Goal: Task Accomplishment & Management: Manage account settings

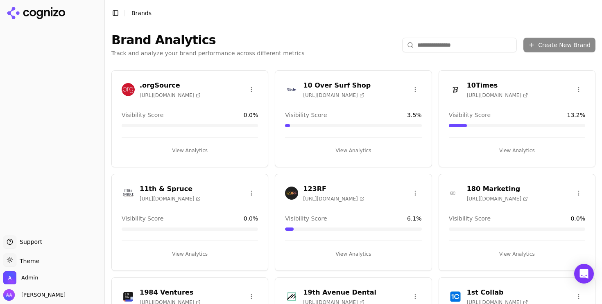
click at [461, 42] on input "search" at bounding box center [459, 45] width 115 height 15
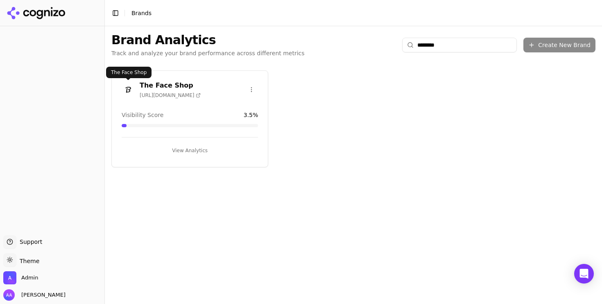
type input "********"
click at [122, 85] on div at bounding box center [128, 89] width 13 height 13
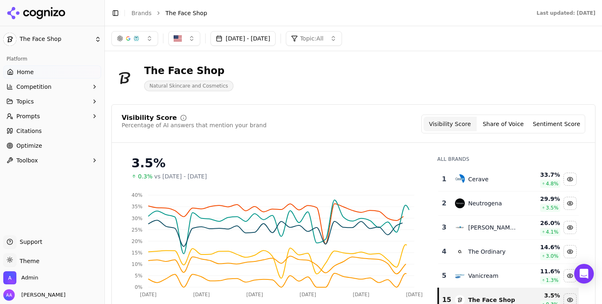
click at [49, 135] on link "Citations" at bounding box center [52, 131] width 98 height 13
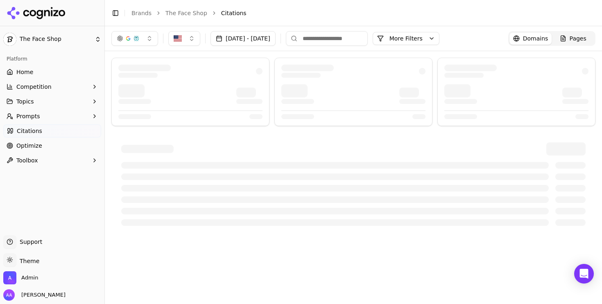
click at [46, 143] on html "The Face Shop Platform Home Competition Topics Prompts Citations Optimize Toolb…" at bounding box center [301, 152] width 602 height 304
click at [46, 143] on link "Optimize" at bounding box center [52, 145] width 98 height 13
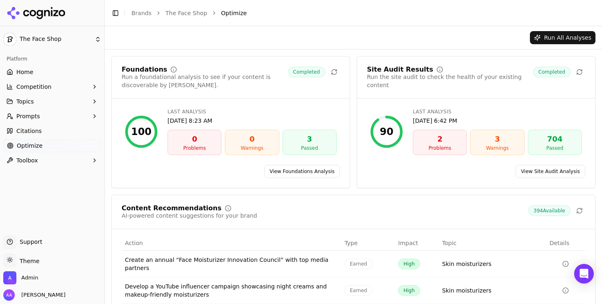
click at [541, 166] on link "View Site Audit Analysis" at bounding box center [551, 171] width 70 height 13
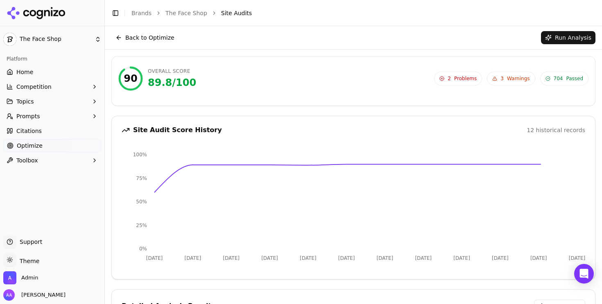
click at [451, 72] on span "2 Problems" at bounding box center [458, 79] width 48 height 14
click at [276, 43] on div "Back to Optimize Run Analysis" at bounding box center [353, 37] width 484 height 13
click at [578, 34] on button "Run Analysis" at bounding box center [568, 37] width 55 height 13
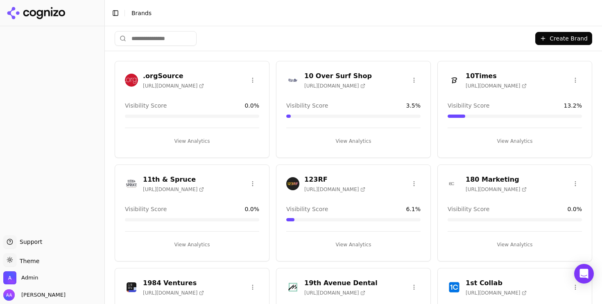
click at [294, 183] on img at bounding box center [292, 183] width 13 height 13
click at [291, 183] on img at bounding box center [292, 183] width 13 height 13
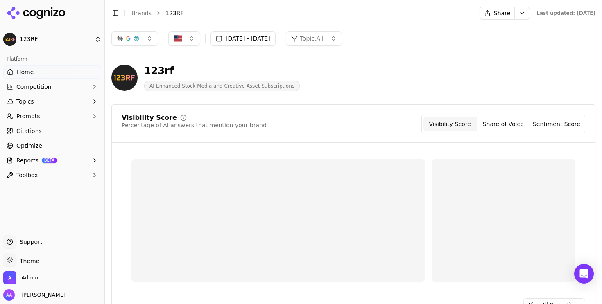
click at [32, 159] on span "Reports" at bounding box center [27, 161] width 22 height 8
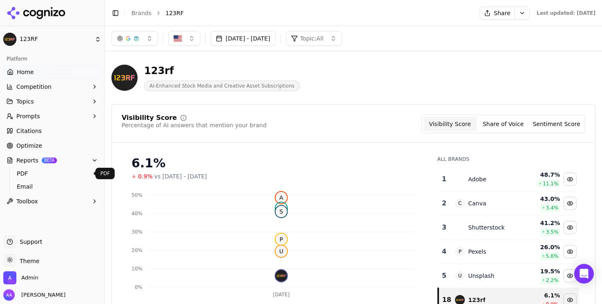
click at [36, 174] on span "PDF" at bounding box center [52, 174] width 71 height 8
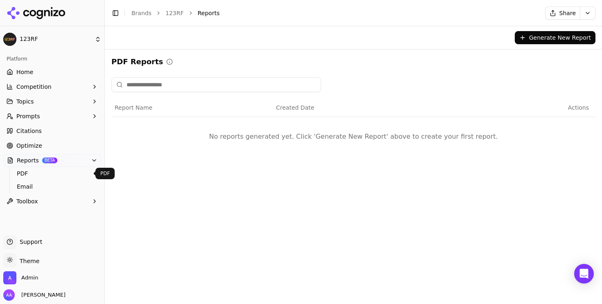
click at [170, 91] on input at bounding box center [216, 84] width 210 height 15
click at [59, 100] on button "Topics" at bounding box center [52, 101] width 98 height 13
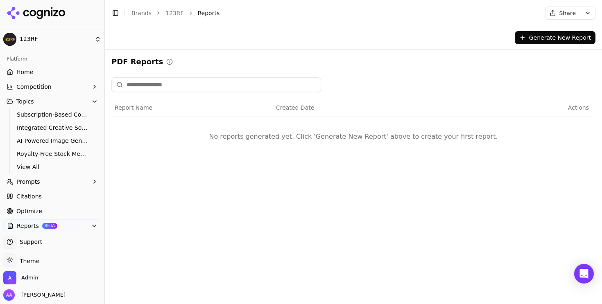
click at [59, 100] on button "Topics" at bounding box center [52, 101] width 98 height 13
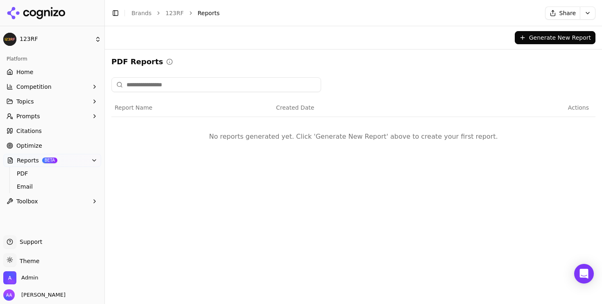
click at [248, 124] on td "No reports generated yet. Click 'Generate New Report' above to create your firs…" at bounding box center [353, 136] width 484 height 39
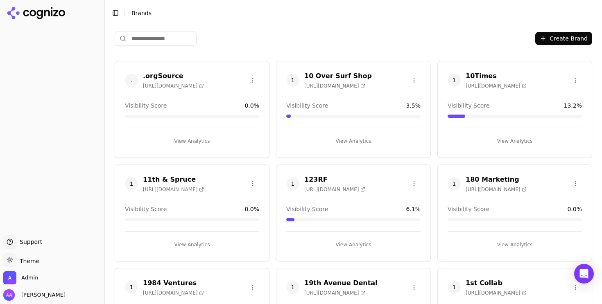
click at [454, 85] on span "1" at bounding box center [454, 80] width 13 height 13
click at [454, 79] on span "1" at bounding box center [454, 80] width 13 height 13
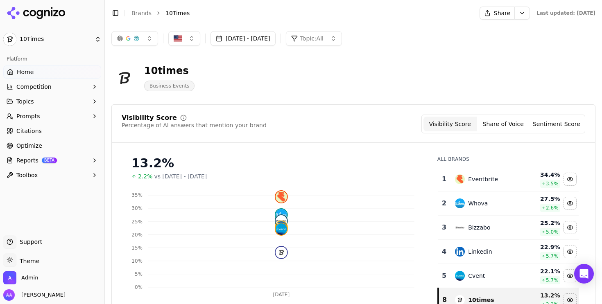
click at [66, 164] on button "Reports BETA" at bounding box center [52, 160] width 98 height 13
click at [52, 179] on link "PDF" at bounding box center [53, 173] width 78 height 11
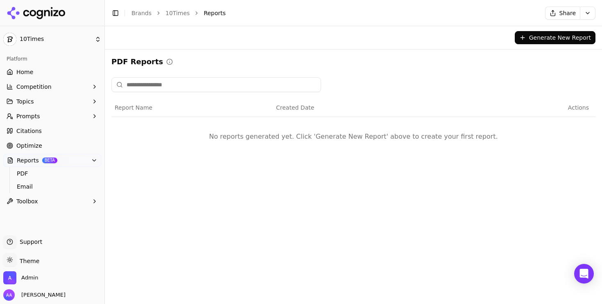
click at [180, 220] on div "Generate New Report PDF Reports Report Name Created Date Actions No reports gen…" at bounding box center [353, 165] width 497 height 278
click at [270, 159] on div "Report Name Created Date Actions No reports generated yet. Click 'Generate New …" at bounding box center [353, 120] width 484 height 86
click at [250, 199] on div "Generate New Report PDF Reports Report Name Created Date Actions No reports gen…" at bounding box center [353, 165] width 497 height 278
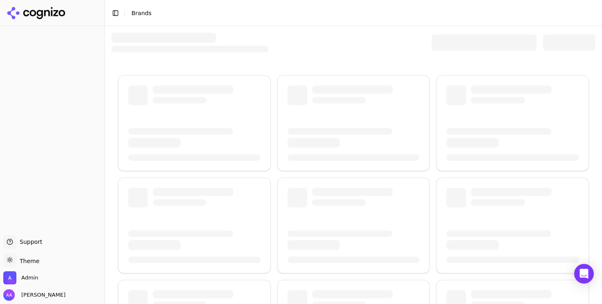
click at [476, 39] on div at bounding box center [484, 42] width 105 height 16
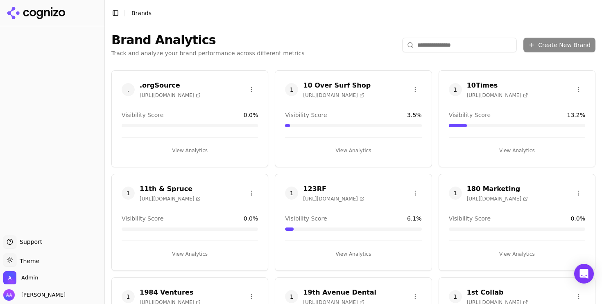
click at [451, 43] on input "search" at bounding box center [459, 45] width 115 height 15
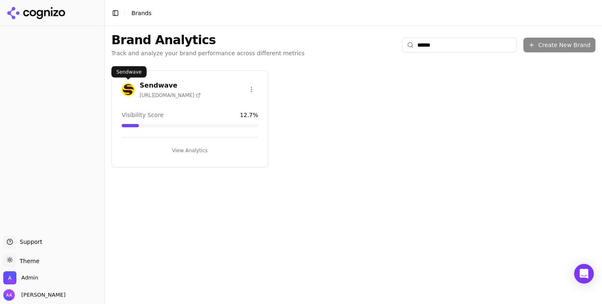
type input "******"
click at [132, 89] on img at bounding box center [128, 89] width 13 height 13
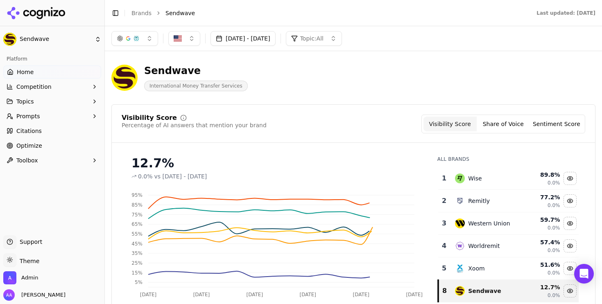
click at [62, 146] on link "Optimize" at bounding box center [52, 145] width 98 height 13
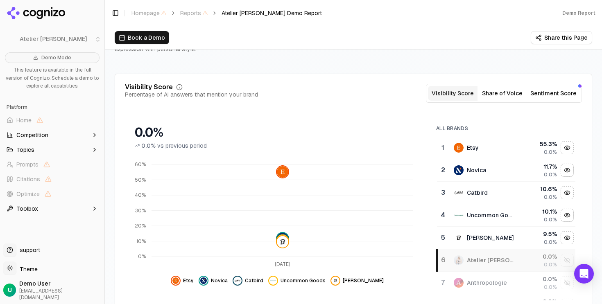
scroll to position [64, 0]
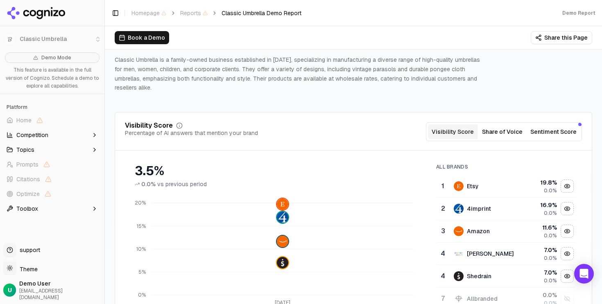
scroll to position [48, 0]
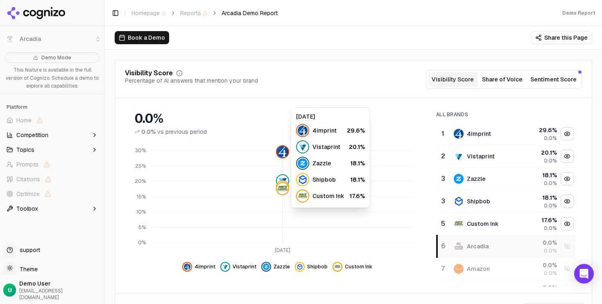
scroll to position [96, 0]
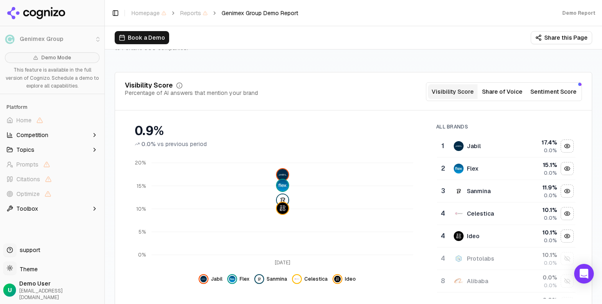
scroll to position [76, 0]
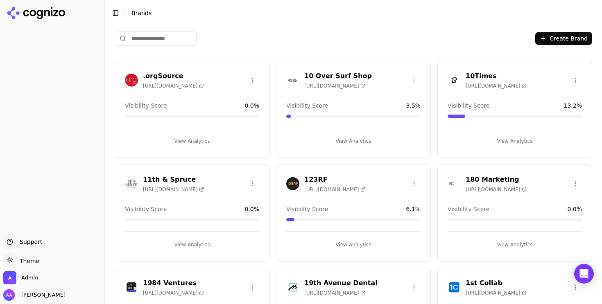
click at [161, 38] on input "search" at bounding box center [156, 38] width 82 height 15
click at [26, 278] on span "Admin" at bounding box center [29, 278] width 17 height 7
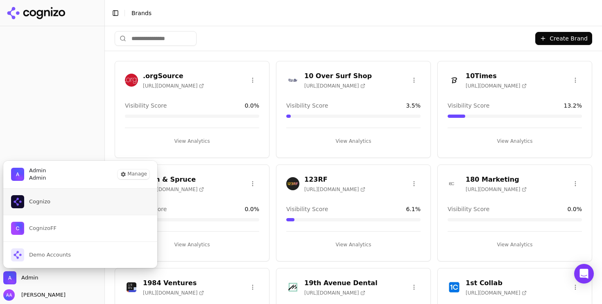
click button "Cognizo"
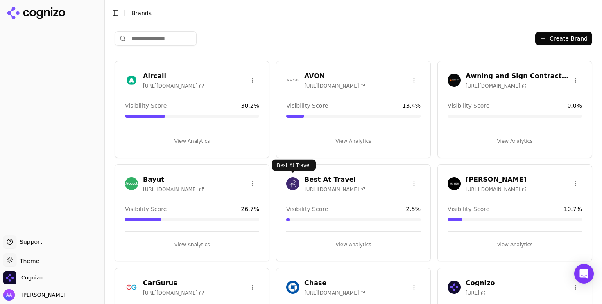
click at [296, 184] on img at bounding box center [292, 183] width 13 height 13
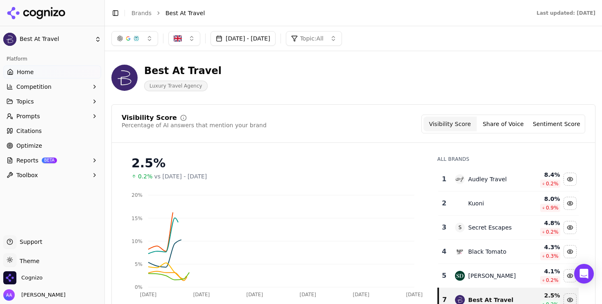
click at [54, 115] on button "Prompts" at bounding box center [52, 116] width 98 height 13
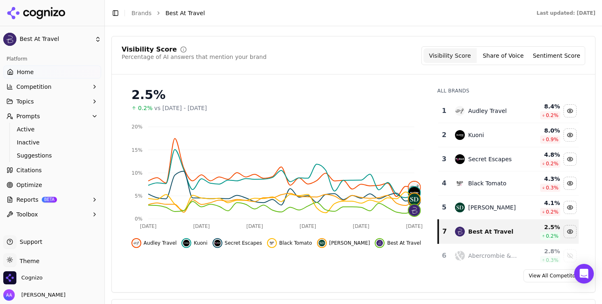
click at [66, 131] on span "Active" at bounding box center [52, 129] width 71 height 8
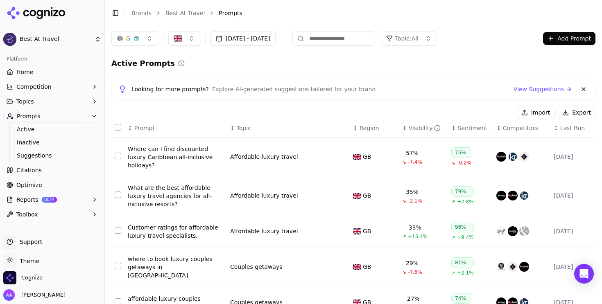
click at [585, 91] on button at bounding box center [584, 89] width 10 height 10
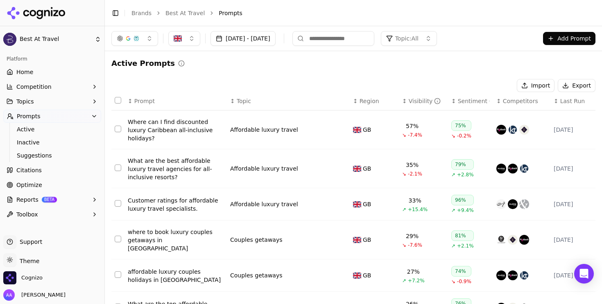
click at [55, 172] on link "Citations" at bounding box center [52, 170] width 98 height 13
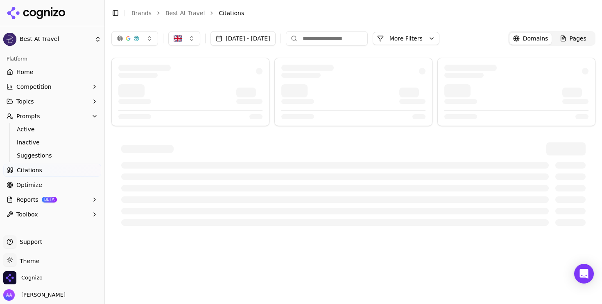
click at [178, 13] on link "Best At Travel" at bounding box center [185, 13] width 39 height 8
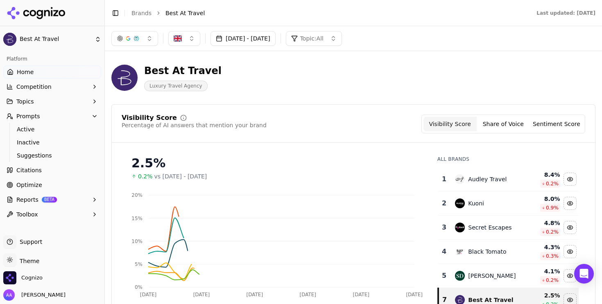
click at [141, 12] on link "Brands" at bounding box center [142, 13] width 20 height 7
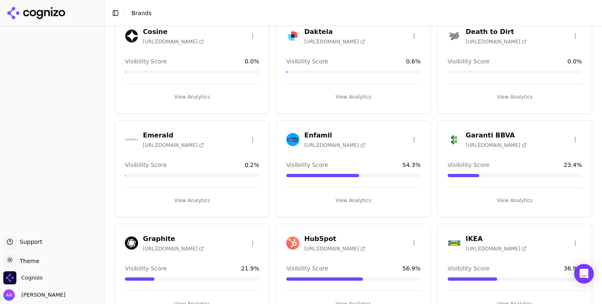
scroll to position [341, 0]
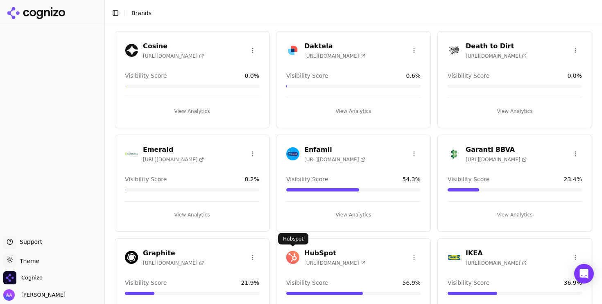
click at [291, 254] on img at bounding box center [292, 257] width 13 height 13
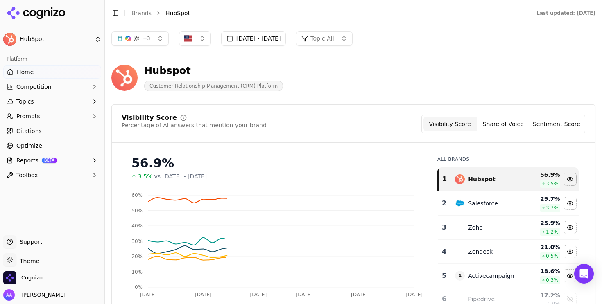
click at [77, 160] on button "Reports BETA" at bounding box center [52, 160] width 98 height 13
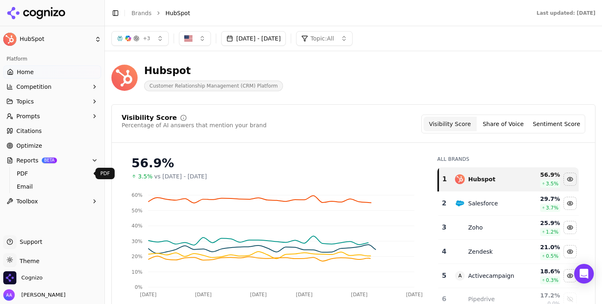
click at [68, 172] on span "PDF" at bounding box center [52, 174] width 71 height 8
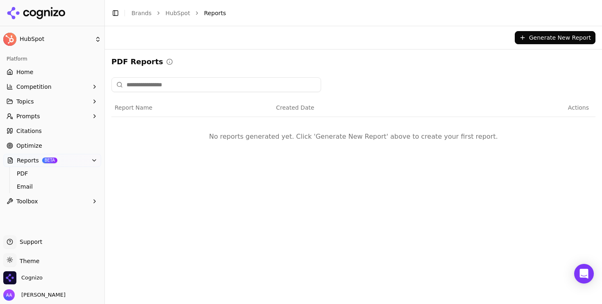
click at [525, 39] on button "Generate New Report" at bounding box center [555, 37] width 81 height 13
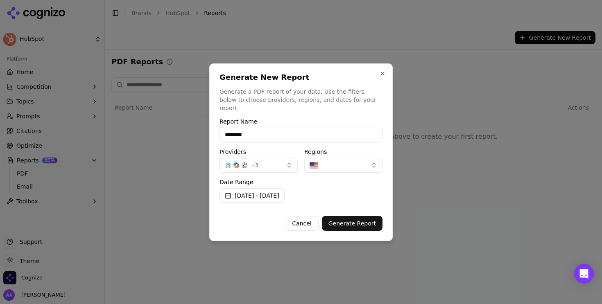
click at [280, 188] on button "[DATE] - [DATE]" at bounding box center [252, 195] width 65 height 15
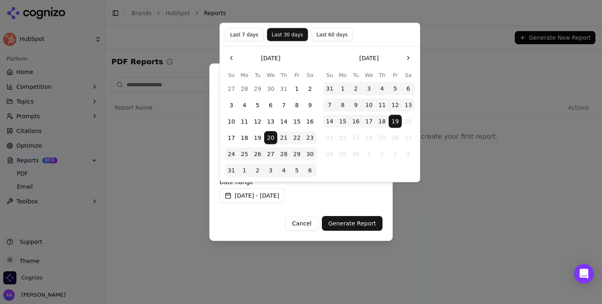
click at [243, 36] on button "Last 7 days" at bounding box center [244, 34] width 39 height 13
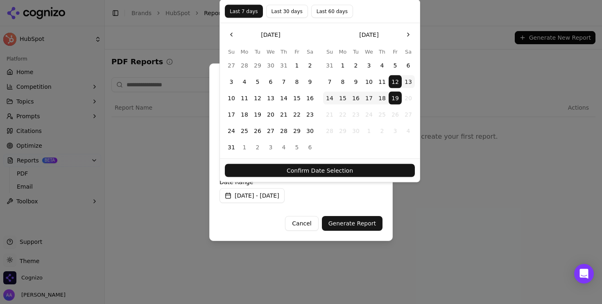
click at [341, 174] on button "Confirm Date Selection" at bounding box center [320, 170] width 190 height 13
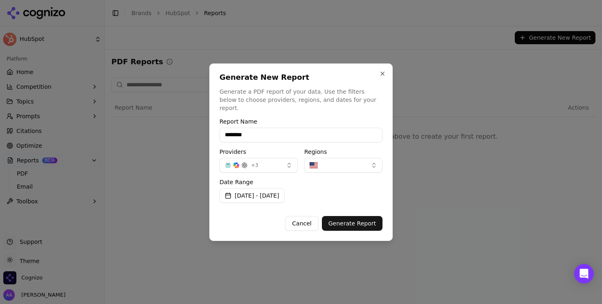
click at [278, 136] on input "*******" at bounding box center [301, 135] width 163 height 15
paste input
type input "**********"
click at [277, 163] on button "+ 3" at bounding box center [259, 165] width 78 height 15
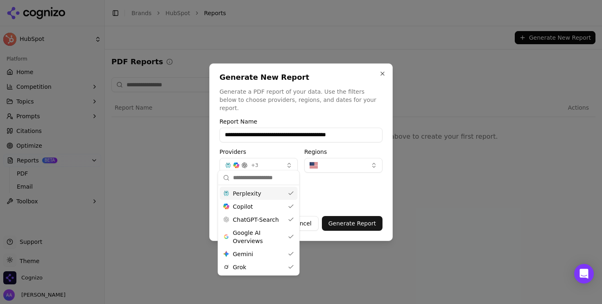
click at [277, 163] on button "+ 3" at bounding box center [259, 165] width 78 height 15
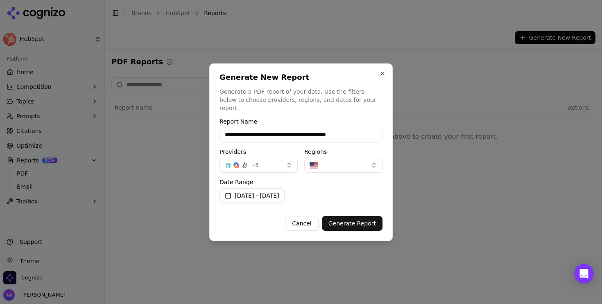
click at [326, 164] on button "button" at bounding box center [343, 165] width 78 height 15
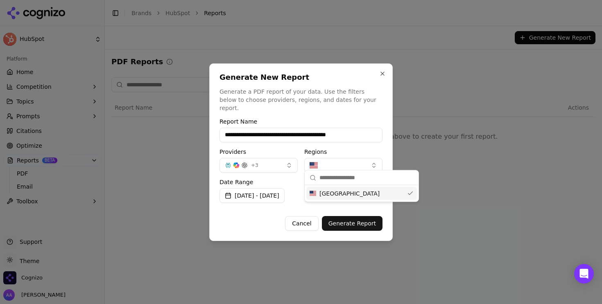
click at [326, 164] on button "button" at bounding box center [343, 165] width 78 height 15
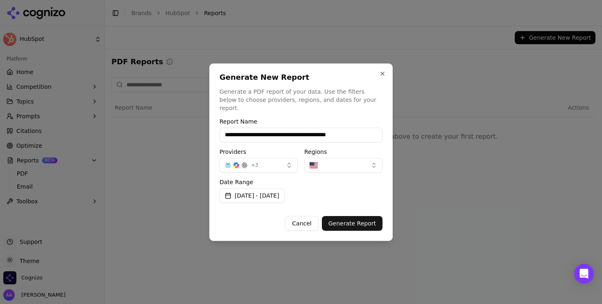
click at [335, 216] on button "Generate Report" at bounding box center [352, 223] width 61 height 15
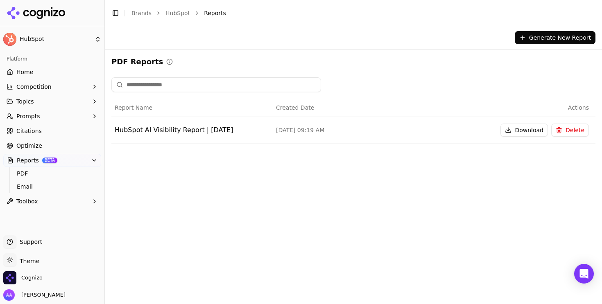
click at [539, 38] on button "Generate New Report" at bounding box center [555, 37] width 81 height 13
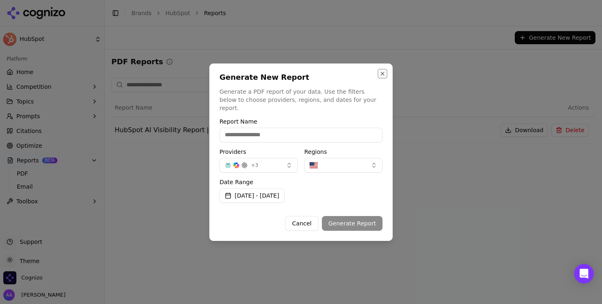
click at [384, 77] on button "Close" at bounding box center [382, 73] width 7 height 7
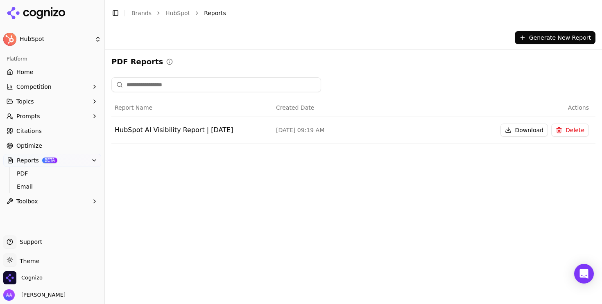
click at [531, 134] on button "Download" at bounding box center [525, 130] width 48 height 13
click at [463, 102] on th "Actions" at bounding box center [514, 108] width 161 height 18
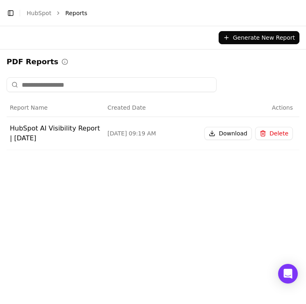
click at [236, 133] on button "Download" at bounding box center [228, 133] width 48 height 13
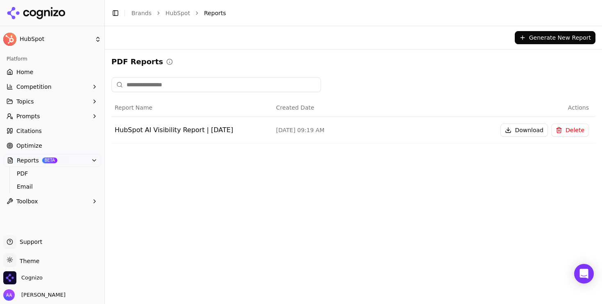
click at [362, 146] on div "Report Name Created Date Actions HubSpot AI Visibility Report | September 12, 2…" at bounding box center [353, 113] width 484 height 73
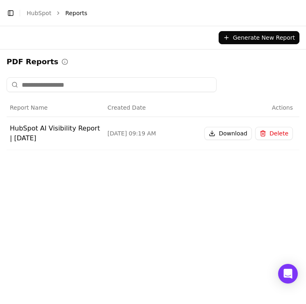
click at [229, 132] on button "Download" at bounding box center [228, 133] width 48 height 13
click at [241, 183] on div "Generate New Report PDF Reports Report Name Created Date Actions HubSpot AI Vis…" at bounding box center [153, 165] width 306 height 278
drag, startPoint x: 84, startPoint y: 138, endPoint x: 7, endPoint y: 130, distance: 76.6
click at [7, 130] on td "HubSpot AI Visibility Report | September 12, 2025" at bounding box center [56, 133] width 98 height 33
click at [288, 277] on icon "Open Intercom Messenger" at bounding box center [287, 274] width 9 height 11
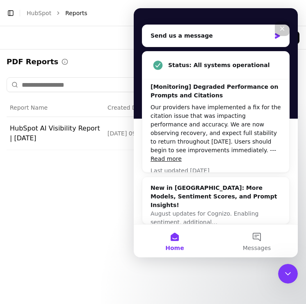
scroll to position [84, 0]
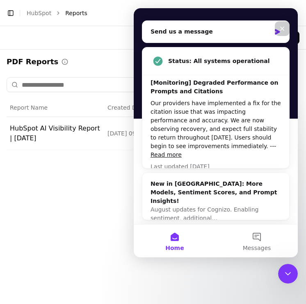
click at [286, 32] on div "Close" at bounding box center [282, 28] width 15 height 15
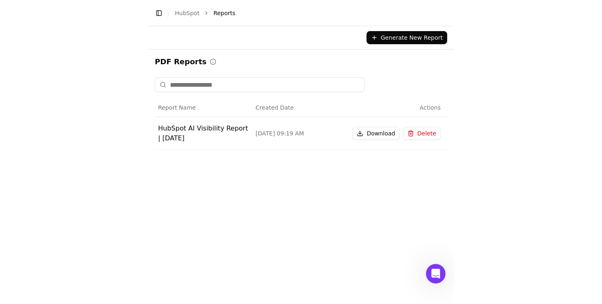
scroll to position [0, 0]
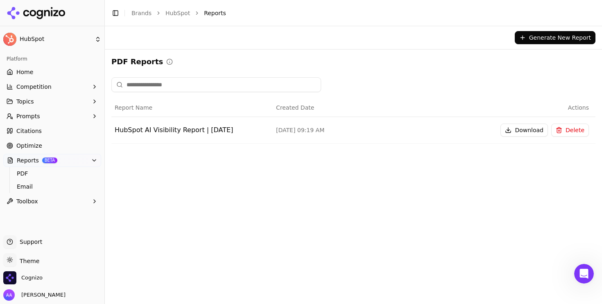
click at [317, 242] on div "Generate New Report PDF Reports Report Name Created Date Actions HubSpot AI Vis…" at bounding box center [353, 165] width 497 height 278
click at [228, 185] on div "Generate New Report PDF Reports Report Name Created Date Actions HubSpot AI Vis…" at bounding box center [353, 165] width 497 height 278
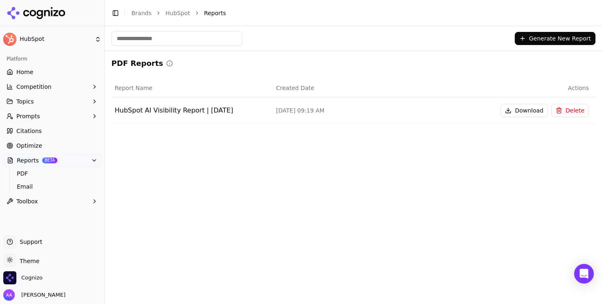
click at [334, 182] on div "Generate New Report PDF Reports Report Name Created Date Actions HubSpot AI Vis…" at bounding box center [353, 165] width 497 height 278
click at [301, 73] on div "PDF Reports Report Name Created Date Actions HubSpot AI Visibility Report | [DA…" at bounding box center [353, 94] width 484 height 73
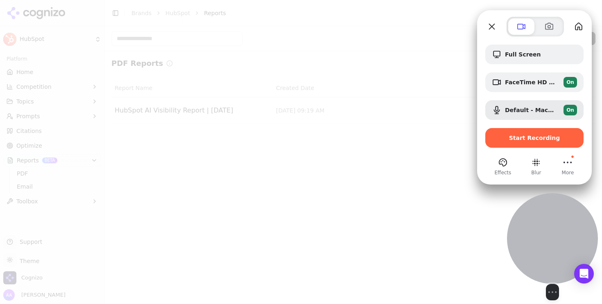
drag, startPoint x: 39, startPoint y: 255, endPoint x: 542, endPoint y: 257, distance: 503.2
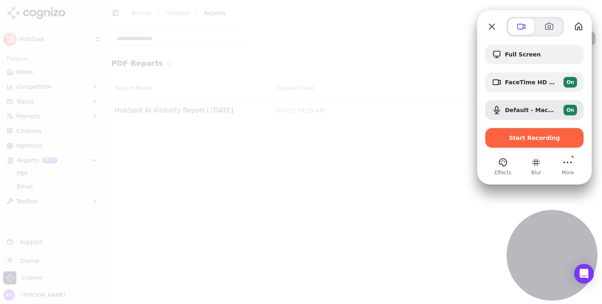
click at [45, 72] on div at bounding box center [301, 152] width 602 height 304
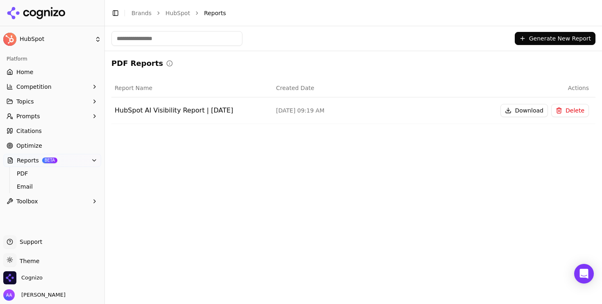
click at [36, 73] on link "Home" at bounding box center [52, 72] width 98 height 13
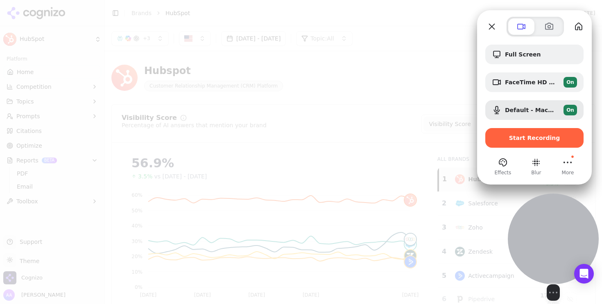
drag, startPoint x: 59, startPoint y: 229, endPoint x: 564, endPoint y: 237, distance: 505.3
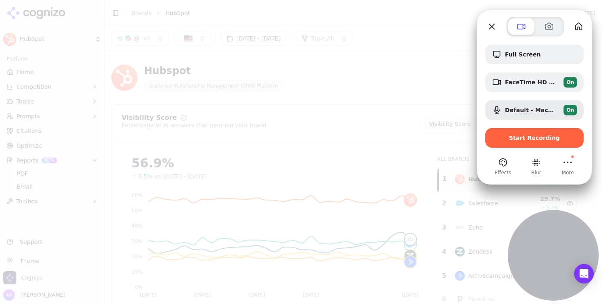
click at [359, 112] on div at bounding box center [301, 152] width 602 height 304
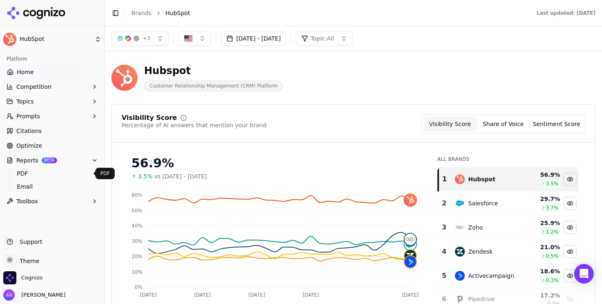
drag, startPoint x: 37, startPoint y: 173, endPoint x: 68, endPoint y: 168, distance: 31.7
click at [37, 173] on span "PDF" at bounding box center [52, 174] width 71 height 8
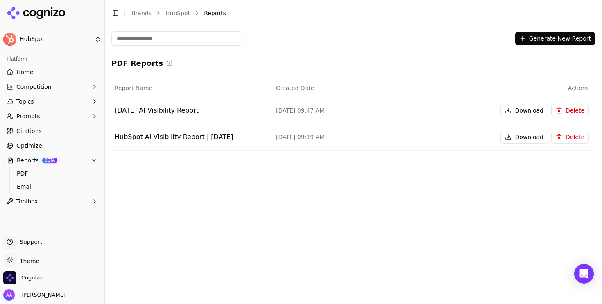
click at [571, 110] on button "Delete" at bounding box center [571, 110] width 38 height 13
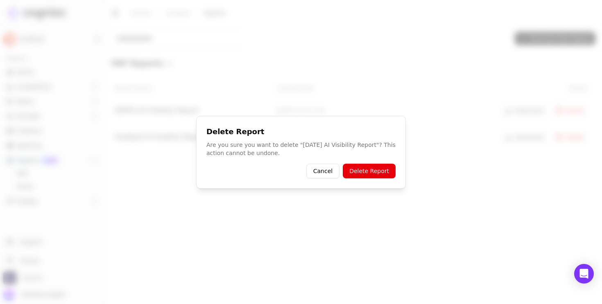
click at [377, 175] on button "Delete Report" at bounding box center [369, 171] width 53 height 15
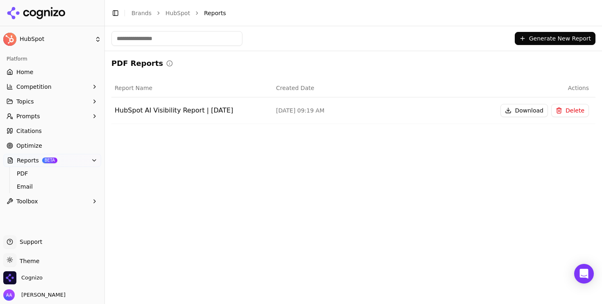
click at [562, 35] on button "Generate New Report" at bounding box center [555, 38] width 81 height 13
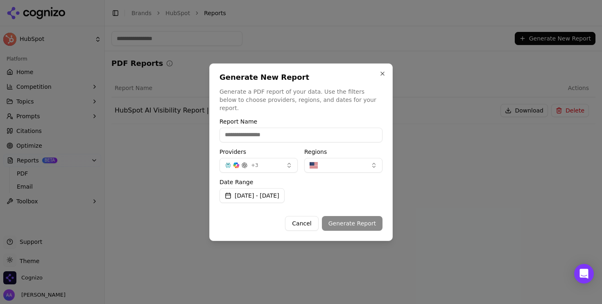
click at [274, 191] on button "[DATE] - [DATE]" at bounding box center [252, 195] width 65 height 15
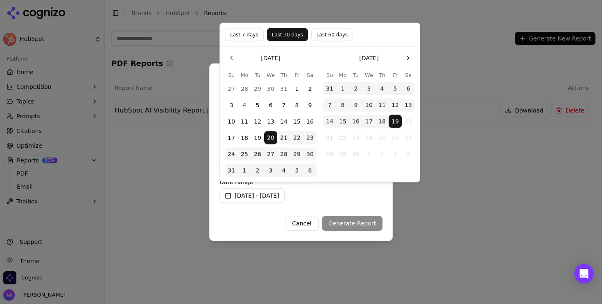
click at [340, 85] on button "1" at bounding box center [342, 88] width 13 height 13
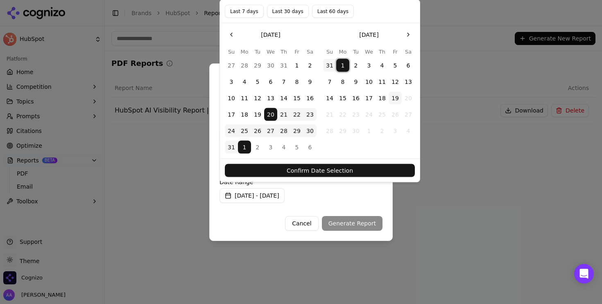
click at [343, 67] on button "1" at bounding box center [342, 65] width 13 height 13
click at [395, 100] on button "19" at bounding box center [395, 98] width 13 height 13
click at [380, 169] on button "Confirm Date Selection" at bounding box center [320, 170] width 190 height 13
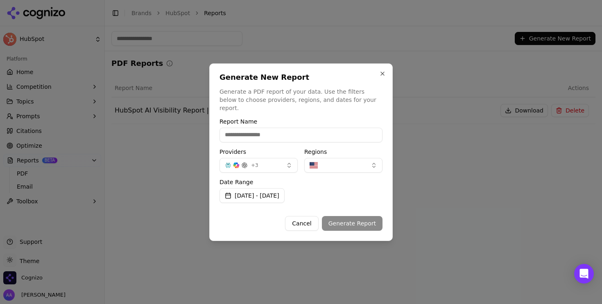
click at [283, 131] on input "Report Name" at bounding box center [301, 135] width 163 height 15
type input "**********"
click at [349, 217] on button "Generate Report" at bounding box center [352, 223] width 61 height 15
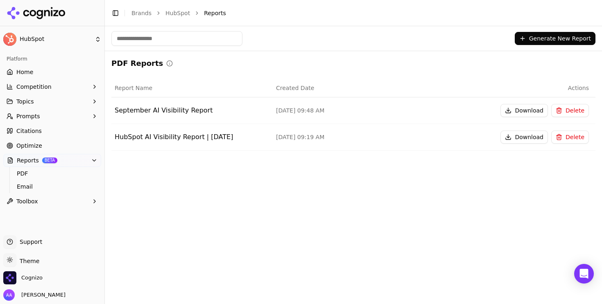
drag, startPoint x: 141, startPoint y: 16, endPoint x: 148, endPoint y: 13, distance: 6.8
click at [141, 16] on link "Brands" at bounding box center [142, 13] width 20 height 7
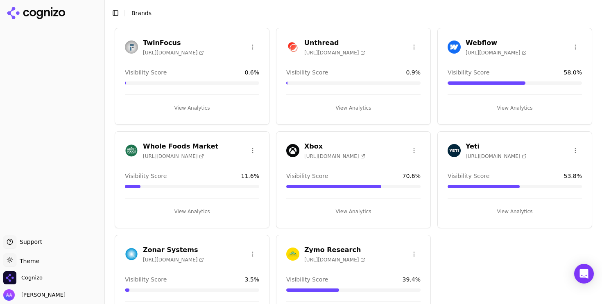
scroll to position [1381, 0]
click at [286, 150] on img at bounding box center [292, 150] width 13 height 13
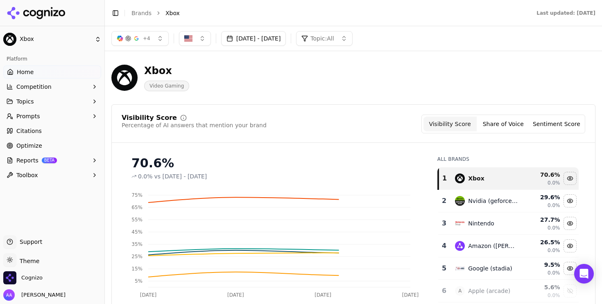
click at [50, 134] on link "Citations" at bounding box center [52, 131] width 98 height 13
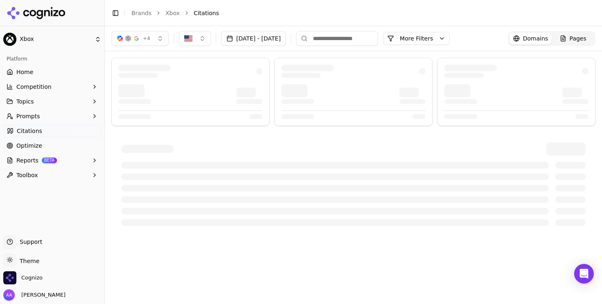
click at [268, 37] on button "[DATE] - [DATE]" at bounding box center [253, 38] width 65 height 15
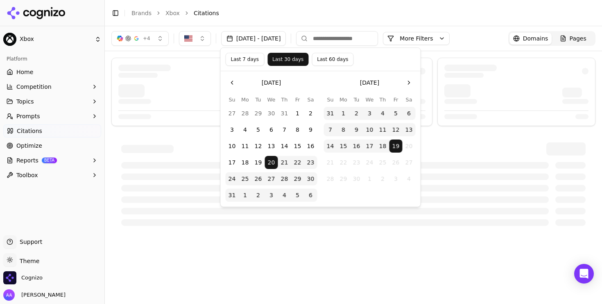
click at [257, 61] on button "Last 7 days" at bounding box center [245, 59] width 39 height 13
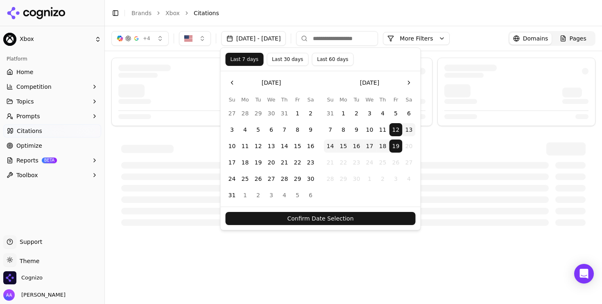
click at [330, 221] on button "Confirm Date Selection" at bounding box center [321, 218] width 190 height 13
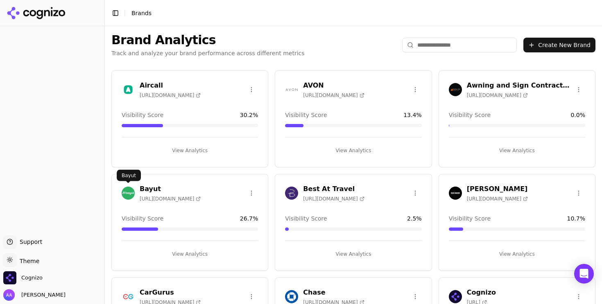
click at [124, 193] on img at bounding box center [128, 193] width 13 height 13
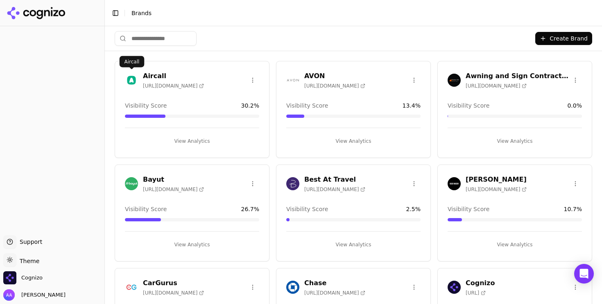
click at [130, 75] on img at bounding box center [131, 80] width 13 height 13
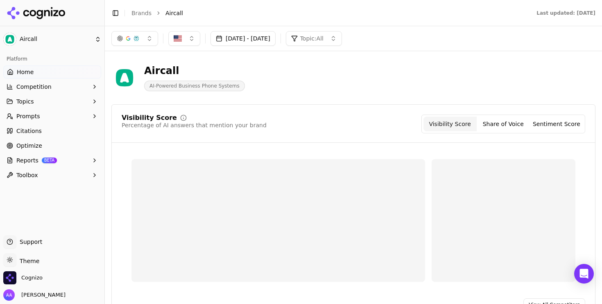
click at [36, 162] on span "Reports" at bounding box center [27, 161] width 22 height 8
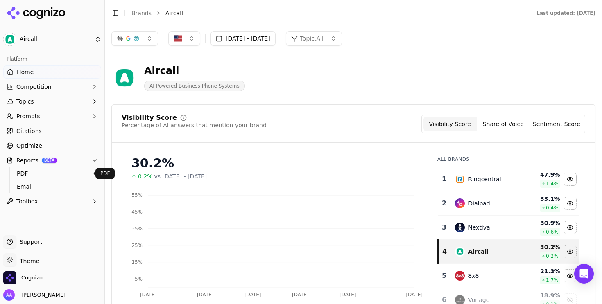
click at [35, 174] on span "PDF" at bounding box center [52, 174] width 71 height 8
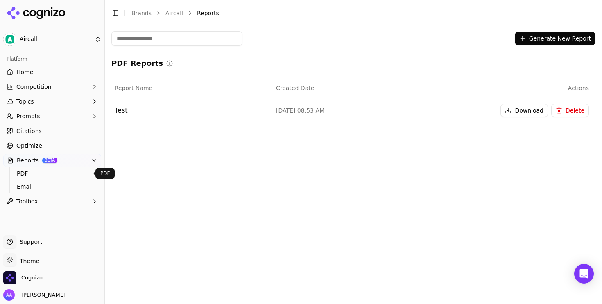
click at [343, 61] on div "PDF Reports" at bounding box center [353, 63] width 484 height 11
click at [141, 12] on link "Brands" at bounding box center [142, 13] width 20 height 7
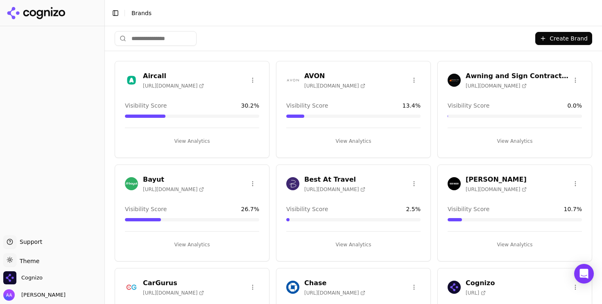
click at [145, 45] on input "search" at bounding box center [156, 38] width 82 height 15
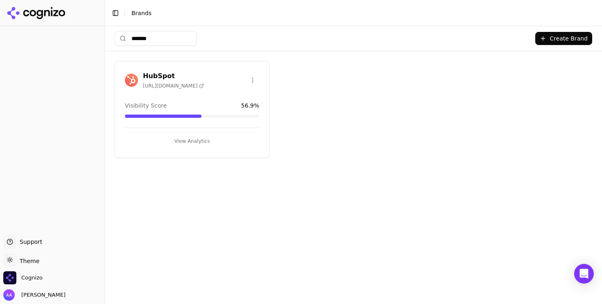
type input "*******"
click at [132, 87] on div "HubSpot [URL][DOMAIN_NAME]" at bounding box center [164, 80] width 79 height 18
click at [132, 80] on img at bounding box center [131, 80] width 13 height 13
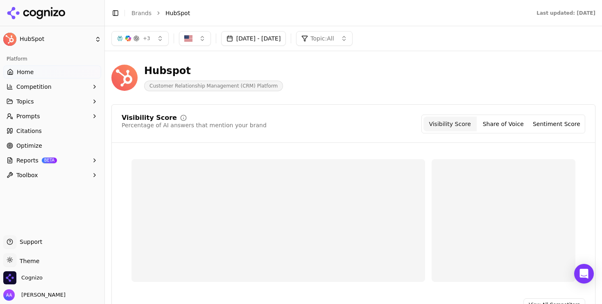
click at [56, 159] on button "Reports BETA" at bounding box center [52, 160] width 98 height 13
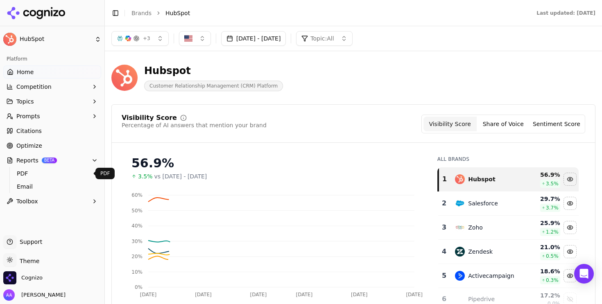
click at [46, 175] on span "PDF" at bounding box center [52, 174] width 71 height 8
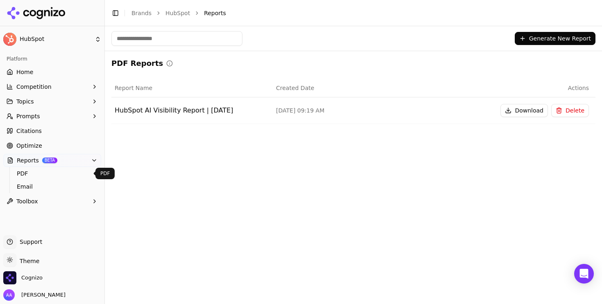
click at [200, 39] on input at bounding box center [176, 38] width 131 height 15
type input "******"
type input "*"
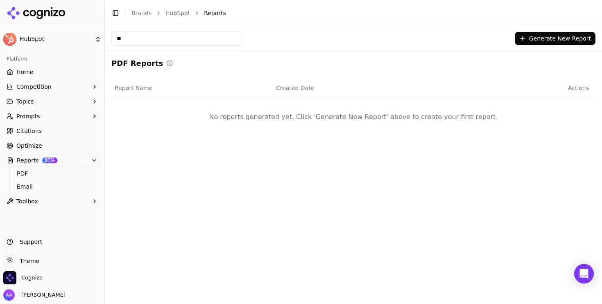
type input "*"
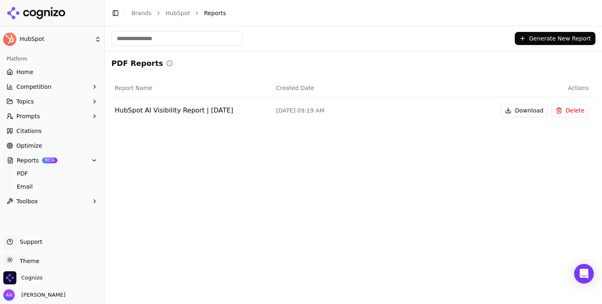
click at [536, 32] on button "Generate New Report" at bounding box center [555, 38] width 81 height 13
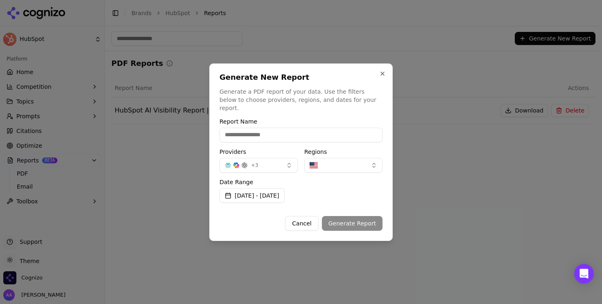
click at [390, 76] on div "Generate New Report Generate a PDF report of your data. Use the filters below t…" at bounding box center [301, 153] width 184 height 178
click at [382, 77] on button "Close" at bounding box center [382, 73] width 7 height 7
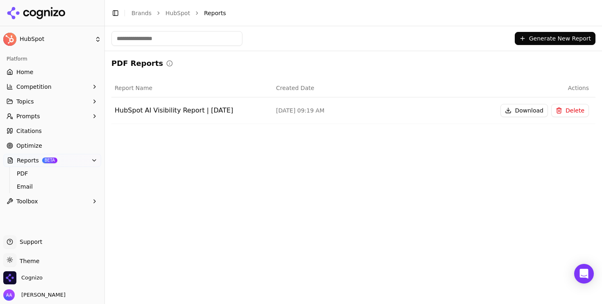
click at [529, 36] on button "Generate New Report" at bounding box center [555, 38] width 81 height 13
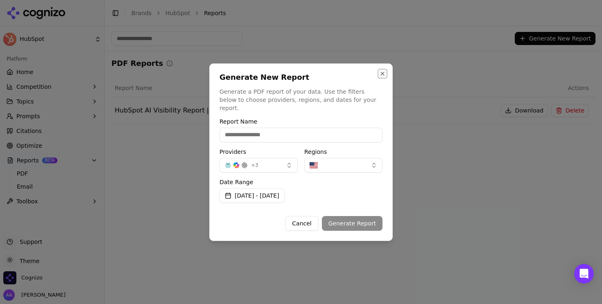
click at [380, 77] on button "Close" at bounding box center [382, 73] width 7 height 7
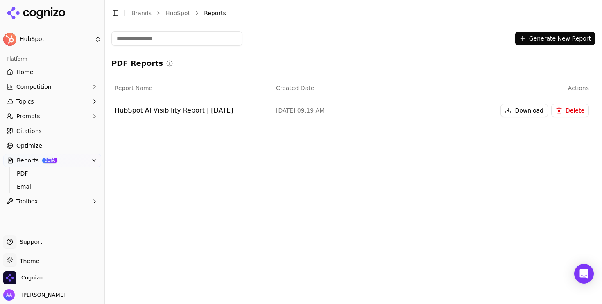
click at [39, 76] on link "Home" at bounding box center [52, 72] width 98 height 13
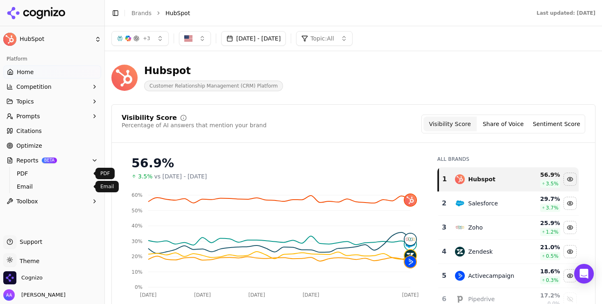
click at [32, 177] on span "PDF" at bounding box center [52, 174] width 71 height 8
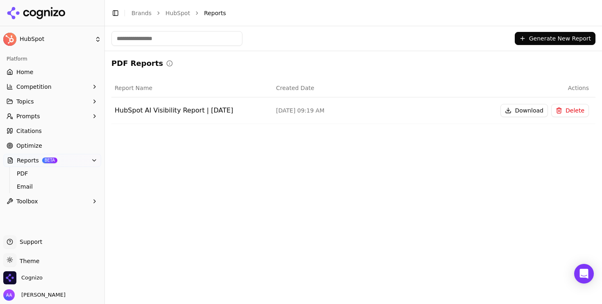
click at [44, 75] on link "Home" at bounding box center [52, 72] width 98 height 13
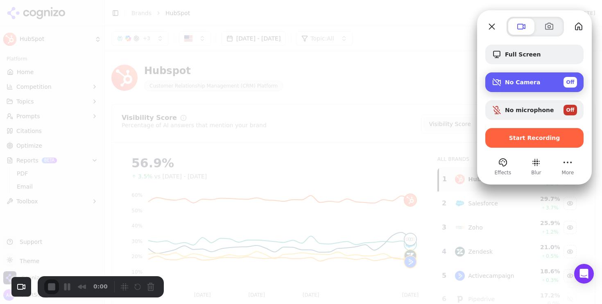
click at [524, 83] on span "No Camera" at bounding box center [522, 82] width 35 height 7
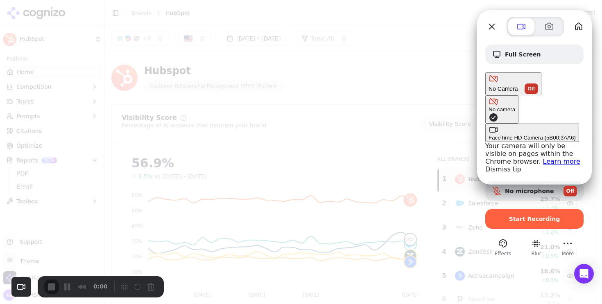
click at [489, 135] on div "FaceTime HD Camera (5B00:3AA6)" at bounding box center [532, 138] width 87 height 6
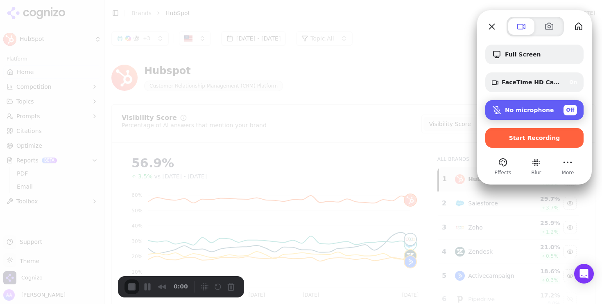
click at [534, 112] on span "No microphone" at bounding box center [529, 110] width 49 height 7
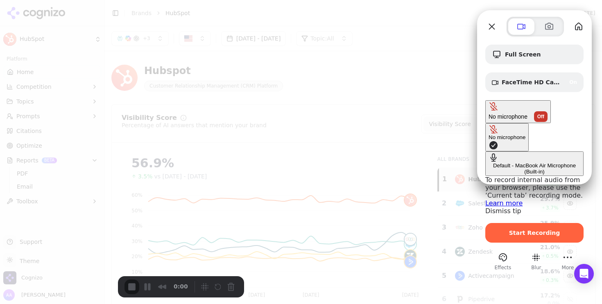
drag, startPoint x: 425, startPoint y: 128, endPoint x: 421, endPoint y: 132, distance: 5.5
click at [489, 163] on div "Default - MacBook Air Microphone (Built-in)" at bounding box center [535, 169] width 92 height 12
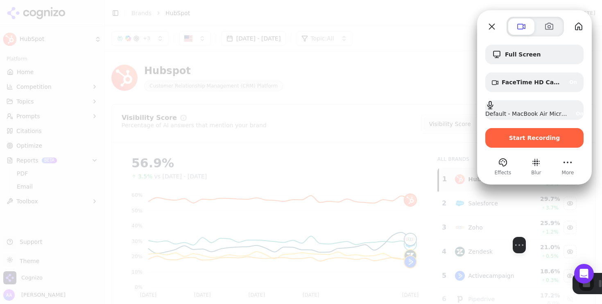
drag, startPoint x: 270, startPoint y: 183, endPoint x: 565, endPoint y: 189, distance: 294.3
click at [564, 189] on div at bounding box center [519, 205] width 123 height 63
click at [526, 250] on button "Resize small" at bounding box center [521, 246] width 10 height 10
drag, startPoint x: 494, startPoint y: 232, endPoint x: 515, endPoint y: 227, distance: 21.5
click at [515, 227] on div at bounding box center [540, 199] width 123 height 63
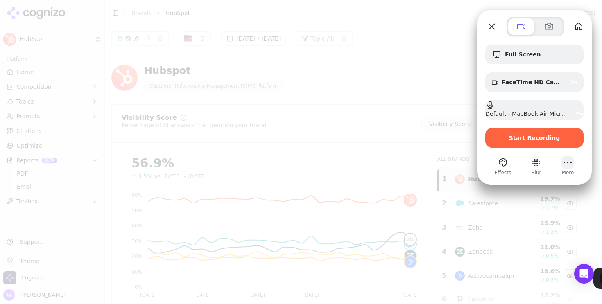
click at [566, 158] on button "More (13 unread)" at bounding box center [567, 162] width 13 height 13
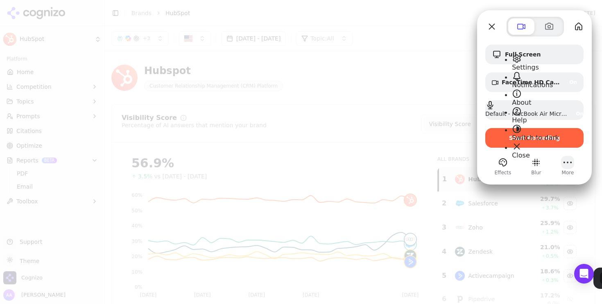
click at [566, 159] on button "More (13 unread)" at bounding box center [567, 162] width 13 height 13
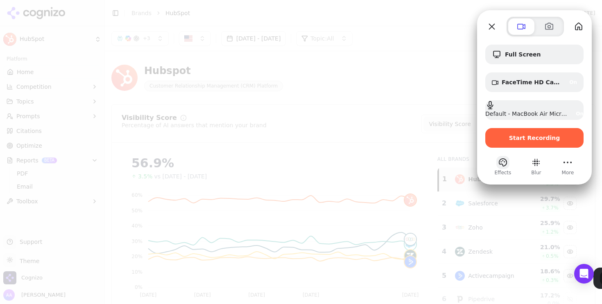
click at [502, 161] on button "Effects" at bounding box center [503, 162] width 13 height 13
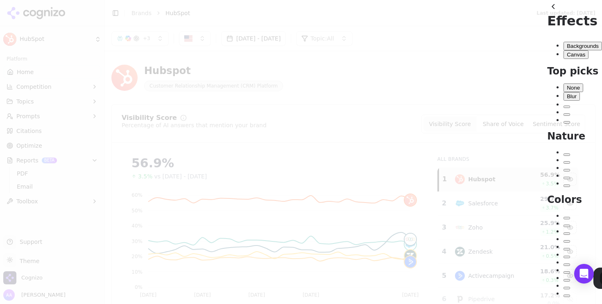
click at [567, 273] on div "Purple" at bounding box center [567, 273] width 0 height 0
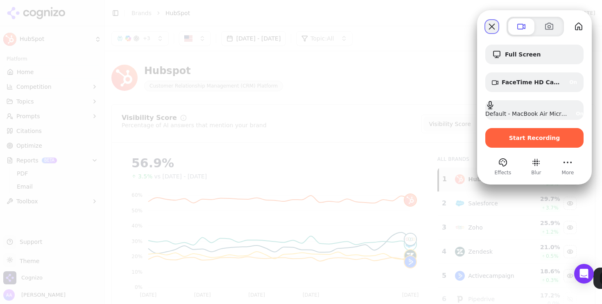
click at [487, 25] on button "Close" at bounding box center [492, 26] width 13 height 13
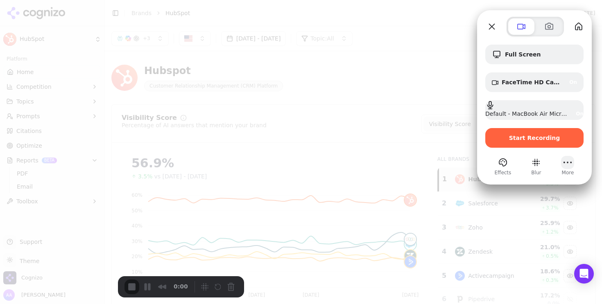
click at [566, 160] on button "More (13 unread)" at bounding box center [567, 162] width 13 height 13
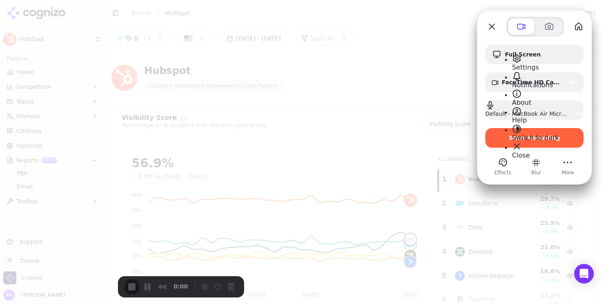
click at [533, 134] on span "Switch to dark" at bounding box center [535, 138] width 47 height 8
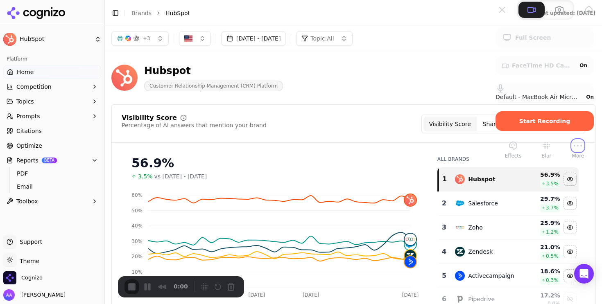
click at [572, 152] on button "More (13 unread)" at bounding box center [578, 145] width 13 height 13
click at [538, 134] on span "Switch to light" at bounding box center [535, 138] width 47 height 8
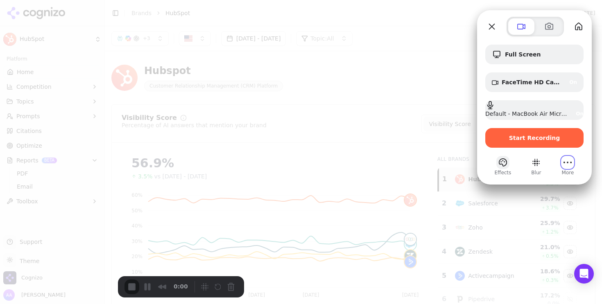
click at [507, 167] on button "Effects" at bounding box center [503, 162] width 13 height 13
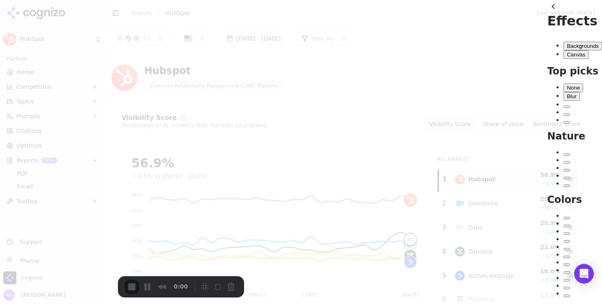
click at [567, 93] on span "Blur" at bounding box center [572, 96] width 10 height 6
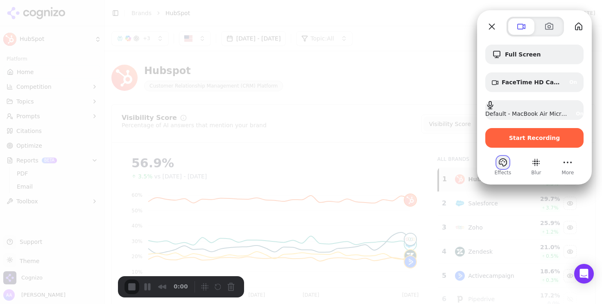
click at [507, 166] on button "Effects" at bounding box center [503, 162] width 13 height 13
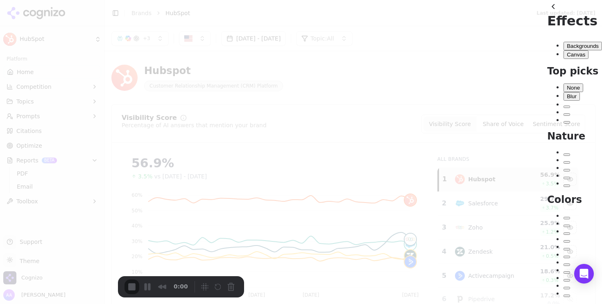
click at [567, 273] on div "Purple" at bounding box center [567, 273] width 0 height 0
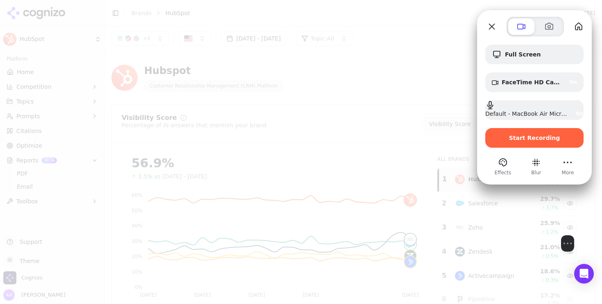
drag, startPoint x: 69, startPoint y: 243, endPoint x: 572, endPoint y: 238, distance: 503.2
click at [572, 236] on div at bounding box center [567, 204] width 123 height 63
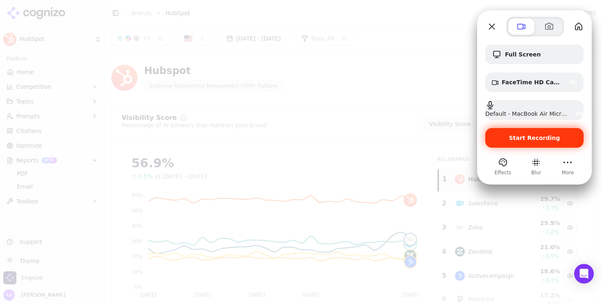
click at [517, 136] on span "Start Recording" at bounding box center [534, 138] width 51 height 7
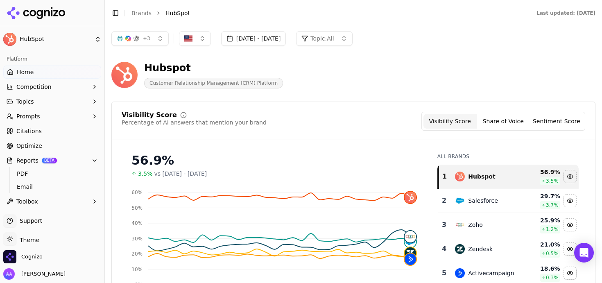
scroll to position [3, 0]
click at [45, 175] on span "PDF" at bounding box center [52, 174] width 71 height 8
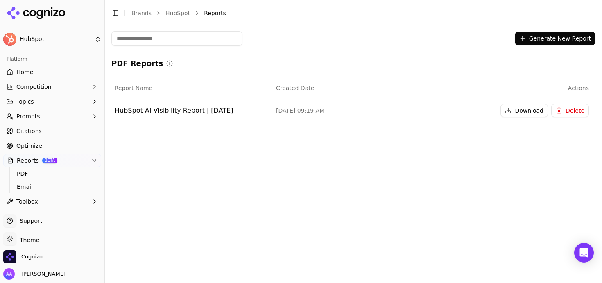
drag, startPoint x: 56, startPoint y: 76, endPoint x: 65, endPoint y: 74, distance: 9.6
click at [56, 76] on link "Home" at bounding box center [52, 72] width 98 height 13
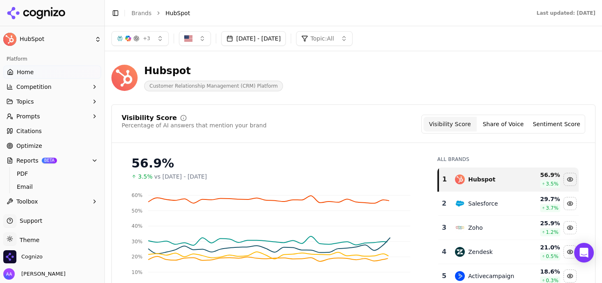
click at [91, 162] on icon "button" at bounding box center [94, 160] width 7 height 7
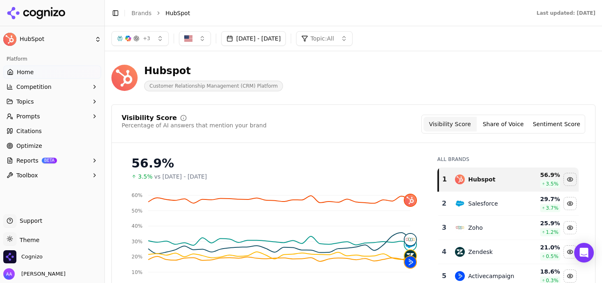
click at [367, 74] on div "Hubspot Customer Relationship Management (CRM) Platform" at bounding box center [294, 77] width 367 height 27
click at [25, 164] on span "Reports" at bounding box center [27, 161] width 22 height 8
click at [29, 171] on span "PDF" at bounding box center [52, 174] width 71 height 8
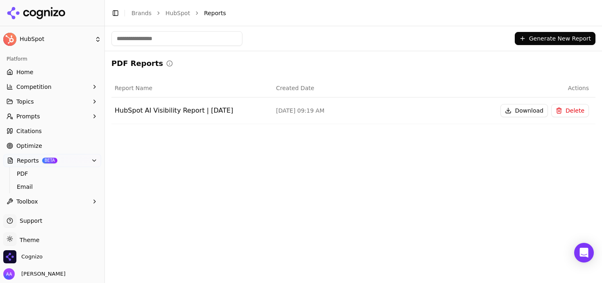
click at [545, 39] on button "Generate New Report" at bounding box center [555, 38] width 81 height 13
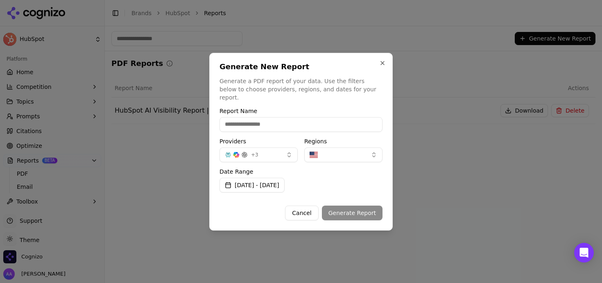
click at [270, 148] on button "+ 3" at bounding box center [259, 155] width 78 height 15
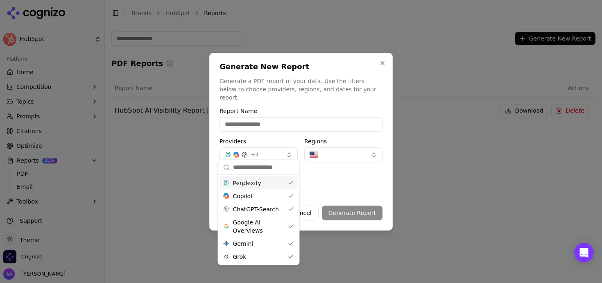
click at [263, 179] on div "Perplexity" at bounding box center [259, 183] width 78 height 13
click at [262, 193] on div "Copilot" at bounding box center [259, 196] width 78 height 13
click at [263, 224] on span "Google AI Overviews" at bounding box center [259, 226] width 52 height 16
click at [260, 244] on div "Gemini Gemini" at bounding box center [259, 243] width 78 height 13
click at [264, 257] on div "Grok" at bounding box center [259, 256] width 78 height 13
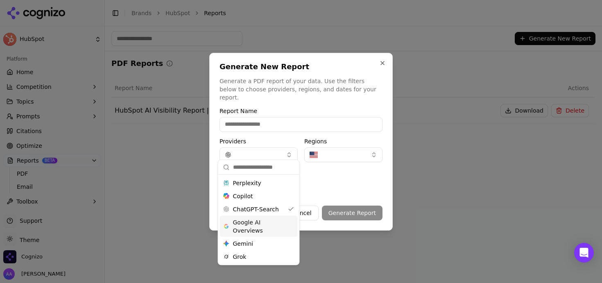
click at [361, 181] on div "Date Range Aug 20, 2025 - Sep 19, 2025" at bounding box center [301, 181] width 163 height 24
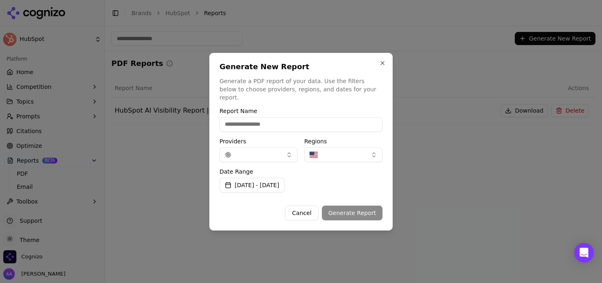
click at [283, 180] on button "[DATE] - [DATE]" at bounding box center [252, 185] width 65 height 15
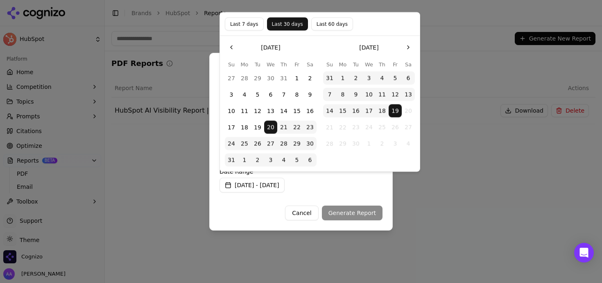
click at [240, 24] on button "Last 7 days" at bounding box center [244, 24] width 39 height 13
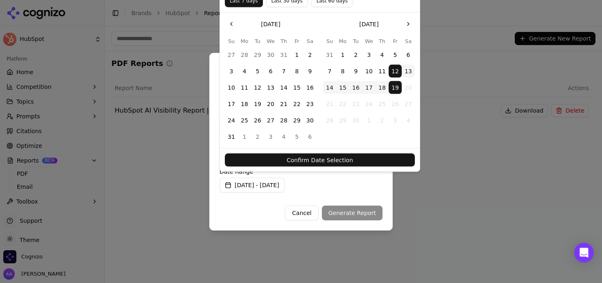
click at [342, 159] on button "Confirm Date Selection" at bounding box center [320, 160] width 190 height 13
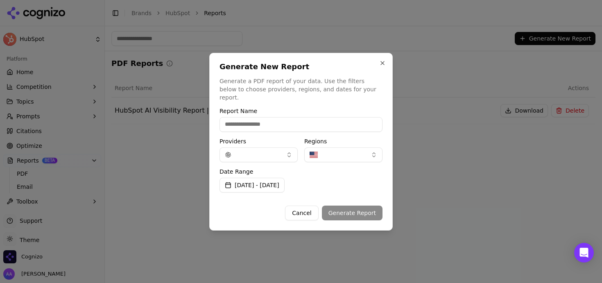
click at [278, 123] on input "Report Name" at bounding box center [301, 124] width 163 height 15
type input "**********"
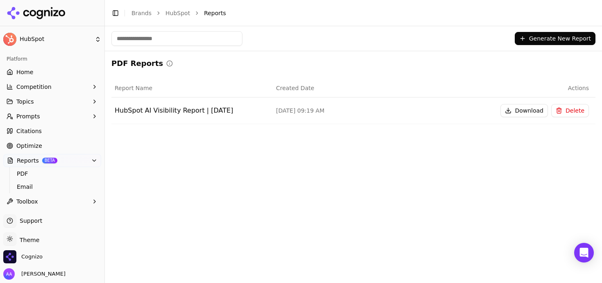
click at [61, 72] on link "Home" at bounding box center [52, 72] width 98 height 13
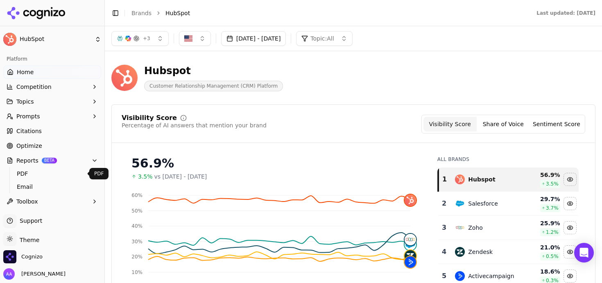
click at [34, 177] on span "PDF" at bounding box center [52, 174] width 71 height 8
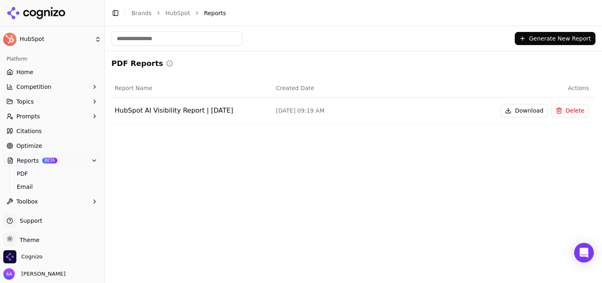
click at [37, 68] on link "Home" at bounding box center [52, 72] width 98 height 13
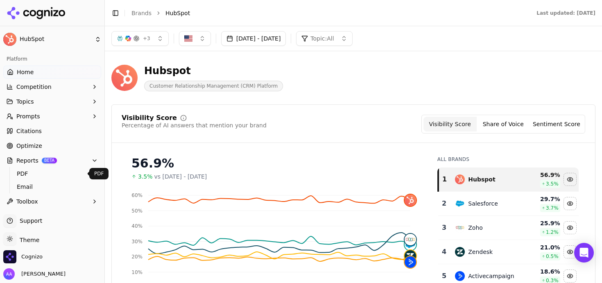
click at [32, 172] on span "PDF" at bounding box center [52, 174] width 71 height 8
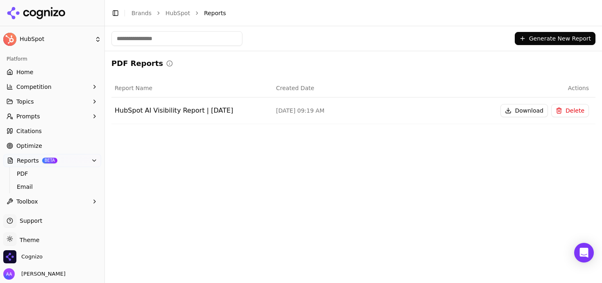
click at [564, 38] on button "Generate New Report" at bounding box center [555, 38] width 81 height 13
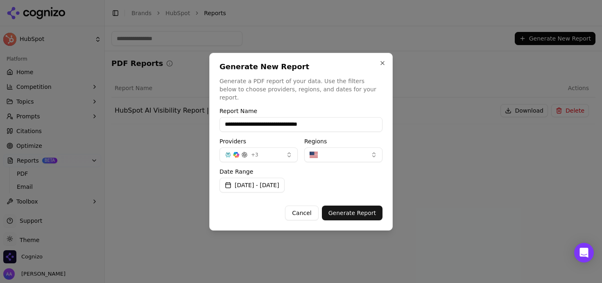
type input "**********"
click at [292, 149] on button "+ 3" at bounding box center [259, 155] width 78 height 15
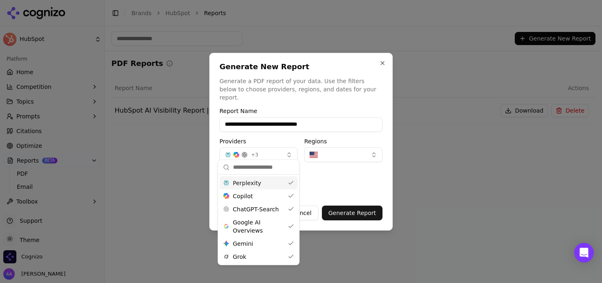
click at [266, 148] on button "+ 3" at bounding box center [259, 155] width 78 height 15
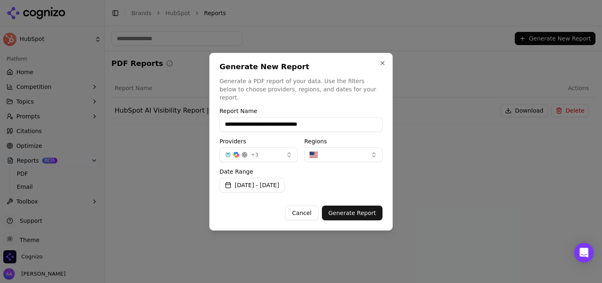
click at [270, 182] on button "[DATE] - [DATE]" at bounding box center [252, 185] width 65 height 15
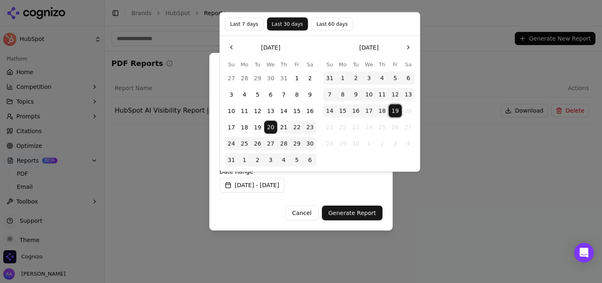
click at [395, 111] on button "19" at bounding box center [395, 110] width 13 height 13
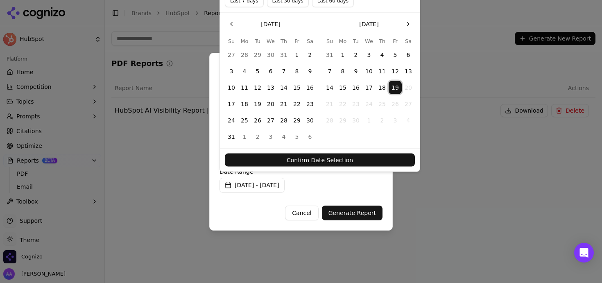
click at [340, 156] on button "Confirm Date Selection" at bounding box center [320, 160] width 190 height 13
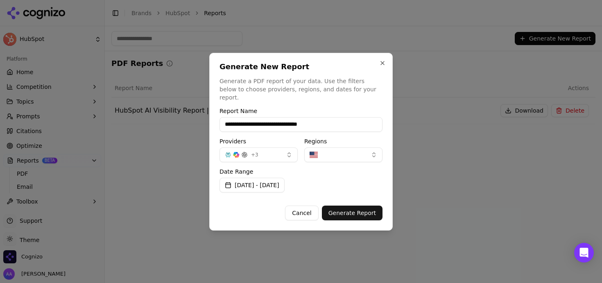
click at [351, 208] on button "Generate Report" at bounding box center [352, 213] width 61 height 15
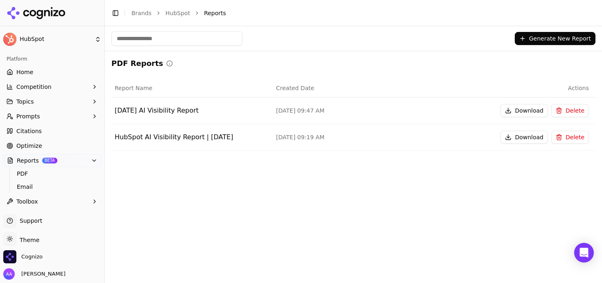
click at [518, 113] on button "Download" at bounding box center [525, 110] width 48 height 13
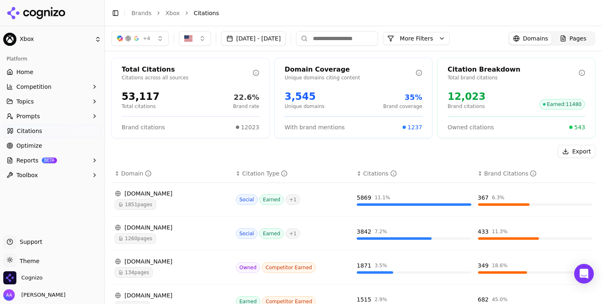
click at [53, 117] on button "Prompts" at bounding box center [52, 116] width 98 height 13
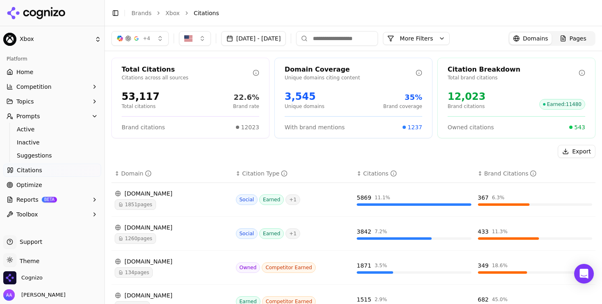
click at [53, 117] on button "Prompts" at bounding box center [52, 116] width 98 height 13
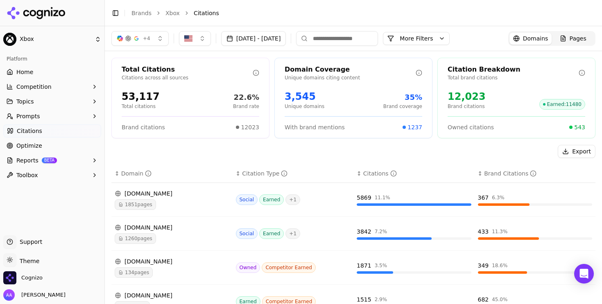
click at [43, 158] on span "BETA" at bounding box center [49, 161] width 15 height 6
click at [34, 173] on span "PDF" at bounding box center [52, 174] width 71 height 8
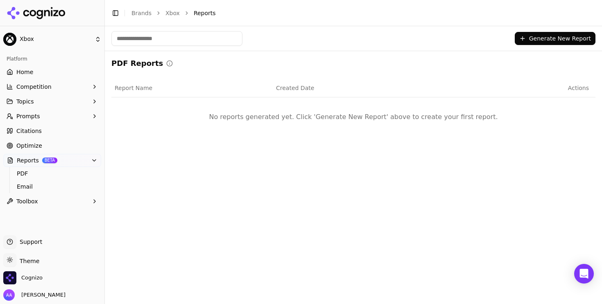
click at [552, 44] on button "Generate New Report" at bounding box center [555, 38] width 81 height 13
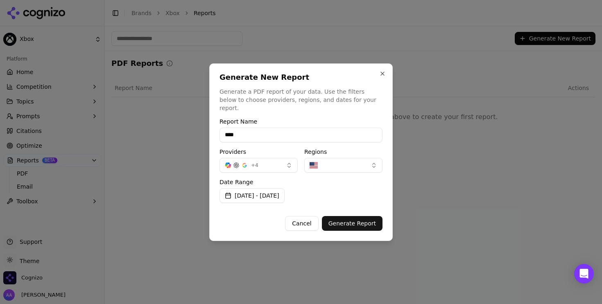
type input "****"
click at [366, 222] on button "Generate Report" at bounding box center [352, 223] width 61 height 15
click at [259, 153] on div "Providers + 4" at bounding box center [259, 161] width 78 height 24
click at [265, 165] on div "Providers + 4" at bounding box center [259, 161] width 78 height 24
drag, startPoint x: 342, startPoint y: 167, endPoint x: 230, endPoint y: 218, distance: 122.9
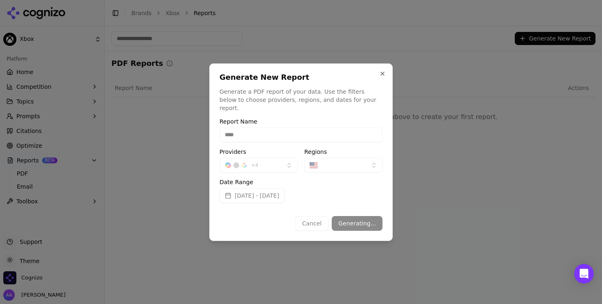
click at [341, 168] on div "Regions" at bounding box center [343, 161] width 78 height 24
click at [259, 194] on div "Date Range [DATE] - [DATE]" at bounding box center [301, 191] width 163 height 24
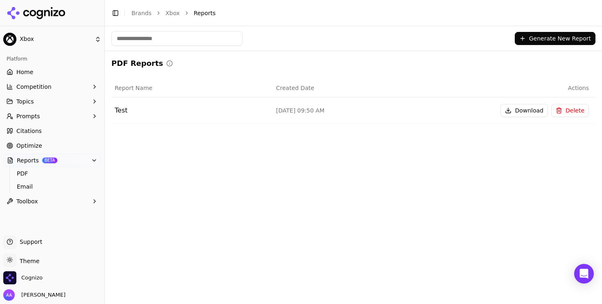
click at [557, 117] on td "Download Delete" at bounding box center [514, 111] width 161 height 27
click at [563, 111] on button "Delete" at bounding box center [571, 110] width 38 height 13
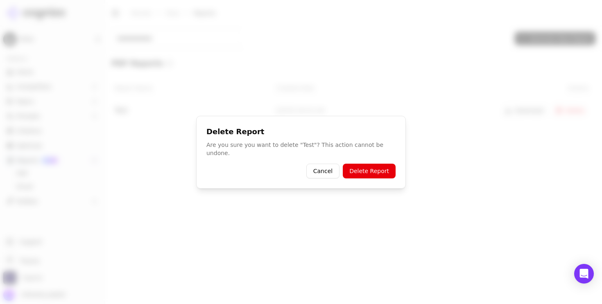
drag, startPoint x: 326, startPoint y: 165, endPoint x: 333, endPoint y: 164, distance: 7.1
click at [326, 165] on button "Cancel" at bounding box center [323, 171] width 33 height 15
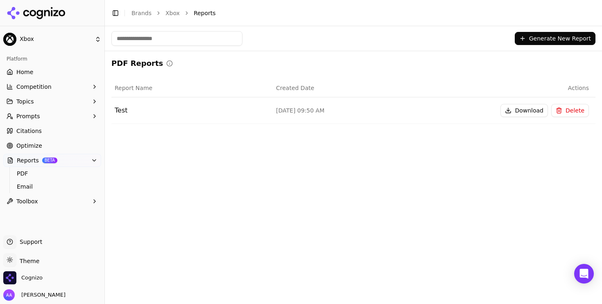
click at [570, 108] on button "Delete" at bounding box center [571, 110] width 38 height 13
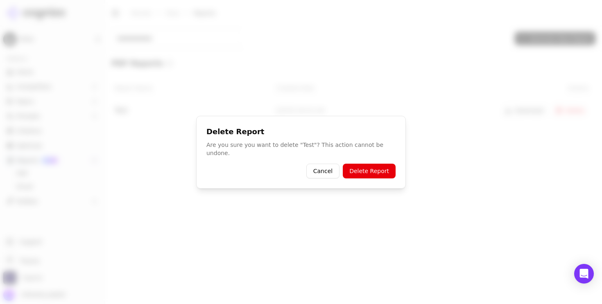
drag, startPoint x: 335, startPoint y: 171, endPoint x: 284, endPoint y: 158, distance: 52.8
click at [334, 171] on button "Cancel" at bounding box center [323, 171] width 33 height 15
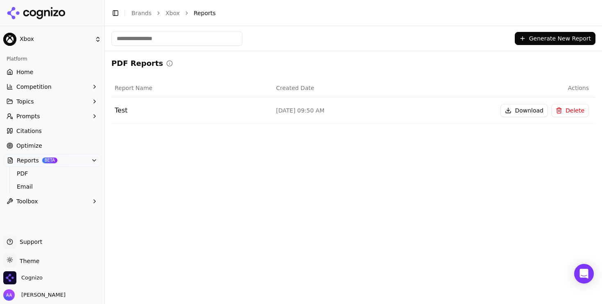
click at [126, 107] on div "Test" at bounding box center [192, 111] width 155 height 10
click at [560, 112] on button "Delete" at bounding box center [571, 110] width 38 height 13
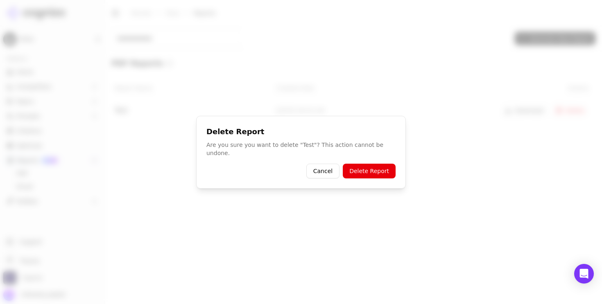
click at [360, 164] on button "Delete Report" at bounding box center [369, 171] width 53 height 15
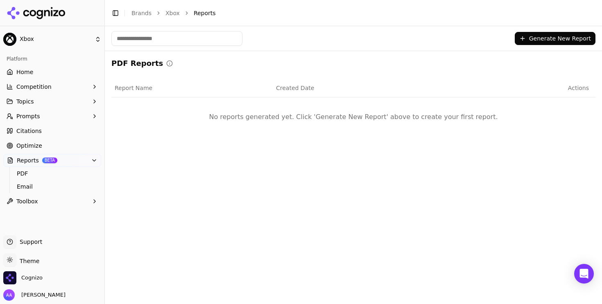
click at [568, 35] on button "Generate New Report" at bounding box center [555, 38] width 81 height 13
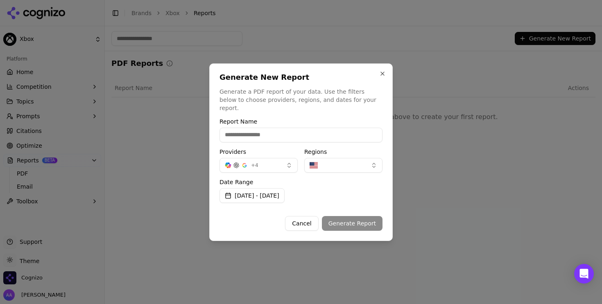
click at [278, 188] on button "[DATE] - [DATE]" at bounding box center [252, 195] width 65 height 15
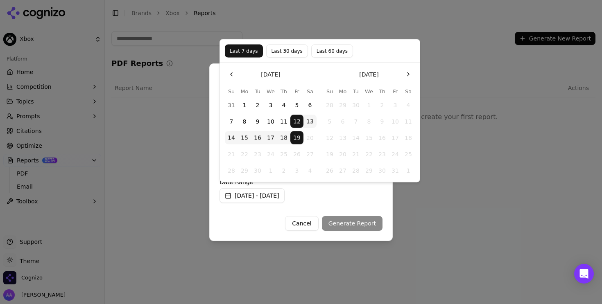
click at [237, 76] on button "Go to the Previous Month" at bounding box center [231, 74] width 13 height 13
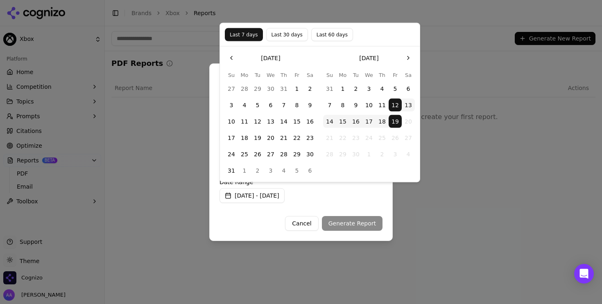
click at [293, 90] on button "1" at bounding box center [297, 88] width 13 height 13
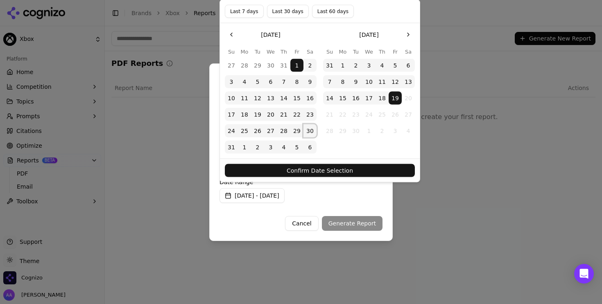
click at [311, 132] on button "30" at bounding box center [310, 131] width 13 height 13
click at [234, 146] on button "31" at bounding box center [231, 147] width 13 height 13
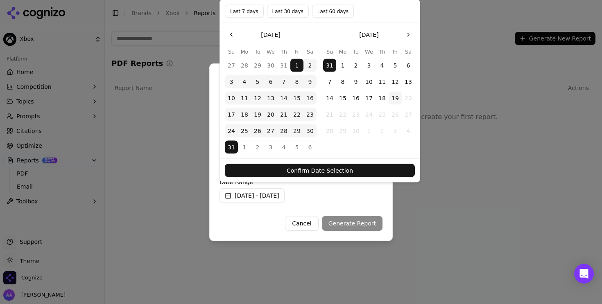
click at [260, 168] on button "Confirm Date Selection" at bounding box center [320, 170] width 190 height 13
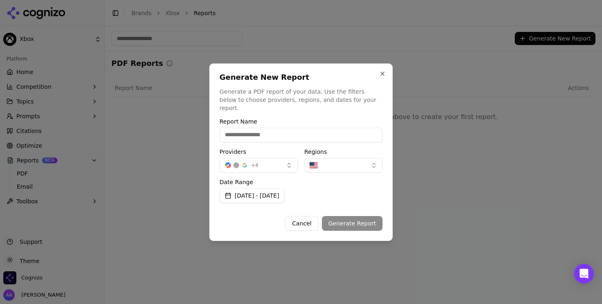
click at [268, 136] on input "Report Name" at bounding box center [301, 135] width 163 height 15
type input "**********"
click at [365, 224] on button "Generate Report" at bounding box center [352, 223] width 61 height 15
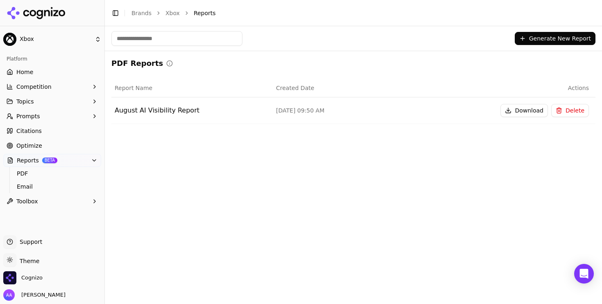
click at [34, 65] on div "Platform" at bounding box center [52, 58] width 98 height 13
click at [35, 67] on link "Home" at bounding box center [52, 72] width 98 height 13
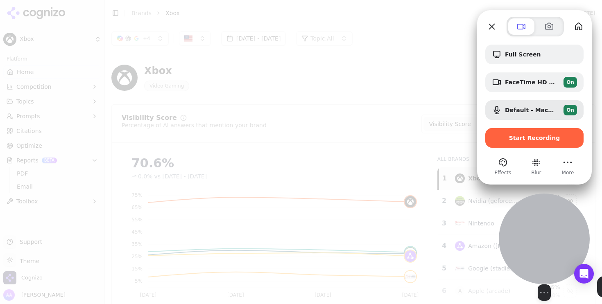
drag, startPoint x: 49, startPoint y: 242, endPoint x: 544, endPoint y: 245, distance: 495.0
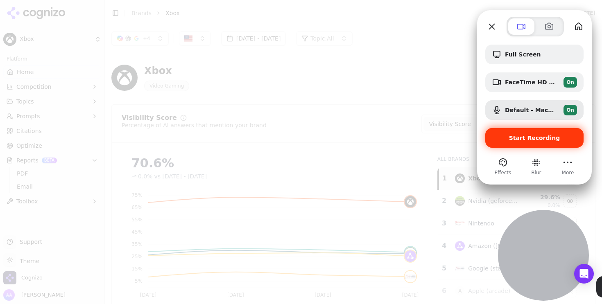
click at [549, 144] on div "Start Recording" at bounding box center [535, 138] width 98 height 20
click at [529, 136] on span "Start Recording" at bounding box center [534, 138] width 51 height 7
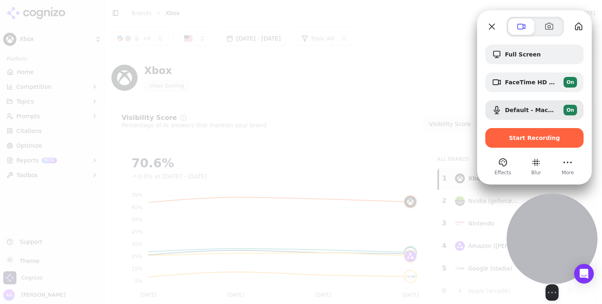
drag, startPoint x: 60, startPoint y: 234, endPoint x: 564, endPoint y: 236, distance: 504.0
click at [564, 236] on div at bounding box center [552, 239] width 91 height 91
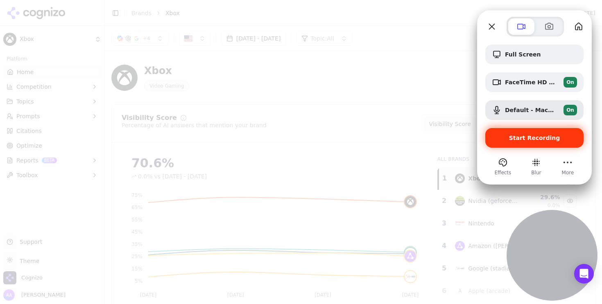
click at [531, 142] on div "Start Recording" at bounding box center [535, 138] width 98 height 20
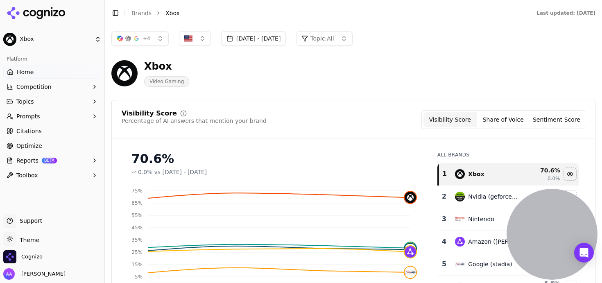
scroll to position [5, 0]
click at [56, 160] on button "Reports BETA" at bounding box center [52, 160] width 98 height 13
click at [45, 172] on span "PDF" at bounding box center [52, 174] width 71 height 8
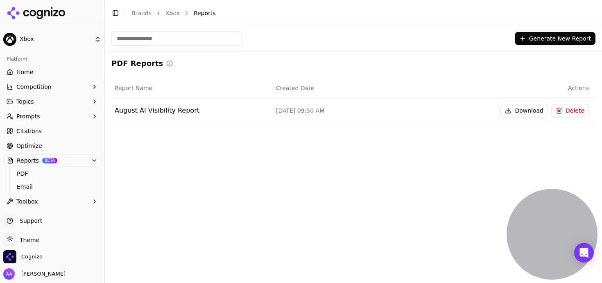
click at [561, 40] on button "Generate New Report" at bounding box center [555, 38] width 81 height 13
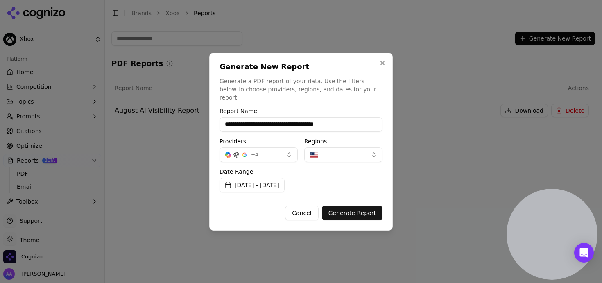
type input "**********"
click at [266, 154] on button "+ 4" at bounding box center [259, 155] width 78 height 15
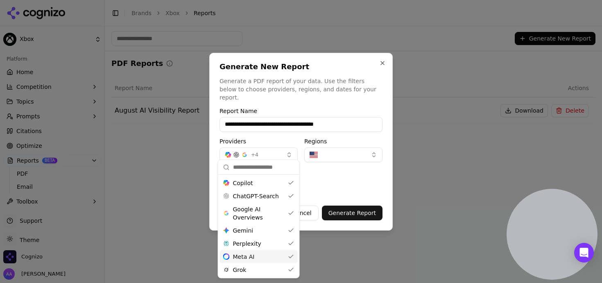
click at [263, 255] on div "MetaAI Meta AI" at bounding box center [259, 256] width 78 height 13
click at [260, 267] on div "Grok" at bounding box center [259, 269] width 78 height 13
click at [260, 241] on div "Perplexity" at bounding box center [259, 243] width 78 height 13
click at [260, 226] on div "Gemini Gemini" at bounding box center [259, 230] width 78 height 13
click at [347, 169] on label "Date Range" at bounding box center [301, 172] width 163 height 6
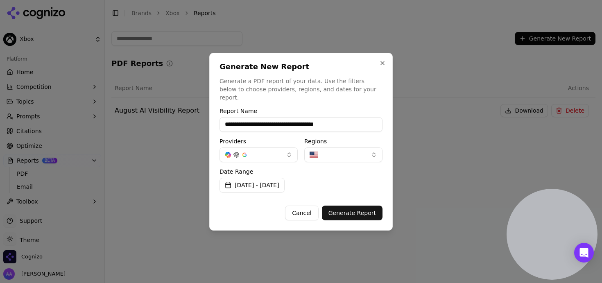
click at [261, 156] on button "button" at bounding box center [259, 155] width 78 height 15
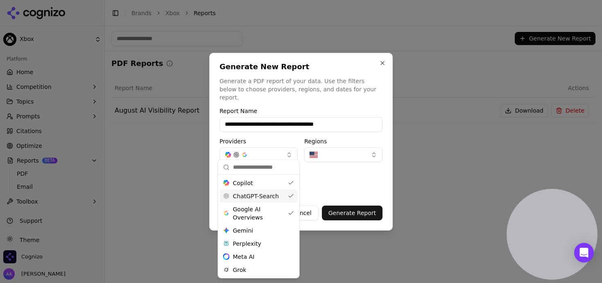
click at [261, 195] on span "ChatGPT-Search" at bounding box center [256, 196] width 46 height 8
click at [259, 209] on span "Google AI Overviews" at bounding box center [259, 213] width 52 height 16
click at [308, 211] on button "Cancel" at bounding box center [301, 213] width 33 height 15
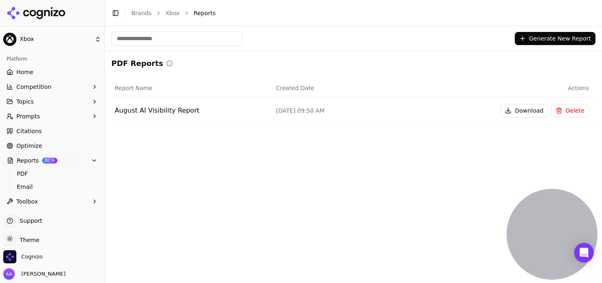
click at [352, 196] on div "Generate New Report PDF Reports Report Name Created Date Actions August AI Visi…" at bounding box center [353, 154] width 497 height 257
click at [40, 69] on link "Home" at bounding box center [52, 72] width 98 height 13
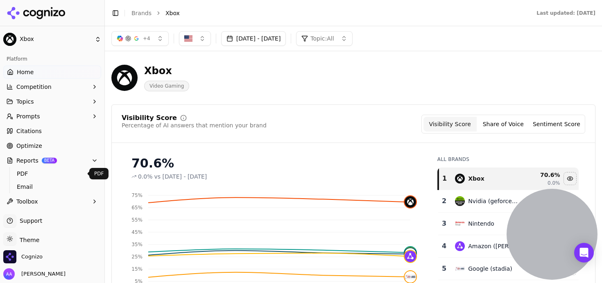
click at [51, 170] on span "PDF" at bounding box center [52, 174] width 71 height 8
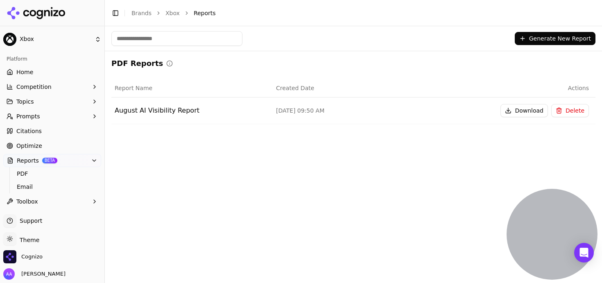
click at [548, 37] on button "Generate New Report" at bounding box center [555, 38] width 81 height 13
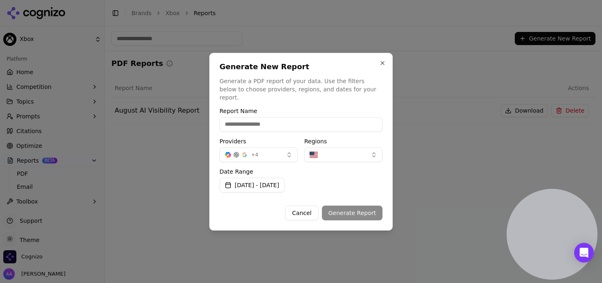
click at [262, 152] on button "+ 4" at bounding box center [259, 155] width 78 height 15
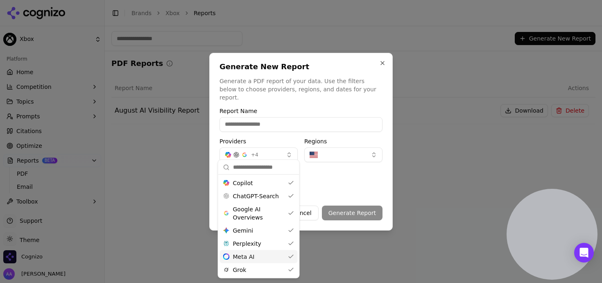
click at [256, 258] on div "MetaAI Meta AI" at bounding box center [259, 256] width 78 height 13
drag, startPoint x: 254, startPoint y: 268, endPoint x: 255, endPoint y: 253, distance: 14.8
click at [254, 268] on div "Grok" at bounding box center [259, 269] width 78 height 13
click at [258, 225] on div "Gemini Gemini" at bounding box center [259, 230] width 78 height 13
click at [259, 211] on span "Google AI Overviews" at bounding box center [259, 213] width 52 height 16
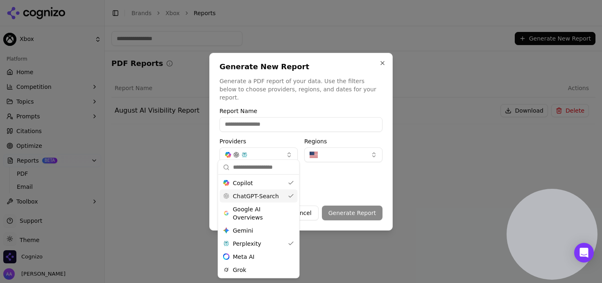
click at [261, 195] on span "ChatGPT-Search" at bounding box center [256, 196] width 46 height 8
click at [262, 186] on div "Copilot" at bounding box center [259, 183] width 78 height 13
click at [328, 174] on div "Date Range [DATE] - [DATE]" at bounding box center [301, 181] width 163 height 24
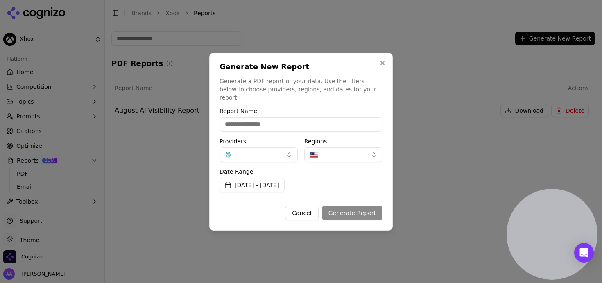
click at [297, 120] on input "Report Name" at bounding box center [301, 124] width 163 height 15
type input "**********"
click at [352, 207] on button "Generate Report" at bounding box center [352, 213] width 61 height 15
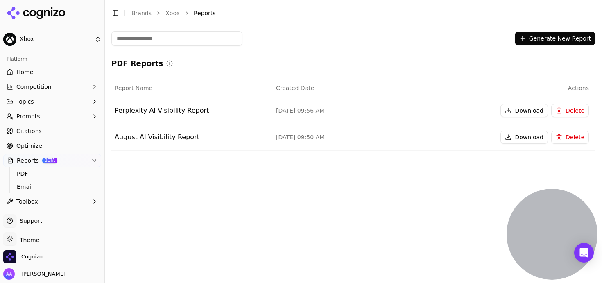
click at [282, 211] on div "Generate New Report PDF Reports Report Name Created Date Actions Perplexity AI …" at bounding box center [353, 154] width 497 height 257
click at [44, 75] on link "Home" at bounding box center [52, 72] width 98 height 13
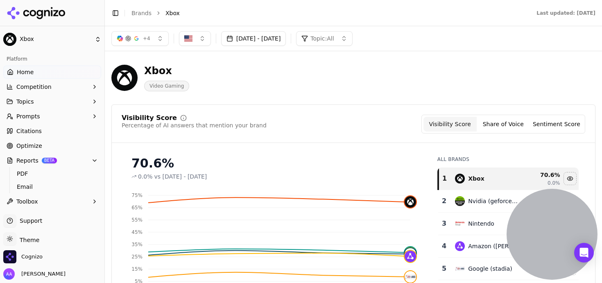
click at [159, 86] on span "Video Gaming" at bounding box center [166, 86] width 45 height 11
click at [234, 91] on div "Xbox Video Gaming" at bounding box center [294, 77] width 367 height 27
click at [51, 171] on span "PDF" at bounding box center [52, 174] width 71 height 8
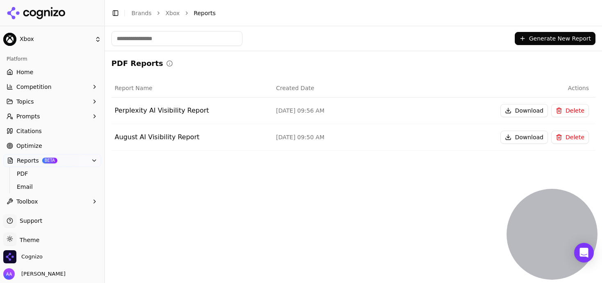
click at [569, 36] on button "Generate New Report" at bounding box center [555, 38] width 81 height 13
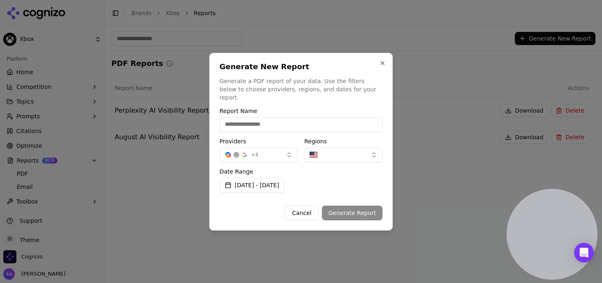
click at [262, 156] on button "+ 4" at bounding box center [259, 155] width 78 height 15
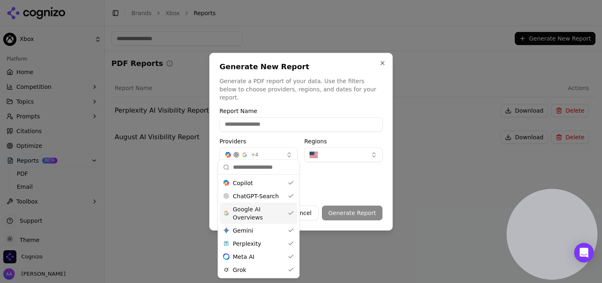
drag, startPoint x: 261, startPoint y: 212, endPoint x: 258, endPoint y: 225, distance: 13.7
click at [261, 212] on span "Google AI Overviews" at bounding box center [259, 213] width 52 height 16
click at [258, 229] on div "Gemini Gemini" at bounding box center [259, 230] width 78 height 13
click at [258, 242] on span "Perplexity" at bounding box center [247, 244] width 28 height 8
click at [257, 256] on div "MetaAI Meta AI" at bounding box center [259, 256] width 78 height 13
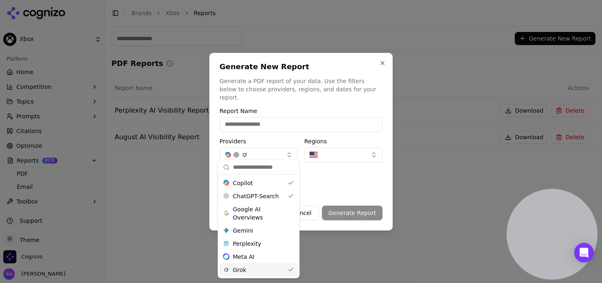
drag, startPoint x: 256, startPoint y: 266, endPoint x: 259, endPoint y: 248, distance: 17.6
click at [256, 266] on div "Grok" at bounding box center [259, 269] width 78 height 13
click at [261, 181] on div "Copilot" at bounding box center [259, 183] width 78 height 13
click at [364, 170] on div "Date Range [DATE] - [DATE]" at bounding box center [301, 181] width 163 height 24
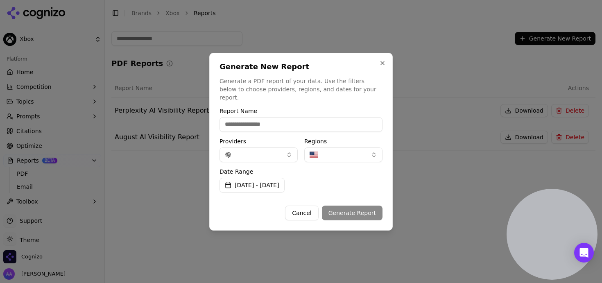
click at [277, 124] on input "Report Name" at bounding box center [301, 124] width 163 height 15
type input "**********"
click at [356, 207] on button "Generate Report" at bounding box center [352, 213] width 61 height 15
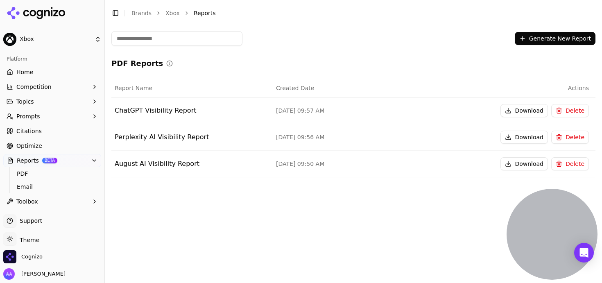
click at [518, 109] on button "Download" at bounding box center [525, 110] width 48 height 13
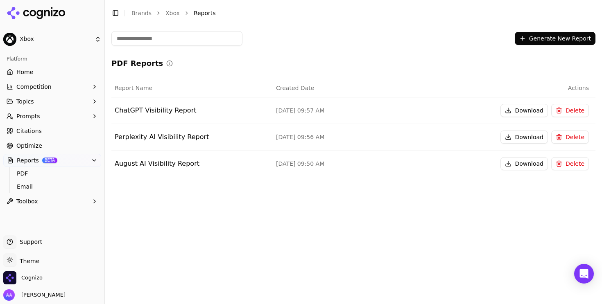
click at [140, 14] on link "Brands" at bounding box center [142, 13] width 20 height 7
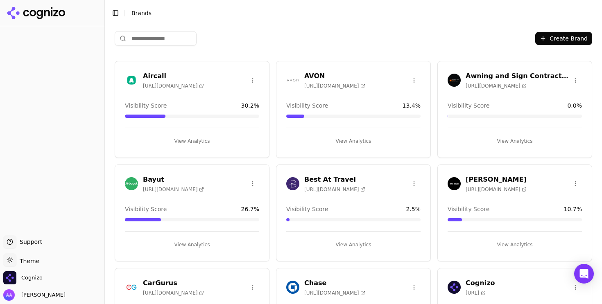
click at [186, 45] on input "search" at bounding box center [156, 38] width 82 height 15
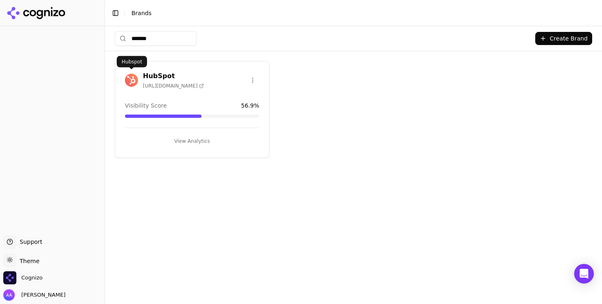
type input "*******"
click at [136, 81] on img at bounding box center [131, 80] width 13 height 13
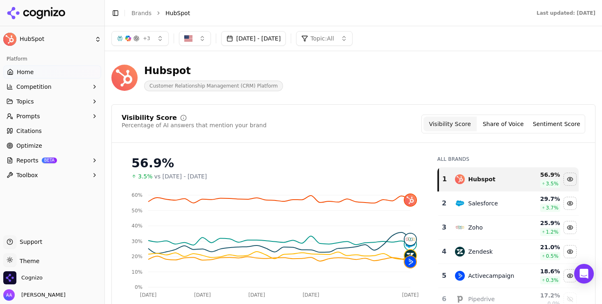
click at [63, 156] on button "Reports BETA" at bounding box center [52, 160] width 98 height 13
click at [52, 176] on span "PDF" at bounding box center [52, 174] width 71 height 8
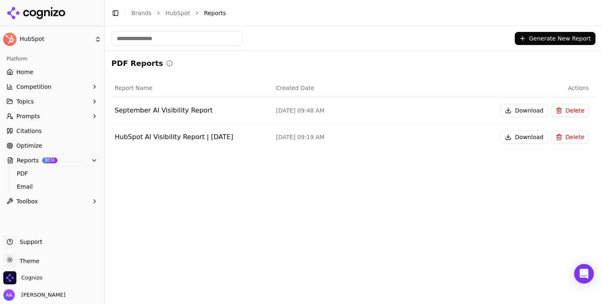
drag, startPoint x: 24, startPoint y: 71, endPoint x: 29, endPoint y: 70, distance: 5.5
click at [24, 71] on span "Home" at bounding box center [24, 72] width 17 height 8
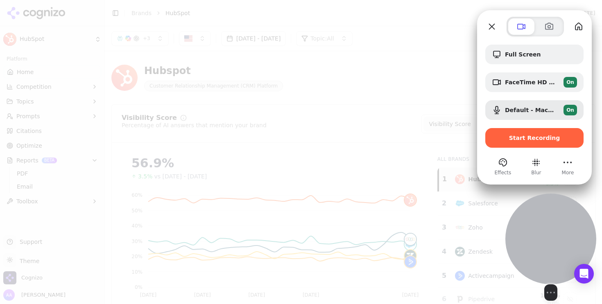
drag, startPoint x: 53, startPoint y: 251, endPoint x: 554, endPoint y: 255, distance: 500.4
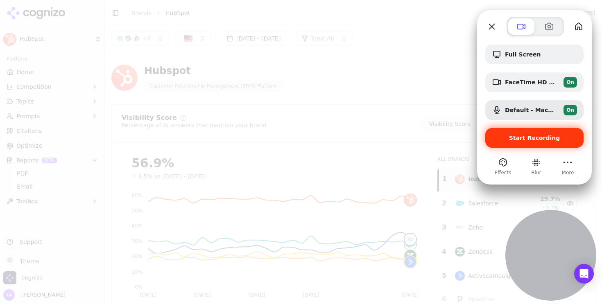
click at [528, 142] on div "Start Recording" at bounding box center [535, 138] width 98 height 20
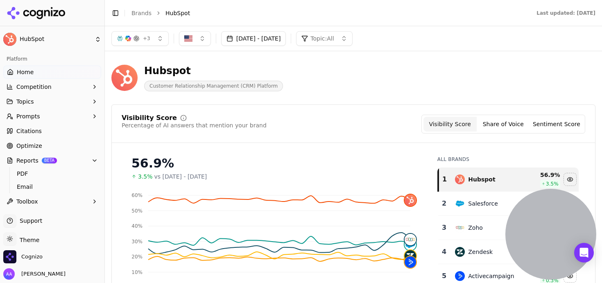
click at [49, 184] on span "Email" at bounding box center [52, 187] width 71 height 8
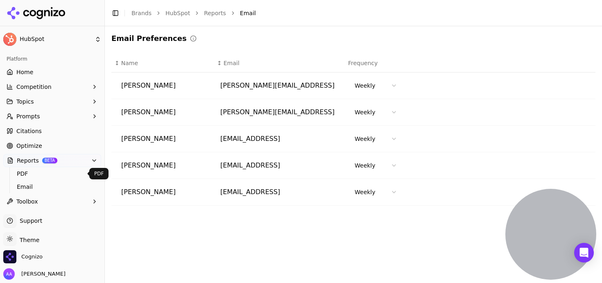
click at [34, 168] on link "PDF" at bounding box center [53, 173] width 78 height 11
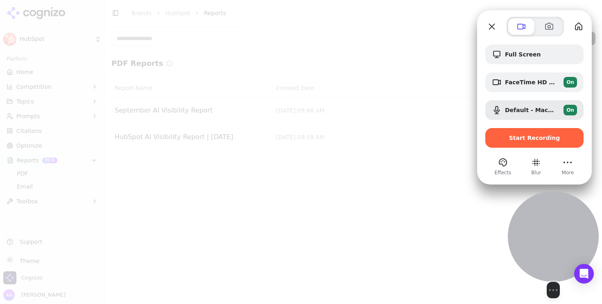
drag, startPoint x: 57, startPoint y: 225, endPoint x: 597, endPoint y: 225, distance: 540.5
click at [597, 225] on div "Select video screen size" at bounding box center [553, 244] width 91 height 107
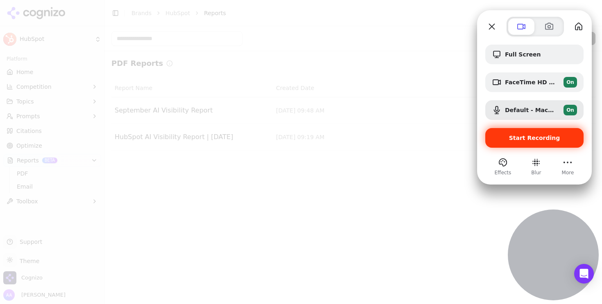
click at [534, 133] on div "Start Recording" at bounding box center [535, 138] width 98 height 20
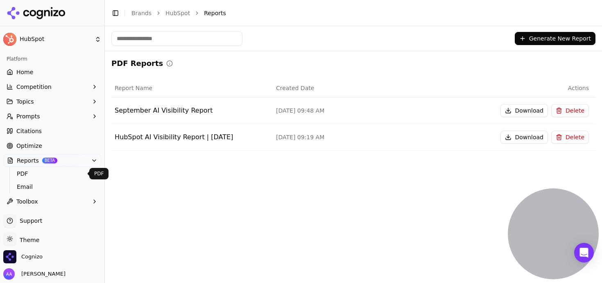
click at [35, 68] on link "Home" at bounding box center [52, 72] width 98 height 13
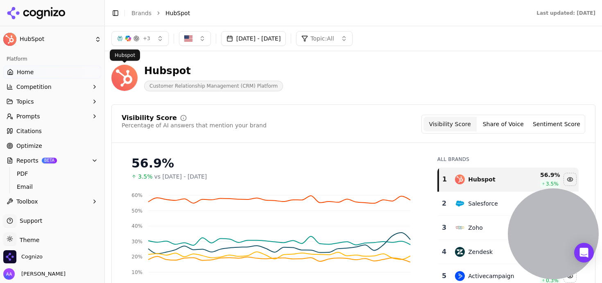
drag, startPoint x: 363, startPoint y: 66, endPoint x: 363, endPoint y: 74, distance: 7.8
click at [363, 66] on div "Hubspot Customer Relationship Management (CRM) Platform" at bounding box center [294, 77] width 367 height 27
click at [37, 178] on link "PDF" at bounding box center [53, 173] width 78 height 11
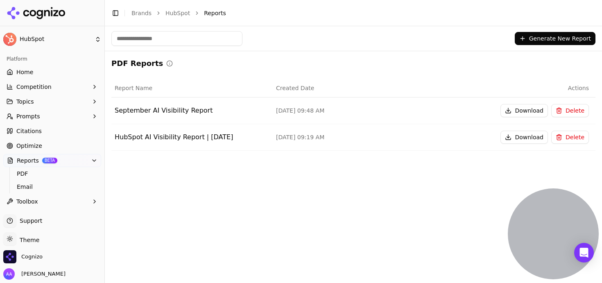
click at [560, 42] on button "Generate New Report" at bounding box center [555, 38] width 81 height 13
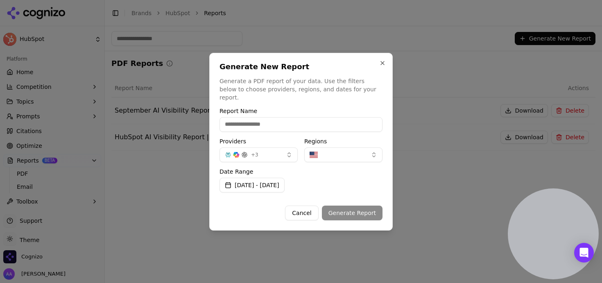
click at [285, 184] on button "Aug 20, 2025 - Sep 19, 2025" at bounding box center [252, 185] width 65 height 15
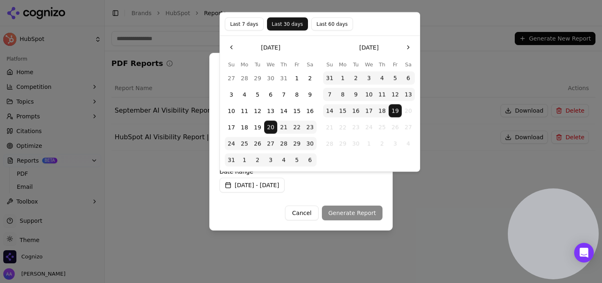
click at [256, 20] on button "Last 7 days" at bounding box center [244, 24] width 39 height 13
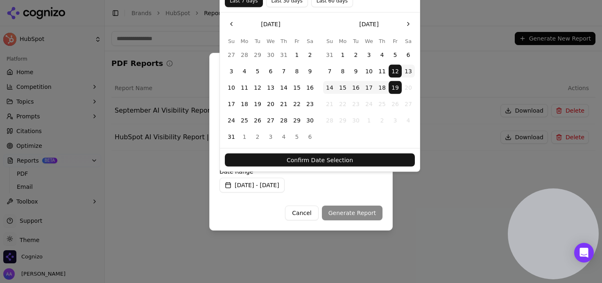
click at [326, 163] on button "Confirm Date Selection" at bounding box center [320, 160] width 190 height 13
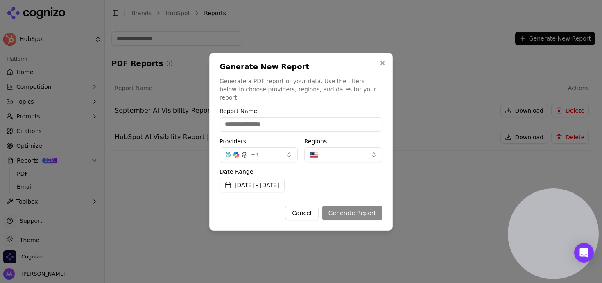
click at [271, 154] on button "+ 3" at bounding box center [259, 155] width 78 height 15
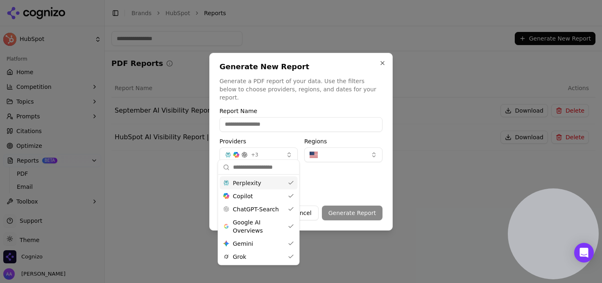
click at [260, 186] on div "Perplexity" at bounding box center [259, 183] width 78 height 13
drag, startPoint x: 261, startPoint y: 198, endPoint x: 265, endPoint y: 216, distance: 18.8
click at [261, 197] on div "Copilot" at bounding box center [259, 196] width 78 height 13
drag, startPoint x: 267, startPoint y: 229, endPoint x: 266, endPoint y: 243, distance: 13.2
click at [267, 229] on span "Google AI Overviews" at bounding box center [259, 226] width 52 height 16
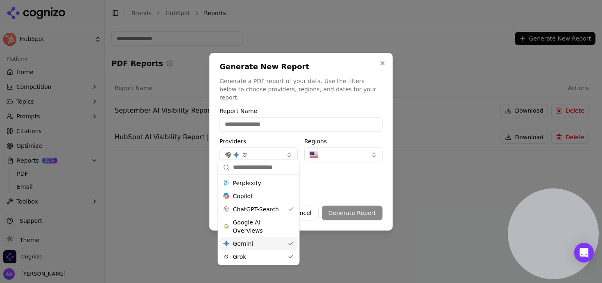
click at [263, 245] on div "Gemini Gemini" at bounding box center [259, 243] width 78 height 13
click at [266, 256] on div "Grok" at bounding box center [259, 256] width 78 height 13
click at [357, 178] on div "Date Range [DATE] - [DATE]" at bounding box center [301, 181] width 163 height 24
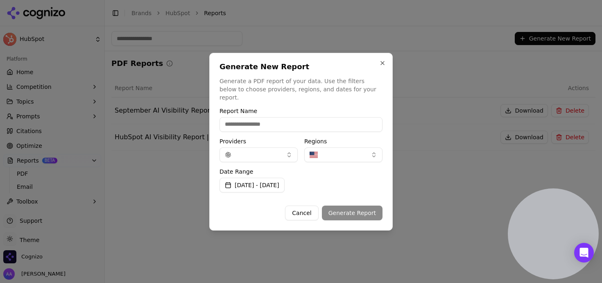
click at [264, 117] on input "Report Name" at bounding box center [301, 124] width 163 height 15
type input "**********"
click at [344, 206] on button "Generate Report" at bounding box center [352, 213] width 61 height 15
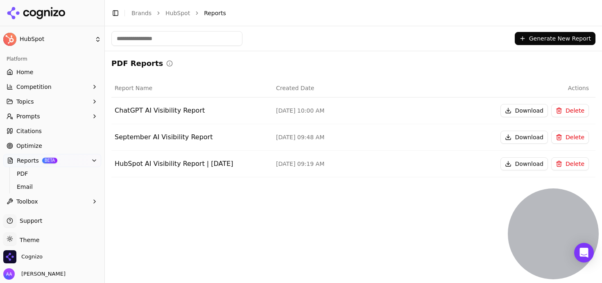
click at [514, 110] on button "Download" at bounding box center [525, 110] width 48 height 13
click at [36, 184] on span "Email" at bounding box center [52, 187] width 71 height 8
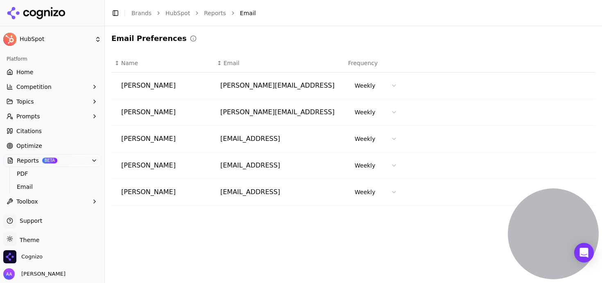
click at [379, 88] on html "HubSpot Platform Home Competition Topics Prompts Citations Optimize Reports BET…" at bounding box center [301, 141] width 602 height 283
click at [379, 87] on html "HubSpot Platform Home Competition Topics Prompts Citations Optimize Reports BET…" at bounding box center [301, 141] width 602 height 283
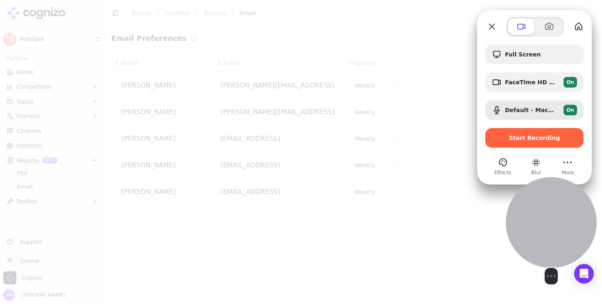
drag, startPoint x: 120, startPoint y: 255, endPoint x: 557, endPoint y: 252, distance: 437.7
click at [557, 252] on div at bounding box center [551, 222] width 91 height 91
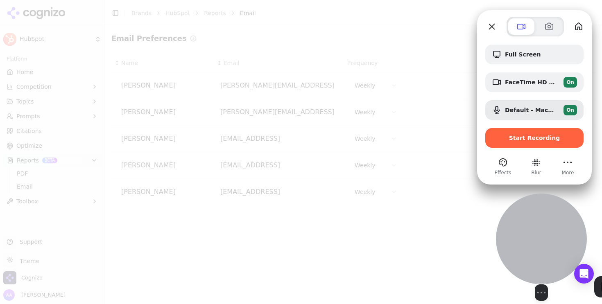
drag, startPoint x: 532, startPoint y: 252, endPoint x: 532, endPoint y: 268, distance: 16.0
click at [532, 268] on div at bounding box center [541, 239] width 91 height 91
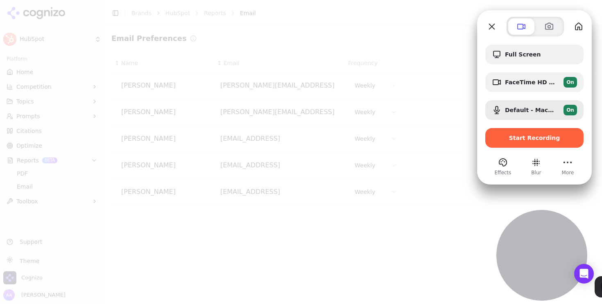
click at [389, 261] on div at bounding box center [301, 152] width 602 height 304
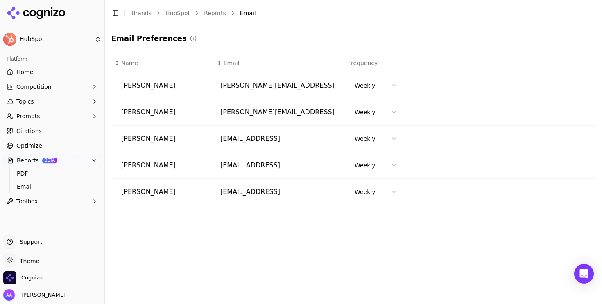
click at [55, 73] on link "Home" at bounding box center [52, 72] width 98 height 13
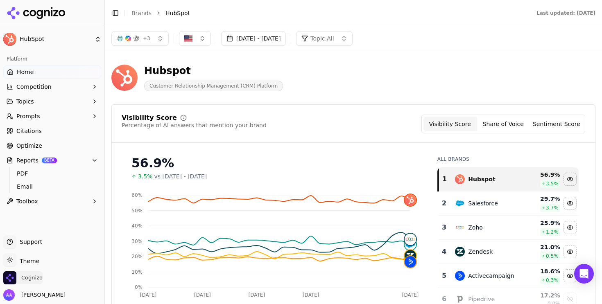
click at [30, 274] on span "Cognizo" at bounding box center [22, 278] width 39 height 13
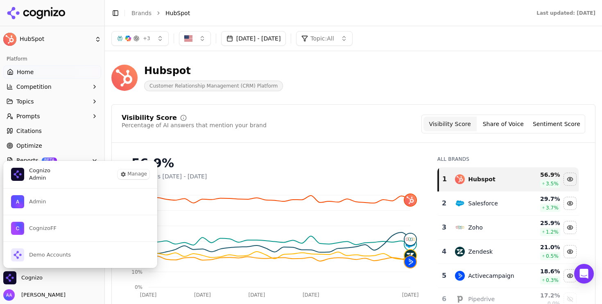
click at [329, 92] on div "Hubspot Customer Relationship Management (CRM) Platform" at bounding box center [353, 78] width 484 height 40
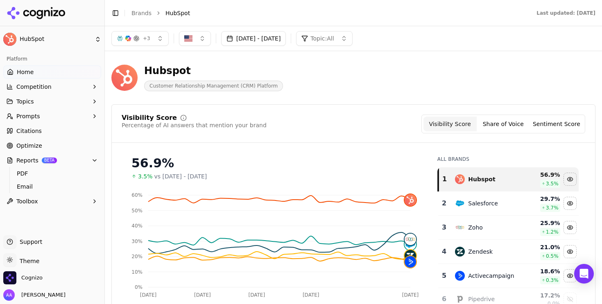
click at [140, 18] on div "Toggle Sidebar Brands HubSpot" at bounding box center [316, 12] width 422 height 11
click at [143, 10] on link "Brands" at bounding box center [142, 13] width 20 height 7
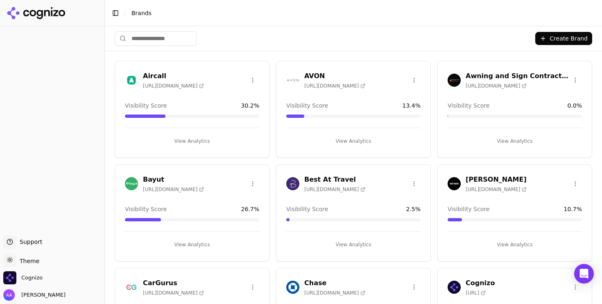
click at [153, 37] on input "search" at bounding box center [156, 38] width 82 height 15
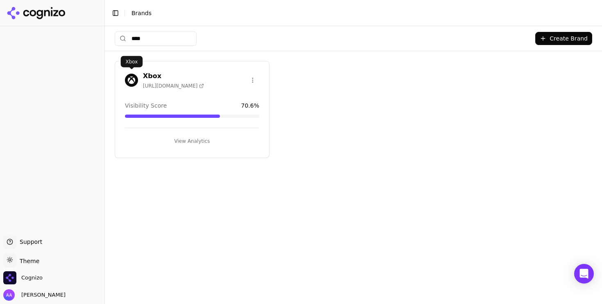
type input "****"
click at [128, 79] on img at bounding box center [131, 80] width 13 height 13
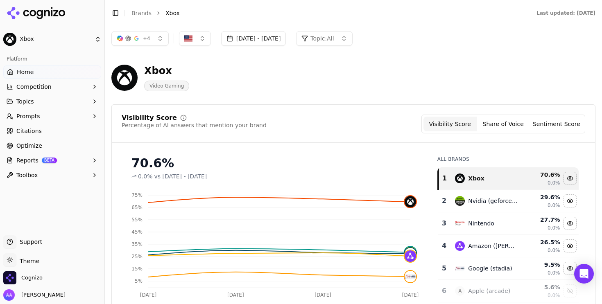
click at [42, 277] on div "Cognizo" at bounding box center [52, 280] width 98 height 16
click at [30, 277] on span "Cognizo" at bounding box center [31, 278] width 21 height 7
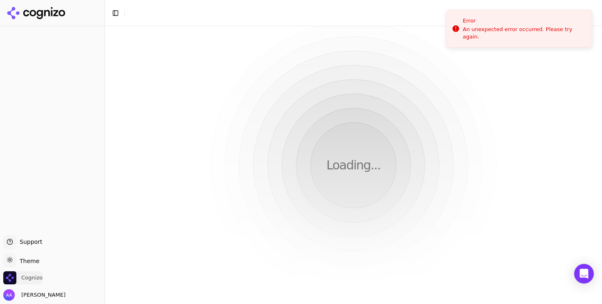
click at [32, 277] on span "Cognizo" at bounding box center [31, 278] width 21 height 7
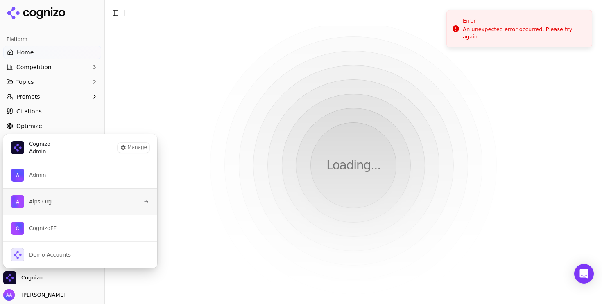
click at [64, 204] on button "Alps Org" at bounding box center [80, 201] width 155 height 27
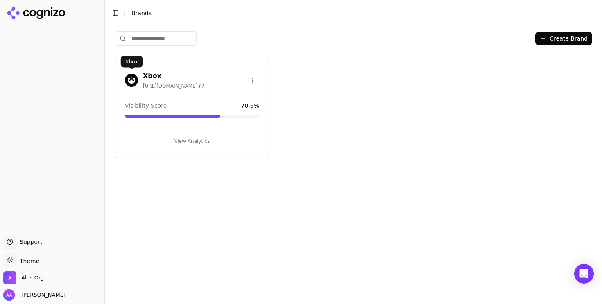
click at [132, 80] on img at bounding box center [131, 80] width 13 height 13
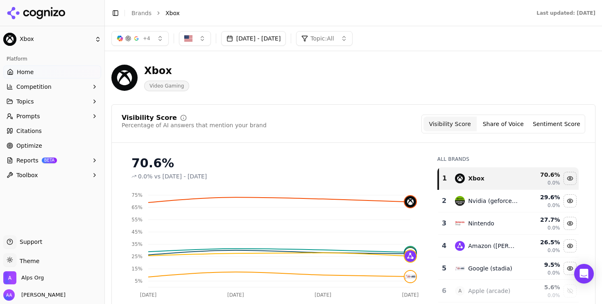
click at [47, 157] on button "Reports BETA" at bounding box center [52, 160] width 98 height 13
click at [29, 188] on span "Email" at bounding box center [52, 187] width 71 height 8
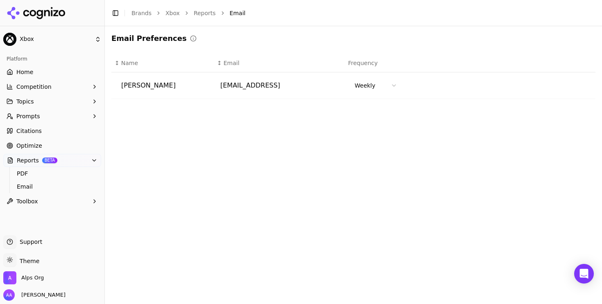
click at [178, 136] on div "Email Preferences ↕ Name ↕ Email Frequency [PERSON_NAME] [EMAIL_ADDRESS] Weekly" at bounding box center [353, 165] width 497 height 278
click at [51, 68] on link "Home" at bounding box center [52, 72] width 98 height 13
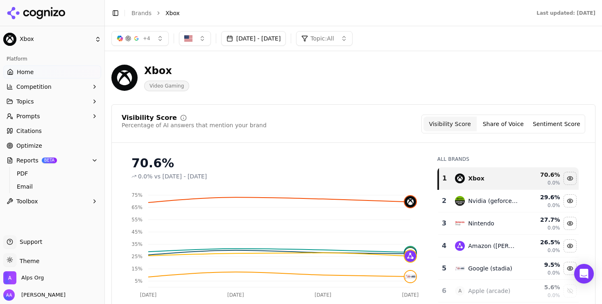
click at [388, 72] on div "Xbox Video Gaming" at bounding box center [294, 77] width 367 height 27
click at [307, 84] on div "Xbox Video Gaming" at bounding box center [294, 77] width 367 height 27
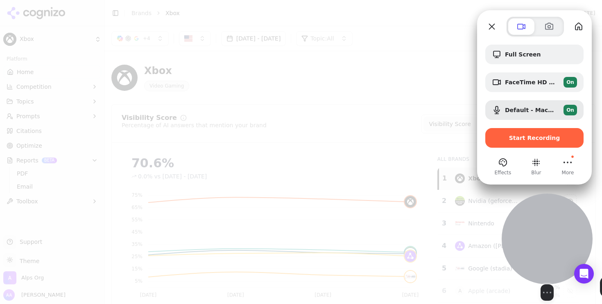
drag, startPoint x: 54, startPoint y: 243, endPoint x: 548, endPoint y: 248, distance: 494.2
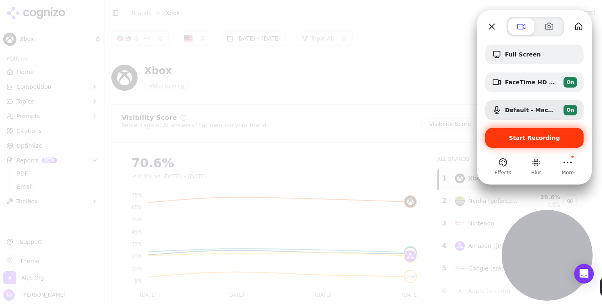
click at [525, 136] on span "Start Recording" at bounding box center [534, 138] width 51 height 7
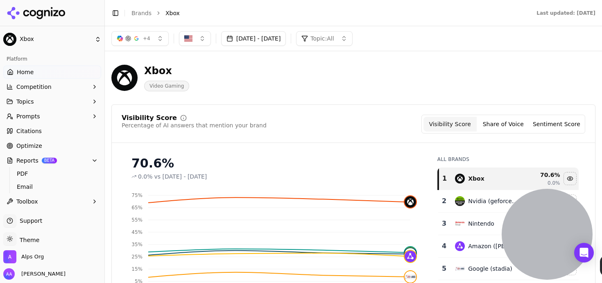
click at [38, 172] on span "PDF" at bounding box center [52, 174] width 71 height 8
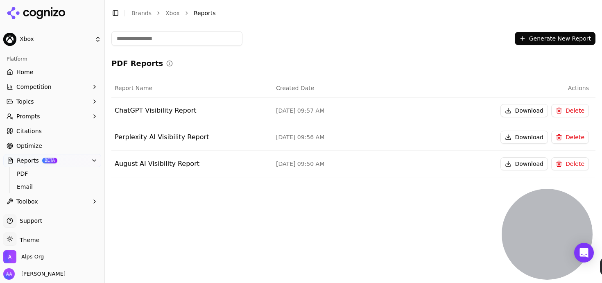
click at [575, 36] on button "Generate New Report" at bounding box center [555, 38] width 81 height 13
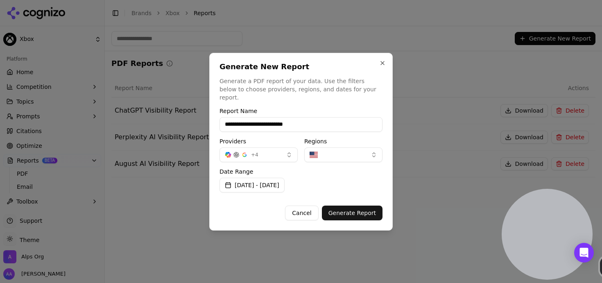
type input "**********"
click at [285, 180] on button "Sep 12, 2025 - Sep 19, 2025" at bounding box center [252, 185] width 65 height 15
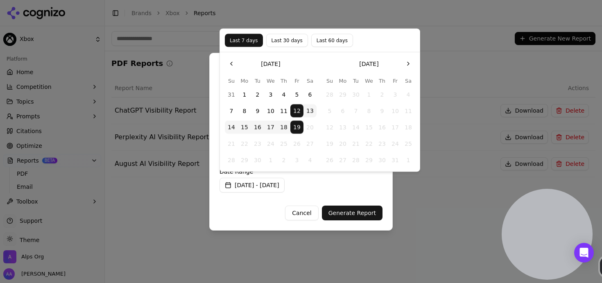
click at [285, 180] on button "Sep 12, 2025 - Sep 19, 2025" at bounding box center [252, 185] width 65 height 15
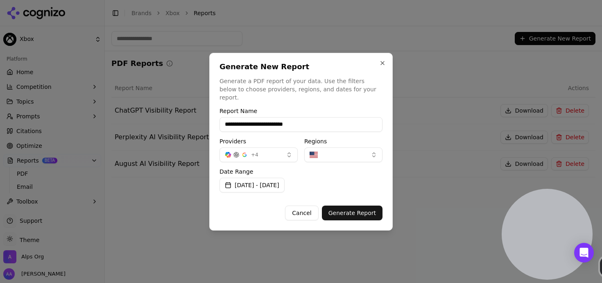
click at [260, 152] on button "+ 4" at bounding box center [259, 155] width 78 height 15
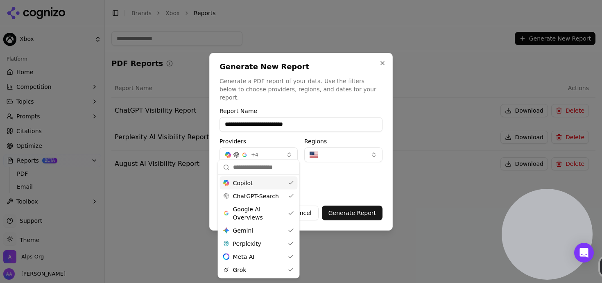
click at [268, 196] on span "ChatGPT-Search" at bounding box center [256, 196] width 46 height 8
click at [263, 212] on span "Google AI Overviews" at bounding box center [259, 213] width 52 height 16
click at [263, 236] on div "Gemini Gemini" at bounding box center [259, 230] width 78 height 13
click at [261, 245] on div "Perplexity" at bounding box center [259, 243] width 78 height 13
click at [260, 256] on div "MetaAI Meta AI" at bounding box center [259, 256] width 78 height 13
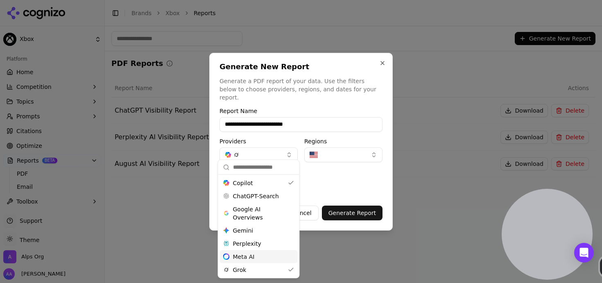
click at [259, 270] on div "Grok" at bounding box center [259, 269] width 78 height 13
click at [355, 185] on div "Date Range Sep 12, 2025 - Sep 19, 2025" at bounding box center [301, 181] width 163 height 24
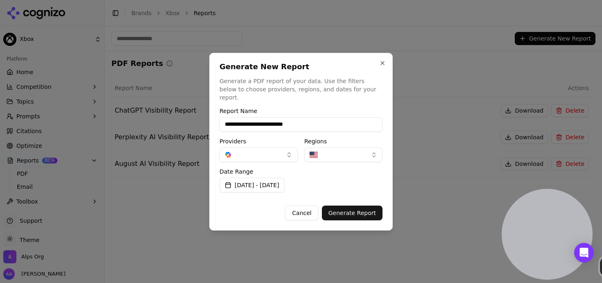
click at [343, 207] on button "Generate Report" at bounding box center [352, 213] width 61 height 15
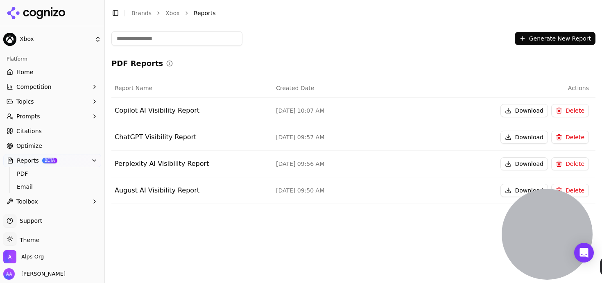
click at [530, 111] on button "Download" at bounding box center [525, 110] width 48 height 13
click at [46, 191] on link "Email" at bounding box center [53, 186] width 78 height 11
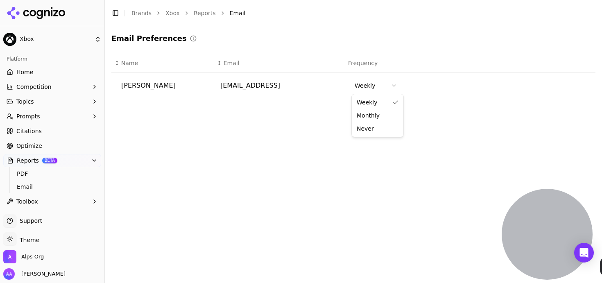
click at [380, 89] on html "Xbox Platform Home Competition Topics Prompts Citations Optimize Reports BETA P…" at bounding box center [301, 141] width 602 height 283
click at [379, 83] on html "Xbox Platform Home Competition Topics Prompts Citations Optimize Reports BETA P…" at bounding box center [301, 141] width 602 height 283
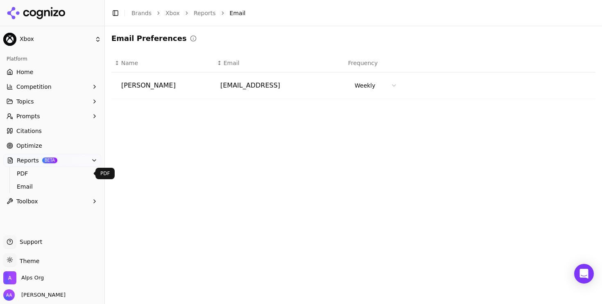
click at [47, 177] on span "PDF" at bounding box center [52, 174] width 71 height 8
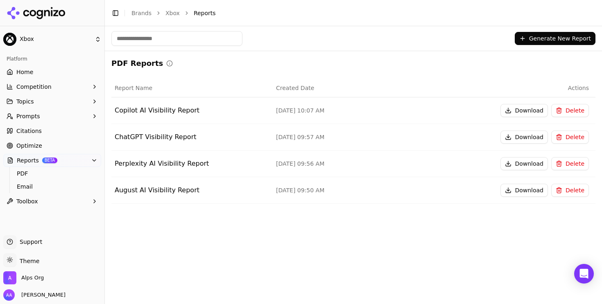
click at [515, 109] on button "Download" at bounding box center [525, 110] width 48 height 13
click at [220, 76] on div "PDF Reports Report Name Created Date Actions Copilot AI Visibility Report Sep 1…" at bounding box center [353, 134] width 484 height 153
click at [348, 72] on div "PDF Reports Report Name Created Date Actions Copilot AI Visibility Report Sep 1…" at bounding box center [353, 134] width 484 height 153
click at [526, 113] on button "Download" at bounding box center [525, 110] width 48 height 13
click at [559, 45] on div "Generate New Report" at bounding box center [353, 38] width 484 height 15
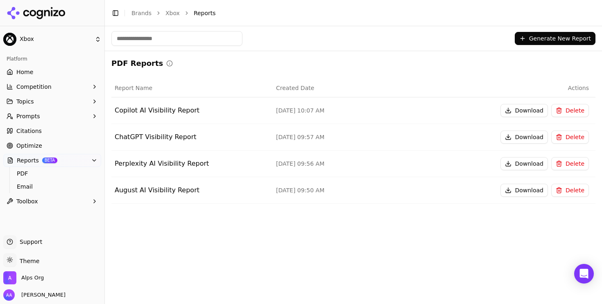
click at [557, 41] on button "Generate New Report" at bounding box center [555, 38] width 81 height 13
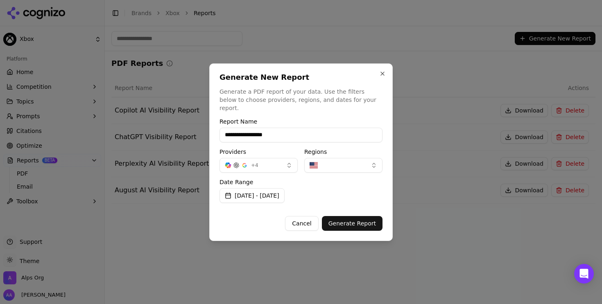
type input "**********"
click at [360, 223] on button "Generate Report" at bounding box center [352, 223] width 61 height 15
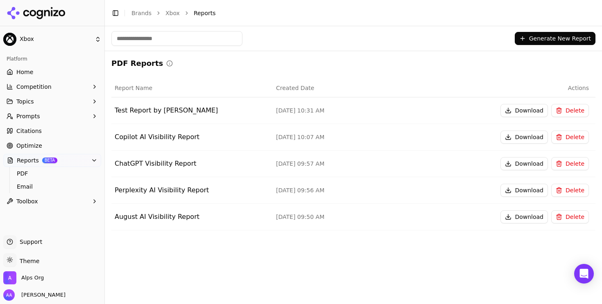
click at [516, 116] on button "Download" at bounding box center [525, 110] width 48 height 13
click at [55, 17] on icon at bounding box center [36, 13] width 59 height 12
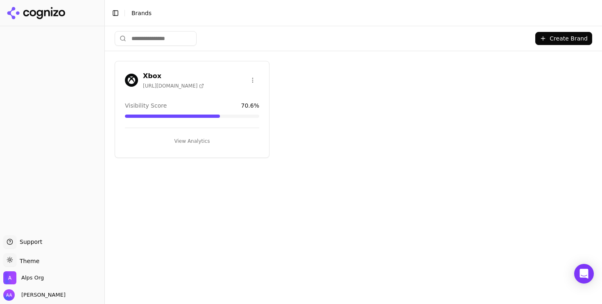
click at [33, 11] on icon at bounding box center [33, 13] width 7 height 7
click at [35, 275] on span "Alps Org" at bounding box center [32, 278] width 23 height 7
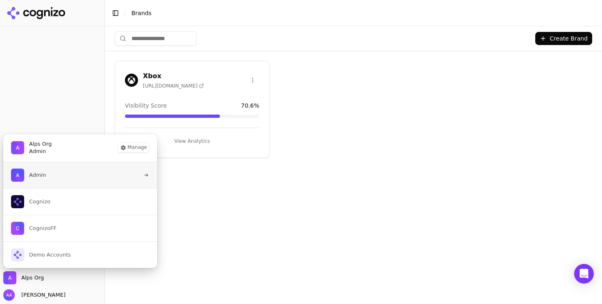
click at [75, 182] on button "Admin" at bounding box center [80, 175] width 155 height 26
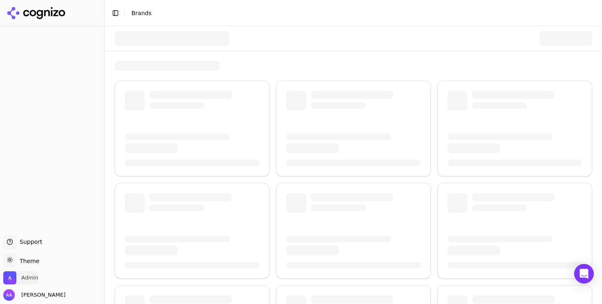
click at [34, 278] on span "Admin" at bounding box center [29, 278] width 17 height 7
click at [300, 37] on div at bounding box center [354, 38] width 478 height 25
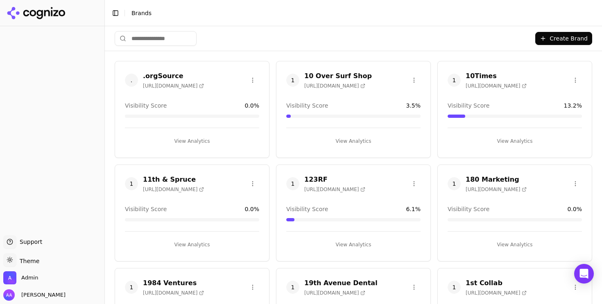
click at [171, 43] on input "search" at bounding box center [156, 38] width 82 height 15
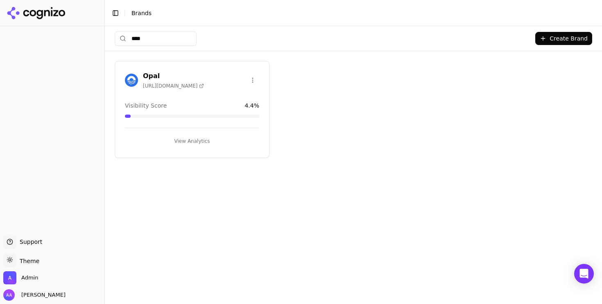
type input "****"
click at [135, 77] on img at bounding box center [131, 80] width 13 height 13
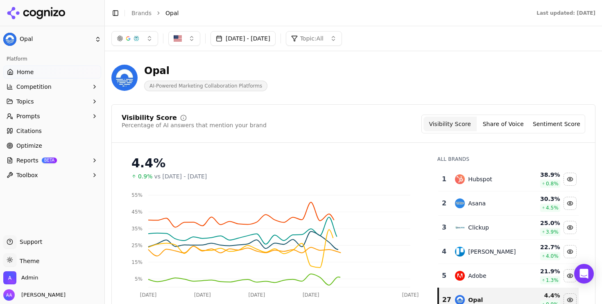
click at [39, 145] on span "Optimize" at bounding box center [29, 146] width 26 height 8
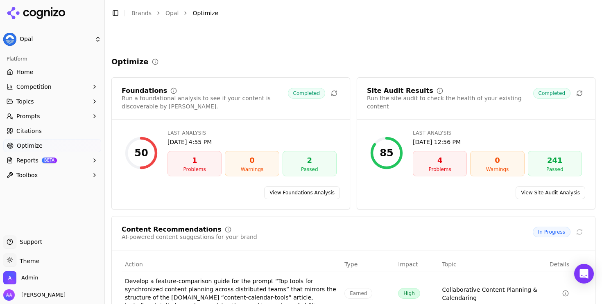
scroll to position [159, 0]
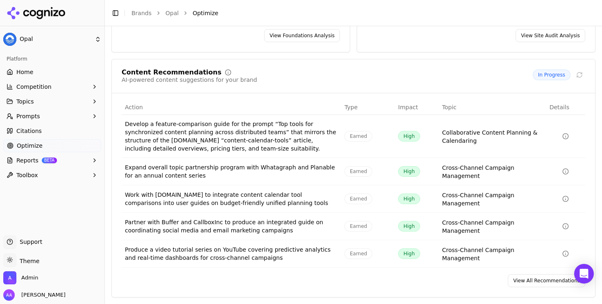
click at [534, 278] on link "View All Recommendations" at bounding box center [546, 281] width 77 height 13
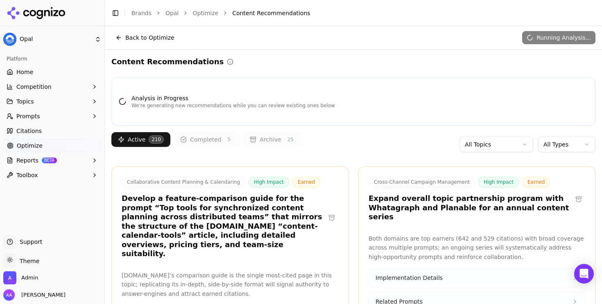
click at [576, 150] on html "Opal Platform Home Competition Topics Prompts Citations Optimize Reports BETA T…" at bounding box center [301, 152] width 602 height 304
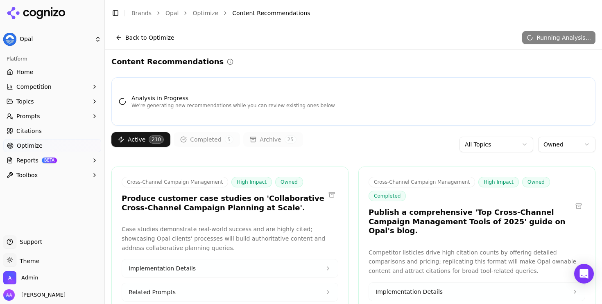
click at [545, 145] on html "Opal Platform Home Competition Topics Prompts Citations Optimize Reports BETA T…" at bounding box center [301, 152] width 602 height 304
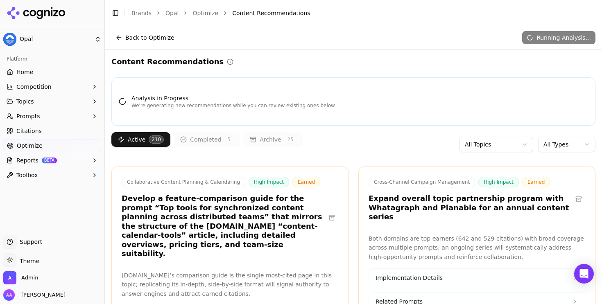
click at [552, 146] on html "Opal Platform Home Competition Topics Prompts Citations Optimize Reports BETA T…" at bounding box center [301, 152] width 602 height 304
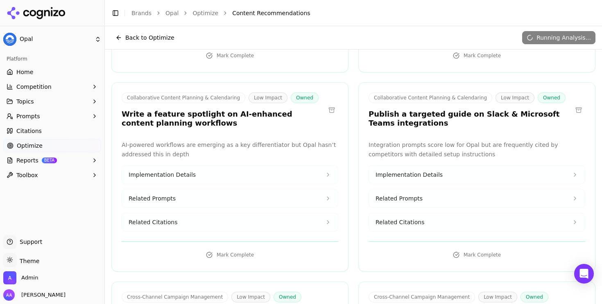
scroll to position [1435, 0]
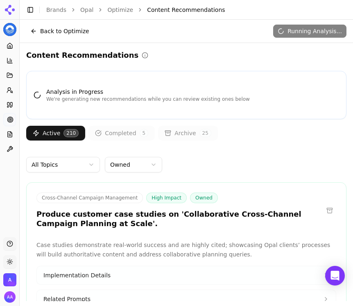
scroll to position [2312, 0]
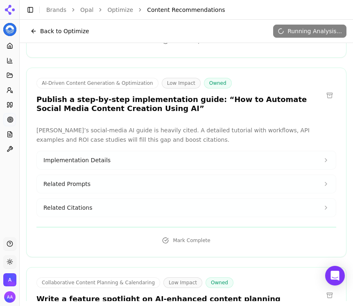
click at [53, 9] on link "Brands" at bounding box center [56, 10] width 20 height 7
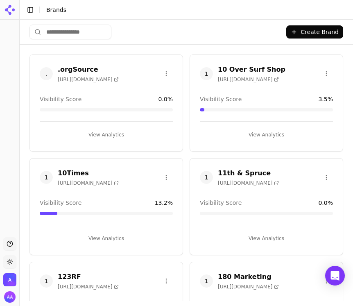
click at [82, 35] on input "search" at bounding box center [71, 32] width 82 height 15
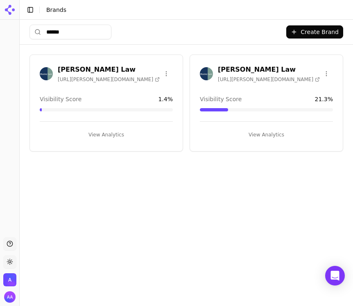
type input "******"
click at [201, 67] on img at bounding box center [206, 73] width 13 height 13
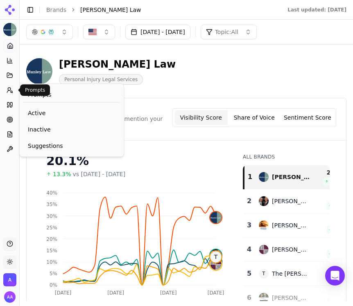
click at [10, 91] on icon at bounding box center [10, 90] width 7 height 7
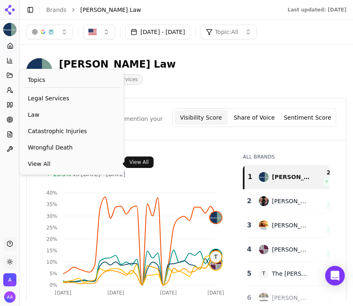
click at [48, 166] on span "View All" at bounding box center [72, 164] width 88 height 8
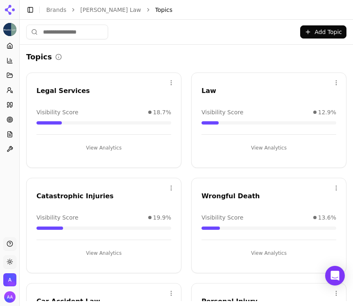
click at [184, 53] on div "Topics" at bounding box center [186, 56] width 320 height 11
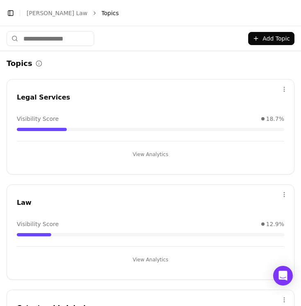
click at [12, 16] on button "Toggle Sidebar" at bounding box center [10, 12] width 11 height 11
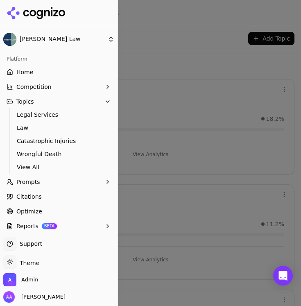
click at [34, 199] on span "Citations" at bounding box center [28, 197] width 25 height 8
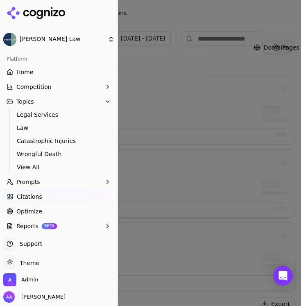
click at [180, 88] on div at bounding box center [150, 153] width 301 height 306
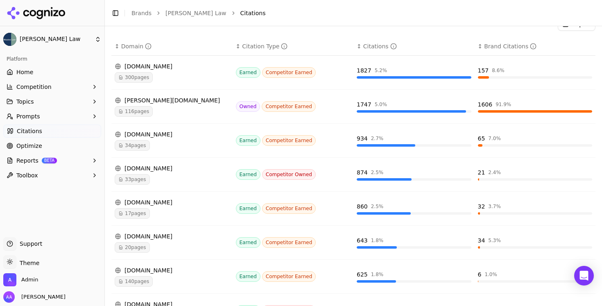
scroll to position [212, 0]
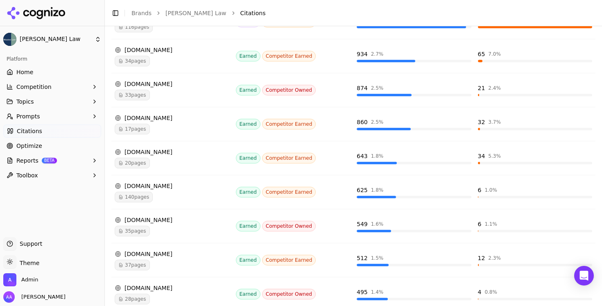
click at [140, 195] on span "140 pages" at bounding box center [134, 197] width 38 height 11
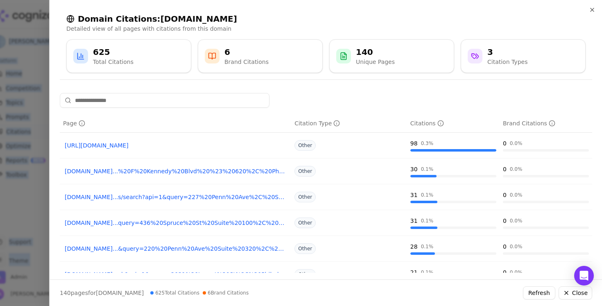
click at [17, 207] on div at bounding box center [301, 153] width 602 height 306
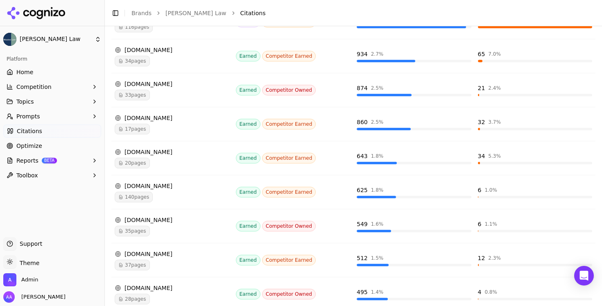
scroll to position [243, 0]
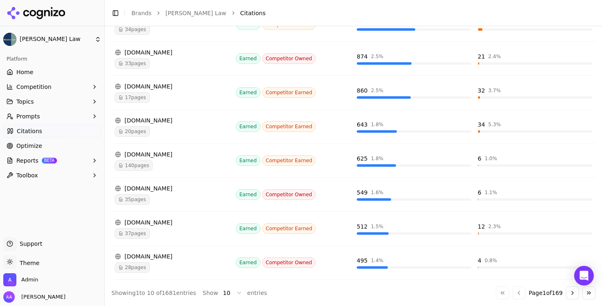
click at [148, 231] on span "37 pages" at bounding box center [132, 233] width 35 height 11
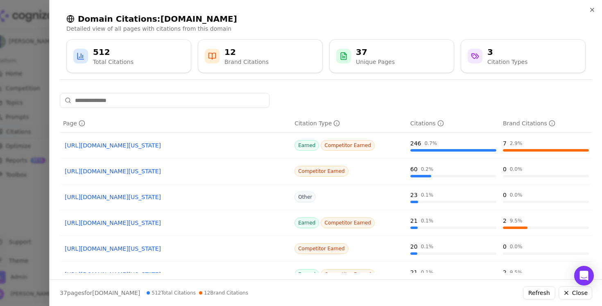
click at [6, 207] on div at bounding box center [301, 153] width 602 height 306
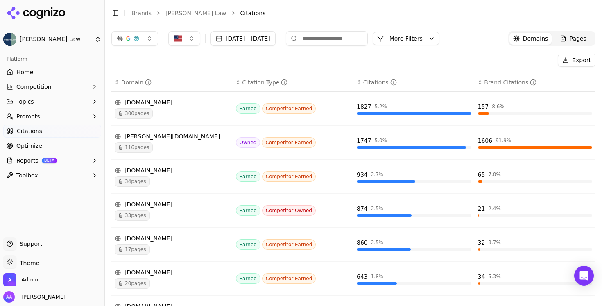
scroll to position [0, 0]
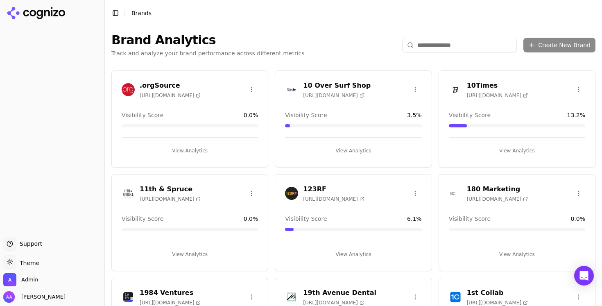
click at [444, 48] on input "search" at bounding box center [459, 45] width 115 height 15
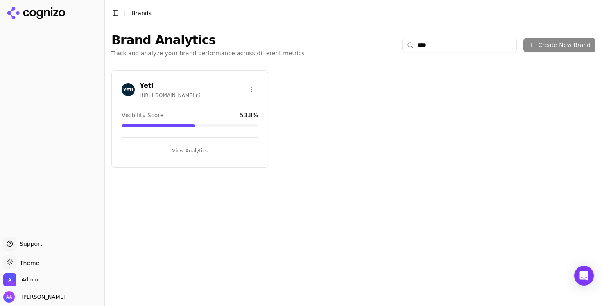
type input "****"
click at [123, 87] on img at bounding box center [128, 89] width 13 height 13
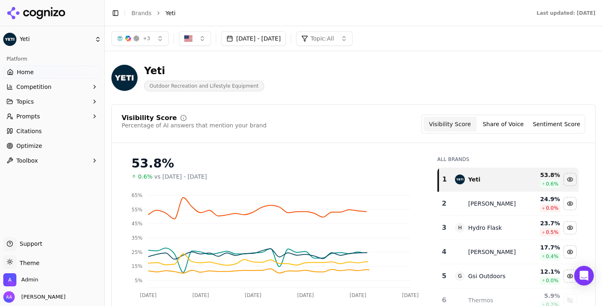
click at [61, 119] on button "Prompts" at bounding box center [52, 116] width 98 height 13
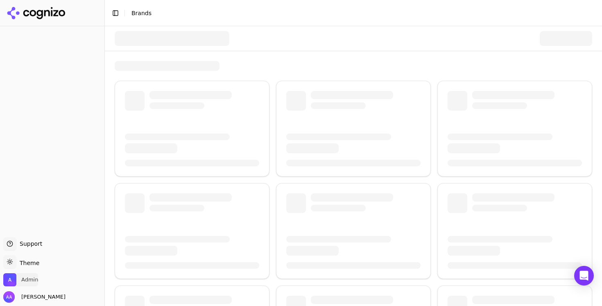
click at [18, 277] on span "Admin" at bounding box center [20, 279] width 35 height 13
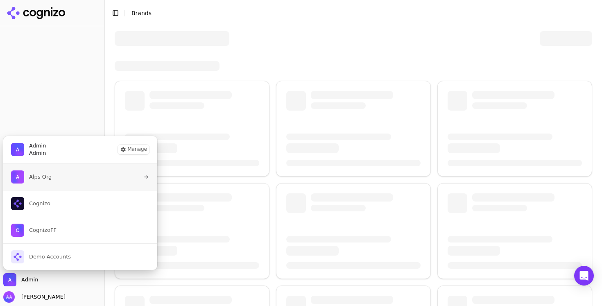
click at [66, 179] on button "Alps Org" at bounding box center [80, 177] width 155 height 26
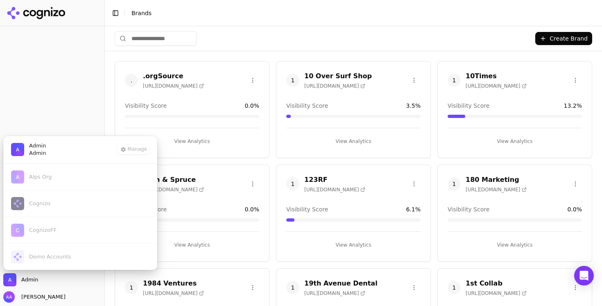
click at [45, 52] on div at bounding box center [52, 132] width 104 height 204
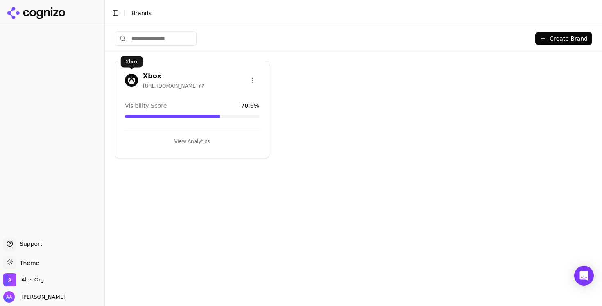
click at [133, 81] on img at bounding box center [131, 80] width 13 height 13
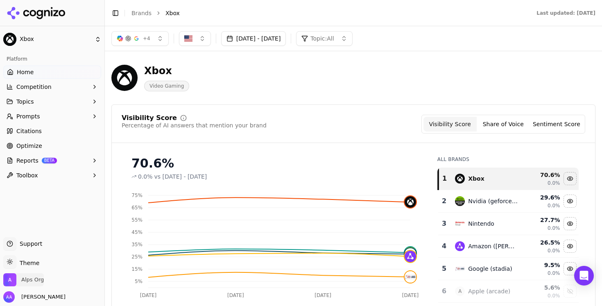
click at [39, 282] on span "Alps Org" at bounding box center [32, 279] width 23 height 7
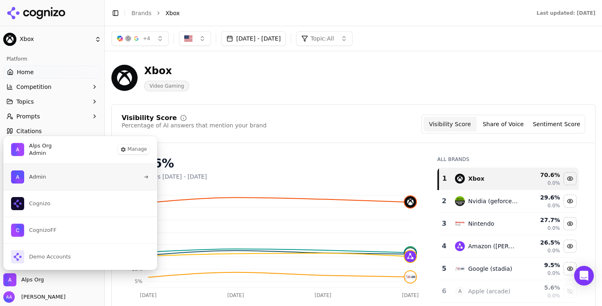
click at [82, 184] on button "Admin" at bounding box center [80, 177] width 155 height 26
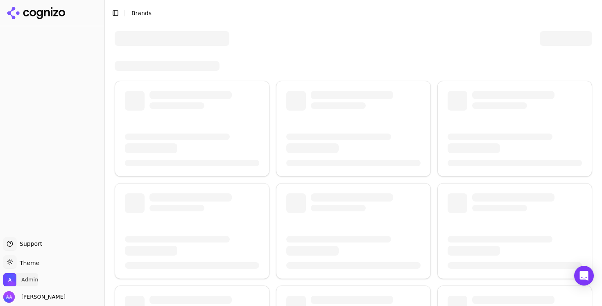
click at [28, 281] on span "Admin" at bounding box center [29, 279] width 17 height 7
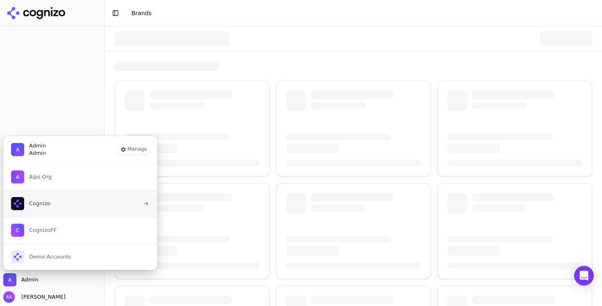
click at [73, 209] on button "Cognizo" at bounding box center [80, 203] width 155 height 27
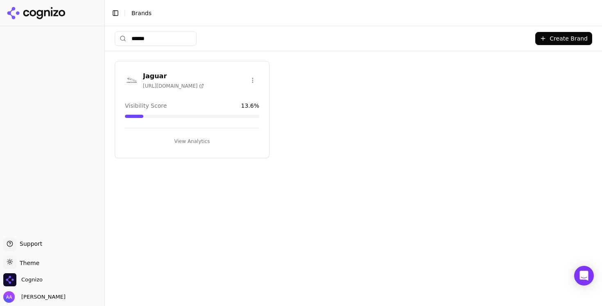
type input "******"
click at [129, 74] on img at bounding box center [131, 80] width 13 height 13
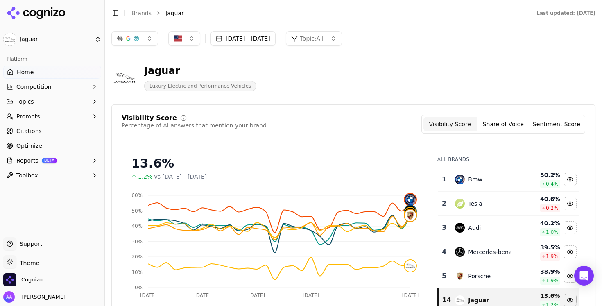
click at [296, 74] on div "Jaguar Luxury Electric and Performance Vehicles" at bounding box center [294, 77] width 367 height 27
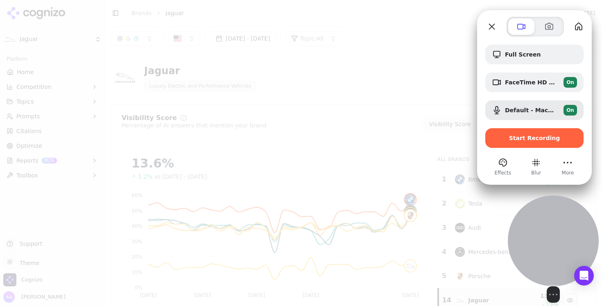
drag, startPoint x: 70, startPoint y: 245, endPoint x: 585, endPoint y: 258, distance: 514.8
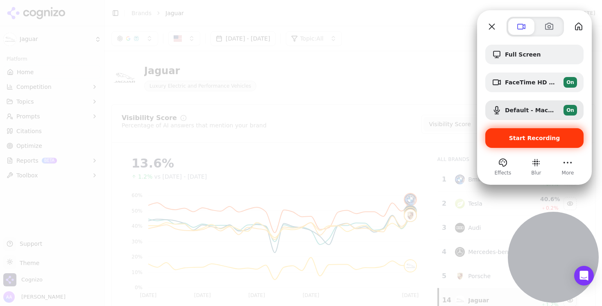
click at [522, 139] on span "Start Recording" at bounding box center [534, 138] width 51 height 7
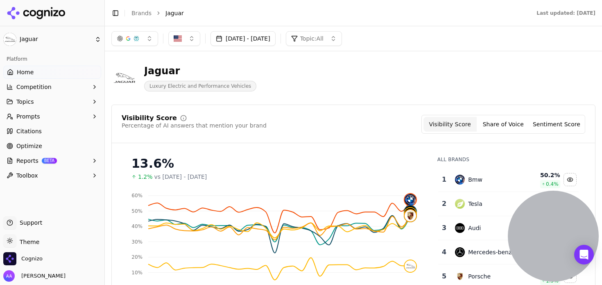
click at [85, 157] on button "Reports BETA" at bounding box center [52, 160] width 98 height 13
click at [64, 170] on span "PDF" at bounding box center [52, 174] width 71 height 8
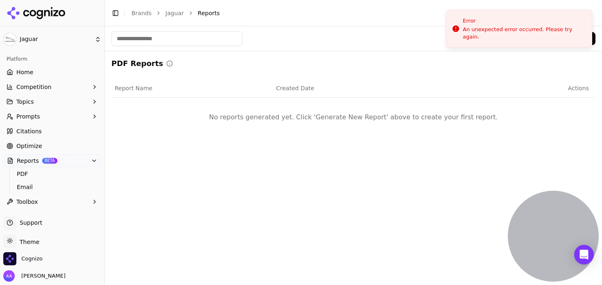
click at [491, 76] on div "PDF Reports Report Name Created Date Actions No reports generated yet. Click 'G…" at bounding box center [353, 101] width 484 height 86
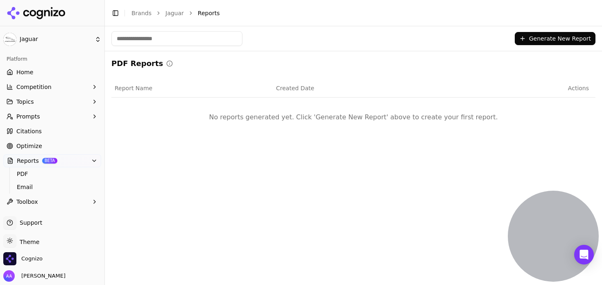
click at [547, 38] on button "Generate New Report" at bounding box center [555, 38] width 81 height 13
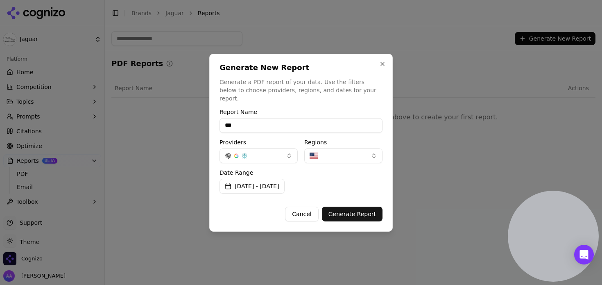
type input "****"
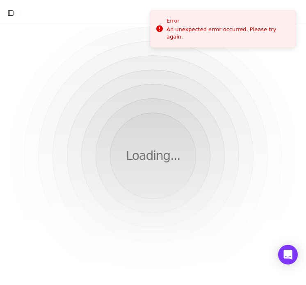
click at [271, 144] on div "Loading..." at bounding box center [153, 155] width 306 height 259
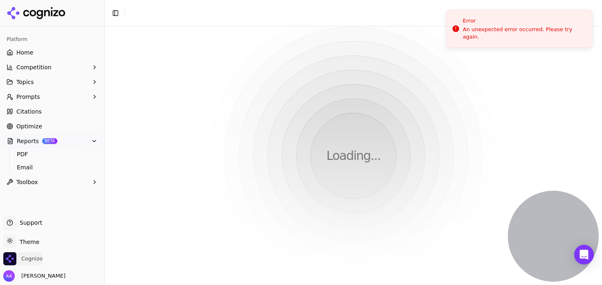
click at [25, 255] on span "Cognizo" at bounding box center [31, 258] width 21 height 7
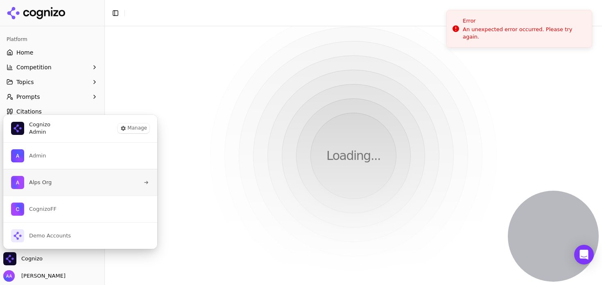
click at [75, 186] on button "Alps Org" at bounding box center [80, 182] width 155 height 27
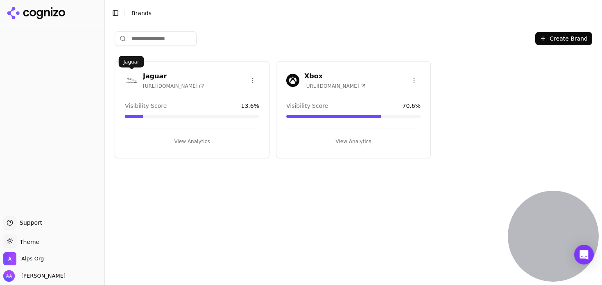
click at [132, 78] on img at bounding box center [131, 80] width 13 height 13
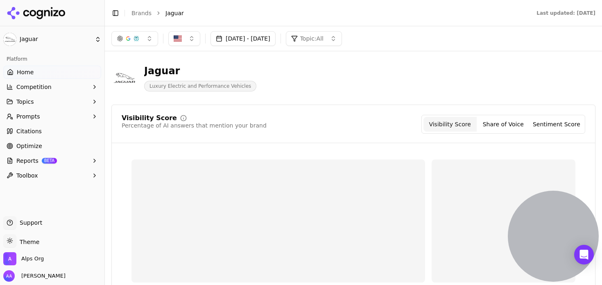
click at [57, 159] on button "Reports BETA" at bounding box center [52, 160] width 98 height 13
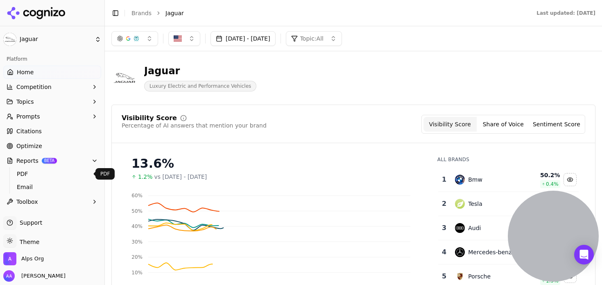
click at [54, 173] on span "PDF" at bounding box center [52, 174] width 71 height 8
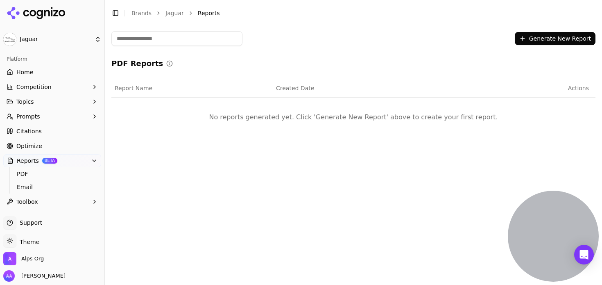
click at [541, 39] on button "Generate New Report" at bounding box center [555, 38] width 81 height 13
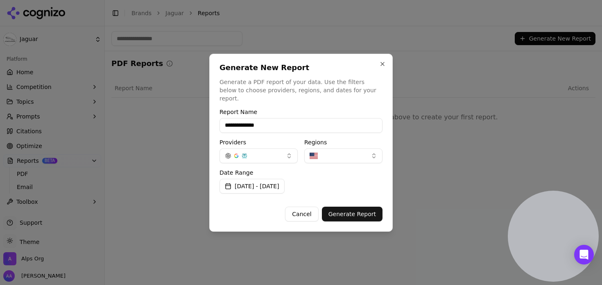
type input "**"
type input "**********"
click at [344, 207] on button "Generate Report" at bounding box center [352, 214] width 61 height 15
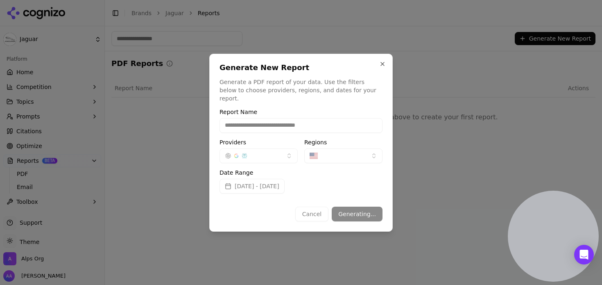
click at [357, 194] on div "**********" at bounding box center [301, 165] width 163 height 112
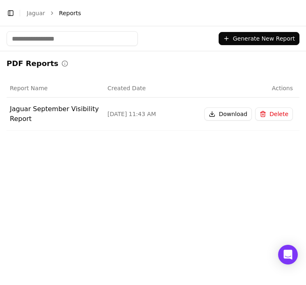
click at [227, 111] on button "Download" at bounding box center [228, 113] width 48 height 13
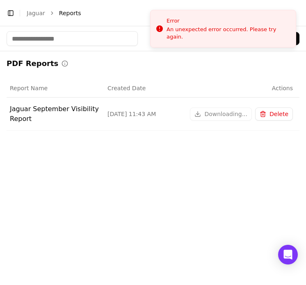
click at [269, 115] on button "Delete" at bounding box center [274, 113] width 38 height 13
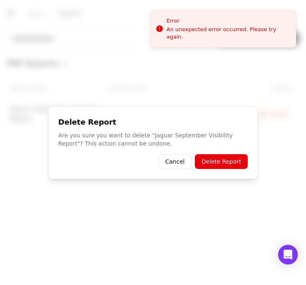
click at [223, 164] on button "Delete Report" at bounding box center [221, 161] width 53 height 15
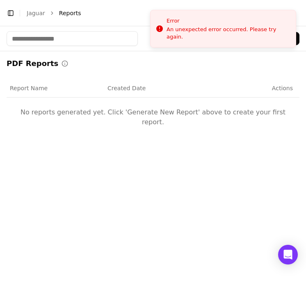
click at [246, 41] on button "Generate New Report" at bounding box center [258, 38] width 81 height 13
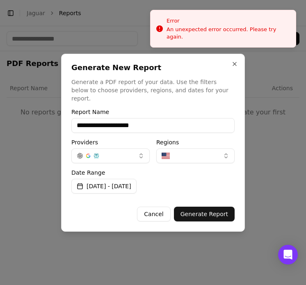
type input "**********"
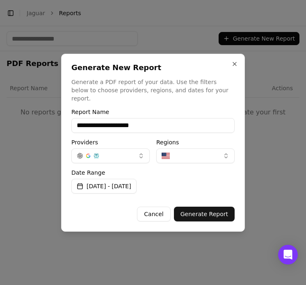
click at [204, 208] on button "Generate Report" at bounding box center [204, 214] width 61 height 15
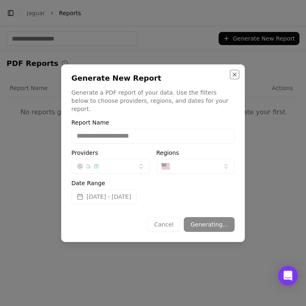
click at [232, 78] on button "Close" at bounding box center [234, 74] width 7 height 7
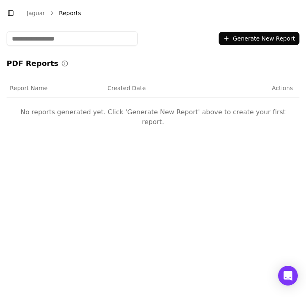
click at [127, 82] on th "Created Date" at bounding box center [153, 88] width 98 height 18
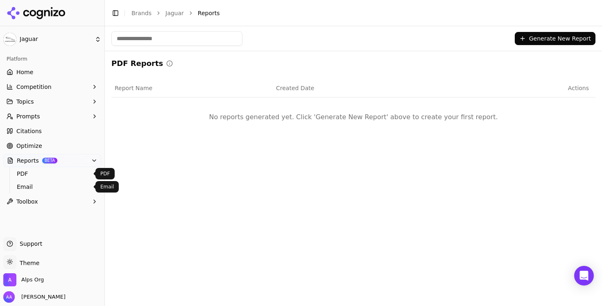
click at [32, 178] on link "PDF" at bounding box center [53, 173] width 78 height 11
click at [39, 177] on span "PDF" at bounding box center [52, 174] width 71 height 8
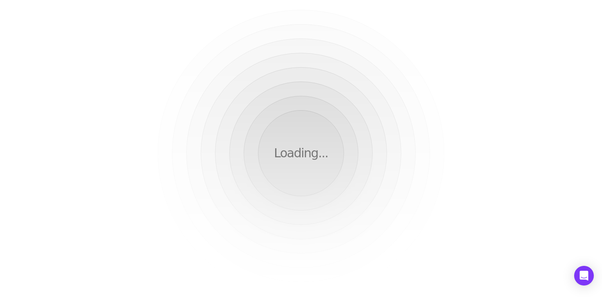
click at [53, 130] on html "Loading..." at bounding box center [301, 153] width 602 height 306
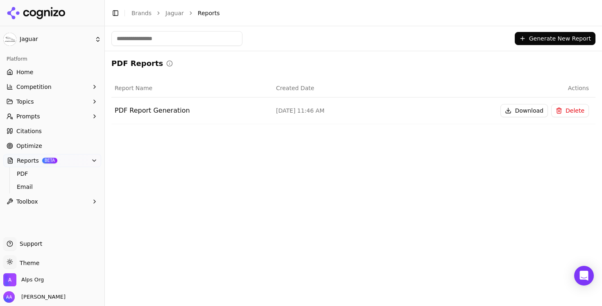
click at [62, 127] on link "Citations" at bounding box center [52, 131] width 98 height 13
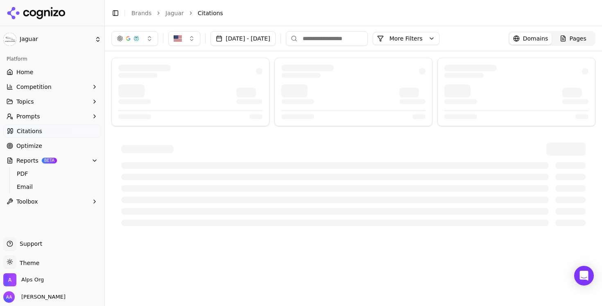
click at [248, 34] on button "[DATE] - [DATE]" at bounding box center [243, 38] width 65 height 15
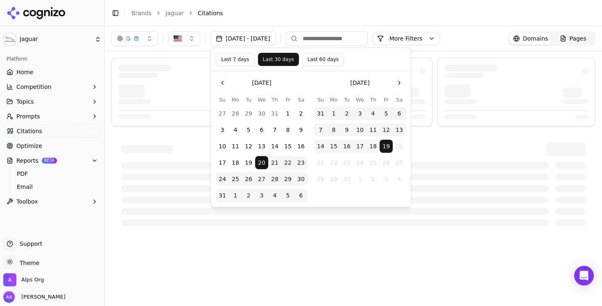
click at [238, 59] on button "Last 7 days" at bounding box center [235, 59] width 39 height 13
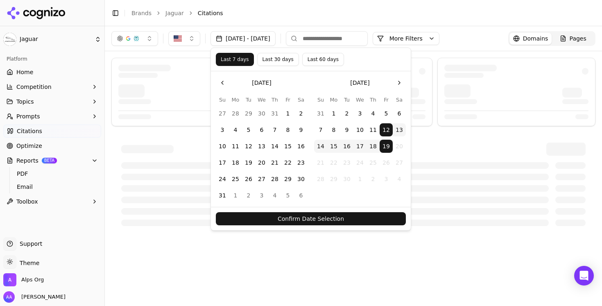
click at [310, 213] on button "Confirm Date Selection" at bounding box center [311, 218] width 190 height 13
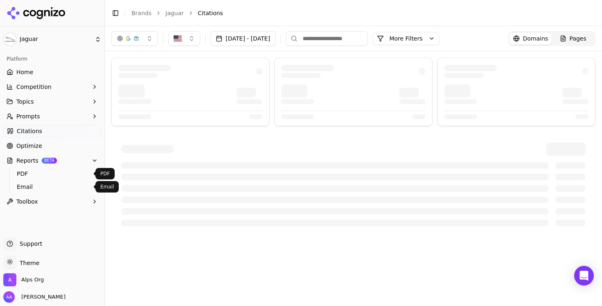
click at [54, 177] on span "PDF" at bounding box center [52, 174] width 71 height 8
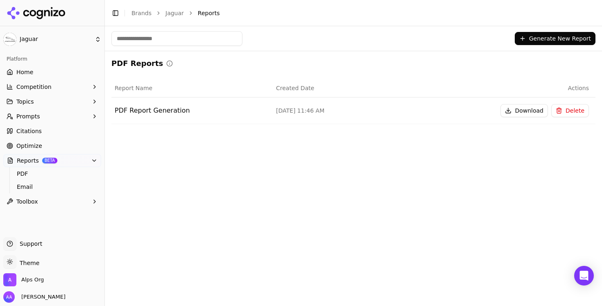
click at [564, 116] on button "Delete" at bounding box center [571, 110] width 38 height 13
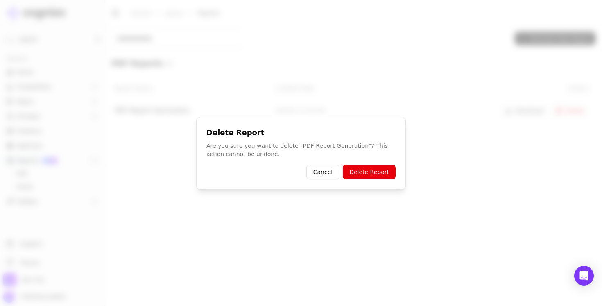
click at [377, 177] on button "Delete Report" at bounding box center [369, 172] width 53 height 15
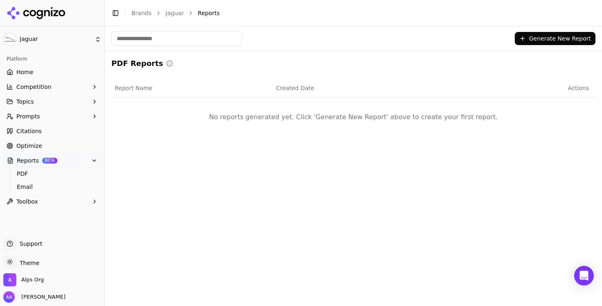
click at [541, 41] on button "Generate New Report" at bounding box center [555, 38] width 81 height 13
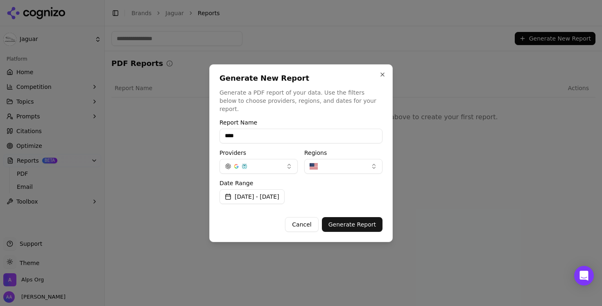
type input "****"
click at [350, 217] on button "Generate Report" at bounding box center [352, 224] width 61 height 15
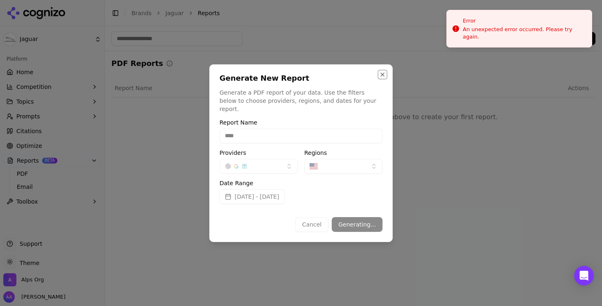
click at [382, 78] on button "Close" at bounding box center [382, 74] width 7 height 7
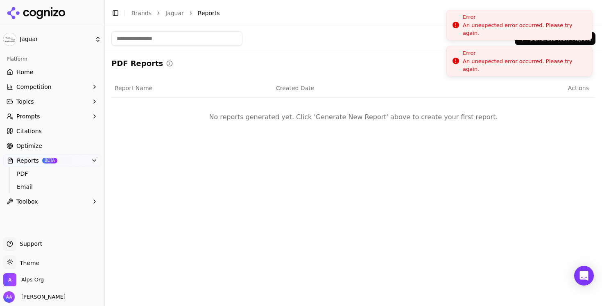
drag, startPoint x: 483, startPoint y: 30, endPoint x: 485, endPoint y: 1, distance: 28.3
click at [485, 22] on div "An unexpected error occurred. Please try again." at bounding box center [524, 29] width 123 height 15
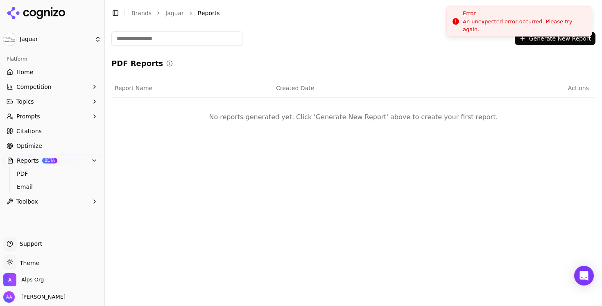
drag, startPoint x: 483, startPoint y: 37, endPoint x: 491, endPoint y: 1, distance: 37.1
click at [491, 6] on li "Error An unexpected error occurred. Please try again." at bounding box center [520, 21] width 146 height 30
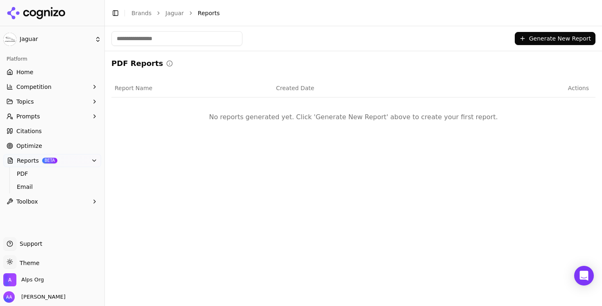
click at [264, 112] on td "No reports generated yet. Click 'Generate New Report' above to create your firs…" at bounding box center [353, 117] width 484 height 39
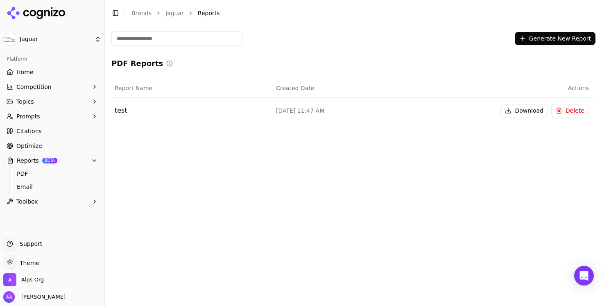
click at [68, 133] on link "Citations" at bounding box center [52, 131] width 98 height 13
click at [569, 118] on td "Download Delete" at bounding box center [514, 111] width 161 height 27
click at [570, 114] on button "Delete" at bounding box center [571, 110] width 38 height 13
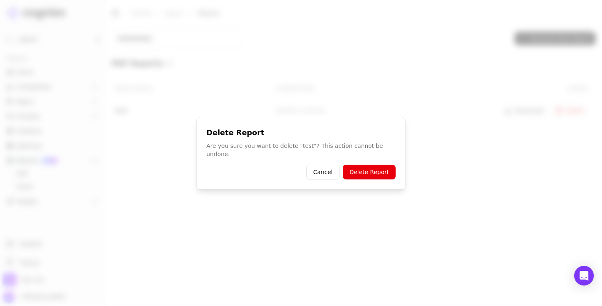
click at [357, 167] on button "Delete Report" at bounding box center [369, 172] width 53 height 15
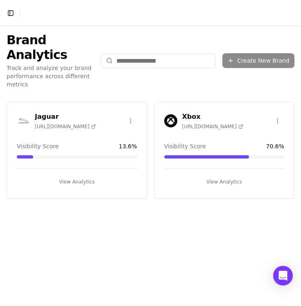
click at [11, 11] on button "Toggle Sidebar" at bounding box center [10, 12] width 11 height 11
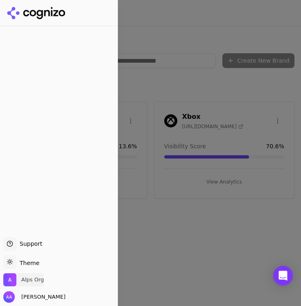
click at [30, 279] on span "Alps Org" at bounding box center [32, 279] width 23 height 7
click at [68, 177] on div at bounding box center [59, 132] width 118 height 204
click at [15, 277] on img "Open organization switcher" at bounding box center [9, 279] width 13 height 13
click at [32, 175] on div at bounding box center [59, 132] width 118 height 204
click at [169, 203] on div at bounding box center [150, 153] width 301 height 306
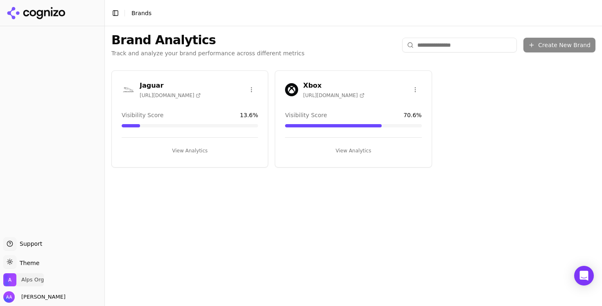
click at [26, 277] on span "Alps Org" at bounding box center [32, 279] width 23 height 7
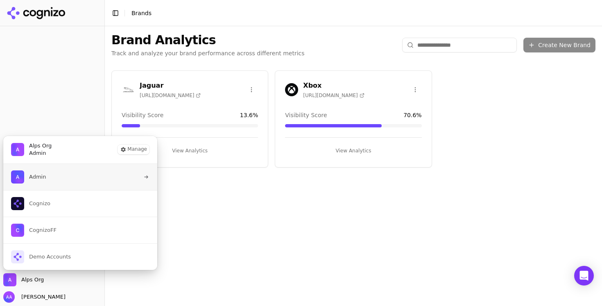
click at [52, 175] on button "Admin" at bounding box center [80, 177] width 155 height 26
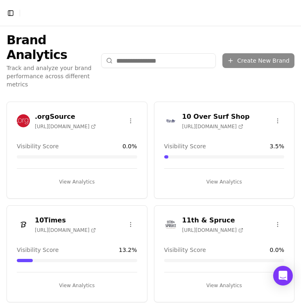
click at [152, 55] on input "search" at bounding box center [158, 60] width 115 height 15
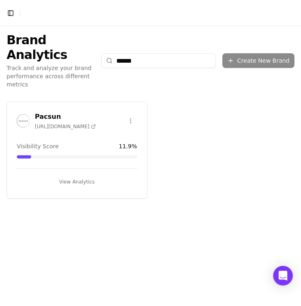
type input "******"
click at [27, 114] on img at bounding box center [23, 120] width 13 height 13
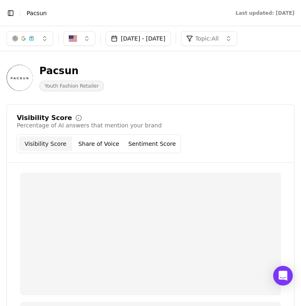
click at [12, 10] on button "Toggle Sidebar" at bounding box center [10, 12] width 11 height 11
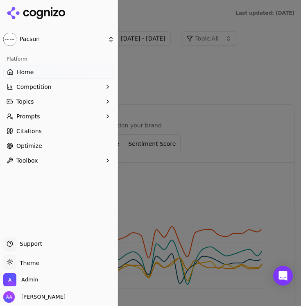
click at [34, 145] on span "Optimize" at bounding box center [29, 146] width 26 height 8
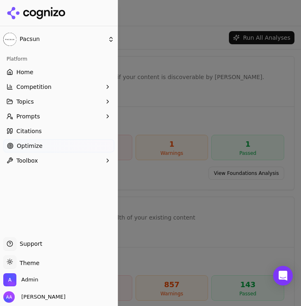
click at [249, 114] on div at bounding box center [150, 153] width 301 height 306
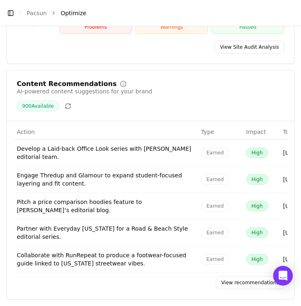
scroll to position [273, 0]
click at [226, 282] on link "View recommendations" at bounding box center [250, 282] width 68 height 13
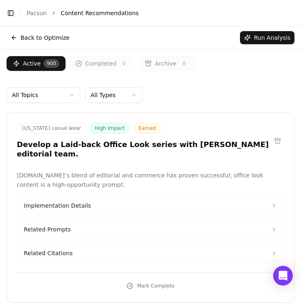
click at [116, 92] on html "Toggle Sidebar Brands Pacsun Content Recommendations Back to Optimize Run Analy…" at bounding box center [150, 153] width 301 height 306
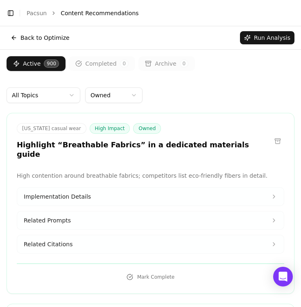
click at [32, 35] on button "Back to Optimize" at bounding box center [40, 37] width 67 height 13
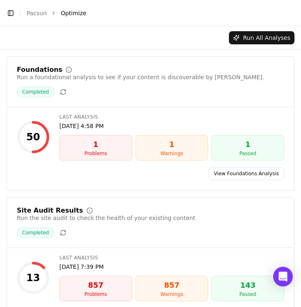
click at [37, 14] on link "Pacsun" at bounding box center [37, 13] width 20 height 8
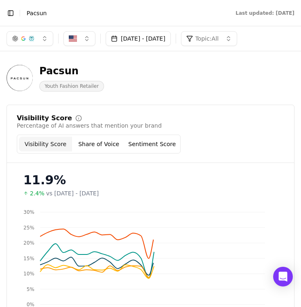
click at [8, 16] on button "Toggle Sidebar" at bounding box center [10, 12] width 11 height 11
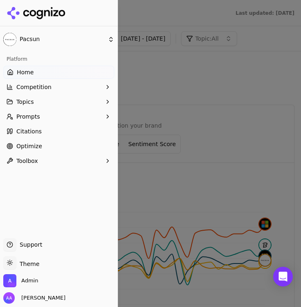
click at [39, 132] on span "Citations" at bounding box center [28, 131] width 25 height 8
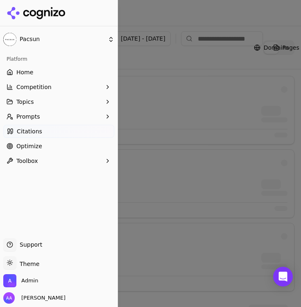
click at [250, 42] on div at bounding box center [150, 153] width 301 height 307
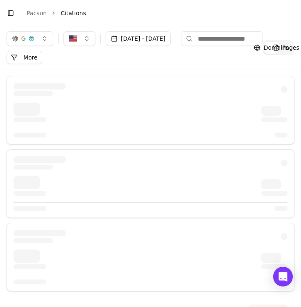
click at [242, 40] on input at bounding box center [222, 38] width 82 height 15
type input "******"
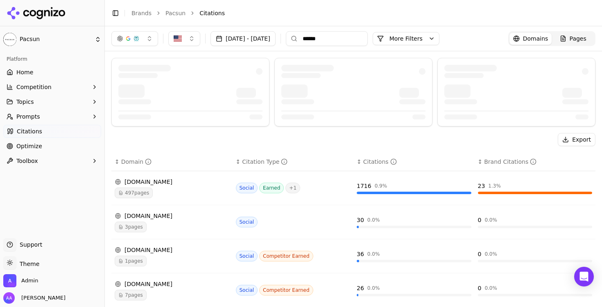
click at [355, 40] on input "******" at bounding box center [327, 38] width 82 height 15
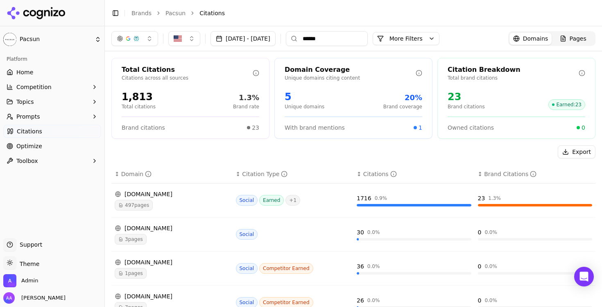
click at [355, 40] on input "******" at bounding box center [327, 38] width 82 height 15
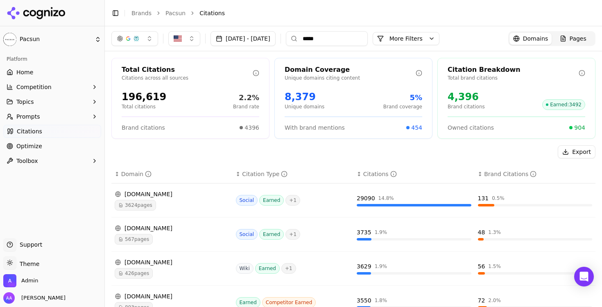
type input "******"
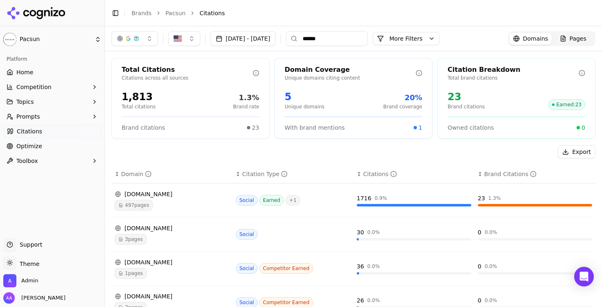
scroll to position [55, 0]
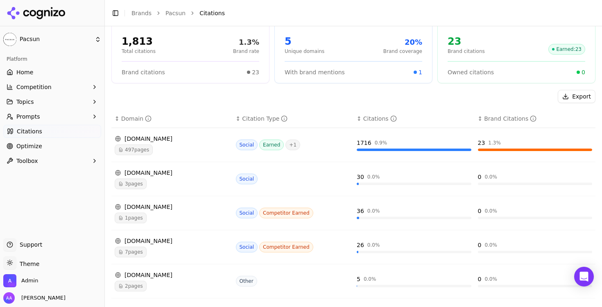
type input "******"
click at [139, 213] on span "1 pages" at bounding box center [131, 217] width 32 height 11
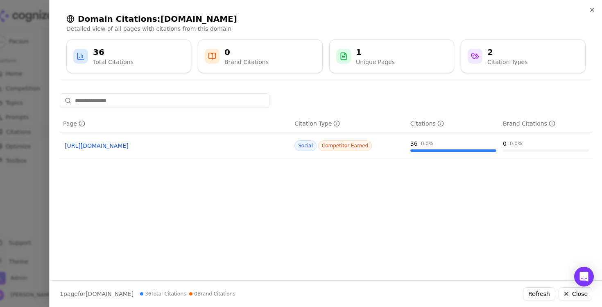
click at [30, 180] on div at bounding box center [301, 153] width 602 height 307
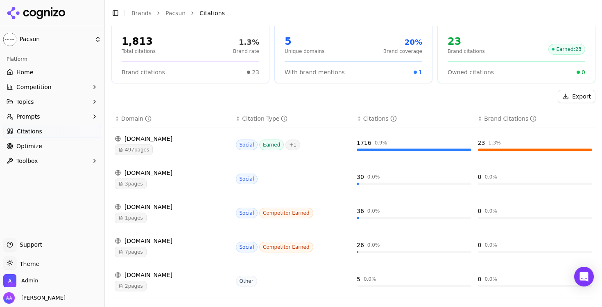
click at [134, 154] on span "497 pages" at bounding box center [134, 149] width 38 height 11
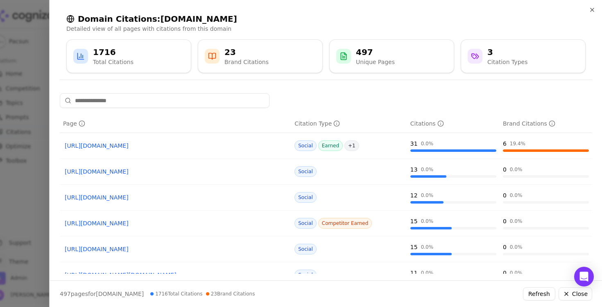
click at [20, 191] on div at bounding box center [301, 153] width 602 height 307
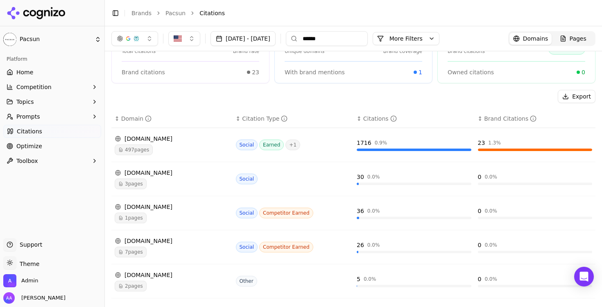
scroll to position [0, 0]
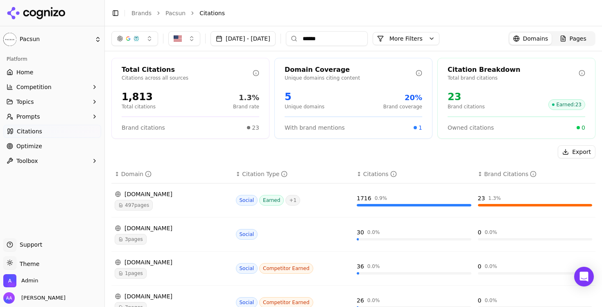
click at [142, 39] on button "button" at bounding box center [134, 38] width 47 height 15
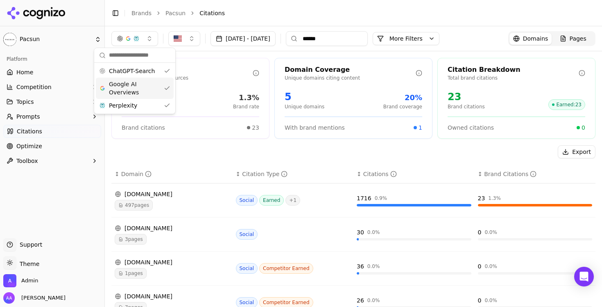
click at [136, 81] on span "Google AI Overviews" at bounding box center [135, 88] width 52 height 16
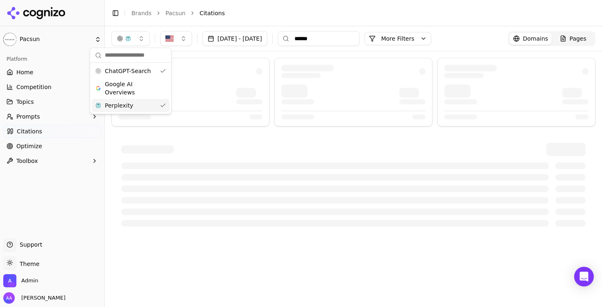
click at [140, 104] on div "Perplexity" at bounding box center [131, 105] width 78 height 13
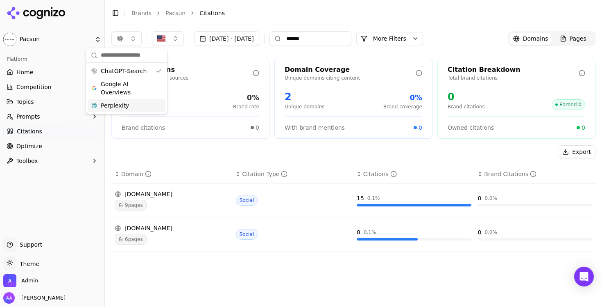
click at [145, 103] on div "Perplexity" at bounding box center [127, 105] width 78 height 13
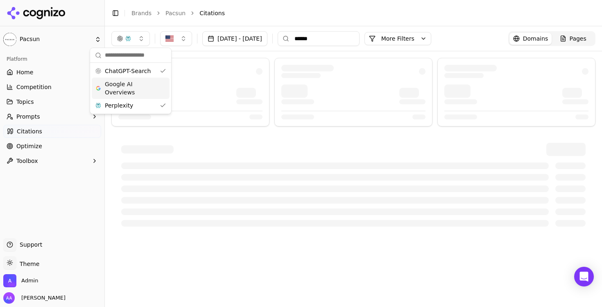
click at [142, 82] on span "Google AI Overviews" at bounding box center [131, 88] width 52 height 16
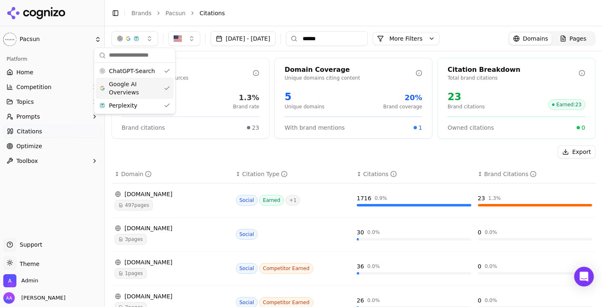
click at [149, 78] on div "Google AI Overviews" at bounding box center [135, 87] width 78 height 21
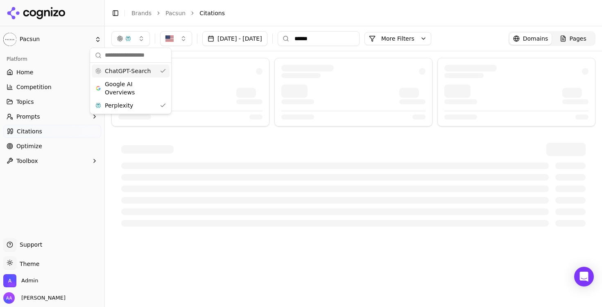
click at [149, 68] on span "ChatGPT-Search" at bounding box center [128, 71] width 46 height 8
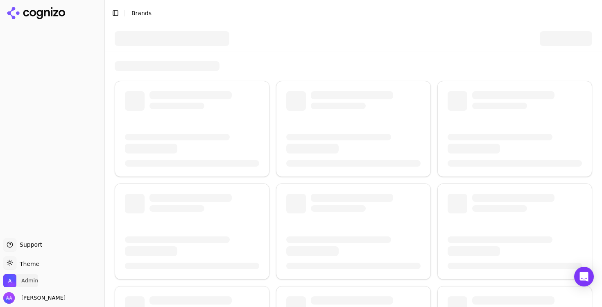
click at [32, 279] on span "Admin" at bounding box center [29, 280] width 17 height 7
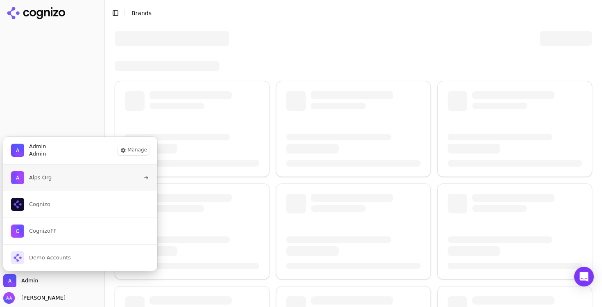
click at [68, 181] on button "Alps Org" at bounding box center [80, 177] width 155 height 26
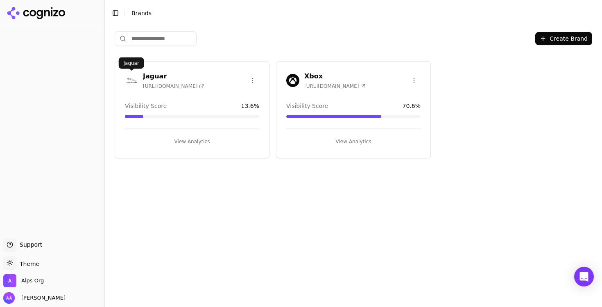
click at [133, 79] on img at bounding box center [131, 80] width 13 height 13
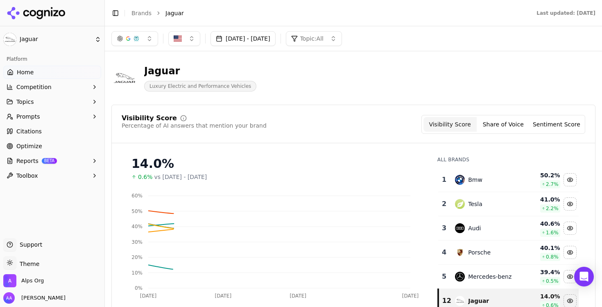
click at [33, 157] on span "Reports" at bounding box center [27, 161] width 22 height 8
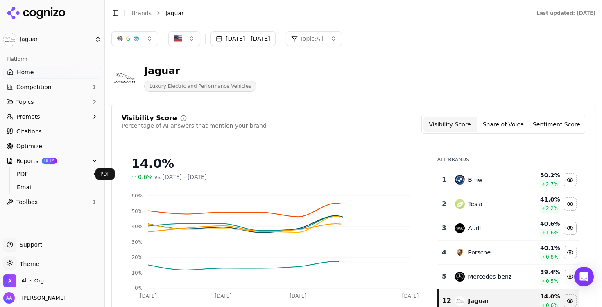
click at [32, 177] on span "PDF" at bounding box center [52, 174] width 71 height 8
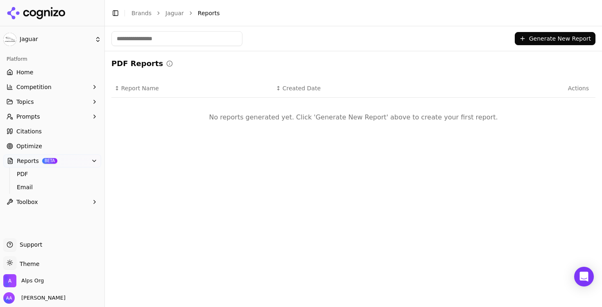
click at [543, 35] on button "Generate New Report" at bounding box center [555, 38] width 81 height 13
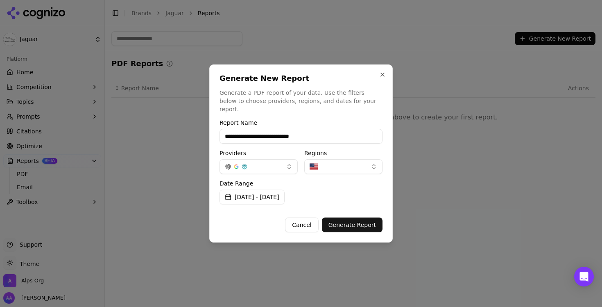
type input "**********"
click at [307, 217] on button "Cancel" at bounding box center [301, 224] width 33 height 15
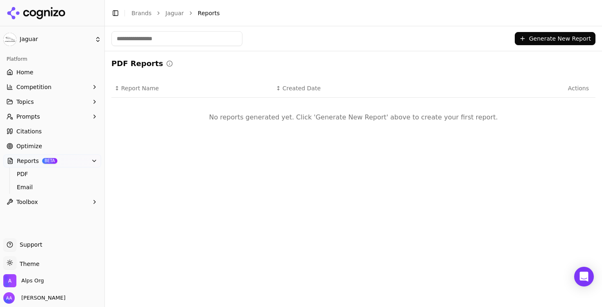
click at [140, 15] on link "Brands" at bounding box center [142, 13] width 20 height 7
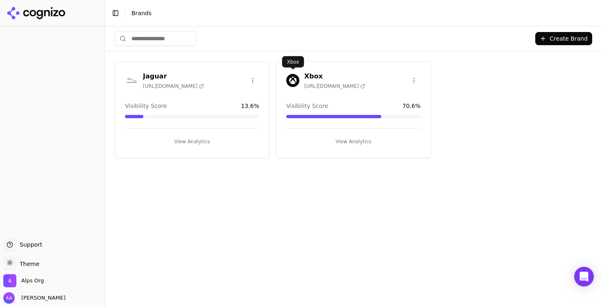
click at [294, 77] on img at bounding box center [292, 80] width 13 height 13
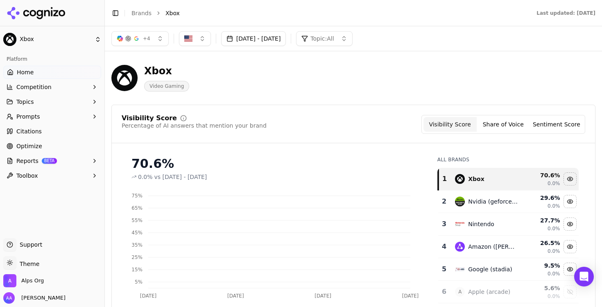
click at [34, 159] on span "Reports" at bounding box center [27, 161] width 22 height 8
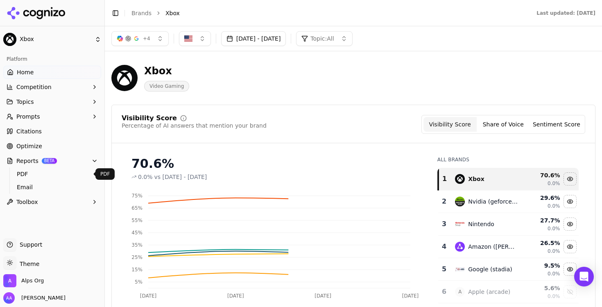
click at [34, 174] on span "PDF" at bounding box center [52, 174] width 71 height 8
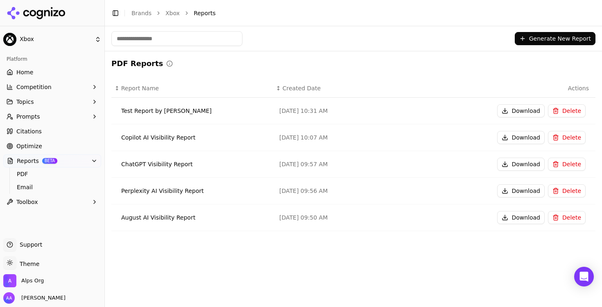
click at [561, 109] on button "Delete" at bounding box center [567, 110] width 38 height 13
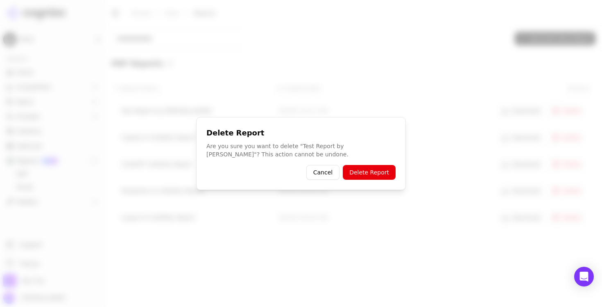
click at [376, 172] on button "Delete Report" at bounding box center [369, 172] width 53 height 15
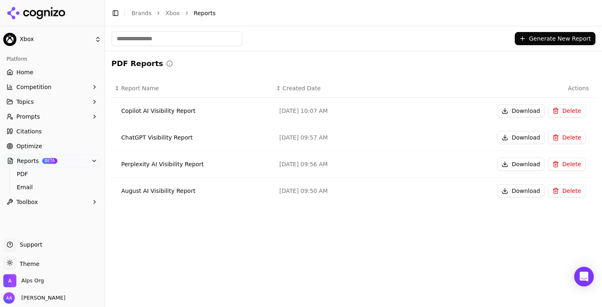
click at [549, 37] on button "Generate New Report" at bounding box center [555, 38] width 81 height 13
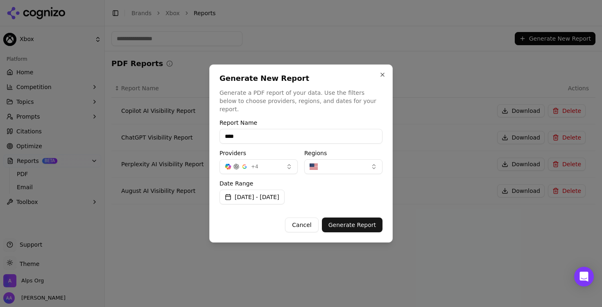
type input "****"
click at [368, 225] on button "Generate Report" at bounding box center [352, 224] width 61 height 15
click at [359, 218] on button "Generate Report" at bounding box center [352, 224] width 61 height 15
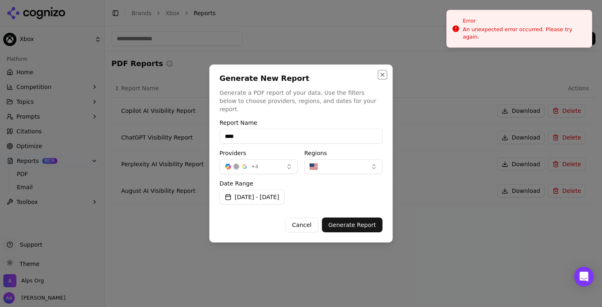
click at [382, 78] on button "Close" at bounding box center [382, 74] width 7 height 7
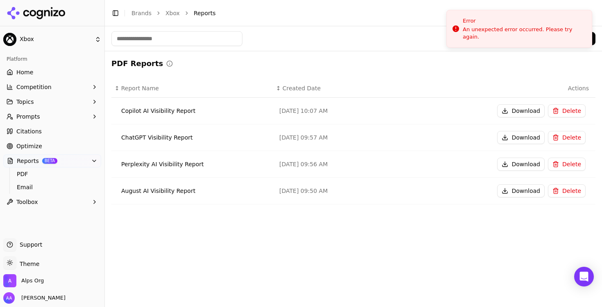
click at [560, 43] on button "Generate New Report" at bounding box center [555, 38] width 81 height 13
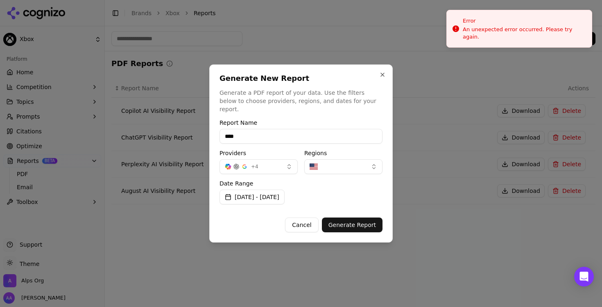
click at [352, 217] on button "Generate Report" at bounding box center [352, 224] width 61 height 15
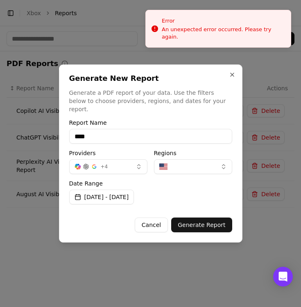
click at [197, 89] on div "Generate New Report Generate a PDF report of your data. Use the filters below t…" at bounding box center [150, 94] width 163 height 39
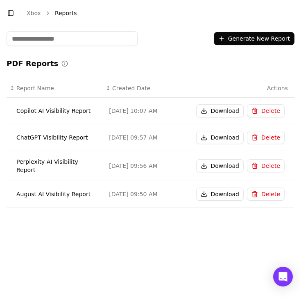
click at [244, 37] on button "Generate New Report" at bounding box center [254, 38] width 81 height 13
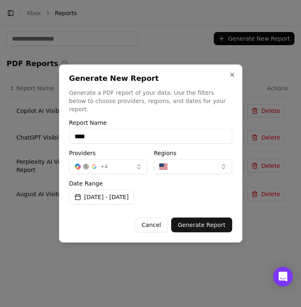
type input "****"
click at [213, 218] on button "Generate Report" at bounding box center [201, 224] width 61 height 15
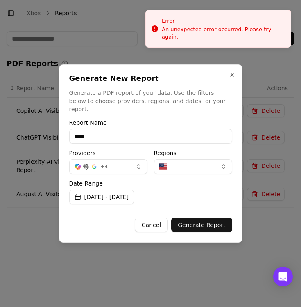
click at [202, 82] on h2 "Generate New Report" at bounding box center [150, 78] width 163 height 7
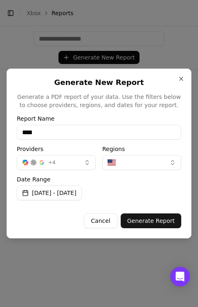
click at [161, 222] on button "Generate Report" at bounding box center [151, 220] width 61 height 15
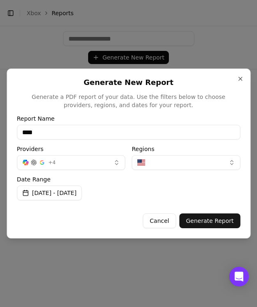
click at [221, 223] on button "Generate Report" at bounding box center [209, 220] width 61 height 15
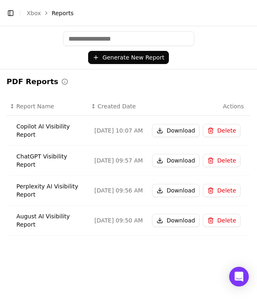
click at [146, 63] on button "Generate New Report" at bounding box center [128, 57] width 81 height 13
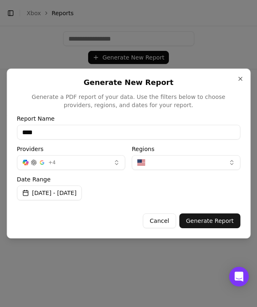
type input "****"
click at [207, 220] on button "Generate Report" at bounding box center [209, 220] width 61 height 15
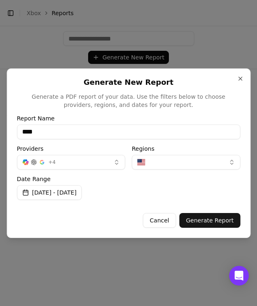
click at [207, 224] on button "Generate Report" at bounding box center [209, 220] width 61 height 15
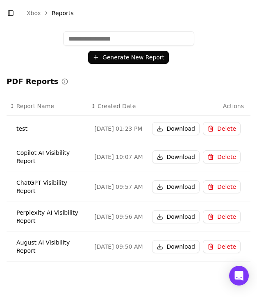
click at [173, 128] on button "Download" at bounding box center [176, 128] width 48 height 13
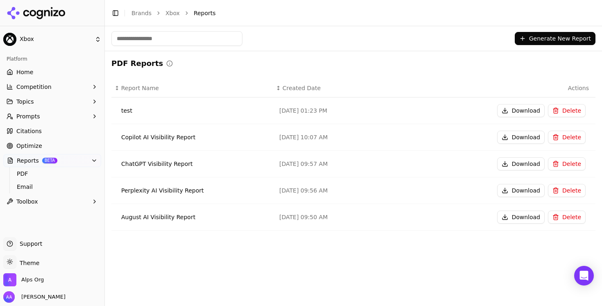
click at [257, 113] on button "Delete" at bounding box center [567, 110] width 38 height 13
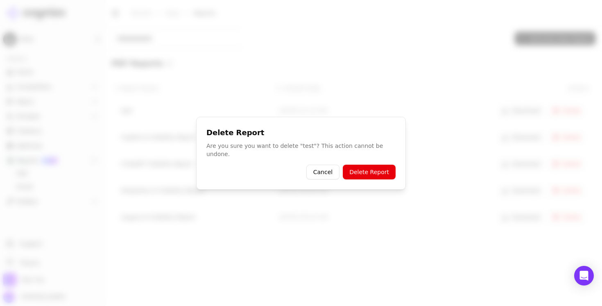
click at [257, 168] on button "Delete Report" at bounding box center [369, 172] width 53 height 15
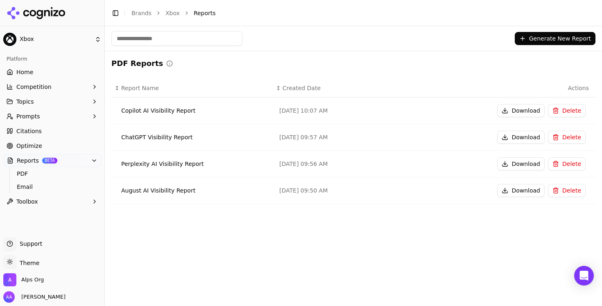
click at [140, 10] on link "Brands" at bounding box center [142, 13] width 20 height 7
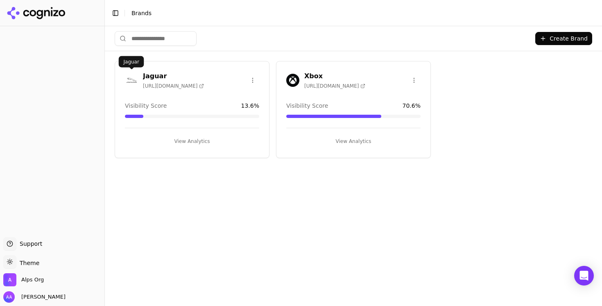
click at [131, 79] on img at bounding box center [131, 80] width 13 height 13
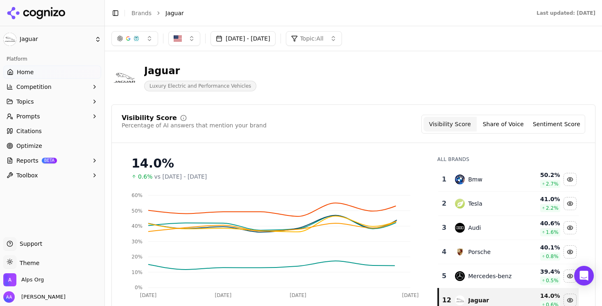
click at [31, 148] on span "Optimize" at bounding box center [29, 146] width 26 height 8
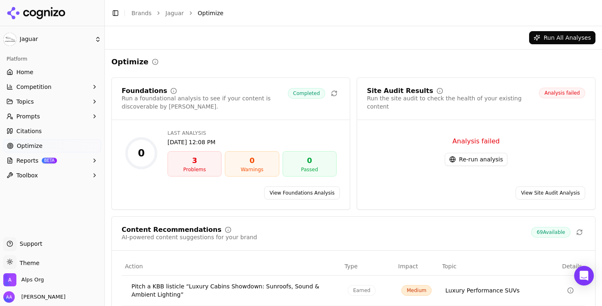
click at [34, 160] on html "Jaguar Platform Home Competition Topics Prompts Citations Optimize Reports BETA…" at bounding box center [301, 153] width 602 height 306
click at [36, 162] on span "Reports" at bounding box center [27, 161] width 22 height 8
click at [41, 173] on span "PDF" at bounding box center [52, 174] width 71 height 8
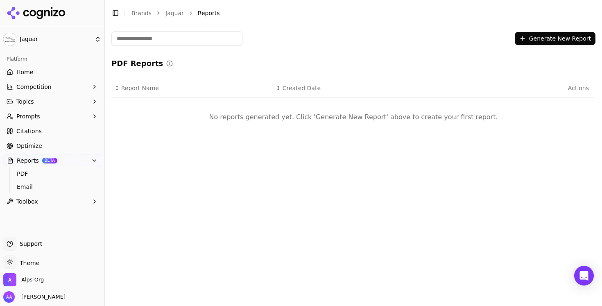
click at [257, 41] on button "Generate New Report" at bounding box center [555, 38] width 81 height 13
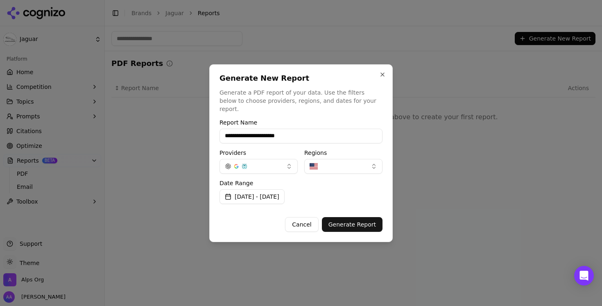
type input "**********"
click at [257, 197] on button "Sep 12, 2025 - Sep 19, 2025" at bounding box center [252, 196] width 65 height 15
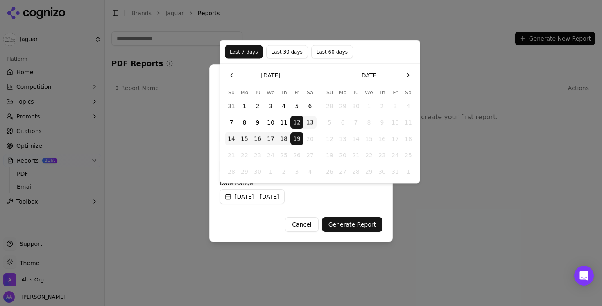
click at [231, 75] on button "Go to the Previous Month" at bounding box center [231, 75] width 13 height 13
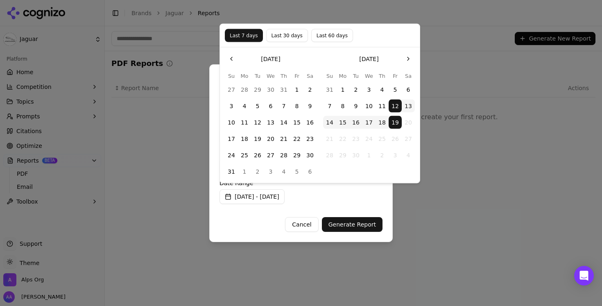
click at [257, 93] on button "1" at bounding box center [297, 89] width 13 height 13
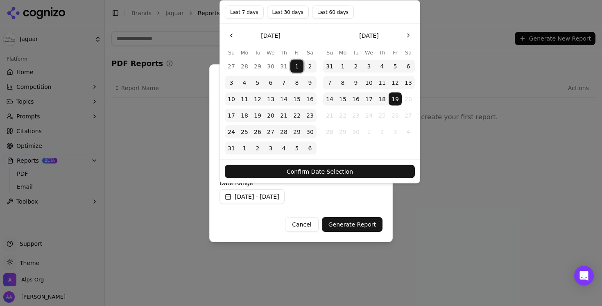
click at [233, 149] on button "31" at bounding box center [231, 148] width 13 height 13
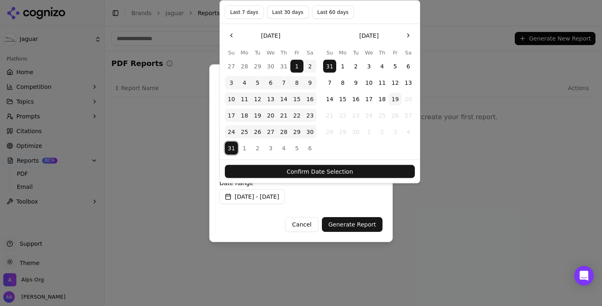
click at [257, 172] on button "Confirm Date Selection" at bounding box center [320, 171] width 190 height 13
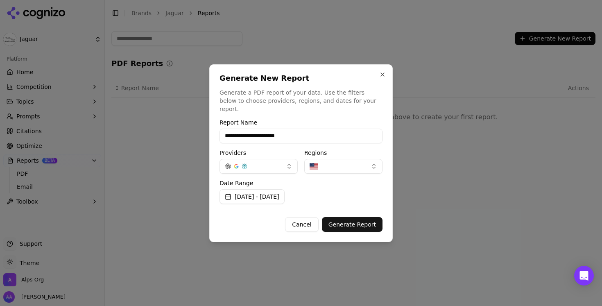
click at [257, 227] on button "Generate Report" at bounding box center [352, 224] width 61 height 15
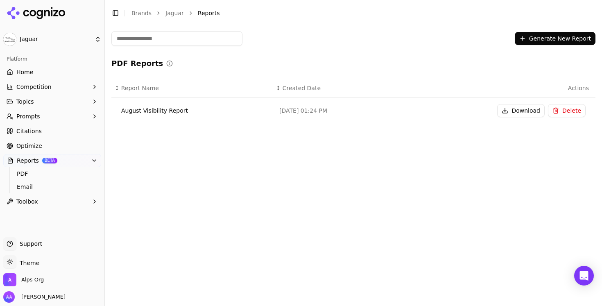
click at [257, 34] on button "Generate New Report" at bounding box center [555, 38] width 81 height 13
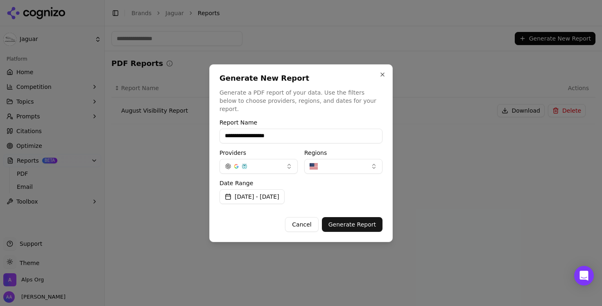
type input "**********"
click at [257, 200] on div "Report Name Providers Regions Date Range Sep 12, 2025 - Sep 19, 2025 Cancel Gen…" at bounding box center [301, 176] width 163 height 112
click at [257, 194] on button "Sep 12, 2025 - Sep 19, 2025" at bounding box center [252, 196] width 65 height 15
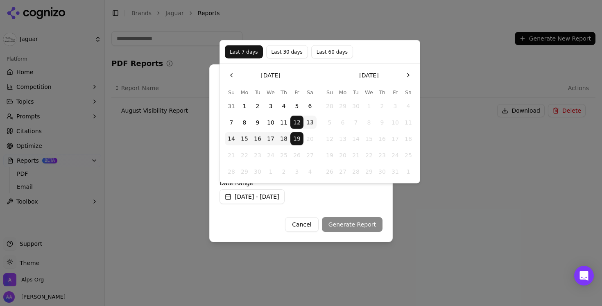
click at [257, 193] on div "Date Range Sep 12, 2025 - Sep 19, 2025" at bounding box center [301, 192] width 163 height 24
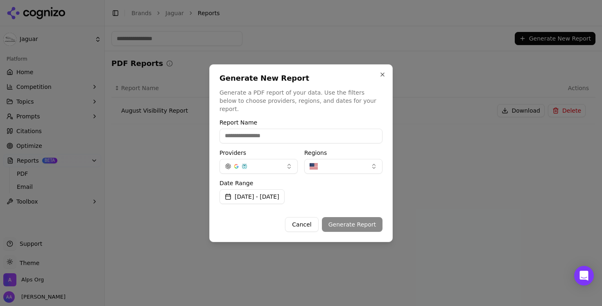
click at [257, 221] on button "Cancel" at bounding box center [301, 224] width 33 height 15
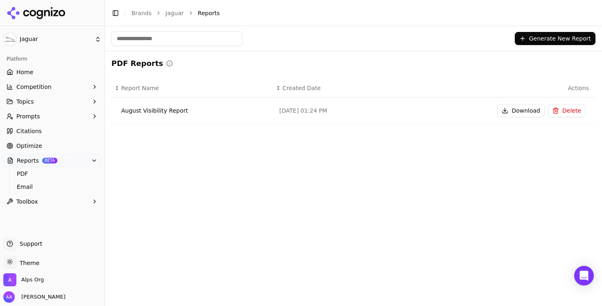
click at [257, 40] on button "Generate New Report" at bounding box center [555, 38] width 81 height 13
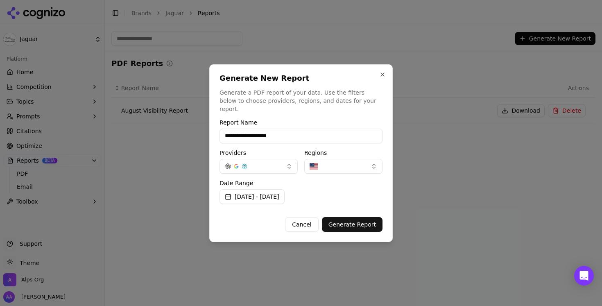
click at [257, 130] on input "**********" at bounding box center [301, 136] width 163 height 15
type input "**********"
click at [257, 220] on button "Cancel" at bounding box center [301, 224] width 33 height 15
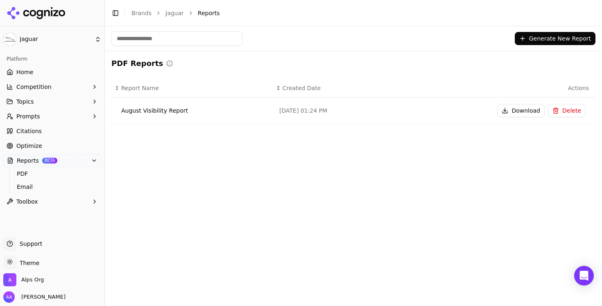
click at [257, 211] on div "Generate New Report PDF Reports ↕ Report Name ↕ Created Date Actions August Vis…" at bounding box center [353, 166] width 497 height 280
click at [257, 43] on button "Generate New Report" at bounding box center [555, 38] width 81 height 13
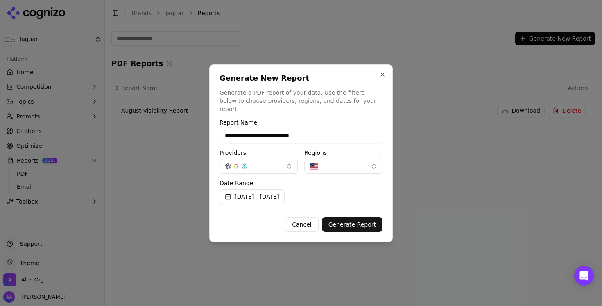
click at [257, 135] on input "**********" at bounding box center [301, 136] width 163 height 15
click at [257, 77] on button "Close" at bounding box center [382, 74] width 7 height 7
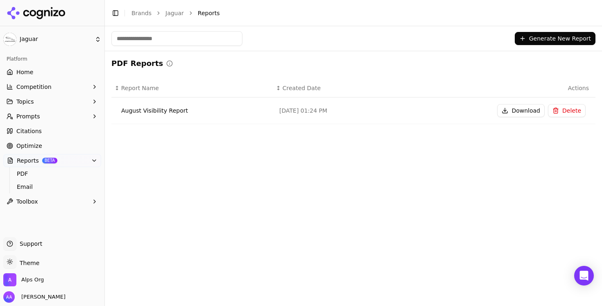
click at [19, 71] on span "Home" at bounding box center [24, 72] width 17 height 8
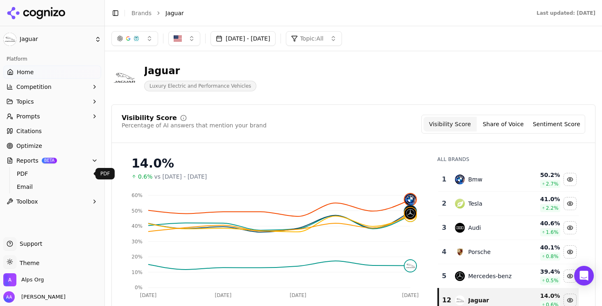
click at [45, 174] on span "PDF" at bounding box center [52, 174] width 71 height 8
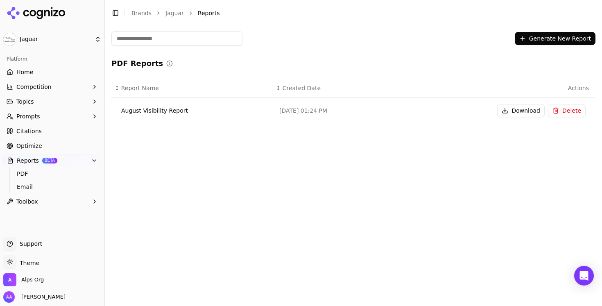
click at [257, 44] on button "Generate New Report" at bounding box center [555, 38] width 81 height 13
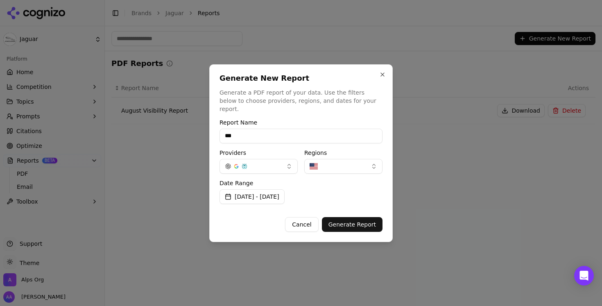
type input "**********"
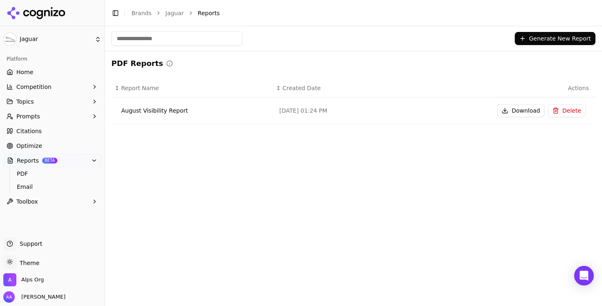
click at [34, 74] on link "Home" at bounding box center [52, 72] width 98 height 13
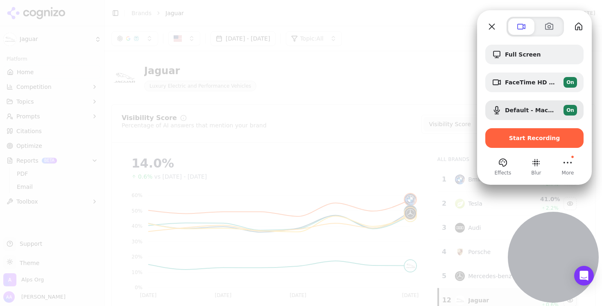
drag, startPoint x: 71, startPoint y: 250, endPoint x: 602, endPoint y: 300, distance: 533.4
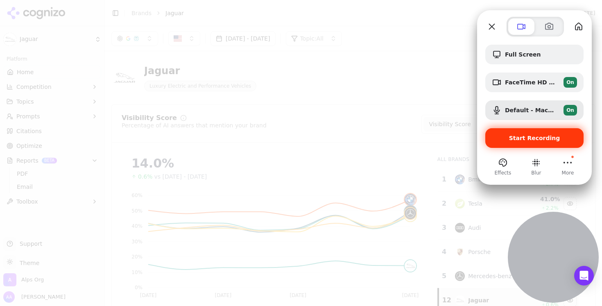
click at [257, 142] on div "Start Recording" at bounding box center [535, 138] width 98 height 20
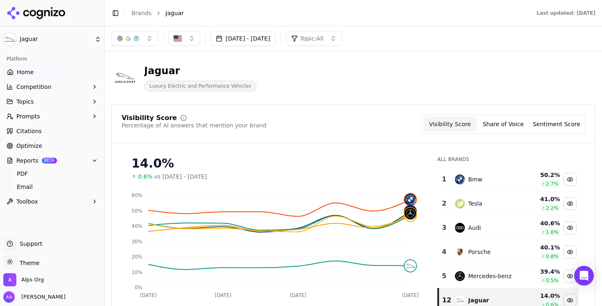
click at [143, 14] on link "Brands" at bounding box center [142, 13] width 20 height 7
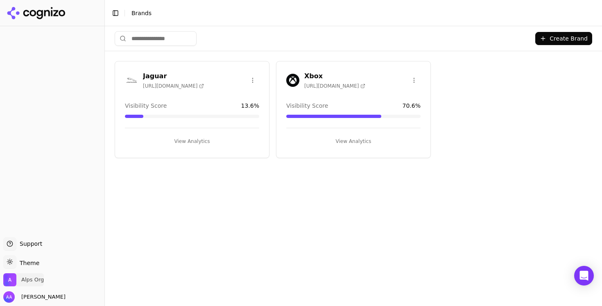
click at [30, 279] on span "Alps Org" at bounding box center [32, 279] width 23 height 7
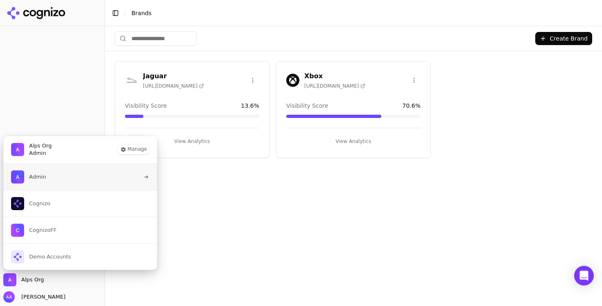
click at [61, 178] on button "Admin" at bounding box center [80, 177] width 155 height 26
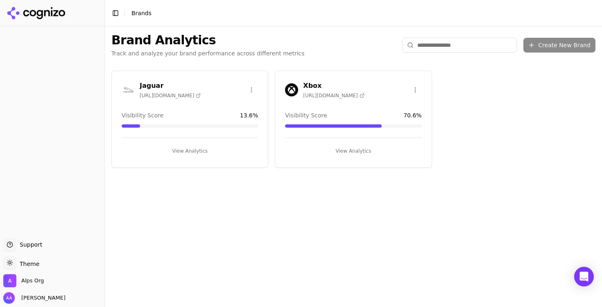
click at [37, 288] on div "Alps Org" at bounding box center [52, 282] width 98 height 16
click at [37, 284] on span "Alps Org" at bounding box center [23, 280] width 41 height 13
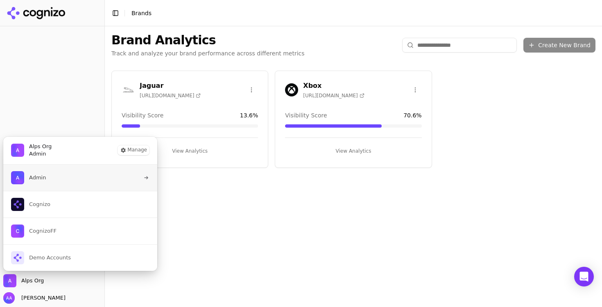
click at [65, 182] on button "Admin" at bounding box center [80, 177] width 155 height 26
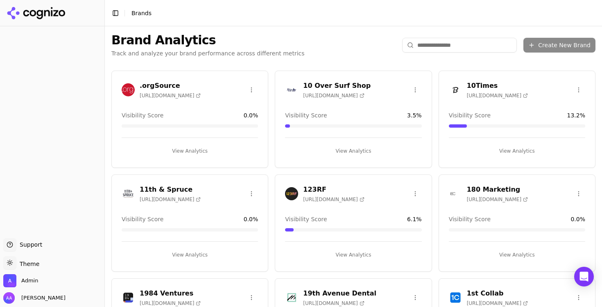
click at [326, 24] on header "Toggle Sidebar Brands" at bounding box center [353, 13] width 497 height 26
click at [340, 46] on div "Brand Analytics Track and analyze your brand performance across different metri…" at bounding box center [353, 45] width 497 height 38
click at [24, 281] on span "Admin" at bounding box center [29, 280] width 17 height 7
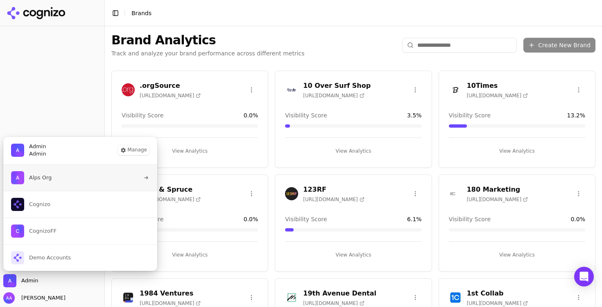
click at [71, 177] on button "Alps Org" at bounding box center [80, 177] width 155 height 26
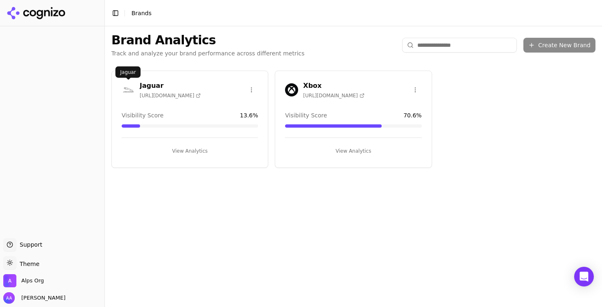
click at [129, 86] on img at bounding box center [128, 89] width 13 height 13
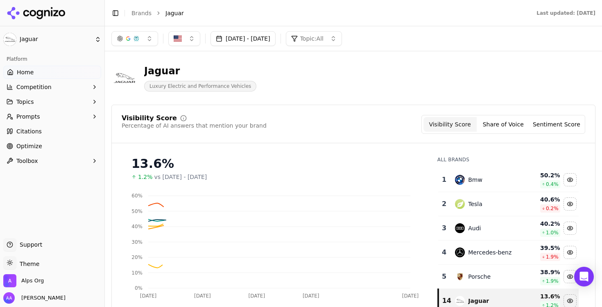
click at [41, 116] on button "Prompts" at bounding box center [52, 116] width 98 height 13
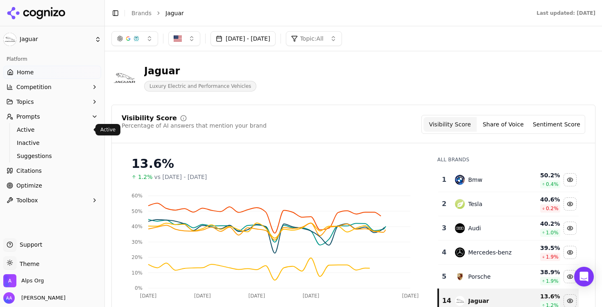
click at [50, 131] on span "Active" at bounding box center [52, 129] width 71 height 8
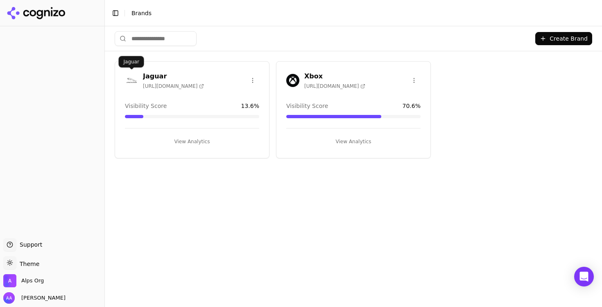
click at [127, 74] on img at bounding box center [131, 80] width 13 height 13
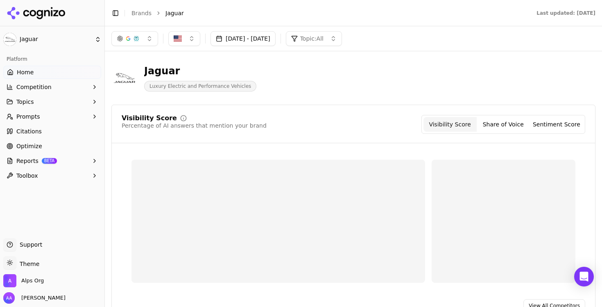
click at [47, 161] on span "BETA" at bounding box center [49, 161] width 15 height 6
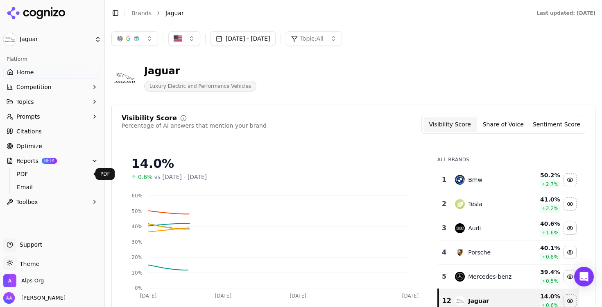
click at [41, 170] on span "PDF" at bounding box center [52, 174] width 71 height 8
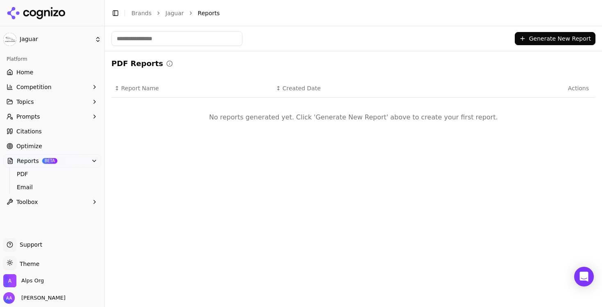
click at [548, 41] on button "Generate New Report" at bounding box center [555, 38] width 81 height 13
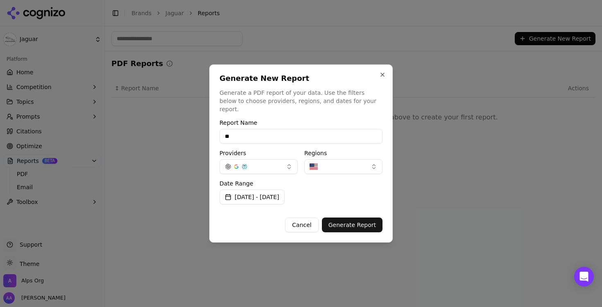
type input "**"
click at [363, 225] on button "Generate Report" at bounding box center [352, 224] width 61 height 15
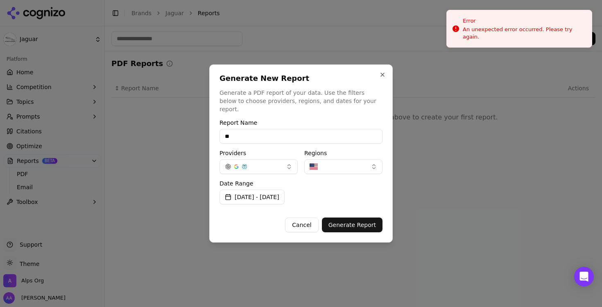
click at [345, 183] on div "Date Range [DATE] - [DATE]" at bounding box center [301, 192] width 163 height 24
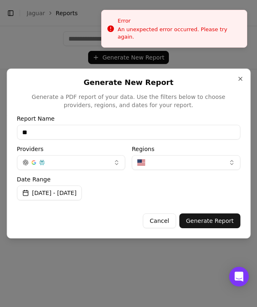
click at [220, 223] on button "Generate Report" at bounding box center [209, 220] width 61 height 15
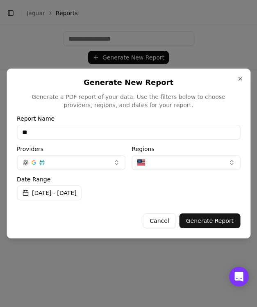
click at [222, 218] on button "Generate Report" at bounding box center [209, 220] width 61 height 15
click at [236, 79] on h2 "Generate New Report" at bounding box center [128, 82] width 223 height 7
click at [238, 79] on button "Close" at bounding box center [240, 78] width 7 height 7
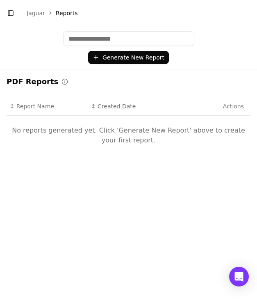
click at [228, 178] on div "Generate New Report PDF Reports ↕ Report Name ↕ Created Date Actions No reports…" at bounding box center [128, 166] width 257 height 280
click at [139, 55] on button "Generate New Report" at bounding box center [128, 57] width 81 height 13
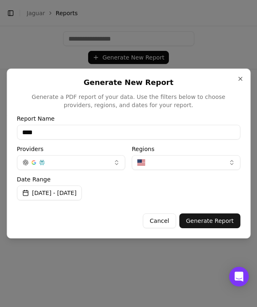
type input "****"
click at [215, 211] on div "Cancel Generate Report" at bounding box center [128, 217] width 223 height 21
click at [215, 218] on button "Generate Report" at bounding box center [209, 220] width 61 height 15
click at [199, 28] on div at bounding box center [128, 153] width 257 height 307
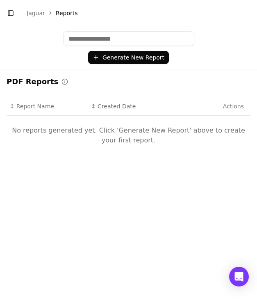
click at [34, 13] on link "Jaguar" at bounding box center [36, 13] width 18 height 8
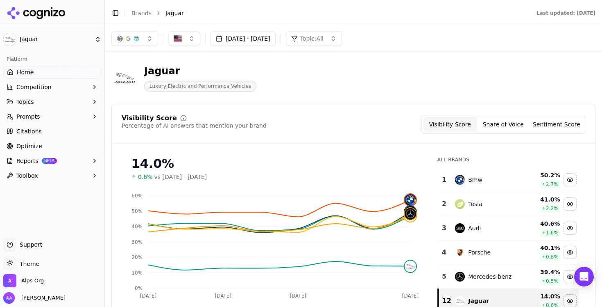
click at [135, 13] on link "Brands" at bounding box center [142, 13] width 20 height 7
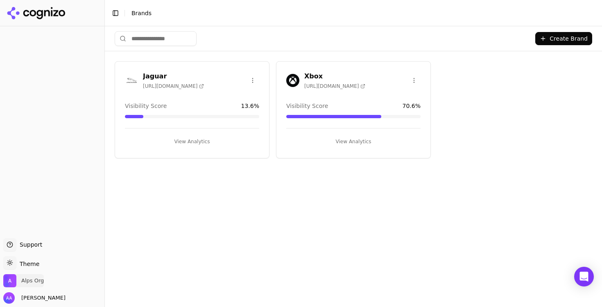
click at [31, 286] on span "Alps Org" at bounding box center [23, 280] width 41 height 13
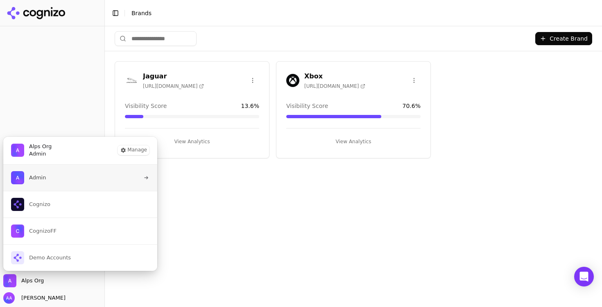
click at [66, 182] on button "Admin" at bounding box center [80, 177] width 155 height 26
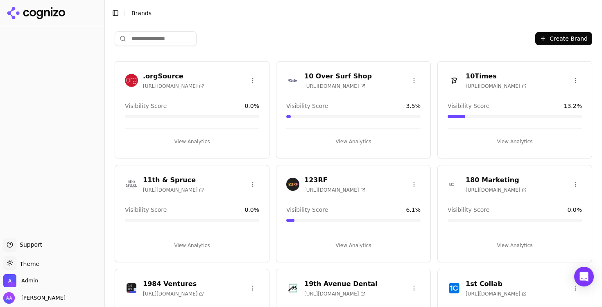
click at [171, 36] on input "search" at bounding box center [156, 38] width 82 height 15
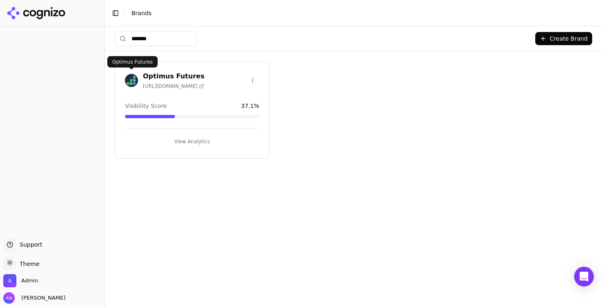
type input "*******"
click at [135, 80] on img at bounding box center [131, 80] width 13 height 13
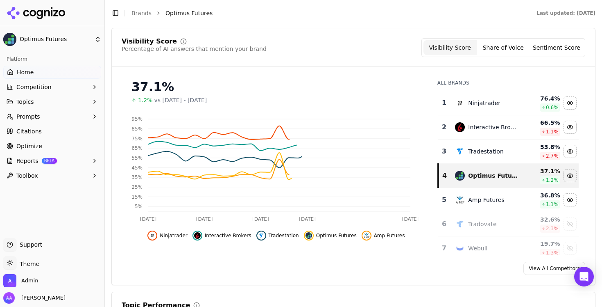
scroll to position [78, 0]
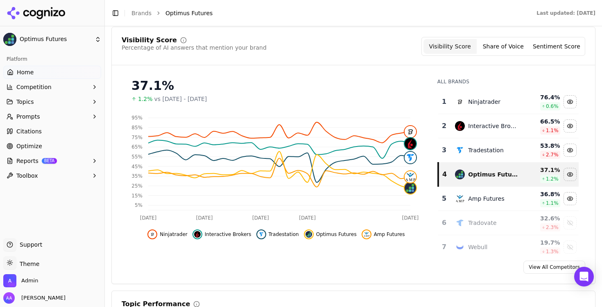
click at [33, 145] on span "Optimize" at bounding box center [29, 146] width 26 height 8
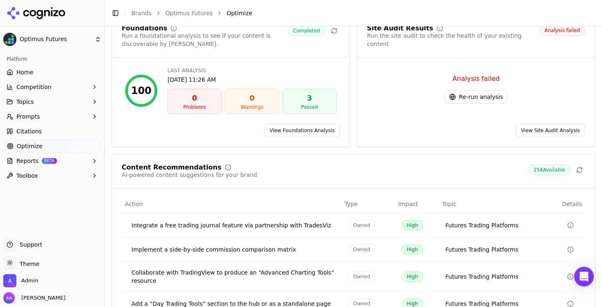
scroll to position [70, 0]
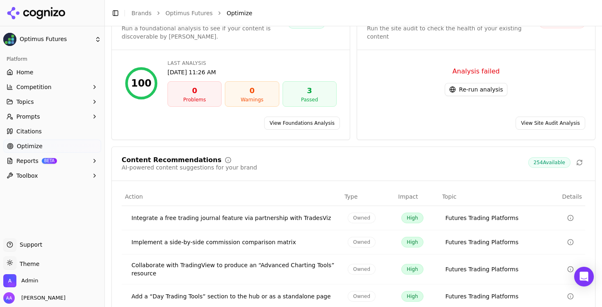
click at [445, 83] on button "Re-run analysis" at bounding box center [476, 89] width 63 height 13
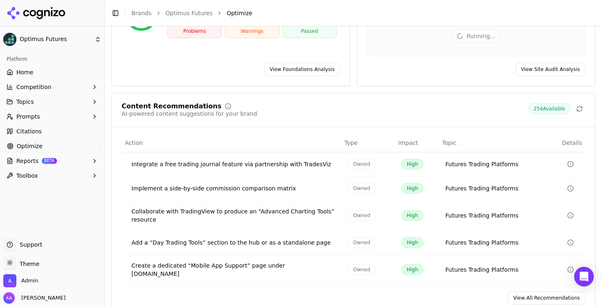
click at [526, 293] on link "View All Recommendations" at bounding box center [546, 297] width 77 height 13
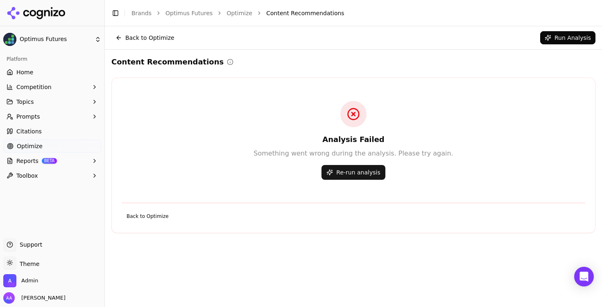
click at [355, 168] on button "Re-run analysis" at bounding box center [354, 172] width 64 height 15
click at [250, 68] on div "Content Recommendations Analysis Failed Something went wrong during the analysi…" at bounding box center [353, 144] width 484 height 177
click at [358, 169] on button "Re-run analysis" at bounding box center [354, 172] width 64 height 15
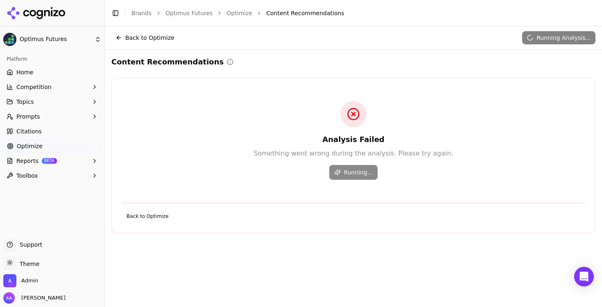
click at [344, 115] on div at bounding box center [354, 114] width 26 height 26
click at [263, 70] on div "Content Recommendations Analysis Failed Something went wrong during the analysi…" at bounding box center [353, 144] width 484 height 177
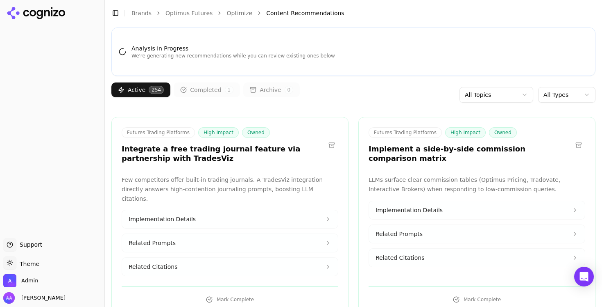
scroll to position [50, 0]
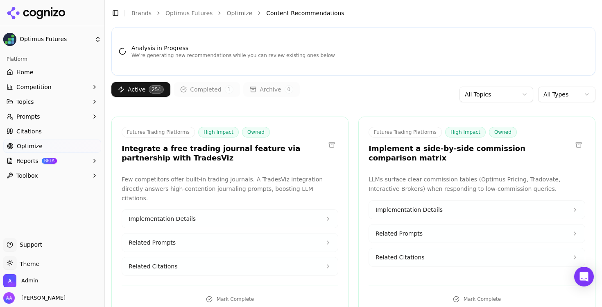
click at [556, 96] on html "Optimus Futures Platform Home Competition Topics Prompts Citations Optimize Rep…" at bounding box center [301, 153] width 602 height 307
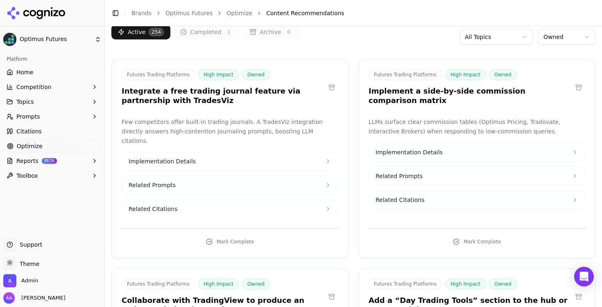
scroll to position [109, 0]
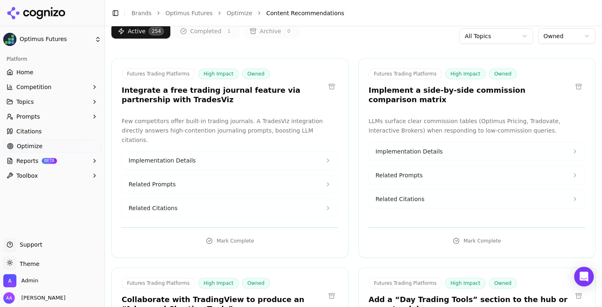
click at [50, 80] on button "Competition" at bounding box center [52, 86] width 98 height 13
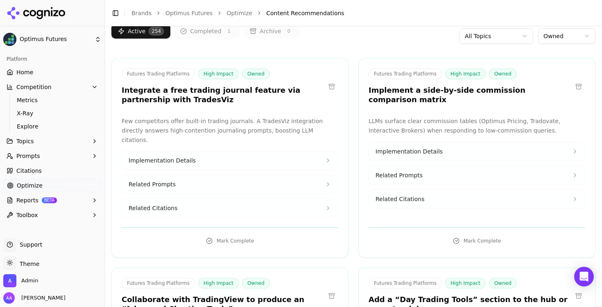
click at [52, 74] on link "Home" at bounding box center [52, 72] width 98 height 13
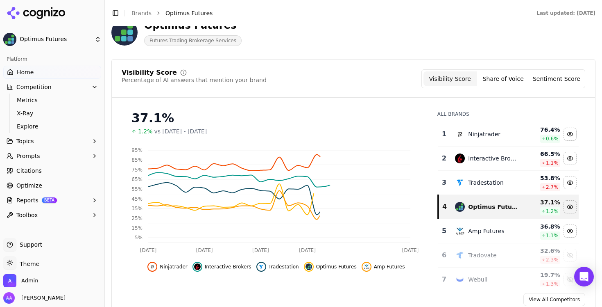
scroll to position [51, 0]
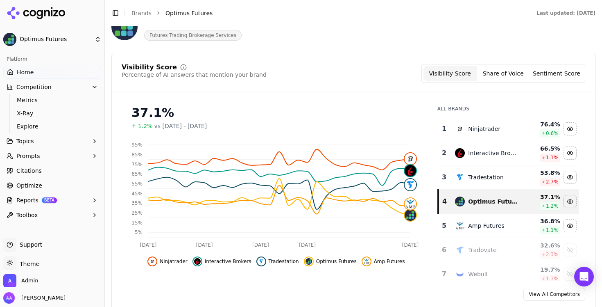
click at [30, 173] on span "Citations" at bounding box center [28, 170] width 25 height 8
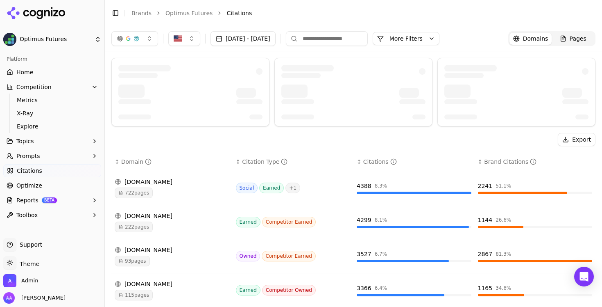
click at [43, 153] on button "Prompts" at bounding box center [52, 155] width 98 height 13
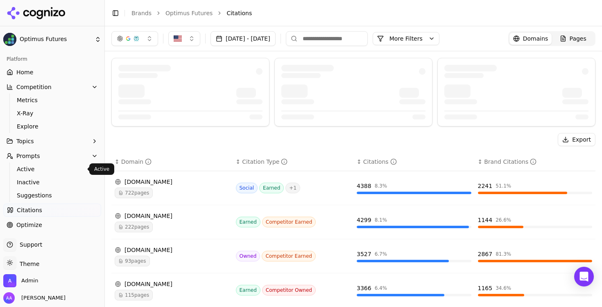
click at [43, 166] on span "Active" at bounding box center [52, 169] width 71 height 8
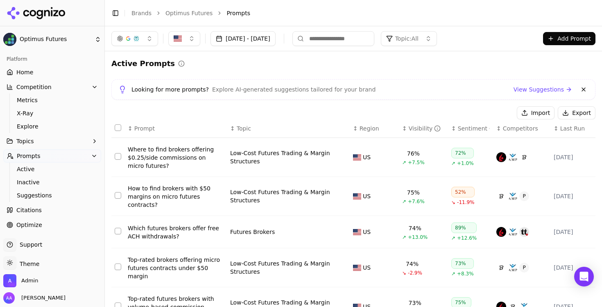
click at [586, 91] on div "Looking for more prompts? Explore AI-generated suggestions tailored for your br…" at bounding box center [353, 89] width 484 height 20
click at [579, 86] on button at bounding box center [584, 89] width 10 height 10
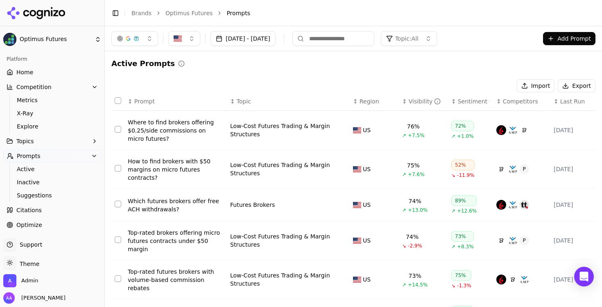
click at [61, 66] on link "Home" at bounding box center [52, 72] width 98 height 13
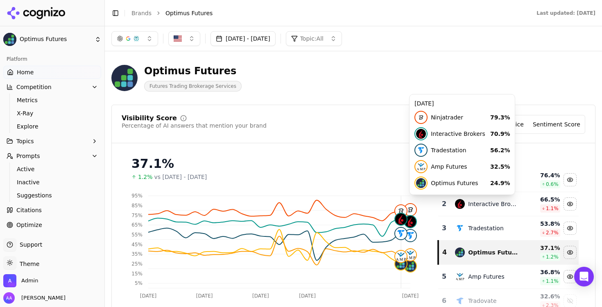
click at [377, 119] on div "Visibility Score Percentage of AI answers that mention your brand Visibility Sc…" at bounding box center [354, 124] width 464 height 19
click at [274, 45] on button "[DATE] - [DATE]" at bounding box center [243, 38] width 65 height 15
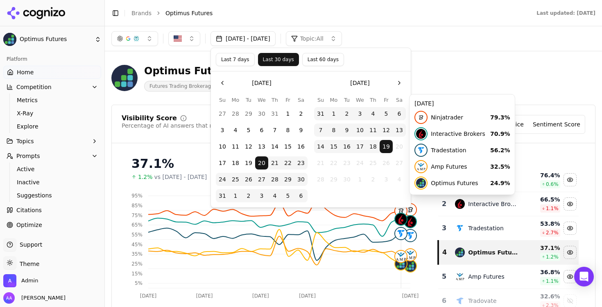
click at [502, 78] on div "Optimus Futures Futures Trading Brokerage Services" at bounding box center [353, 78] width 484 height 40
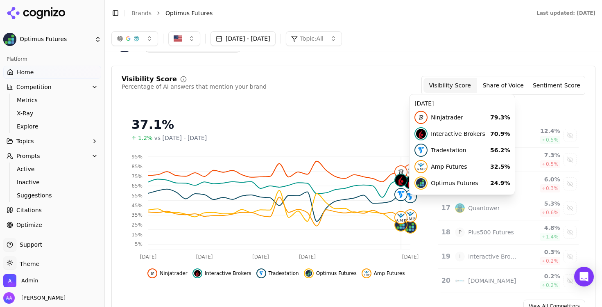
scroll to position [48, 0]
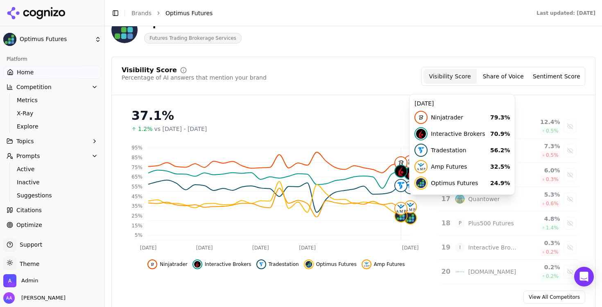
click at [579, 175] on div "All Brands 1 Ninjatrader 76.4 % 0.6 % 2 Interactive Brokers 66.5 % 1.1 % 3 Trad…" at bounding box center [508, 193] width 154 height 182
click at [415, 69] on div "Visibility Score Percentage of AI answers that mention your brand Visibility Sc…" at bounding box center [354, 76] width 464 height 19
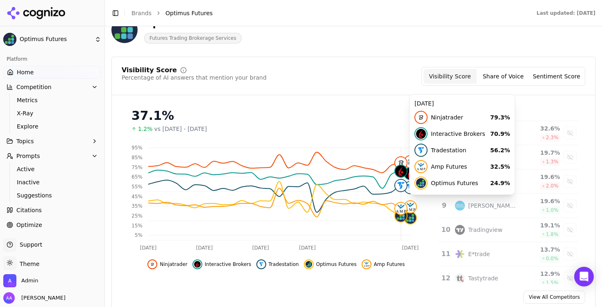
scroll to position [29, 0]
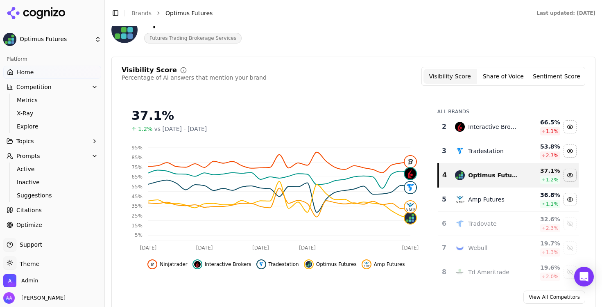
click at [365, 139] on div "37.1% 1.2% vs [DATE] - [DATE] Aug 19 Aug [DATE] [DATE] [DATE] 5% 15% 25% 35% 45…" at bounding box center [276, 185] width 309 height 167
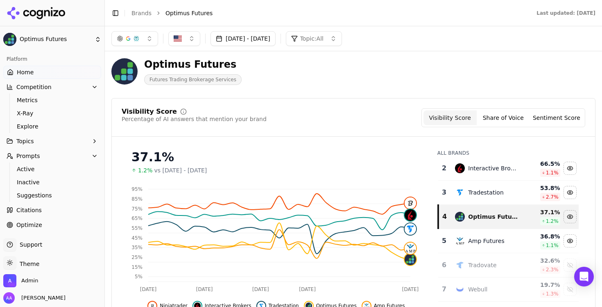
scroll to position [3, 0]
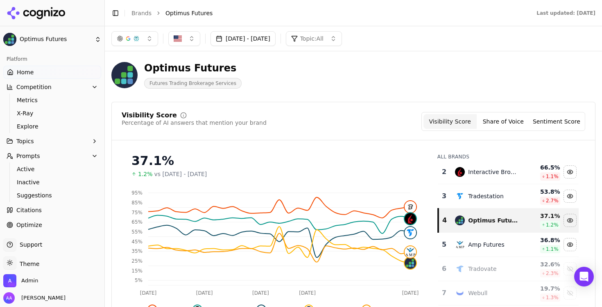
click at [260, 34] on button "[DATE] - [DATE]" at bounding box center [243, 38] width 65 height 15
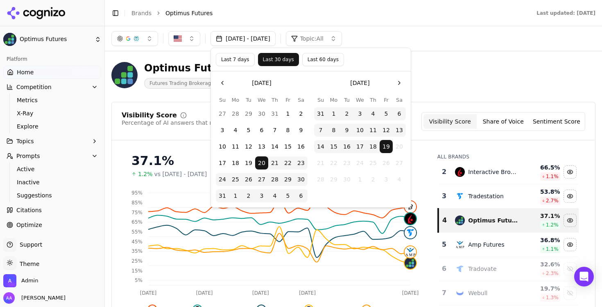
click at [244, 55] on button "Last 7 days" at bounding box center [235, 59] width 39 height 13
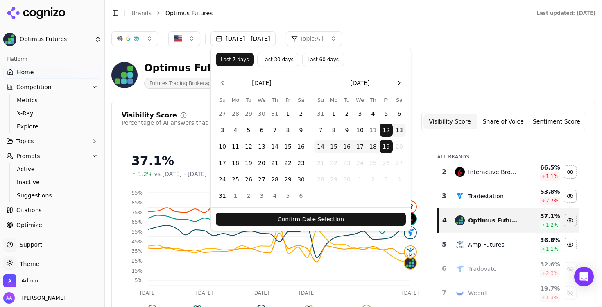
click at [327, 216] on button "Confirm Date Selection" at bounding box center [311, 218] width 190 height 13
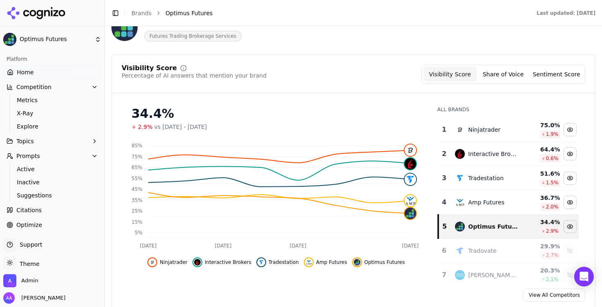
scroll to position [0, 0]
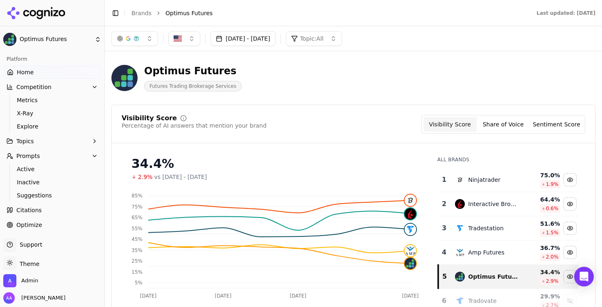
click at [272, 34] on button "[DATE] - [DATE]" at bounding box center [243, 38] width 65 height 15
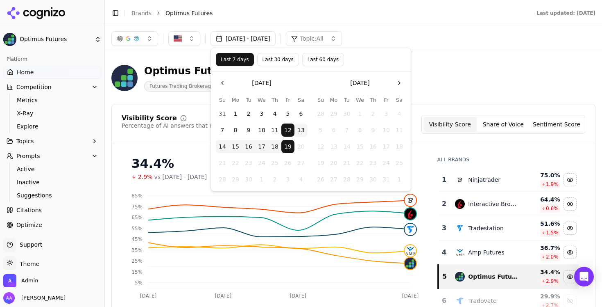
click at [309, 62] on button "Last 60 days" at bounding box center [323, 59] width 42 height 13
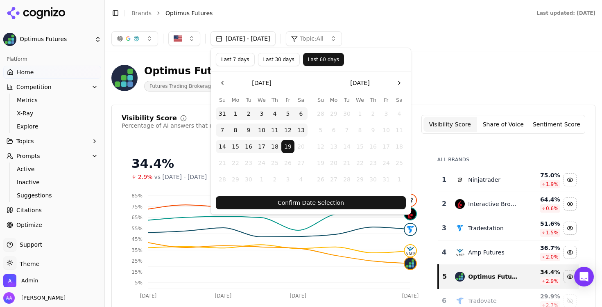
click at [347, 202] on button "Confirm Date Selection" at bounding box center [311, 202] width 190 height 13
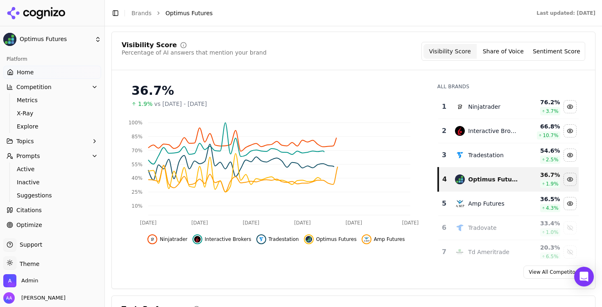
scroll to position [77, 0]
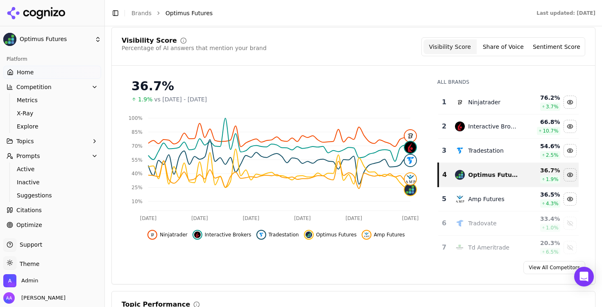
click at [469, 152] on div "Tradestation" at bounding box center [486, 150] width 36 height 8
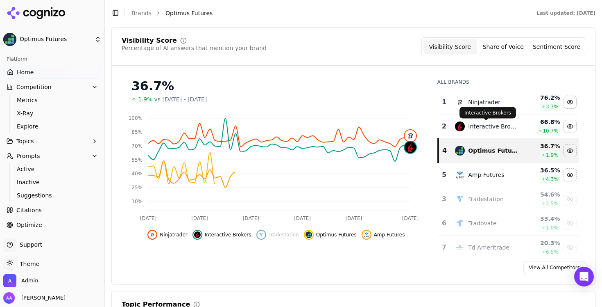
click at [475, 129] on div "Interactive Brokers" at bounding box center [493, 126] width 50 height 8
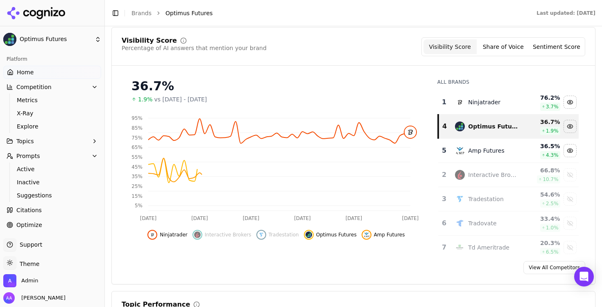
click at [475, 107] on div "Ninjatrader" at bounding box center [486, 102] width 63 height 10
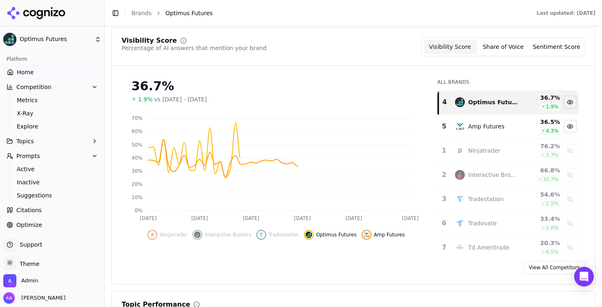
click at [481, 126] on div "Amp Futures" at bounding box center [486, 126] width 36 height 8
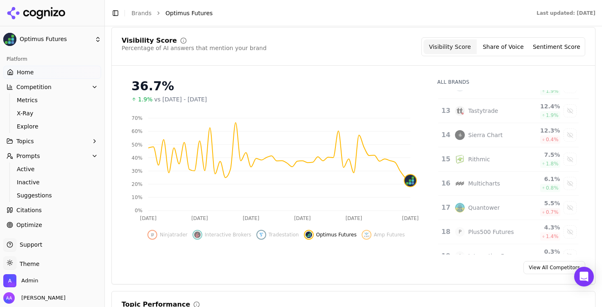
scroll to position [318, 0]
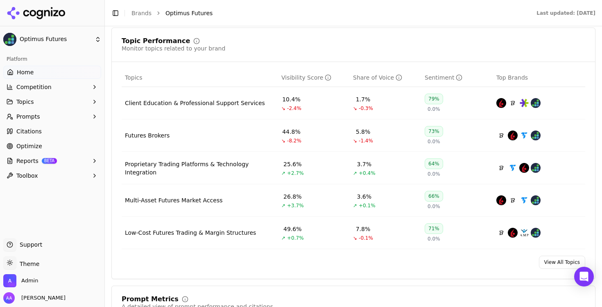
scroll to position [354, 0]
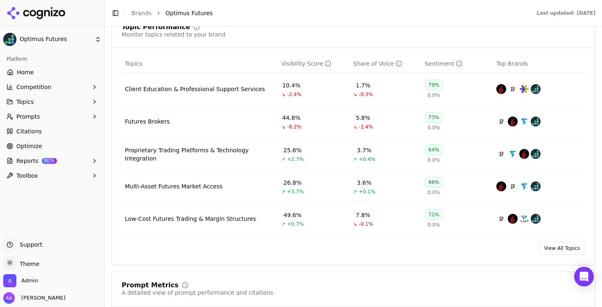
click at [74, 80] on ul "Home Competition Topics Prompts Citations Optimize Reports BETA Toolbox" at bounding box center [52, 124] width 98 height 116
click at [71, 84] on button "Competition" at bounding box center [52, 86] width 98 height 13
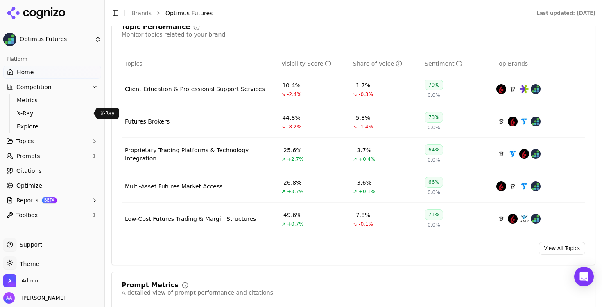
click at [59, 117] on span "X-Ray" at bounding box center [52, 113] width 71 height 8
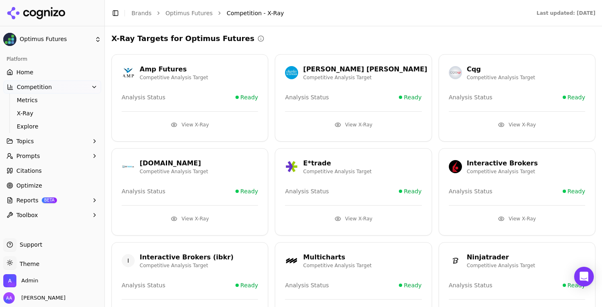
click at [61, 159] on button "Prompts" at bounding box center [52, 155] width 98 height 13
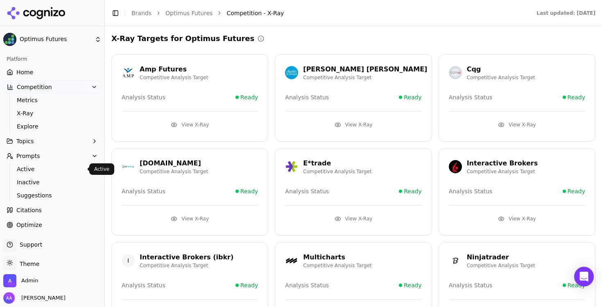
click at [53, 172] on span "Active" at bounding box center [52, 169] width 71 height 8
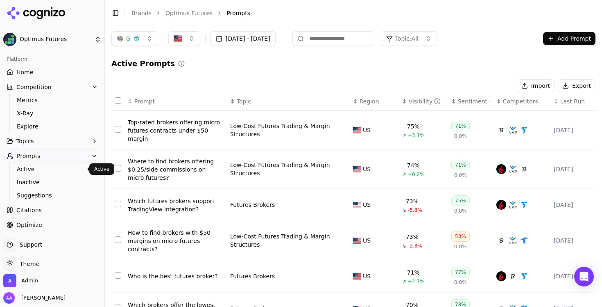
click at [423, 102] on div "Visibility" at bounding box center [425, 101] width 32 height 8
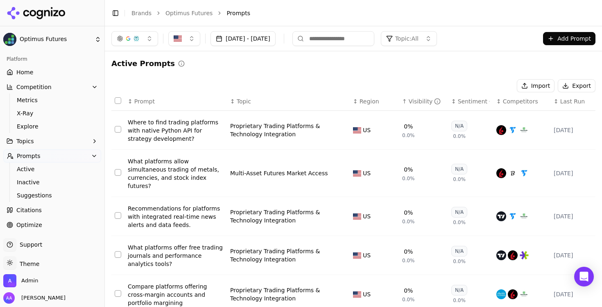
click at [423, 102] on div "Visibility" at bounding box center [425, 101] width 32 height 8
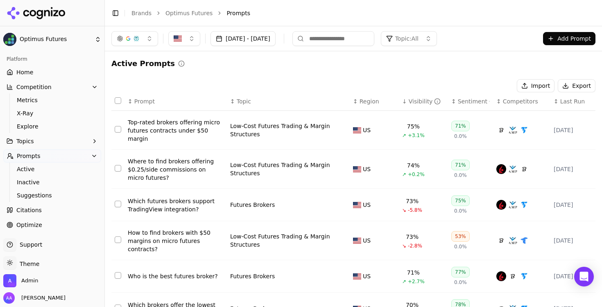
click at [361, 40] on input at bounding box center [334, 38] width 82 height 15
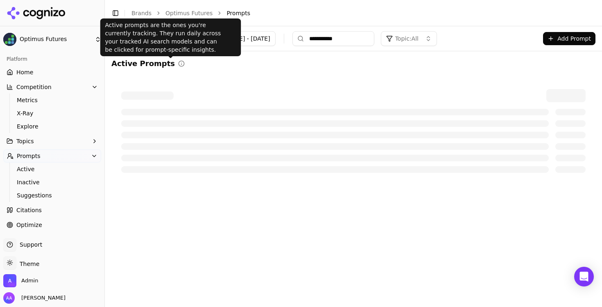
type input "**********"
click at [194, 64] on div "Active Prompts" at bounding box center [353, 63] width 484 height 11
click at [133, 61] on h2 "Active Prompts" at bounding box center [143, 63] width 64 height 11
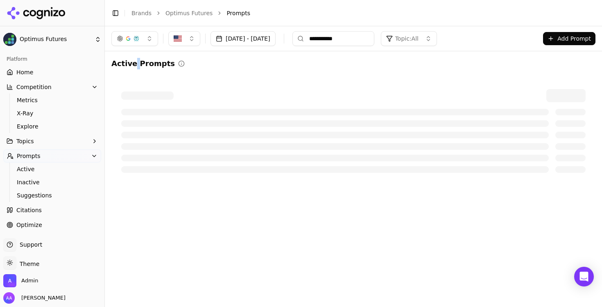
click at [133, 61] on h2 "Active Prompts" at bounding box center [143, 63] width 64 height 11
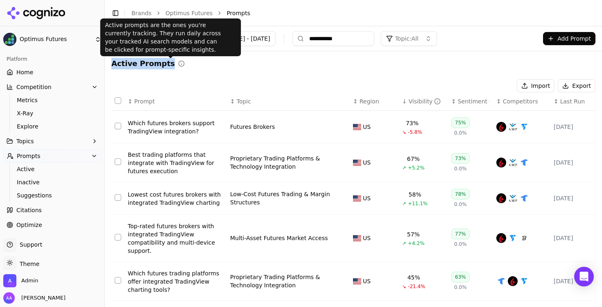
click at [194, 65] on div "Active Prompts" at bounding box center [353, 63] width 484 height 11
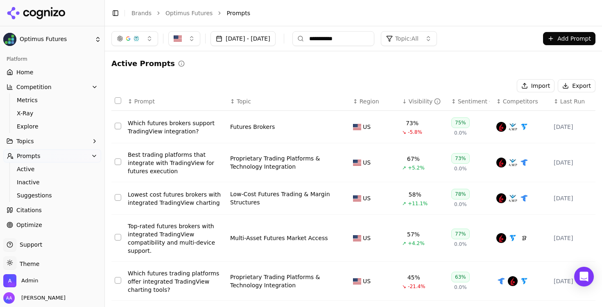
click at [190, 129] on div "Which futures brokers support TradingView integration?" at bounding box center [176, 127] width 96 height 16
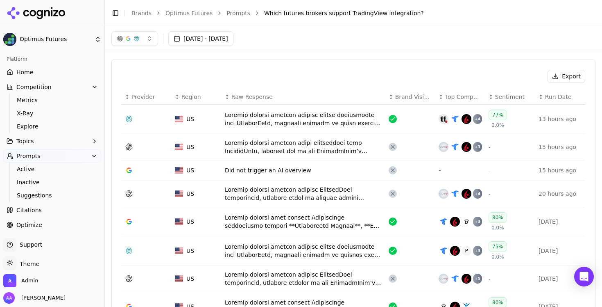
scroll to position [230, 0]
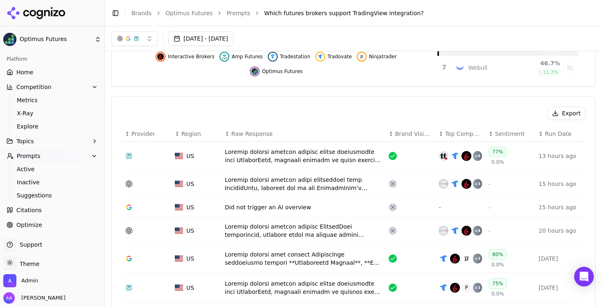
click at [134, 39] on div "button" at bounding box center [136, 38] width 7 height 7
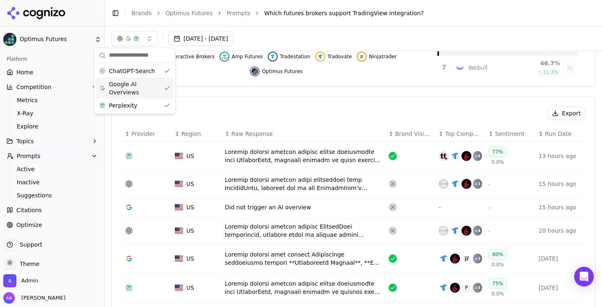
click at [135, 86] on span "Google AI Overviews" at bounding box center [135, 88] width 52 height 16
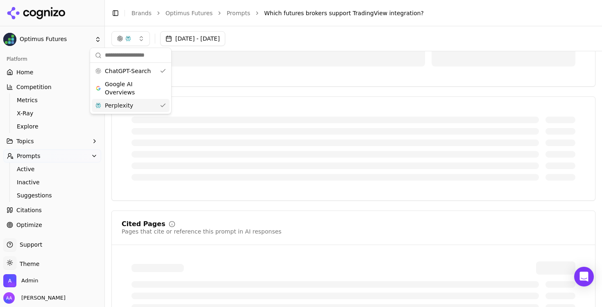
click at [132, 104] on div "Perplexity" at bounding box center [131, 105] width 78 height 13
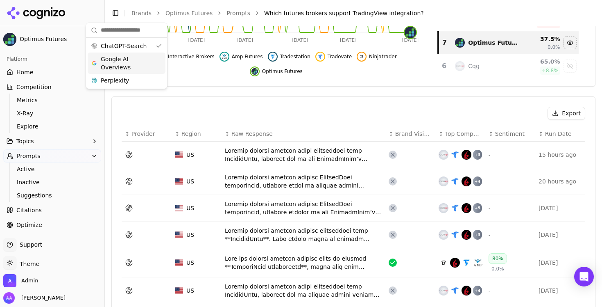
click at [300, 105] on div "Export ↕ Provider ↕ Region ↕ Raw Response ↕ Brand Visible ↕ Top Competitors ↕ S…" at bounding box center [353, 269] width 484 height 346
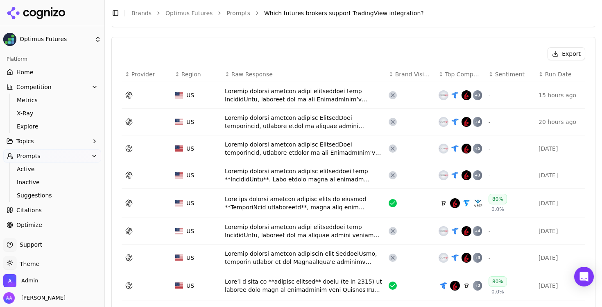
scroll to position [294, 0]
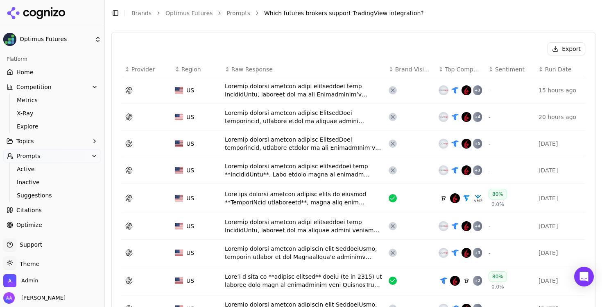
click at [278, 120] on div "Data table" at bounding box center [303, 117] width 157 height 16
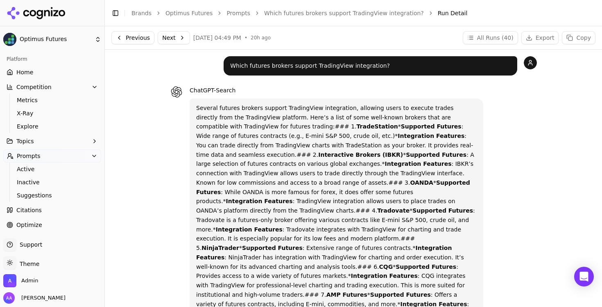
click at [177, 36] on button "Next" at bounding box center [174, 37] width 32 height 13
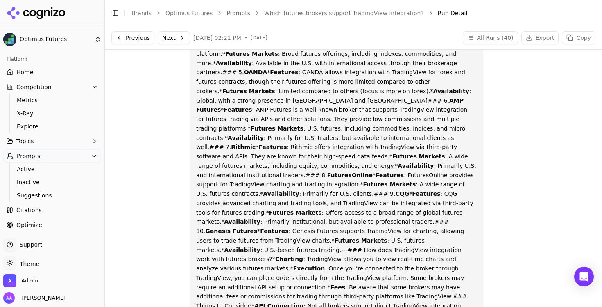
scroll to position [117, 0]
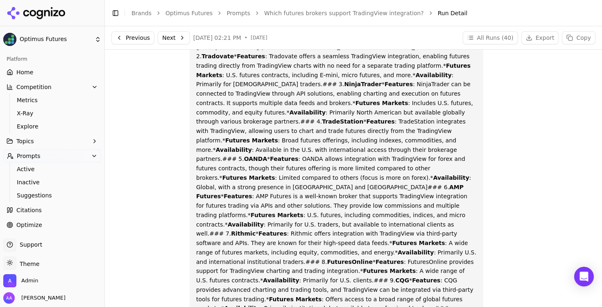
click at [179, 36] on button "Next" at bounding box center [174, 37] width 32 height 13
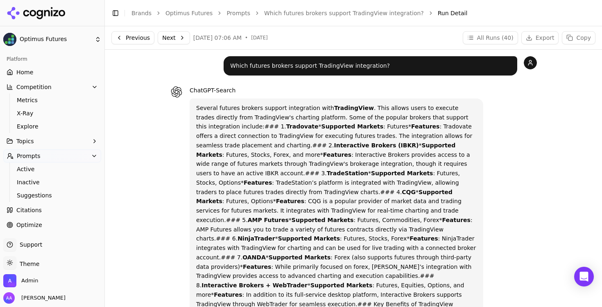
click at [178, 40] on button "Next" at bounding box center [174, 37] width 32 height 13
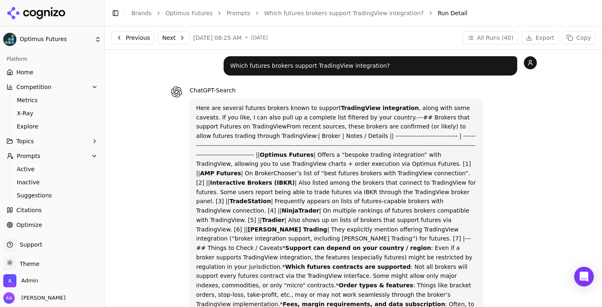
click at [316, 133] on p "Here are several futures brokers known to support TradingView integration , alo…" at bounding box center [336, 219] width 281 height 233
click at [177, 39] on button "Next" at bounding box center [174, 37] width 32 height 13
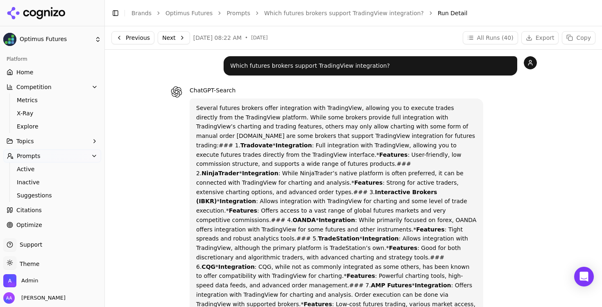
click at [169, 41] on button "Next" at bounding box center [174, 37] width 32 height 13
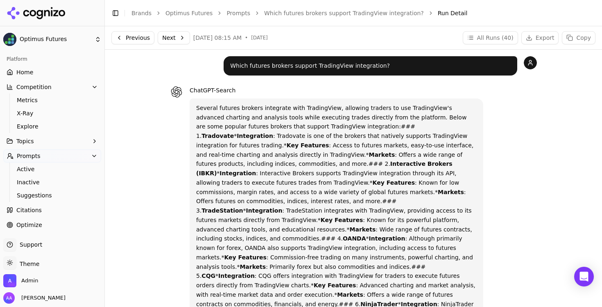
click at [179, 42] on button "Next" at bounding box center [174, 37] width 32 height 13
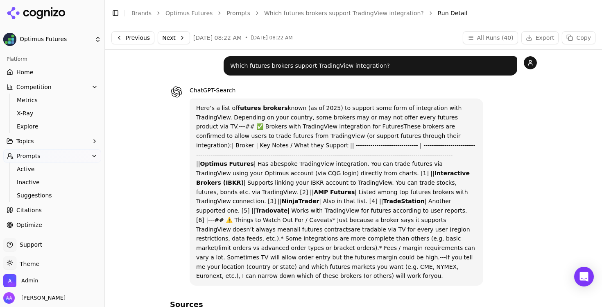
click at [238, 16] on link "Prompts" at bounding box center [239, 13] width 24 height 8
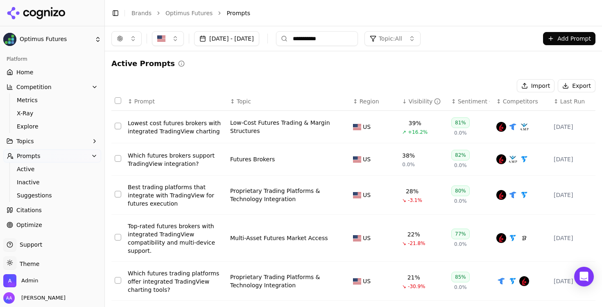
click at [14, 75] on link "Home" at bounding box center [52, 72] width 98 height 13
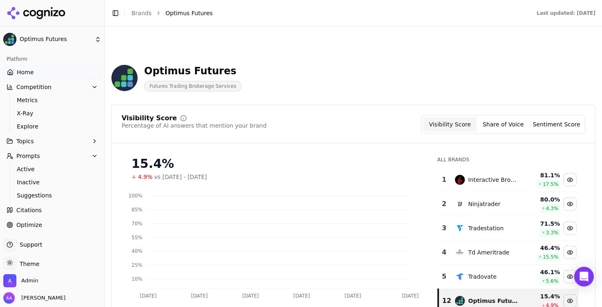
scroll to position [75, 0]
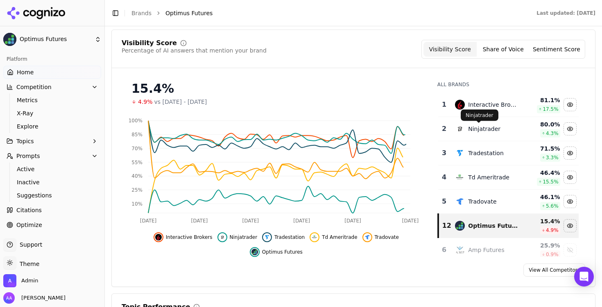
click at [493, 107] on div "Interactive Brokers" at bounding box center [493, 104] width 50 height 8
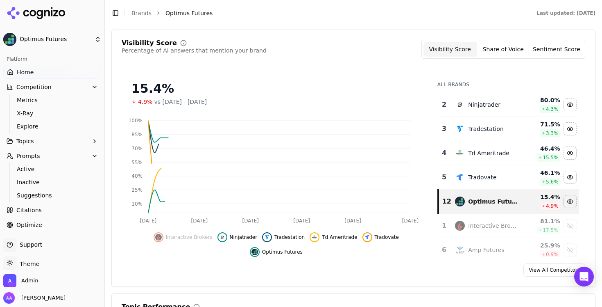
click at [493, 107] on div "Ninjatrader" at bounding box center [484, 104] width 32 height 8
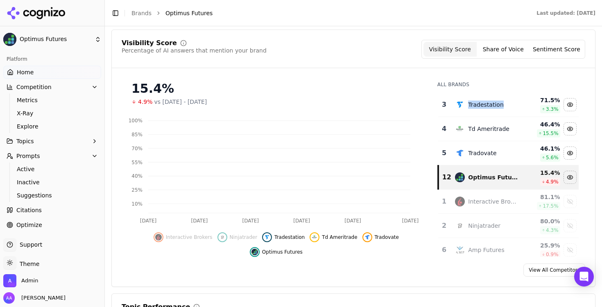
click at [493, 107] on div "Tradestation" at bounding box center [486, 104] width 36 height 8
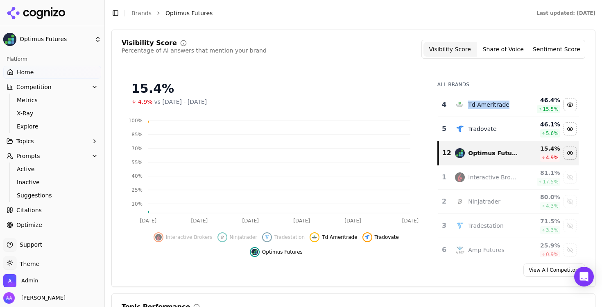
click at [493, 107] on div "Td Ameritrade" at bounding box center [488, 104] width 41 height 8
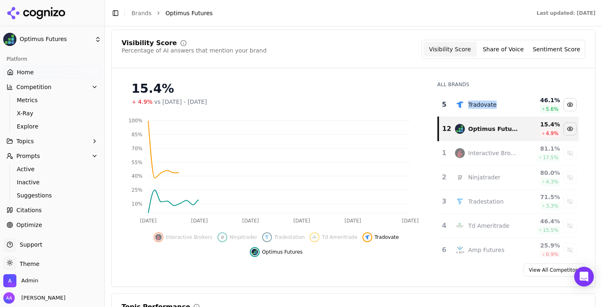
click at [493, 107] on div "Tradovate" at bounding box center [486, 105] width 63 height 10
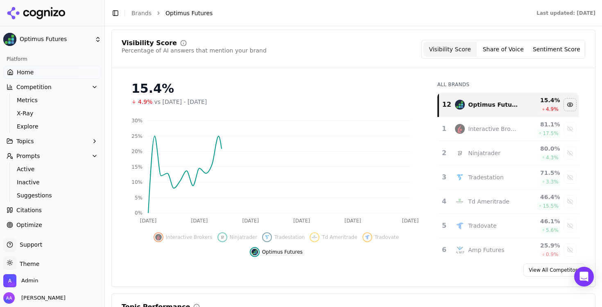
click at [400, 78] on div "15.4% 4.9% vs May 21, 2025 - Jul 20, 2025" at bounding box center [276, 90] width 309 height 31
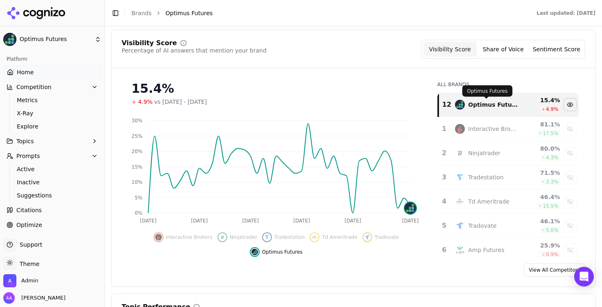
click at [485, 102] on div "Optimus Futures" at bounding box center [493, 104] width 50 height 8
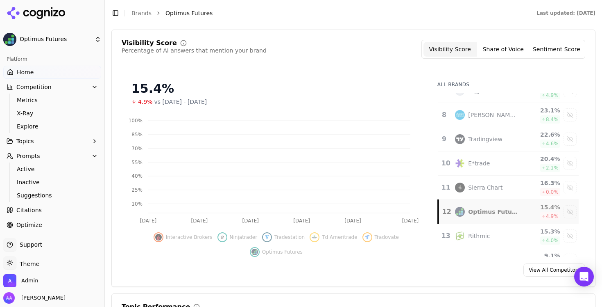
scroll to position [174, 0]
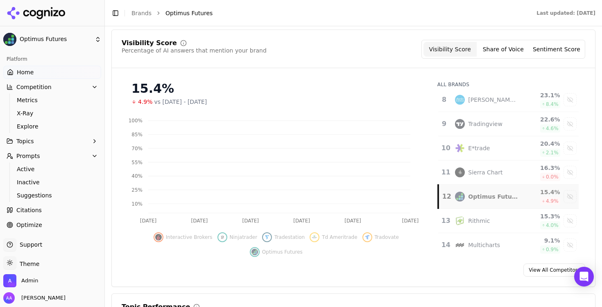
click at [485, 189] on td "Optimus Futures" at bounding box center [486, 196] width 73 height 24
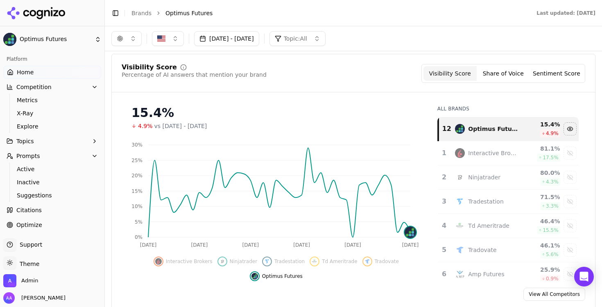
scroll to position [45, 0]
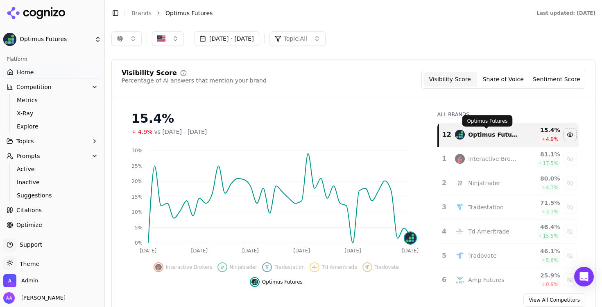
click at [490, 152] on td "Interactive Brokers" at bounding box center [486, 159] width 73 height 24
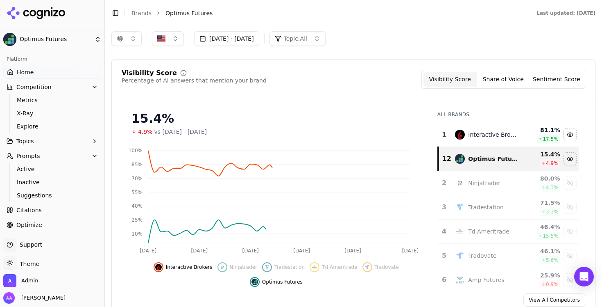
click at [483, 181] on div "Ninjatrader" at bounding box center [484, 183] width 32 height 8
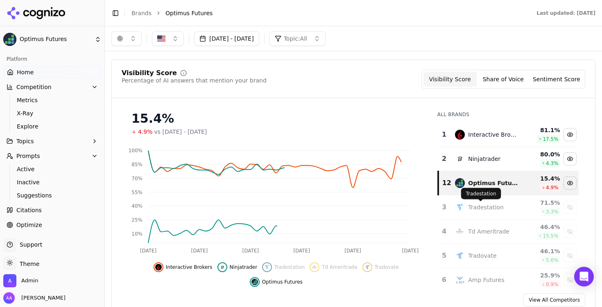
click at [480, 205] on body "Optimus Futures Platform Home Competition Metrics X-Ray Explore Topics Prompts …" at bounding box center [301, 153] width 602 height 307
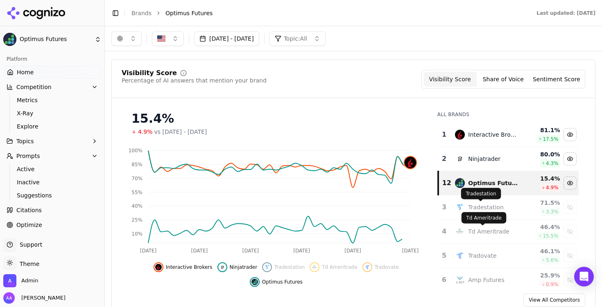
click at [479, 207] on div "Tradestation" at bounding box center [486, 207] width 36 height 8
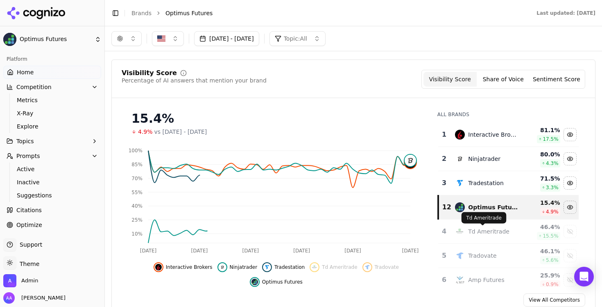
click at [476, 228] on div "Td Ameritrade" at bounding box center [488, 231] width 41 height 8
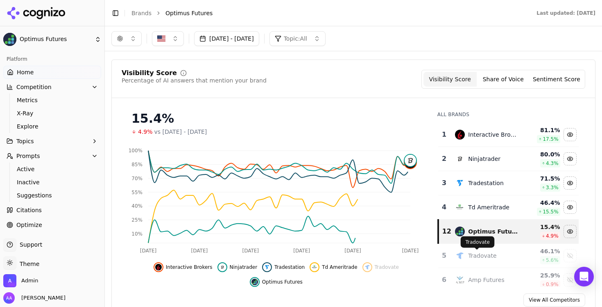
click at [472, 254] on div "Tradovate" at bounding box center [482, 255] width 28 height 8
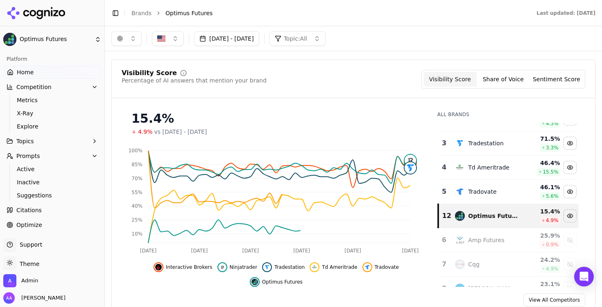
scroll to position [41, 0]
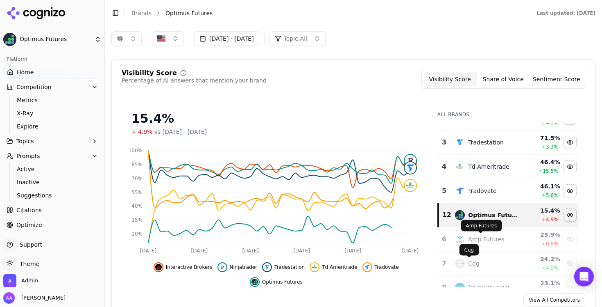
click at [473, 236] on div "Amp Futures" at bounding box center [486, 239] width 36 height 8
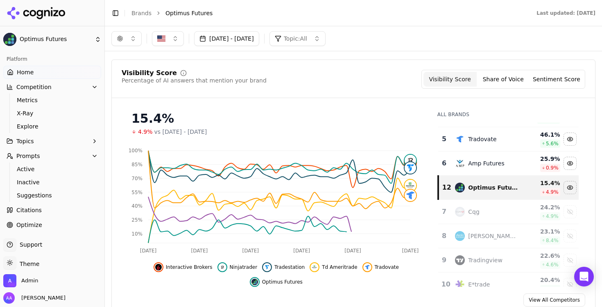
scroll to position [98, 0]
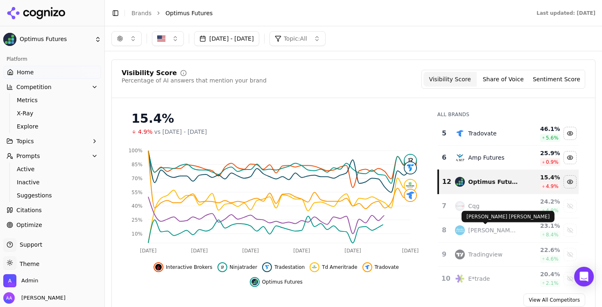
click at [470, 210] on div "Cqg" at bounding box center [473, 206] width 11 height 8
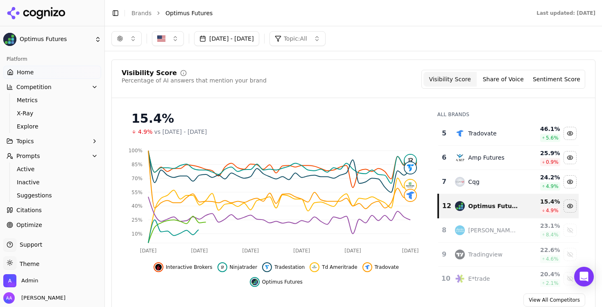
click at [474, 230] on div "Charles Schwab" at bounding box center [493, 230] width 50 height 8
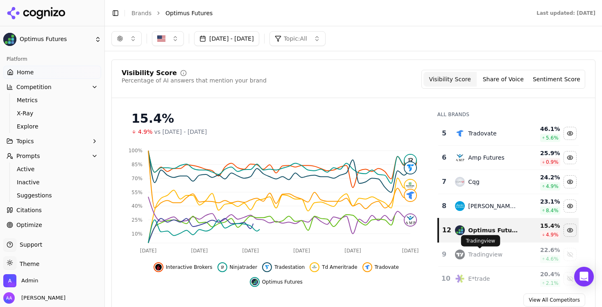
click at [468, 257] on div "Tradingview" at bounding box center [485, 254] width 34 height 8
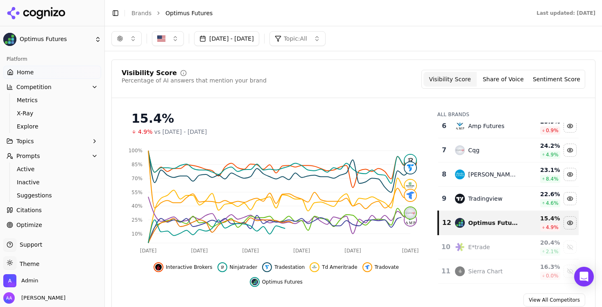
scroll to position [144, 0]
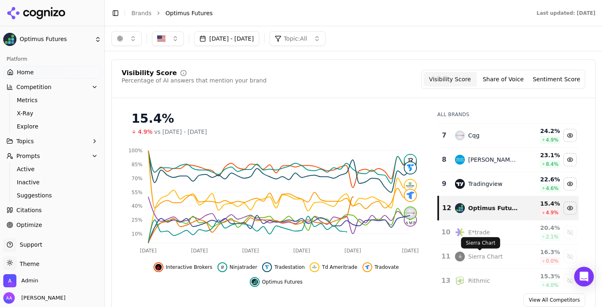
click at [470, 232] on div "E*trade" at bounding box center [479, 232] width 22 height 8
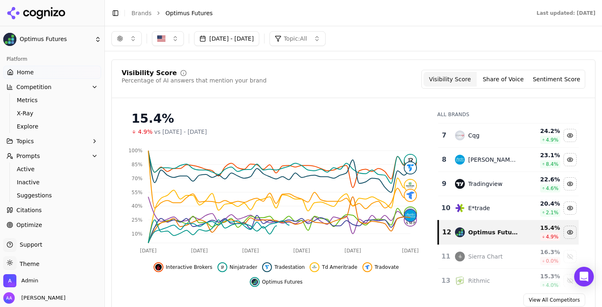
click at [471, 252] on div "Sierra Chart" at bounding box center [486, 256] width 63 height 10
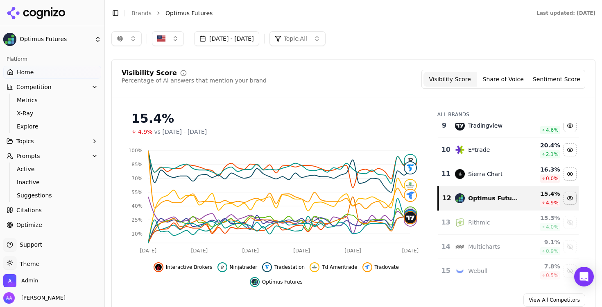
scroll to position [203, 0]
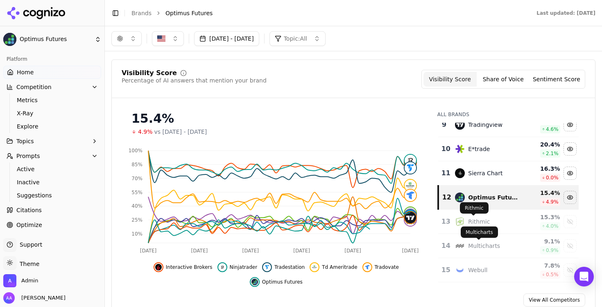
click at [470, 223] on div "Rithmic" at bounding box center [479, 221] width 22 height 8
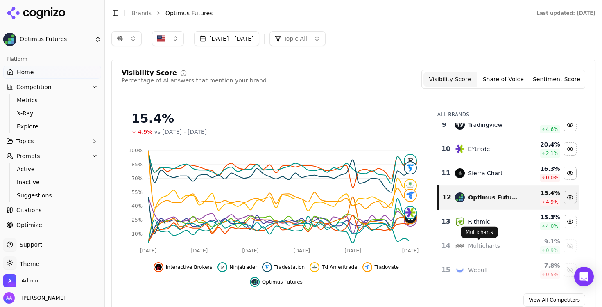
click at [468, 243] on div "Multicharts" at bounding box center [484, 245] width 32 height 8
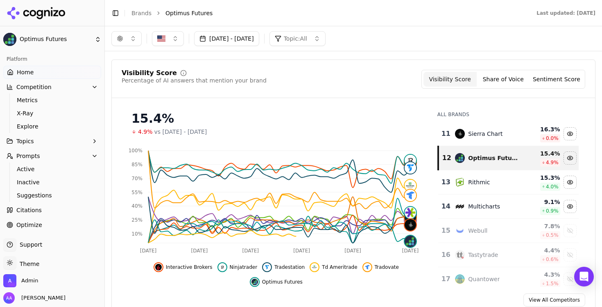
scroll to position [252, 0]
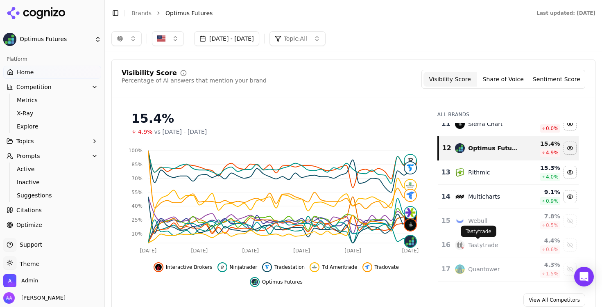
click at [469, 223] on div "Webull" at bounding box center [477, 220] width 19 height 8
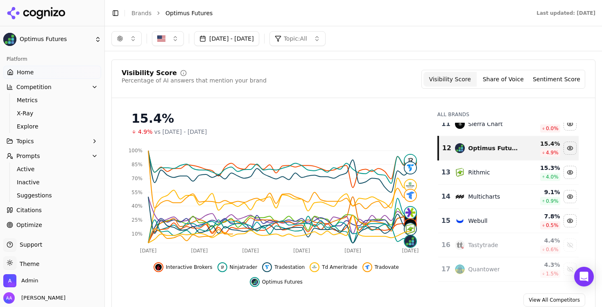
click at [468, 240] on div "Tastytrade" at bounding box center [486, 245] width 63 height 10
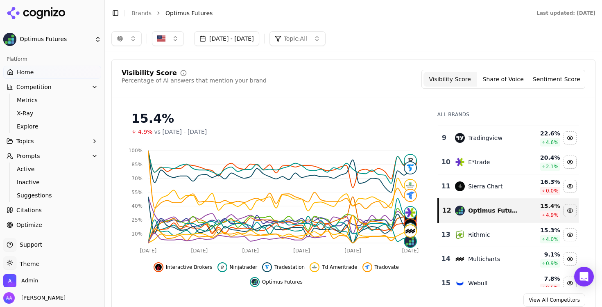
scroll to position [174, 0]
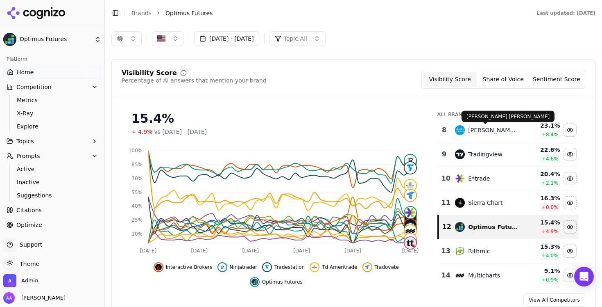
click at [497, 134] on div "Charles Schwab" at bounding box center [493, 130] width 50 height 8
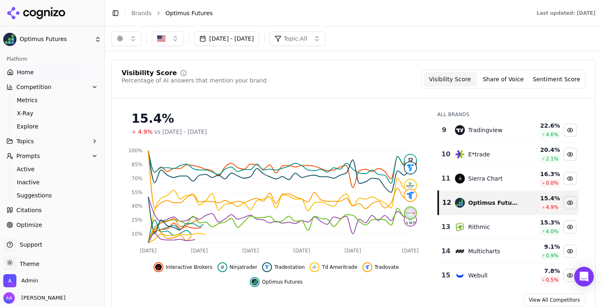
click at [493, 138] on td "Tradingview" at bounding box center [486, 130] width 73 height 24
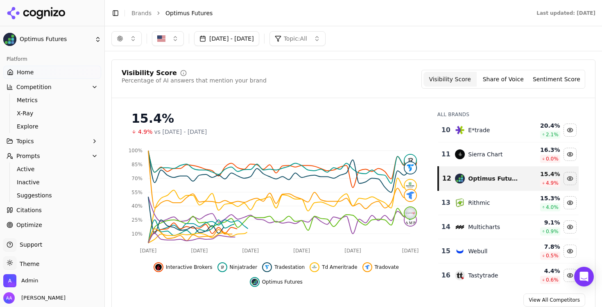
click at [493, 136] on td "E*trade" at bounding box center [486, 130] width 73 height 24
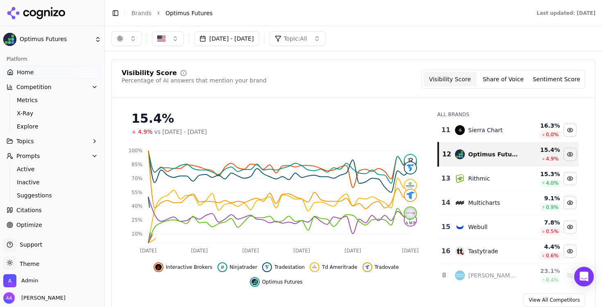
click at [493, 136] on td "Sierra Chart" at bounding box center [486, 130] width 73 height 24
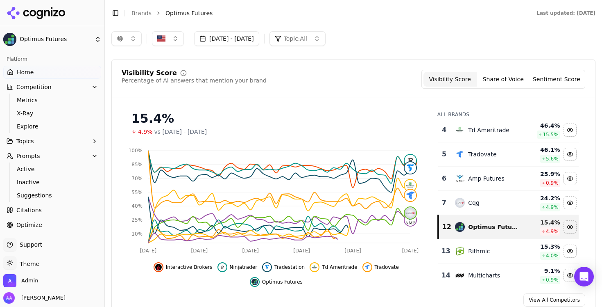
scroll to position [0, 0]
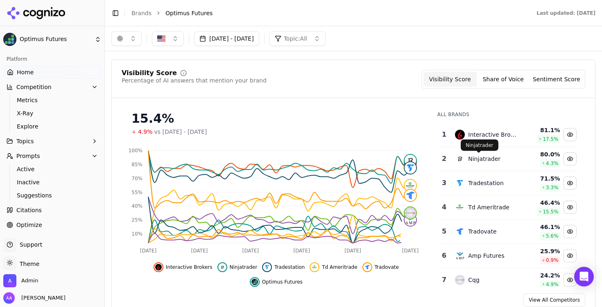
click at [482, 159] on div "Ninjatrader" at bounding box center [484, 158] width 32 height 8
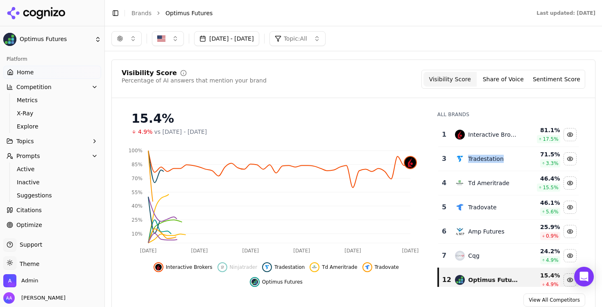
click at [482, 159] on div "Tradestation" at bounding box center [486, 158] width 36 height 8
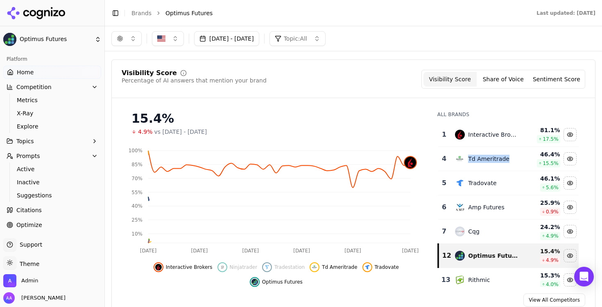
click at [482, 159] on div "Td Ameritrade" at bounding box center [488, 158] width 41 height 8
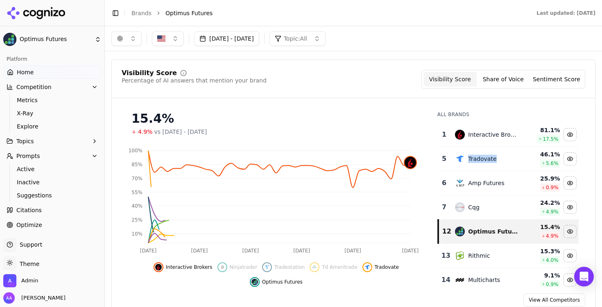
click at [482, 159] on div "Tradovate" at bounding box center [482, 158] width 28 height 8
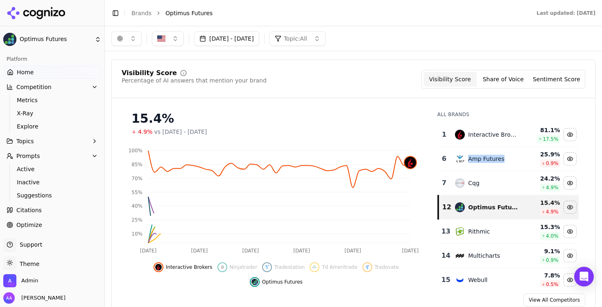
click at [482, 159] on div "Amp Futures" at bounding box center [486, 158] width 36 height 8
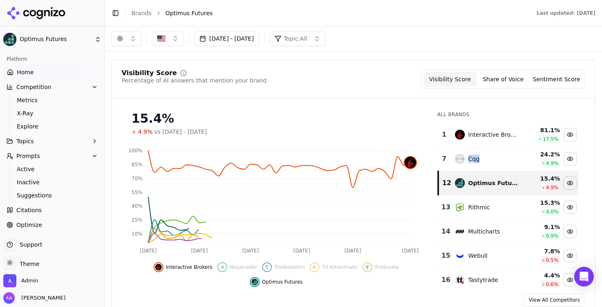
click at [482, 159] on div "Cqg" at bounding box center [486, 159] width 63 height 10
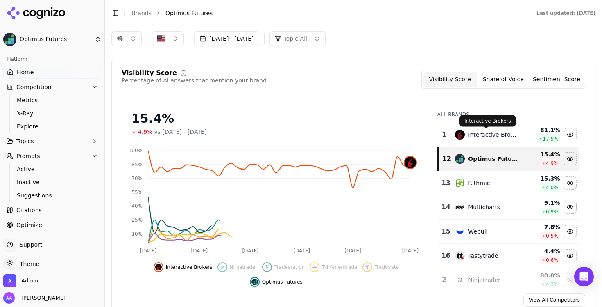
click at [486, 137] on div "Interactive Brokers" at bounding box center [493, 134] width 50 height 8
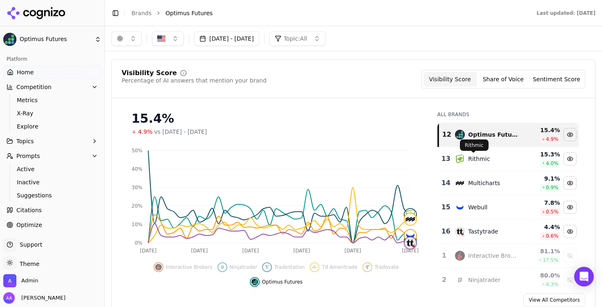
click at [479, 159] on div "Rithmic" at bounding box center [479, 158] width 22 height 8
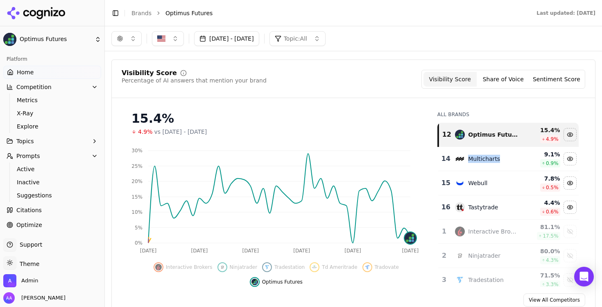
click at [479, 159] on div "Multicharts" at bounding box center [484, 158] width 32 height 8
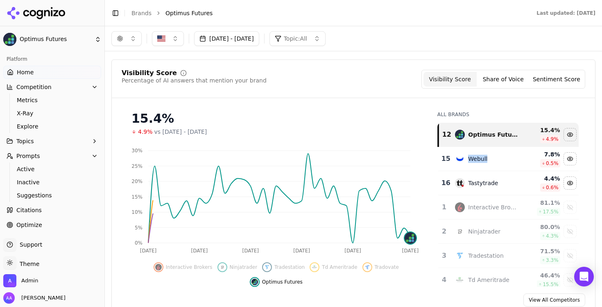
click at [479, 159] on div "Webull" at bounding box center [477, 158] width 19 height 8
click at [479, 159] on div "Tastytrade" at bounding box center [483, 158] width 30 height 8
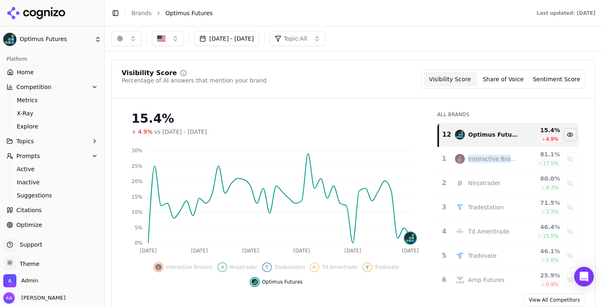
scroll to position [30, 0]
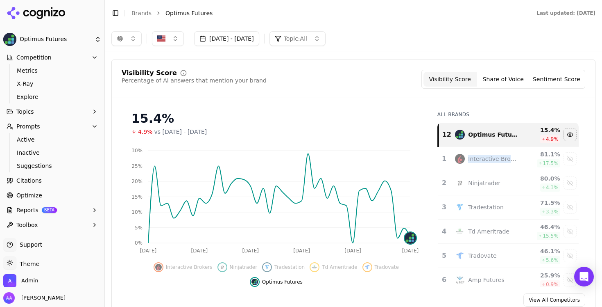
click at [42, 194] on link "Optimize" at bounding box center [52, 194] width 98 height 13
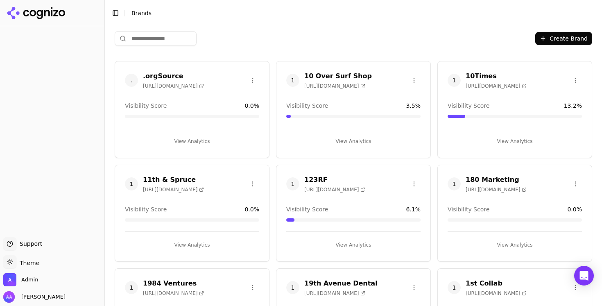
click at [162, 41] on input "search" at bounding box center [156, 38] width 82 height 15
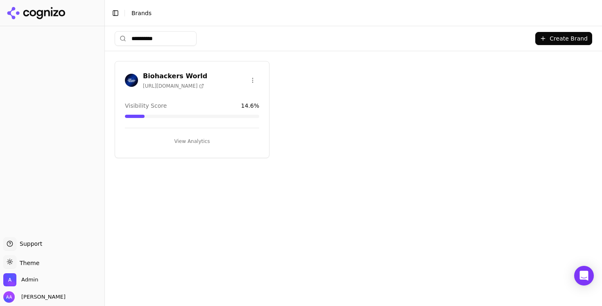
type input "**********"
click at [132, 82] on img at bounding box center [131, 80] width 13 height 13
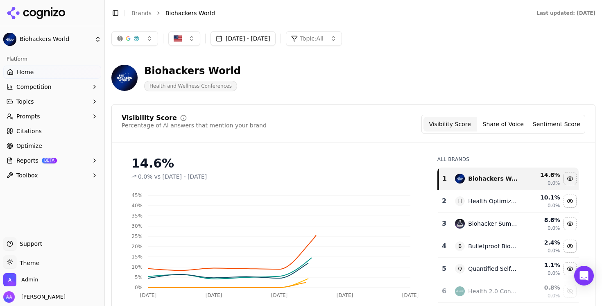
click at [51, 148] on link "Optimize" at bounding box center [52, 145] width 98 height 13
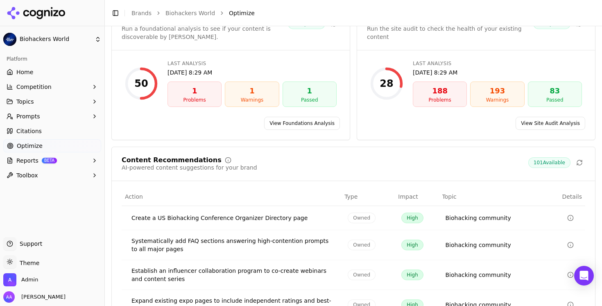
scroll to position [145, 0]
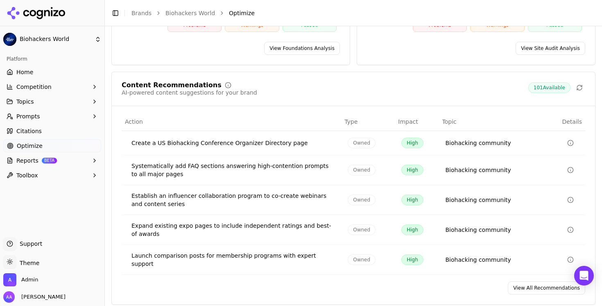
click at [532, 283] on link "View All Recommendations" at bounding box center [546, 288] width 77 height 13
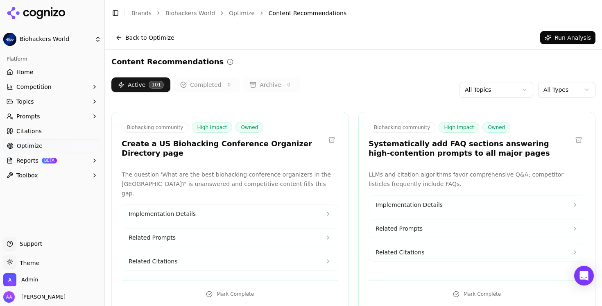
click at [552, 91] on html "Biohackers World Platform Home Competition Topics Prompts Citations Optimize Re…" at bounding box center [301, 153] width 602 height 306
click at [391, 78] on div "Active 101 Completed 0 Archive 0 All Topics Owned" at bounding box center [353, 89] width 484 height 25
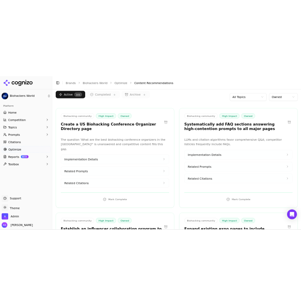
scroll to position [50, 0]
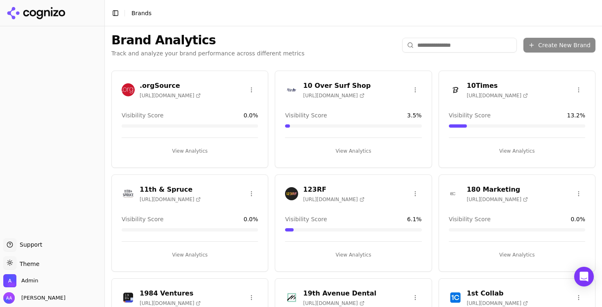
click at [413, 49] on input "search" at bounding box center [459, 45] width 115 height 15
click at [424, 45] on input "search" at bounding box center [459, 45] width 115 height 15
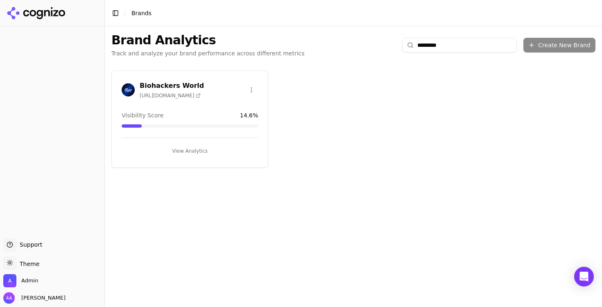
type input "*********"
click at [145, 82] on h3 "Biohackers World" at bounding box center [172, 86] width 64 height 10
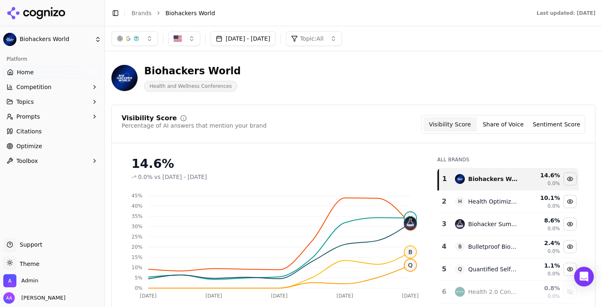
click at [62, 118] on button "Prompts" at bounding box center [52, 116] width 98 height 13
click at [64, 118] on button "Prompts" at bounding box center [52, 116] width 98 height 13
click at [54, 116] on button "Prompts" at bounding box center [52, 116] width 98 height 13
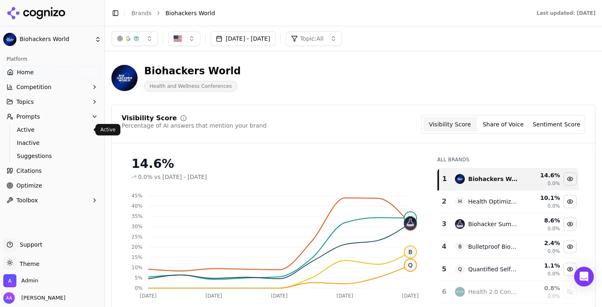
click at [46, 127] on span "Active" at bounding box center [52, 129] width 71 height 8
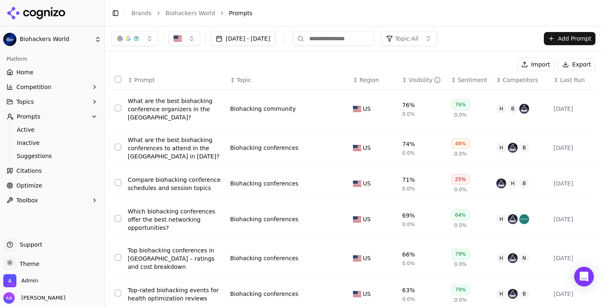
click at [493, 25] on header "Toggle Sidebar Brands Biohackers World Prompts" at bounding box center [353, 13] width 497 height 26
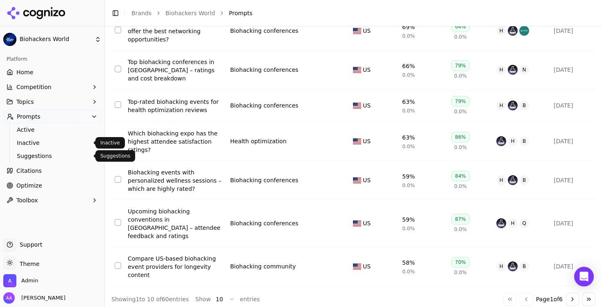
click at [35, 155] on span "Suggestions" at bounding box center [52, 156] width 71 height 8
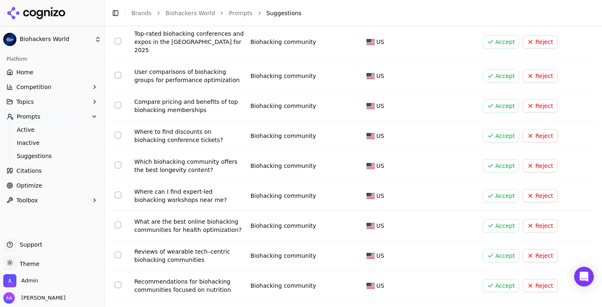
scroll to position [108, 0]
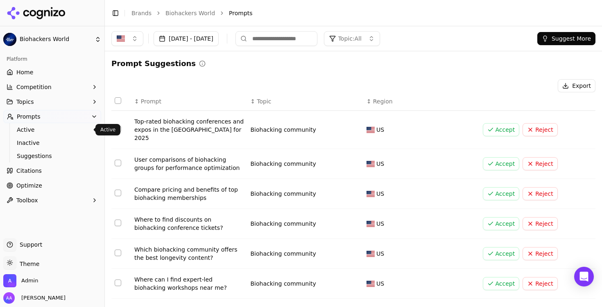
click at [40, 131] on span "Active" at bounding box center [52, 129] width 71 height 8
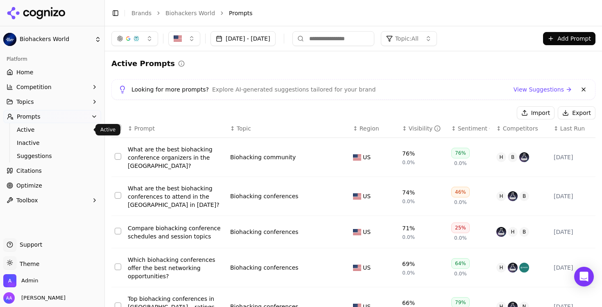
click at [419, 35] on span "Topic: All" at bounding box center [406, 38] width 23 height 8
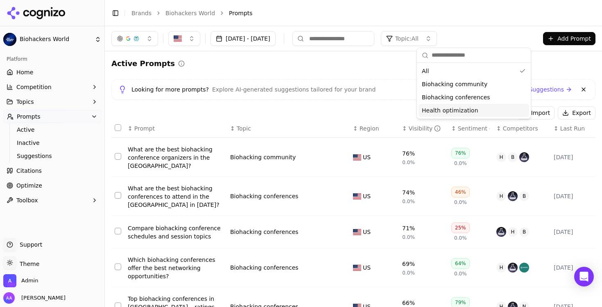
click at [365, 77] on div "Active Prompts Looking for more prompts? Explore AI-generated suggestions tailo…" at bounding box center [353, 300] width 484 height 484
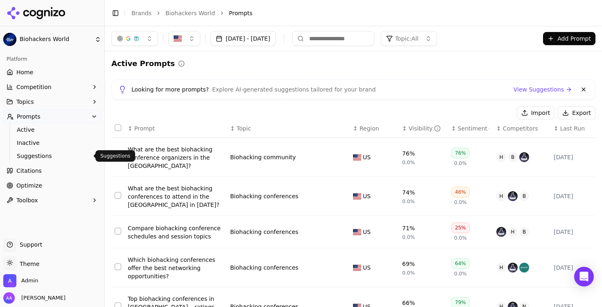
click at [36, 154] on span "Suggestions" at bounding box center [52, 156] width 71 height 8
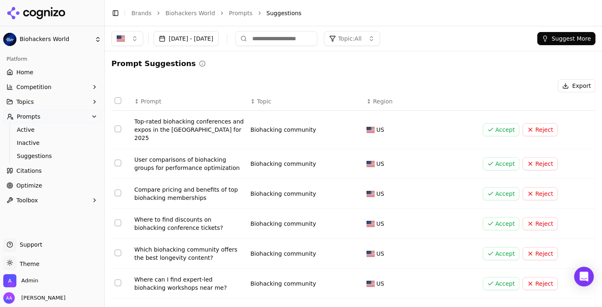
click at [362, 37] on span "Topic: All" at bounding box center [349, 38] width 23 height 8
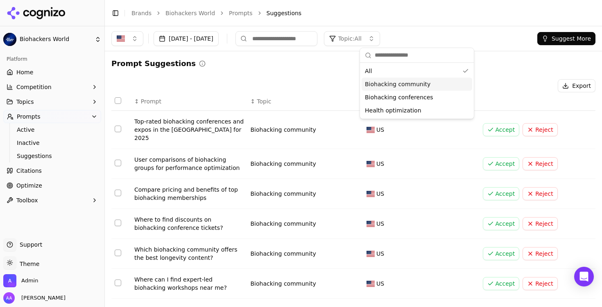
drag, startPoint x: 343, startPoint y: 79, endPoint x: 342, endPoint y: 91, distance: 11.5
click at [343, 79] on div "Export" at bounding box center [353, 85] width 484 height 13
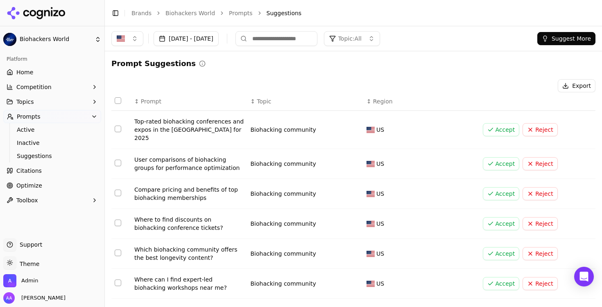
click at [488, 125] on button "Accept" at bounding box center [501, 129] width 37 height 13
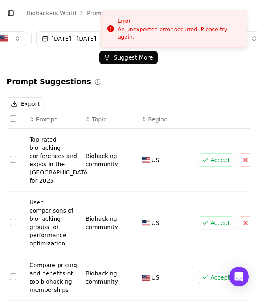
click at [198, 153] on button "Accept" at bounding box center [216, 159] width 37 height 13
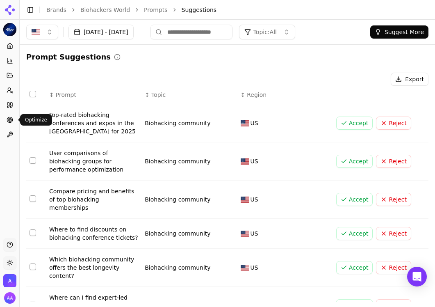
click at [12, 123] on link "Optimize" at bounding box center [9, 119] width 13 height 13
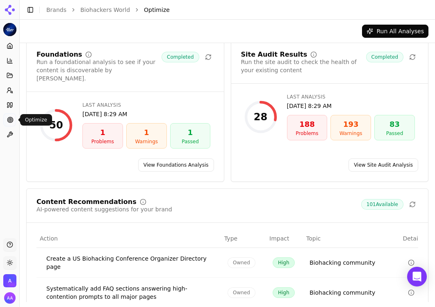
scroll to position [46, 0]
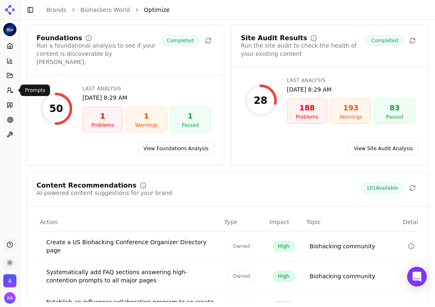
click at [9, 94] on button "Prompts" at bounding box center [9, 90] width 13 height 13
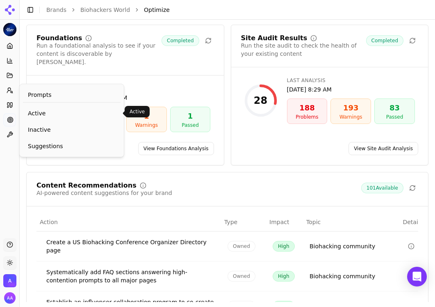
click at [45, 111] on span "Active" at bounding box center [72, 113] width 88 height 8
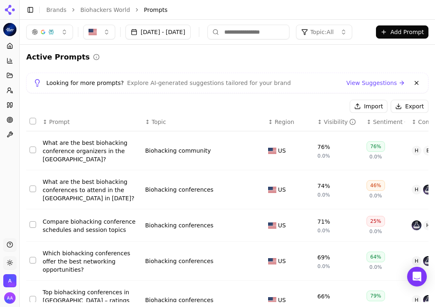
click at [412, 82] on button at bounding box center [416, 83] width 10 height 10
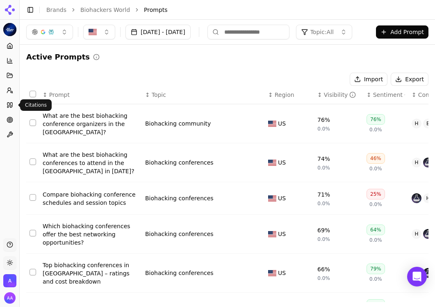
click at [10, 107] on icon at bounding box center [10, 105] width 7 height 7
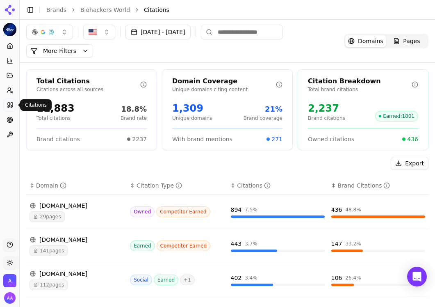
click at [274, 32] on input at bounding box center [242, 32] width 82 height 15
type input "*********"
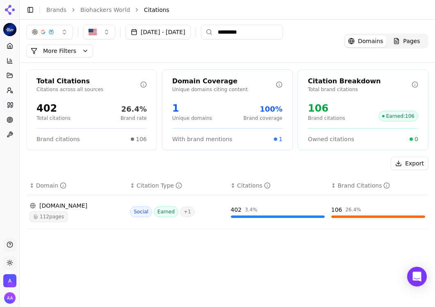
click at [283, 32] on input "*********" at bounding box center [242, 32] width 82 height 15
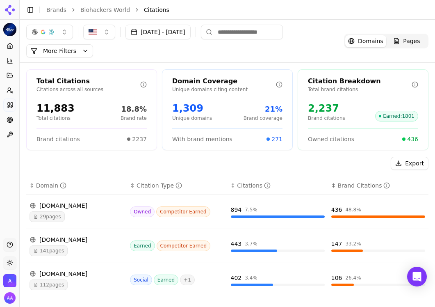
click at [54, 219] on span "29 pages" at bounding box center [47, 216] width 35 height 11
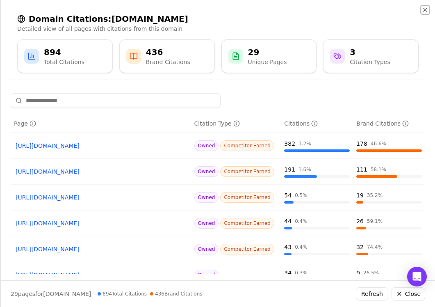
click at [426, 10] on icon "button" at bounding box center [425, 10] width 7 height 7
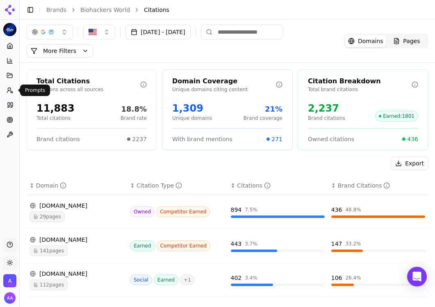
click at [11, 89] on icon at bounding box center [10, 90] width 7 height 7
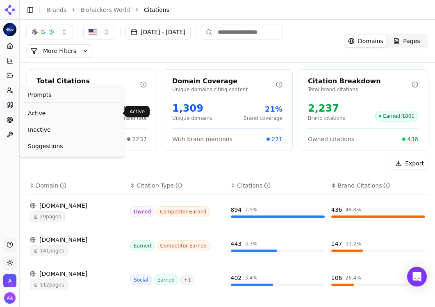
click at [36, 108] on link "Active" at bounding box center [72, 113] width 98 height 15
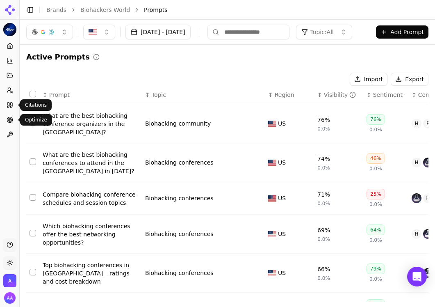
click at [11, 108] on link "Citations" at bounding box center [9, 104] width 13 height 13
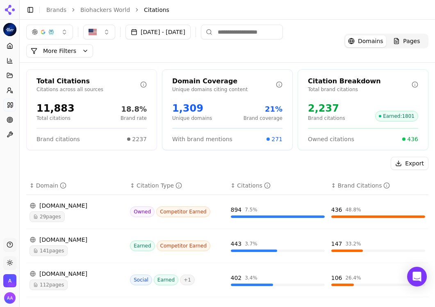
click at [58, 34] on button "button" at bounding box center [49, 32] width 47 height 15
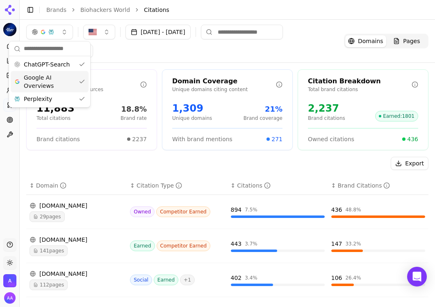
click at [52, 87] on span "Google AI Overviews" at bounding box center [50, 81] width 52 height 16
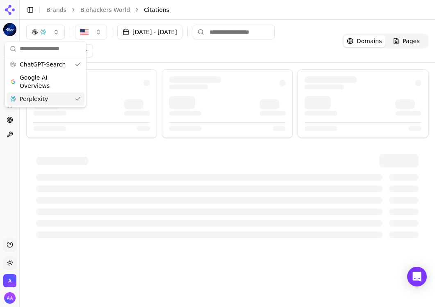
click at [52, 95] on div "Perplexity" at bounding box center [46, 98] width 78 height 13
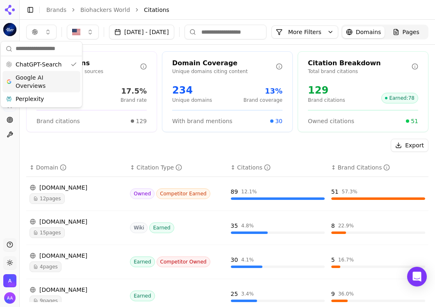
click at [153, 39] on div "Aug 20, 2025 - Sep 19, 2025 More More Filters" at bounding box center [182, 32] width 312 height 15
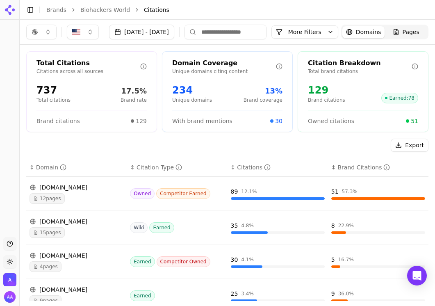
click at [19, 95] on button "Toggle Sidebar" at bounding box center [19, 153] width 7 height 306
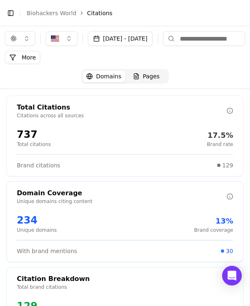
click at [14, 11] on button "Toggle Sidebar" at bounding box center [10, 12] width 11 height 11
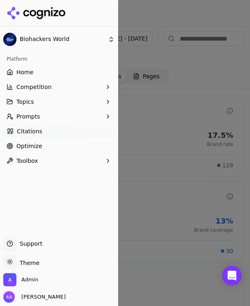
click at [192, 149] on div at bounding box center [125, 153] width 250 height 306
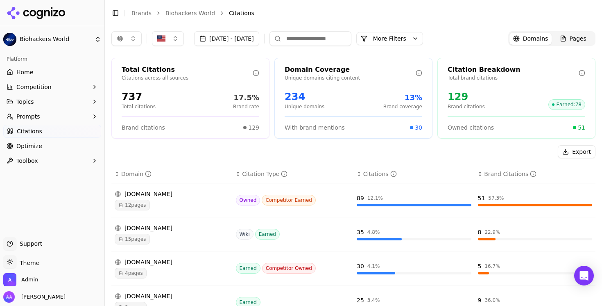
click at [57, 118] on button "Prompts" at bounding box center [52, 116] width 98 height 13
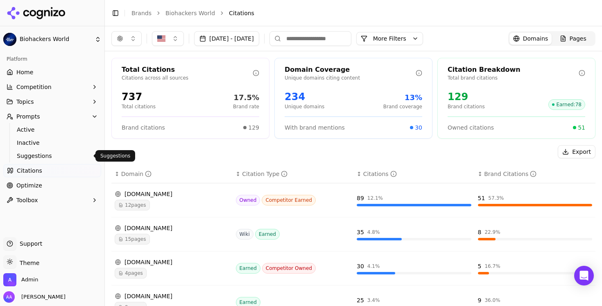
click at [52, 155] on span "Suggestions" at bounding box center [52, 156] width 71 height 8
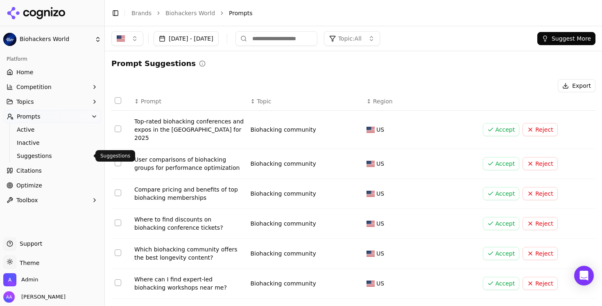
click at [434, 125] on button "Accept" at bounding box center [501, 129] width 37 height 13
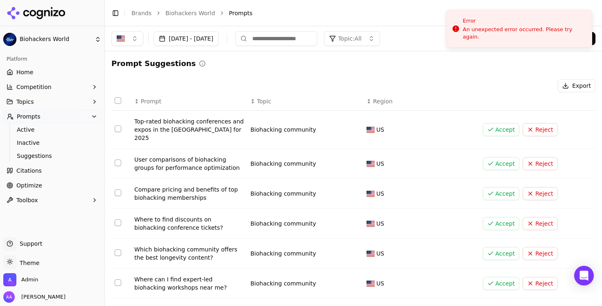
click at [428, 77] on div "Prompt Suggestions Export ↕ Prompt ↕ Topic ↕ Region Top-rated biohacking confer…" at bounding box center [353, 248] width 484 height 380
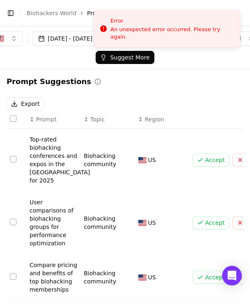
click at [204, 154] on button "Accept" at bounding box center [210, 159] width 37 height 13
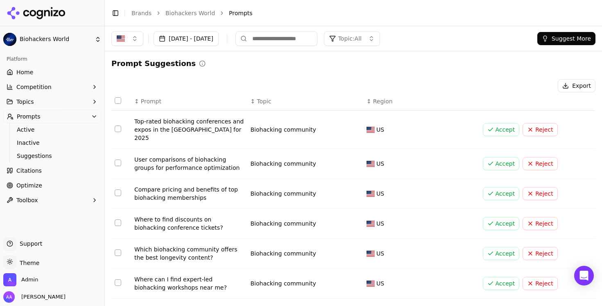
click at [490, 125] on button "Accept" at bounding box center [501, 129] width 37 height 13
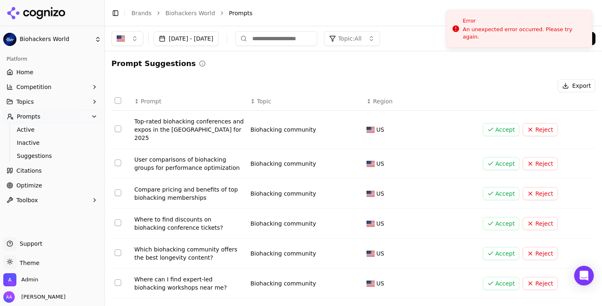
click at [407, 70] on div "Prompt Suggestions Export ↕ Prompt ↕ Topic ↕ Region Top-rated biohacking confer…" at bounding box center [353, 248] width 484 height 380
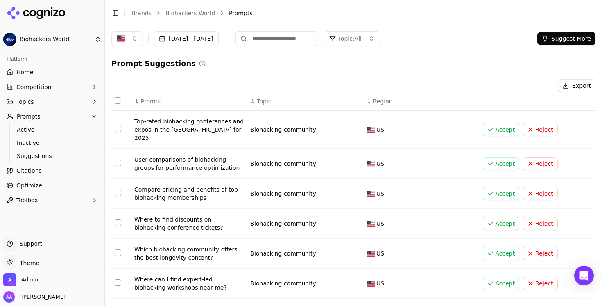
click at [246, 75] on div "Prompt Suggestions Export ↕ Prompt ↕ Topic ↕ Region Top-rated biohacking confer…" at bounding box center [353, 248] width 484 height 380
click at [490, 125] on button "Accept" at bounding box center [501, 129] width 37 height 13
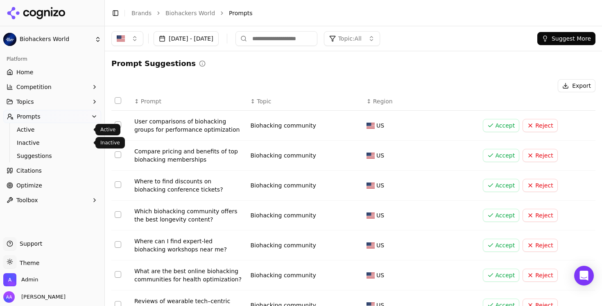
click at [47, 133] on span "Active" at bounding box center [52, 129] width 71 height 8
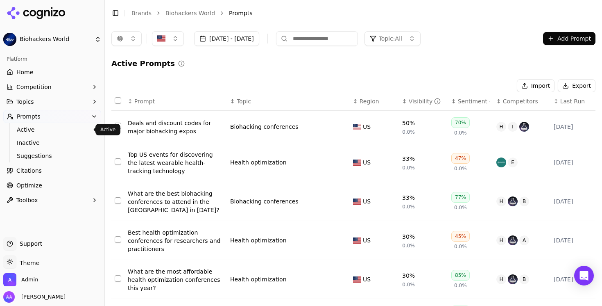
click at [209, 77] on div "Active Prompts Import Export ↕ Prompt ↕ Topic ↕ Region ↕ Visibility ↕ Sentiment…" at bounding box center [353, 282] width 484 height 449
click at [143, 9] on li "Brands" at bounding box center [142, 13] width 20 height 8
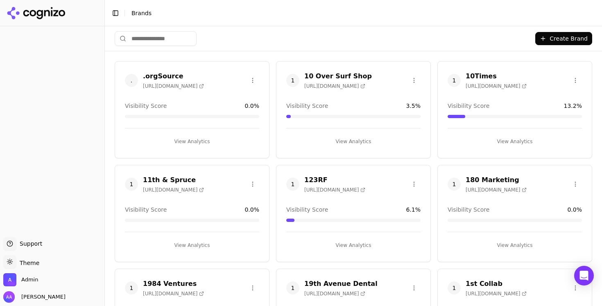
click at [248, 21] on header "Toggle Sidebar Brands" at bounding box center [353, 13] width 497 height 26
click at [28, 283] on span "Admin" at bounding box center [29, 279] width 17 height 7
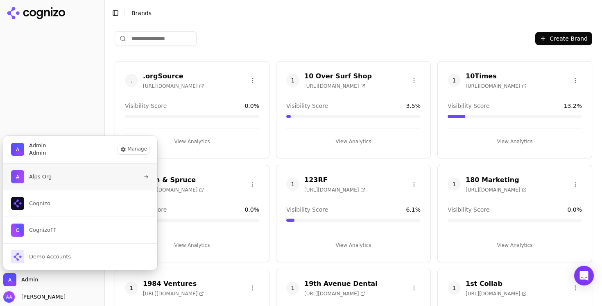
click at [69, 176] on button "Alps Org" at bounding box center [80, 177] width 155 height 26
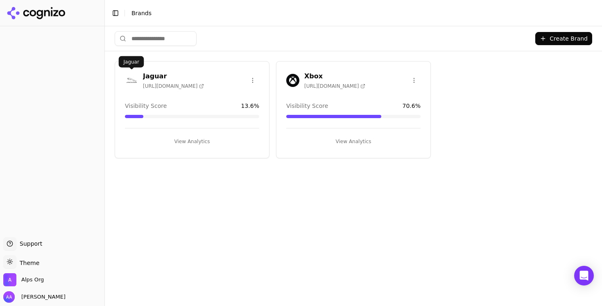
click at [131, 79] on img at bounding box center [131, 80] width 13 height 13
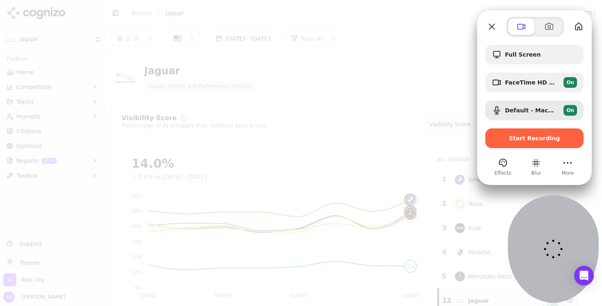
drag, startPoint x: 59, startPoint y: 243, endPoint x: 581, endPoint y: 256, distance: 523.0
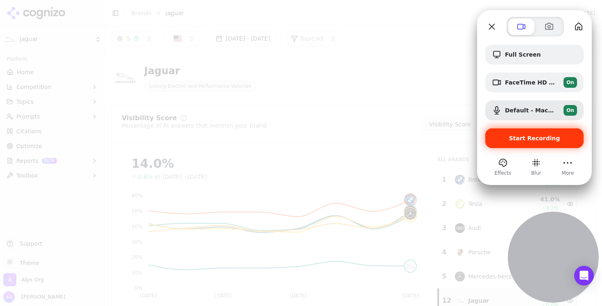
click at [535, 141] on div "Start Recording" at bounding box center [535, 138] width 98 height 20
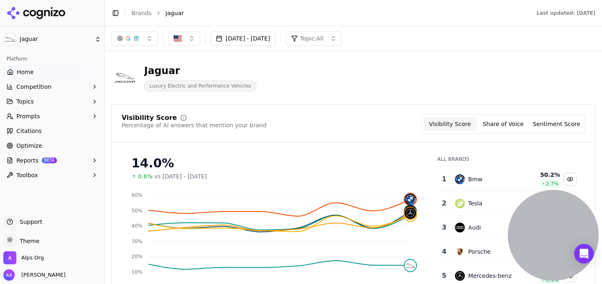
click at [59, 166] on button "Reports BETA" at bounding box center [52, 160] width 98 height 13
click at [51, 173] on span "PDF" at bounding box center [52, 174] width 71 height 8
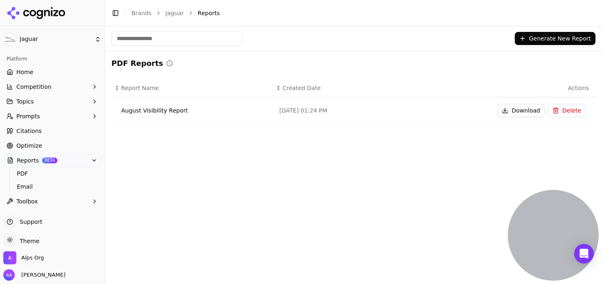
click at [553, 35] on button "Generate New Report" at bounding box center [555, 38] width 81 height 13
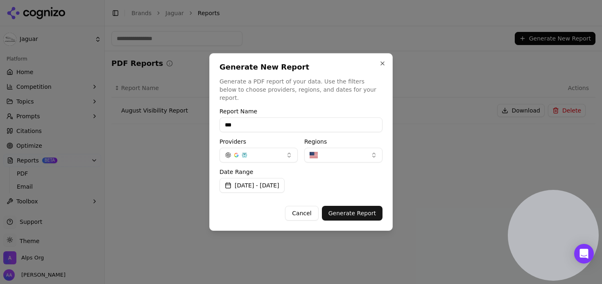
type input "**********"
click at [285, 178] on button "Sep 12, 2025 - Sep 19, 2025" at bounding box center [252, 185] width 65 height 15
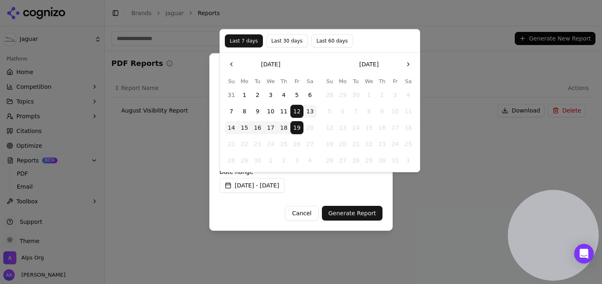
click at [245, 96] on button "1" at bounding box center [244, 95] width 13 height 13
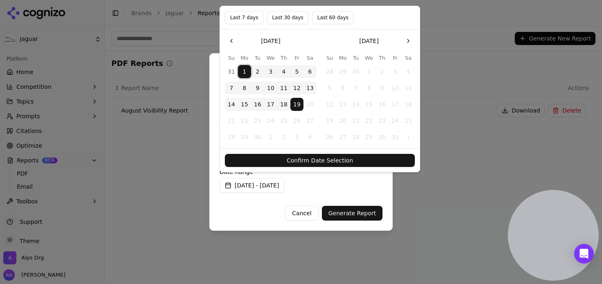
click at [311, 159] on button "Confirm Date Selection" at bounding box center [320, 160] width 190 height 13
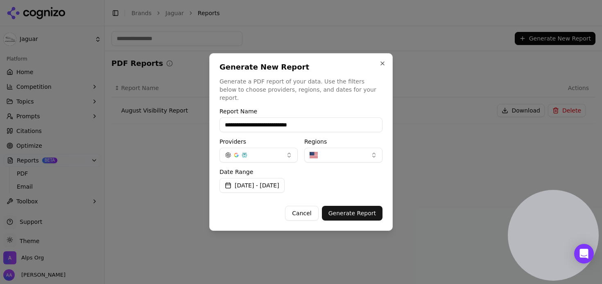
click at [365, 210] on button "Generate Report" at bounding box center [352, 213] width 61 height 15
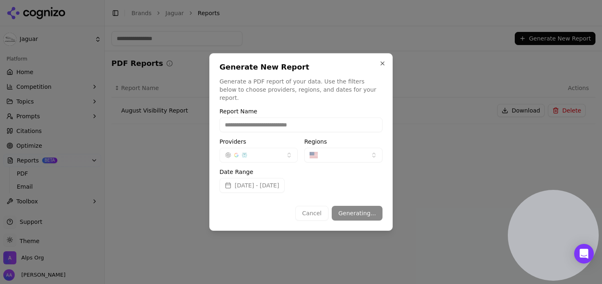
click at [387, 64] on div "**********" at bounding box center [301, 142] width 184 height 178
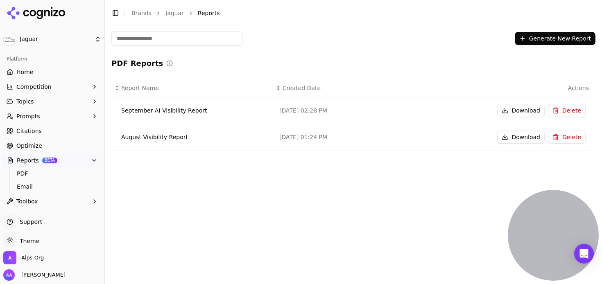
click at [38, 71] on link "Home" at bounding box center [52, 72] width 98 height 13
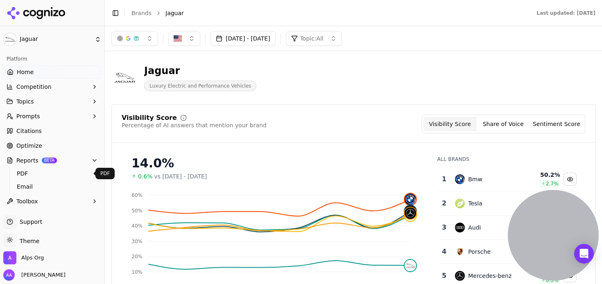
click at [56, 174] on span "PDF" at bounding box center [52, 174] width 71 height 8
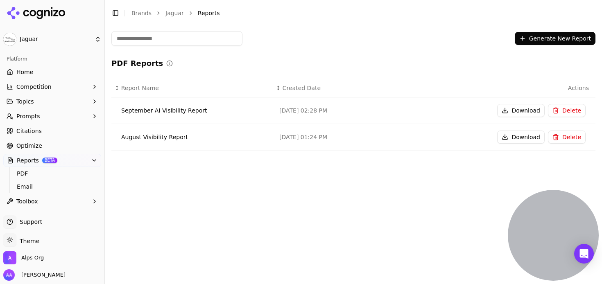
click at [546, 42] on button "Generate New Report" at bounding box center [555, 38] width 81 height 13
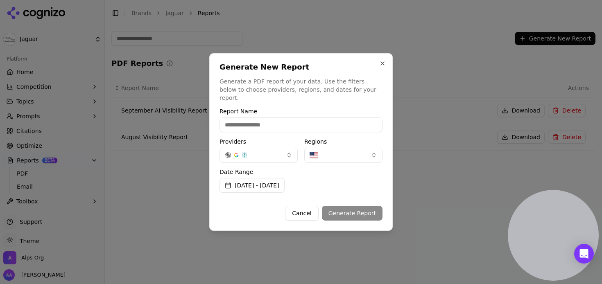
type input "**********"
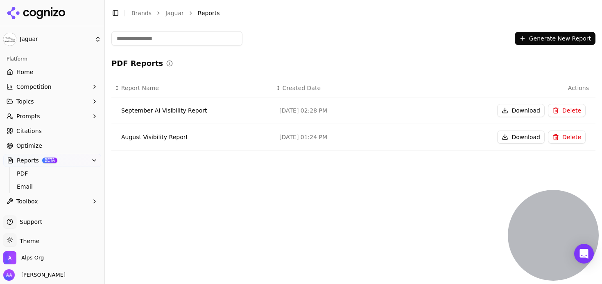
click at [152, 109] on div "September AI Visibility Report" at bounding box center [193, 111] width 145 height 8
copy div "September AI Visibility Report"
click at [565, 115] on button "Delete" at bounding box center [567, 110] width 38 height 13
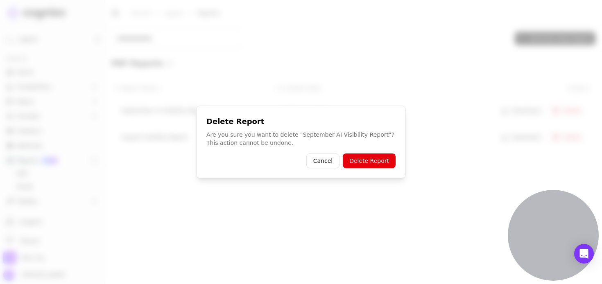
click at [361, 169] on div "Delete Report Are you sure you want to delete " September AI Visibility Report …" at bounding box center [301, 142] width 210 height 73
click at [367, 164] on button "Delete Report" at bounding box center [369, 161] width 53 height 15
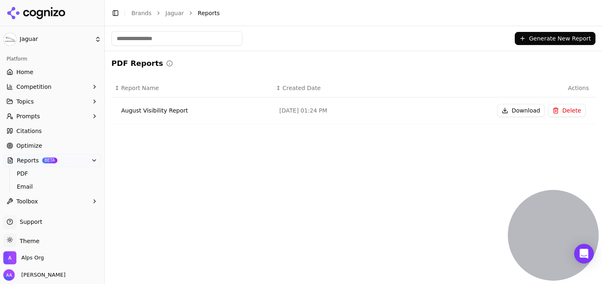
click at [50, 69] on link "Home" at bounding box center [52, 72] width 98 height 13
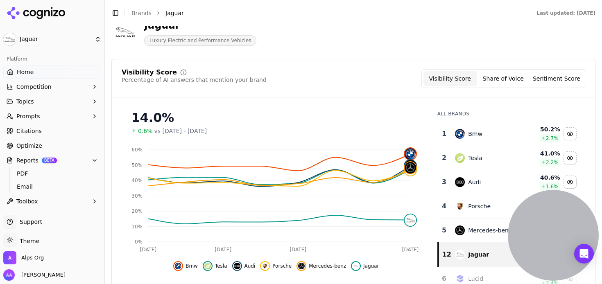
scroll to position [48, 0]
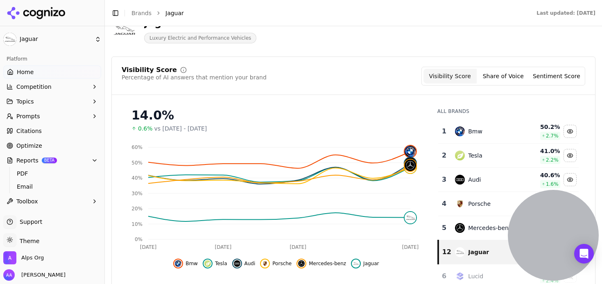
click at [409, 50] on header "Jaguar Luxury Electric and Performance Vehicles" at bounding box center [353, 33] width 484 height 47
click at [57, 176] on span "PDF" at bounding box center [52, 174] width 71 height 8
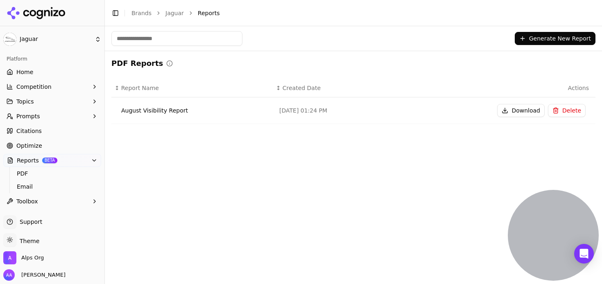
click at [560, 38] on button "Generate New Report" at bounding box center [555, 38] width 81 height 13
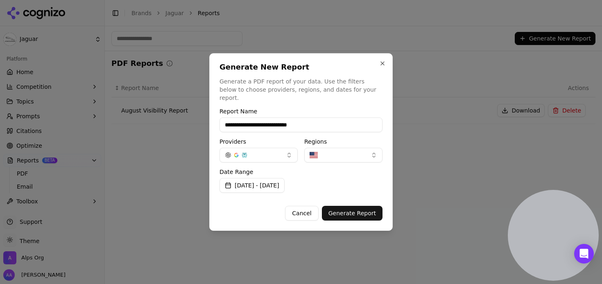
type input "**********"
click at [319, 99] on div "**********" at bounding box center [301, 142] width 184 height 178
click at [281, 178] on button "Sep 12, 2025 - Sep 19, 2025" at bounding box center [252, 185] width 65 height 15
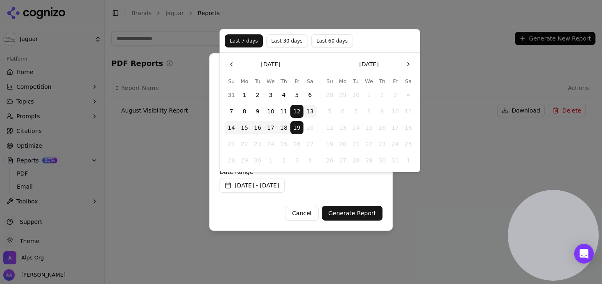
click at [245, 95] on button "1" at bounding box center [244, 95] width 13 height 13
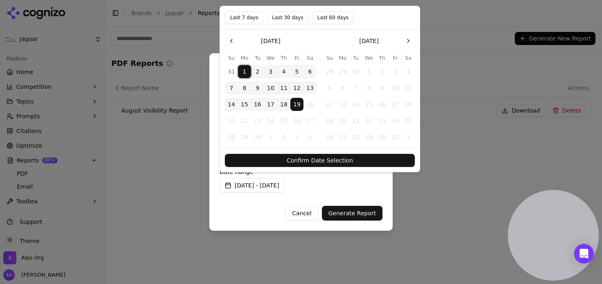
click at [310, 161] on button "Confirm Date Selection" at bounding box center [320, 160] width 190 height 13
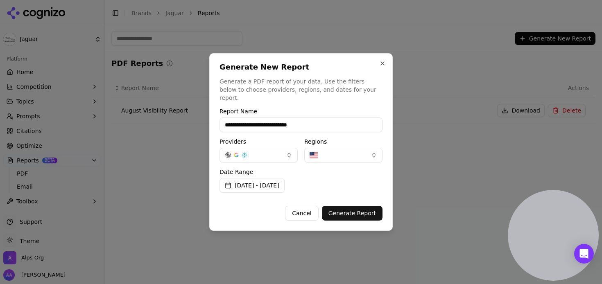
click at [367, 213] on button "Generate Report" at bounding box center [352, 213] width 61 height 15
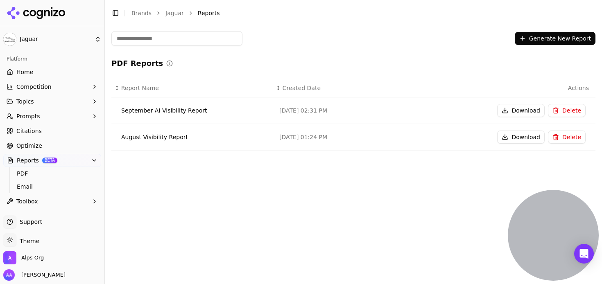
click at [510, 110] on button "Download" at bounding box center [521, 110] width 48 height 13
click at [37, 188] on span "Email" at bounding box center [52, 187] width 71 height 8
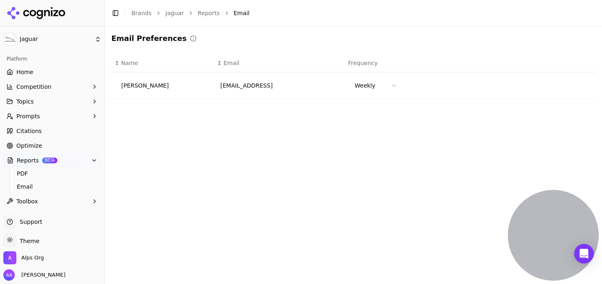
click at [388, 86] on html "Jaguar Platform Home Competition Topics Prompts Citations Optimize Reports BETA…" at bounding box center [301, 142] width 602 height 284
click at [452, 106] on html "Jaguar Platform Home Competition Topics Prompts Citations Optimize Reports BETA…" at bounding box center [301, 142] width 602 height 284
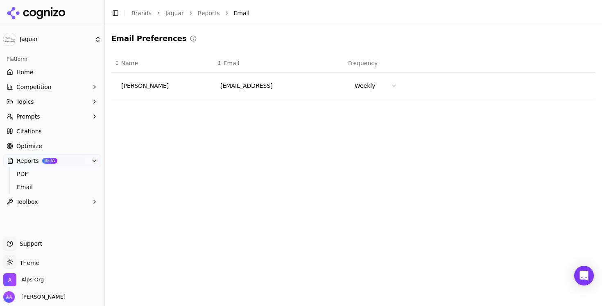
click at [34, 272] on ul "Support Support Toggle theme Theme Alps Org Alp Aysan" at bounding box center [52, 270] width 98 height 66
click at [35, 279] on span "Alps Org" at bounding box center [32, 279] width 23 height 7
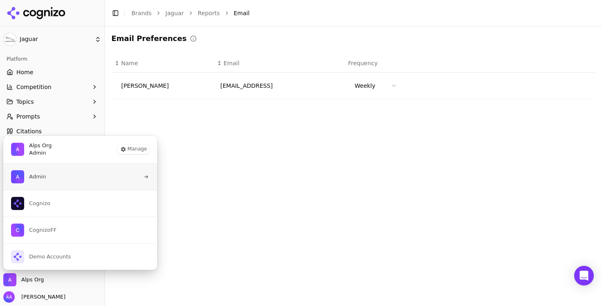
click at [59, 180] on button "Admin" at bounding box center [80, 177] width 155 height 26
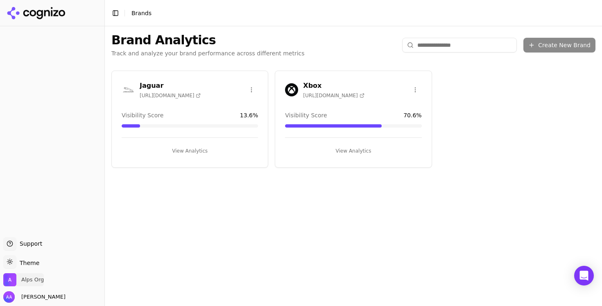
click at [32, 284] on span "Alps Org" at bounding box center [23, 279] width 41 height 13
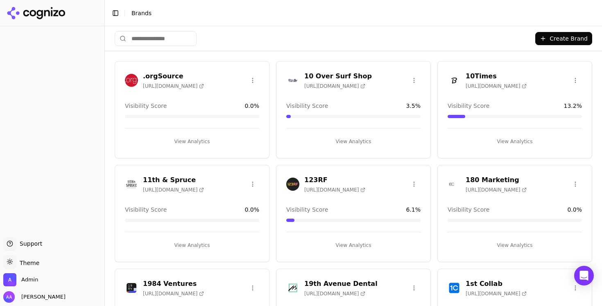
click at [208, 31] on div "Create Brand" at bounding box center [354, 38] width 478 height 25
click at [177, 39] on input "search" at bounding box center [156, 38] width 82 height 15
click at [164, 39] on input "search" at bounding box center [156, 38] width 82 height 15
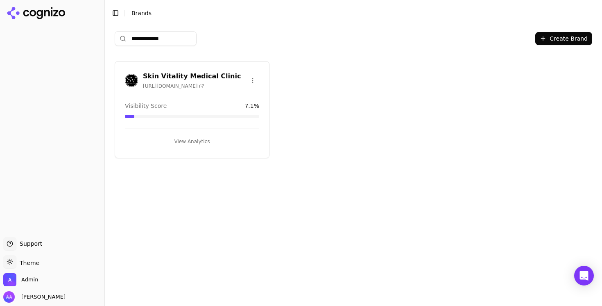
type input "**********"
click at [133, 84] on img at bounding box center [131, 80] width 13 height 13
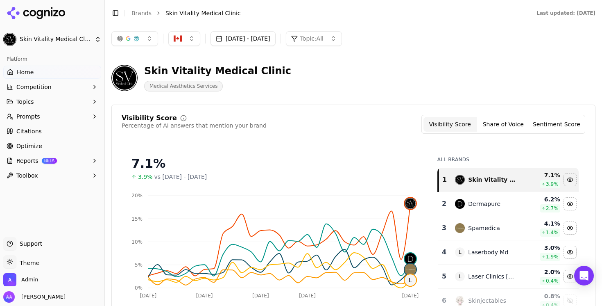
click at [405, 30] on div "Aug 20, 2025 - Sep 19, 2025 Topic: All" at bounding box center [353, 38] width 497 height 25
click at [44, 114] on button "Prompts" at bounding box center [52, 116] width 98 height 13
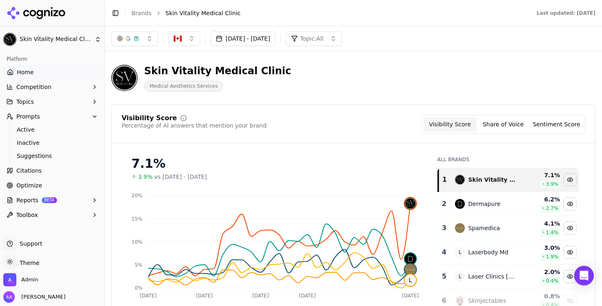
click at [42, 125] on link "Active" at bounding box center [53, 129] width 78 height 11
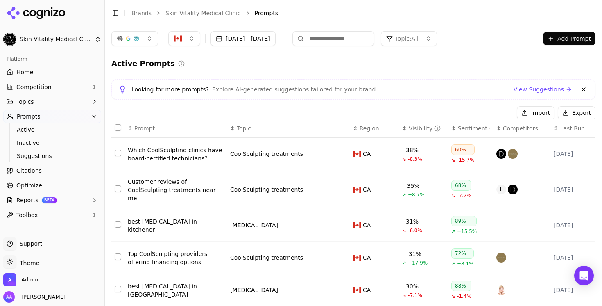
click at [567, 128] on span "Last Run" at bounding box center [573, 128] width 25 height 8
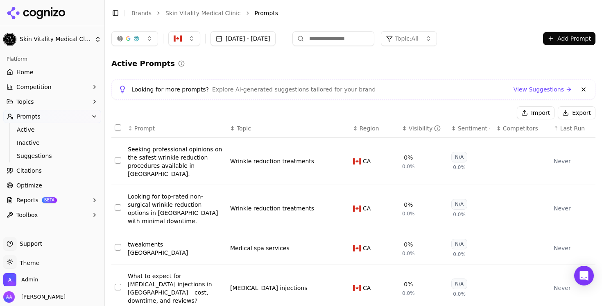
click at [567, 128] on span "Last Run" at bounding box center [573, 128] width 25 height 8
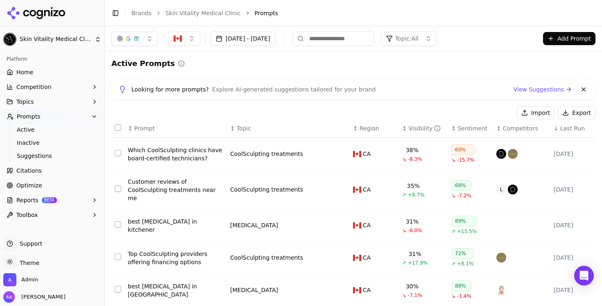
click at [567, 128] on span "Last Run" at bounding box center [573, 128] width 25 height 8
click at [591, 274] on div "Open Intercom Messenger" at bounding box center [585, 276] width 22 height 22
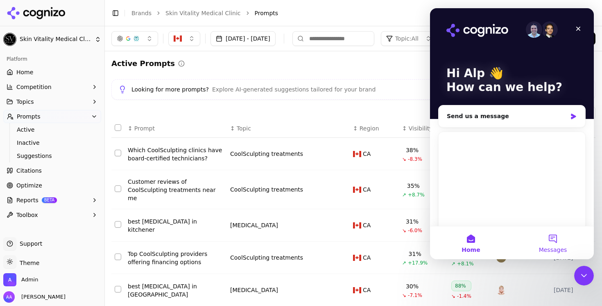
click at [547, 245] on button "Messages" at bounding box center [553, 242] width 82 height 33
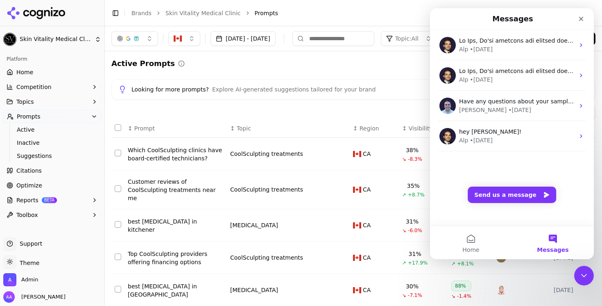
click at [44, 199] on span "BETA" at bounding box center [49, 200] width 15 height 6
click at [58, 211] on span "PDF" at bounding box center [52, 213] width 71 height 8
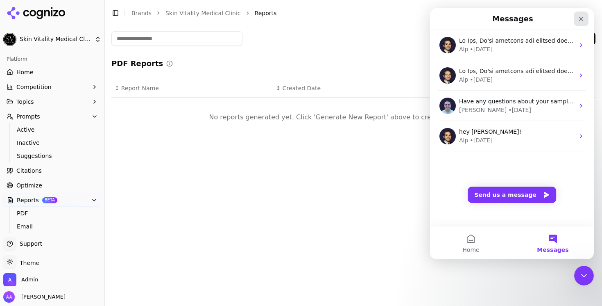
click at [576, 17] on div "Close" at bounding box center [581, 18] width 15 height 15
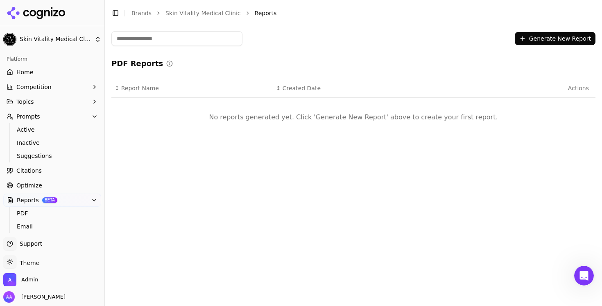
click at [564, 40] on button "Generate New Report" at bounding box center [555, 38] width 81 height 13
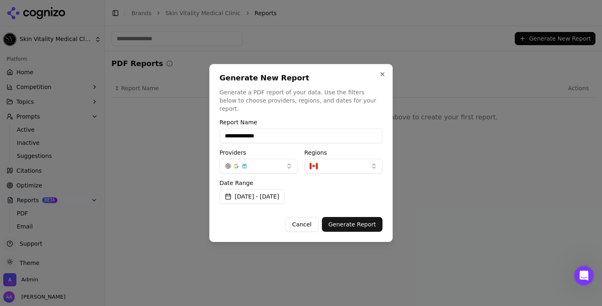
type input "**********"
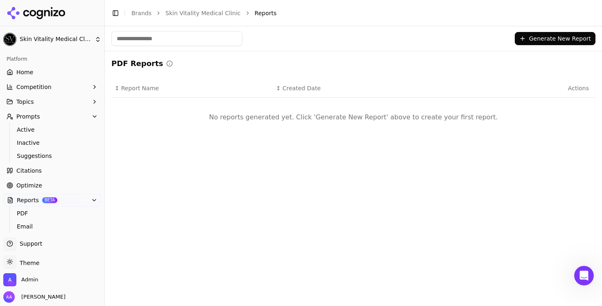
click at [47, 13] on icon at bounding box center [36, 13] width 59 height 12
click at [43, 21] on html "Skin Vitality Medical Clinic Platform Home Competition Topics Prompts Active In…" at bounding box center [301, 153] width 602 height 306
click at [47, 18] on html "Skin Vitality Medical Clinic Platform Home Competition Topics Prompts Active In…" at bounding box center [301, 153] width 602 height 306
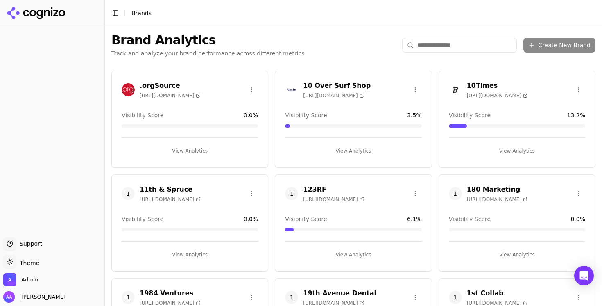
click at [176, 48] on div "Brand Analytics Track and analyze your brand performance across different metri…" at bounding box center [207, 45] width 193 height 25
click at [290, 90] on img at bounding box center [291, 89] width 13 height 13
click at [293, 87] on img at bounding box center [291, 89] width 13 height 13
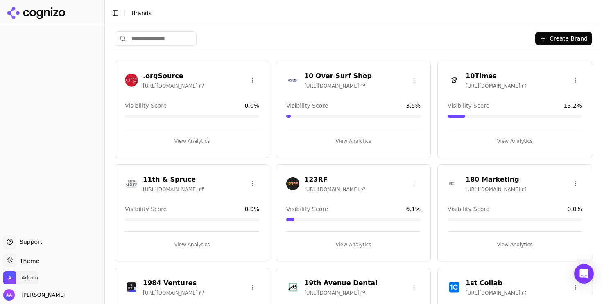
click at [27, 277] on span "Admin" at bounding box center [29, 278] width 17 height 7
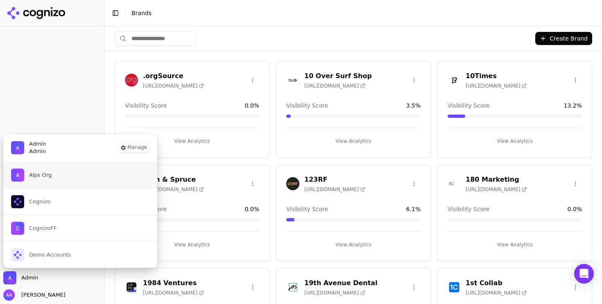
click at [61, 182] on button "Alps Org" at bounding box center [80, 175] width 155 height 26
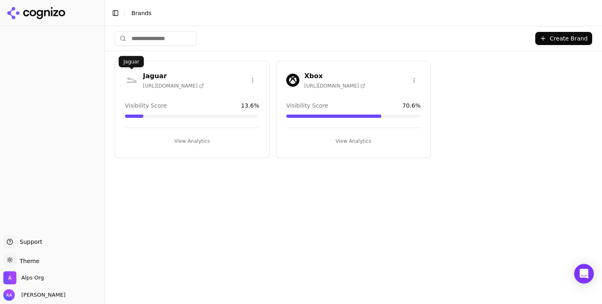
click at [136, 79] on img at bounding box center [131, 80] width 13 height 13
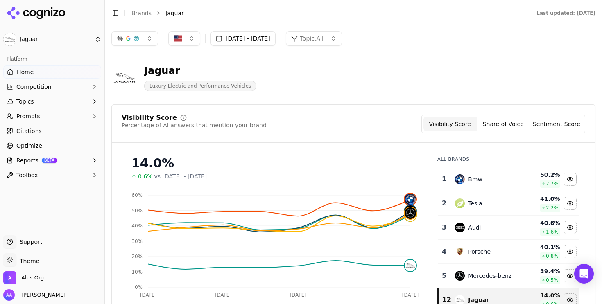
click at [313, 91] on div "Jaguar Luxury Electric and Performance Vehicles" at bounding box center [294, 77] width 367 height 27
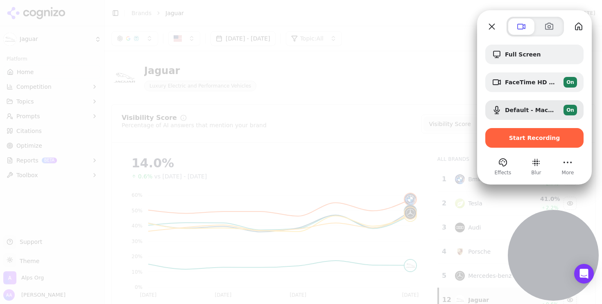
drag, startPoint x: 52, startPoint y: 244, endPoint x: 602, endPoint y: 261, distance: 550.6
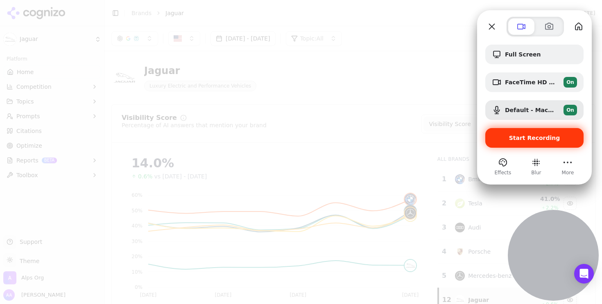
click at [520, 135] on span "Start Recording" at bounding box center [534, 138] width 51 height 7
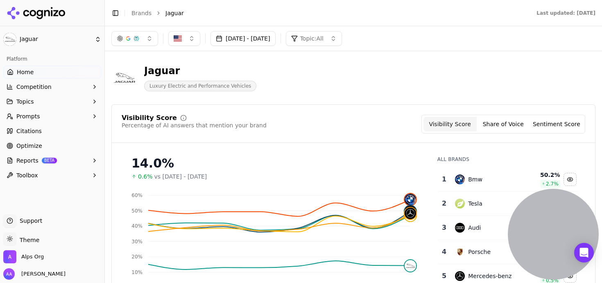
click at [60, 162] on button "Reports BETA" at bounding box center [52, 160] width 98 height 13
click at [57, 172] on span "PDF" at bounding box center [52, 174] width 71 height 8
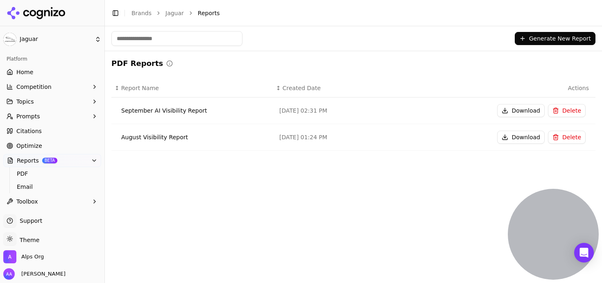
click at [545, 39] on button "Generate New Report" at bounding box center [555, 38] width 81 height 13
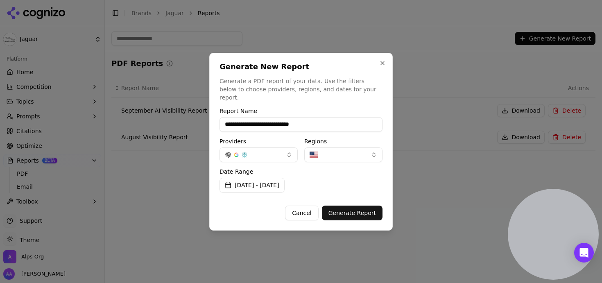
type input "**********"
click at [285, 178] on button "[DATE] - [DATE]" at bounding box center [252, 185] width 65 height 15
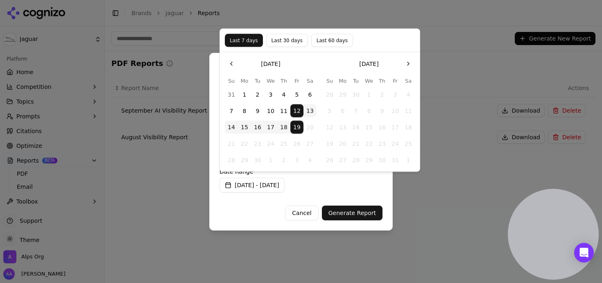
click at [338, 179] on div "Date Range [DATE] - [DATE]" at bounding box center [301, 181] width 163 height 24
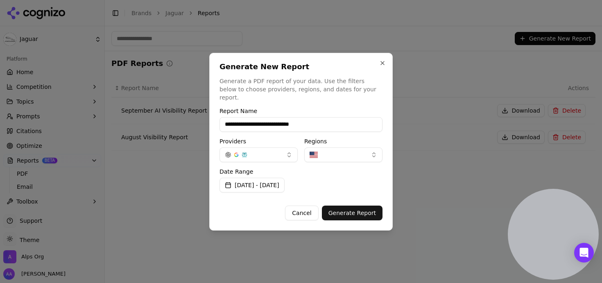
click at [277, 154] on button "button" at bounding box center [259, 155] width 78 height 15
click at [336, 149] on button "button" at bounding box center [343, 155] width 78 height 15
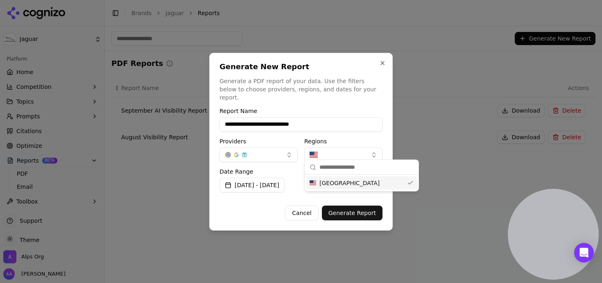
click at [336, 149] on button "button" at bounding box center [343, 155] width 78 height 15
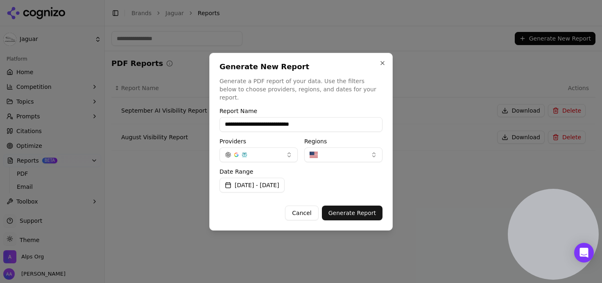
click at [354, 214] on button "Generate Report" at bounding box center [352, 213] width 61 height 15
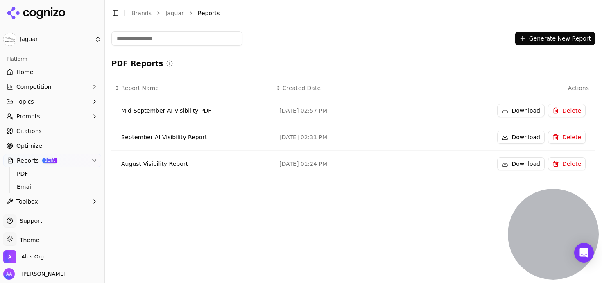
click at [510, 111] on button "Download" at bounding box center [521, 110] width 48 height 13
click at [42, 184] on span "Email" at bounding box center [52, 187] width 71 height 8
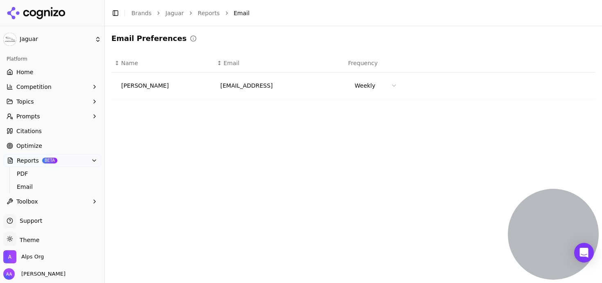
click at [385, 85] on html "Jaguar Platform Home Competition Topics Prompts Citations Optimize Reports BETA…" at bounding box center [301, 141] width 602 height 283
click at [298, 169] on html "Jaguar Platform Home Competition Topics Prompts Citations Optimize Reports BETA…" at bounding box center [301, 141] width 602 height 283
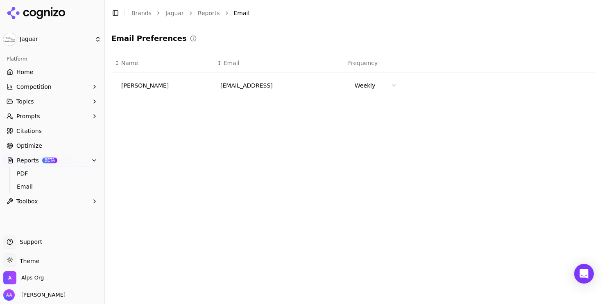
click at [53, 67] on link "Home" at bounding box center [52, 72] width 98 height 13
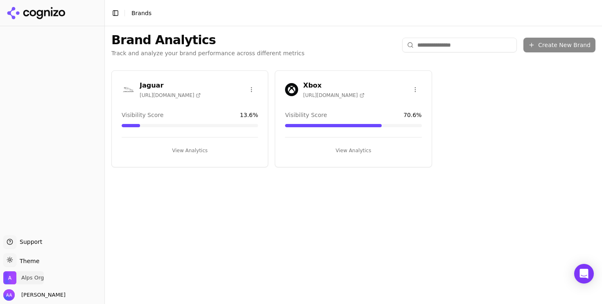
click at [34, 280] on span "Alps Org" at bounding box center [32, 278] width 23 height 7
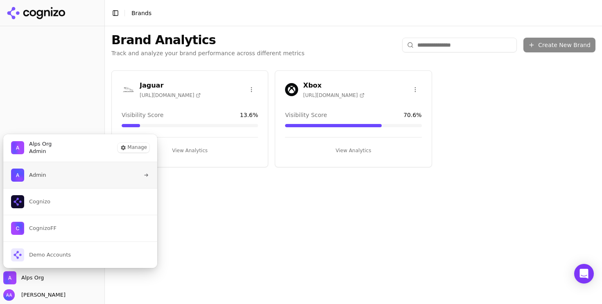
click at [70, 182] on button "Admin" at bounding box center [80, 175] width 155 height 26
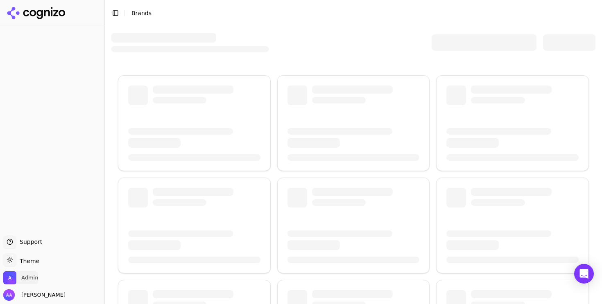
click at [27, 277] on span "Admin" at bounding box center [29, 278] width 17 height 7
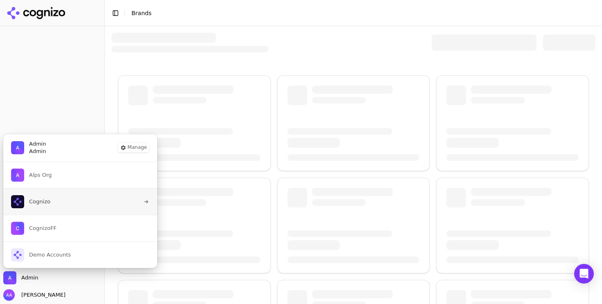
click at [56, 200] on button "Cognizo" at bounding box center [80, 201] width 155 height 27
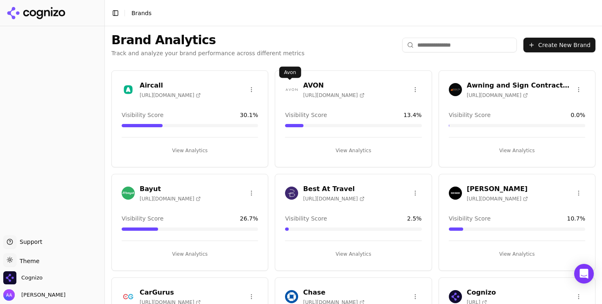
click at [290, 91] on img at bounding box center [291, 89] width 13 height 13
click at [443, 48] on input "search" at bounding box center [459, 45] width 115 height 15
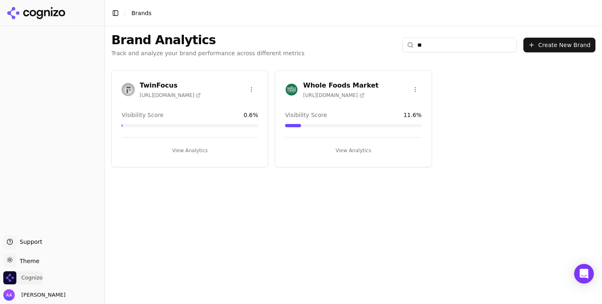
type input "**"
click at [32, 277] on span "Cognizo" at bounding box center [31, 278] width 21 height 7
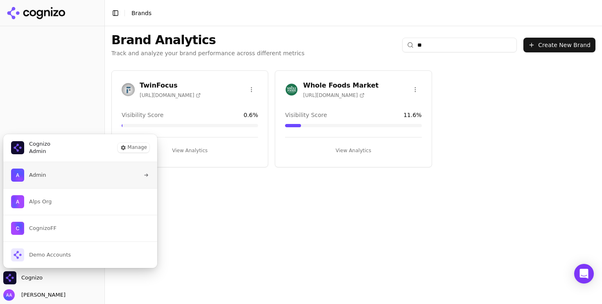
click at [61, 177] on button "Admin" at bounding box center [80, 175] width 155 height 26
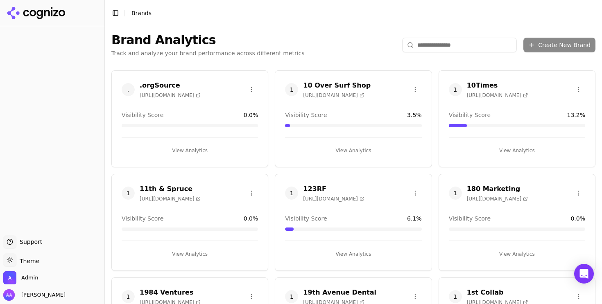
click at [454, 50] on input "search" at bounding box center [459, 45] width 115 height 15
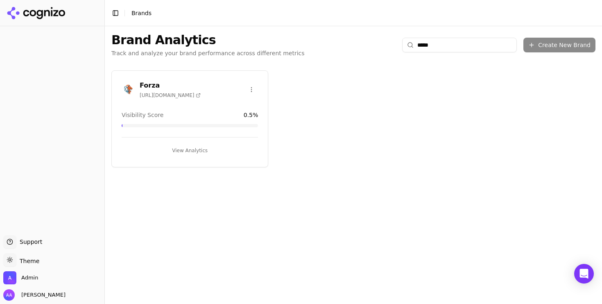
type input "*****"
click at [124, 91] on img at bounding box center [128, 89] width 13 height 13
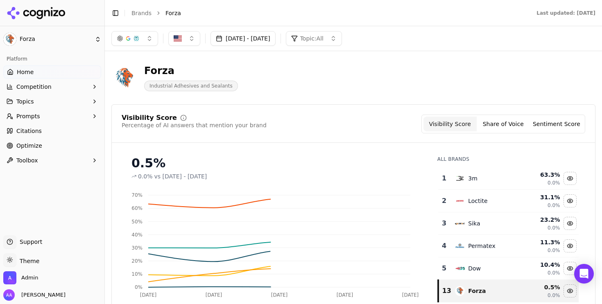
click at [39, 114] on button "Prompts" at bounding box center [52, 116] width 98 height 13
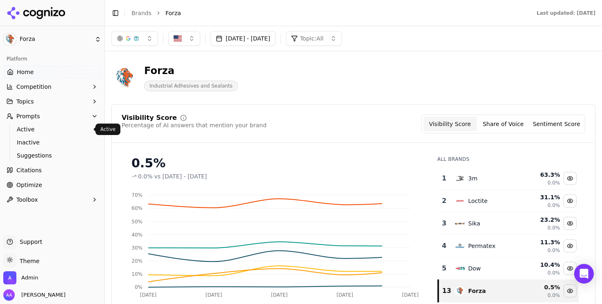
click at [45, 129] on span "Active" at bounding box center [52, 129] width 71 height 8
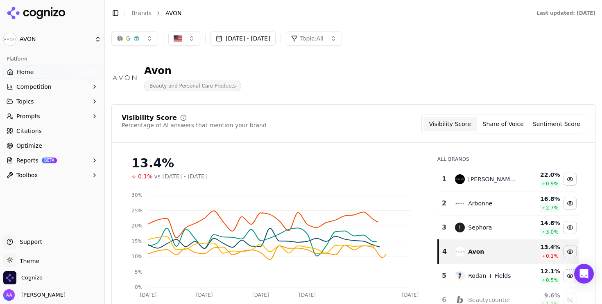
click at [67, 156] on button "Reports BETA" at bounding box center [52, 160] width 98 height 13
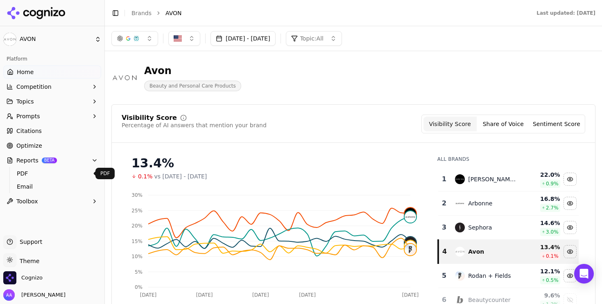
click at [59, 174] on span "PDF" at bounding box center [52, 174] width 71 height 8
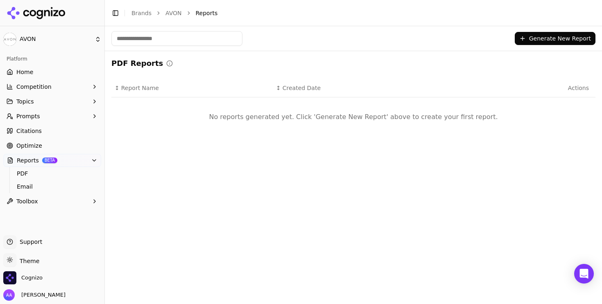
click at [536, 36] on button "Generate New Report" at bounding box center [555, 38] width 81 height 13
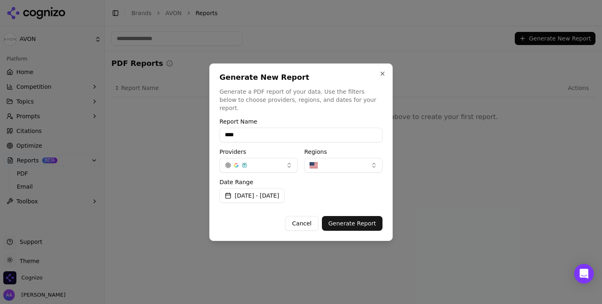
type input "****"
click at [383, 199] on div "Generate New Report Generate a PDF report of your data. Use the filters below t…" at bounding box center [301, 153] width 184 height 178
click at [352, 216] on button "Generate Report" at bounding box center [352, 223] width 61 height 15
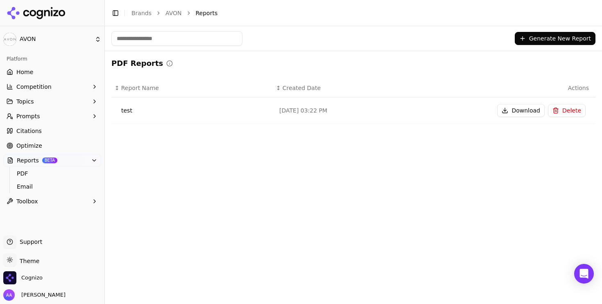
click at [512, 108] on button "Download" at bounding box center [521, 110] width 48 height 13
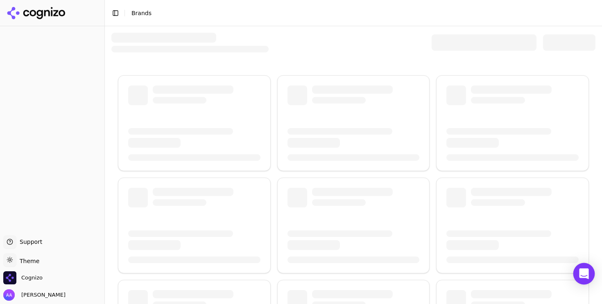
click at [585, 273] on icon "Open Intercom Messenger" at bounding box center [583, 274] width 9 height 11
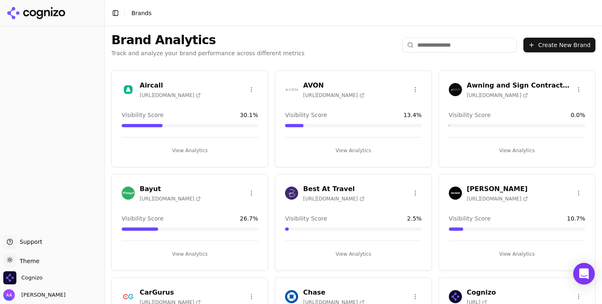
click at [584, 273] on icon "Open Intercom Messenger" at bounding box center [583, 274] width 9 height 11
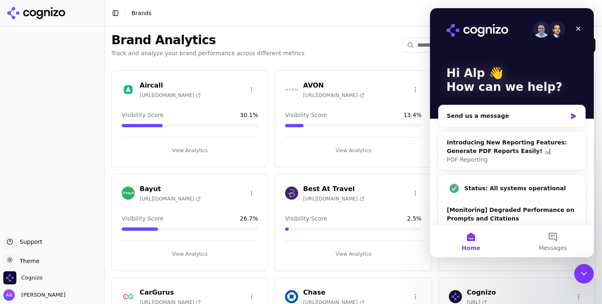
click at [584, 273] on icon "Close Intercom Messenger" at bounding box center [584, 274] width 10 height 10
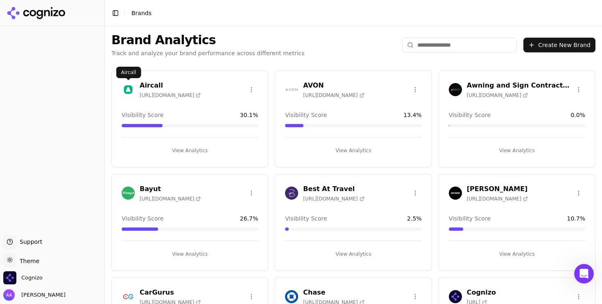
click at [127, 90] on img at bounding box center [128, 89] width 13 height 13
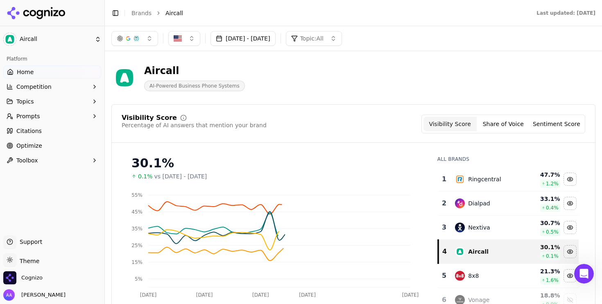
click at [88, 200] on div "Platform Home Competition Topics Prompts Citations Optimize Toolbox" at bounding box center [52, 140] width 104 height 183
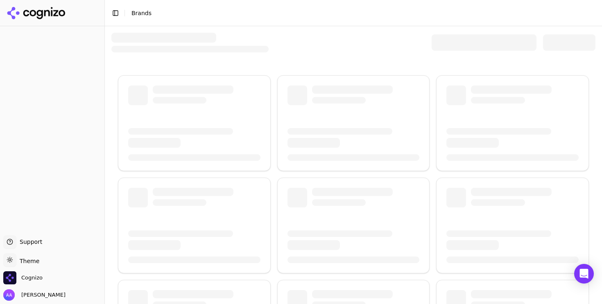
click at [455, 49] on div at bounding box center [484, 42] width 105 height 16
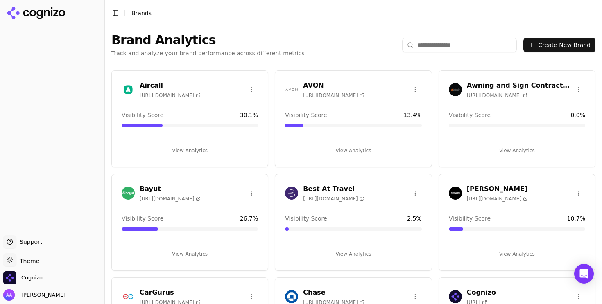
click at [438, 44] on input "search" at bounding box center [459, 45] width 115 height 15
type input "*"
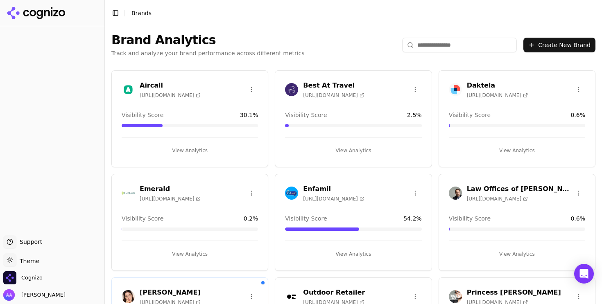
type input "*"
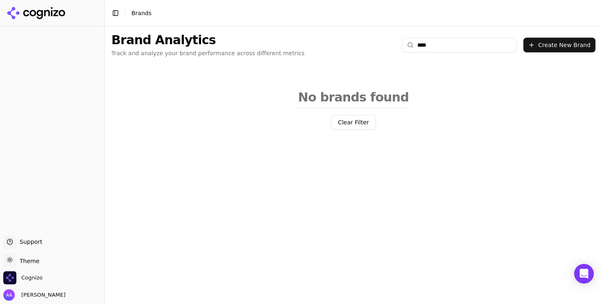
type input "****"
click at [43, 287] on div "Cognizo" at bounding box center [52, 280] width 98 height 16
click at [33, 281] on span "Cognizo" at bounding box center [31, 278] width 21 height 7
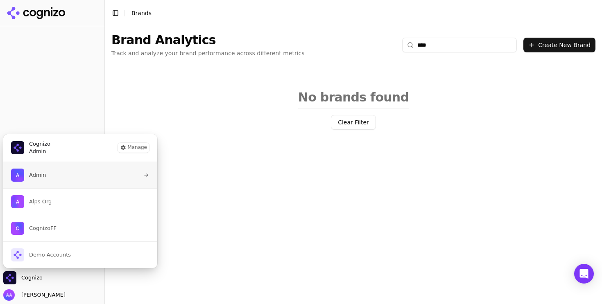
click at [59, 180] on button "Admin" at bounding box center [80, 175] width 155 height 26
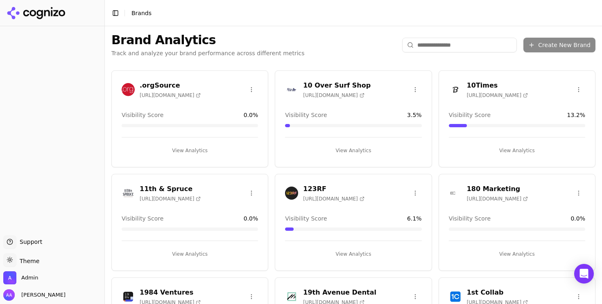
click at [307, 26] on header "Toggle Sidebar Brands" at bounding box center [353, 13] width 497 height 26
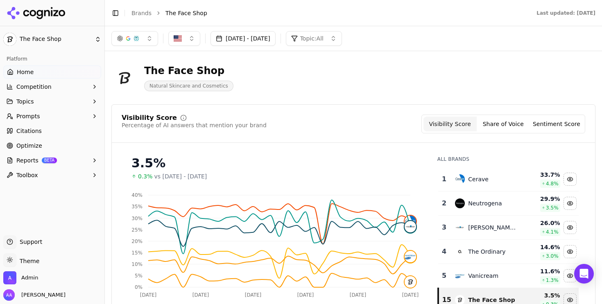
scroll to position [47, 0]
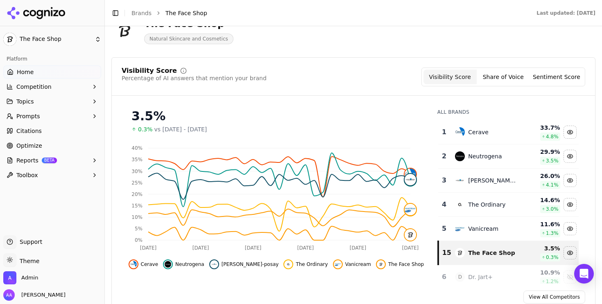
click at [53, 160] on span "BETA" at bounding box center [49, 161] width 15 height 6
click at [73, 148] on link "Optimize" at bounding box center [52, 145] width 98 height 13
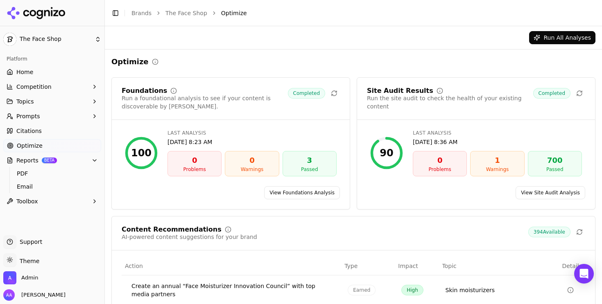
click at [541, 194] on link "View Site Audit Analysis" at bounding box center [551, 192] width 70 height 13
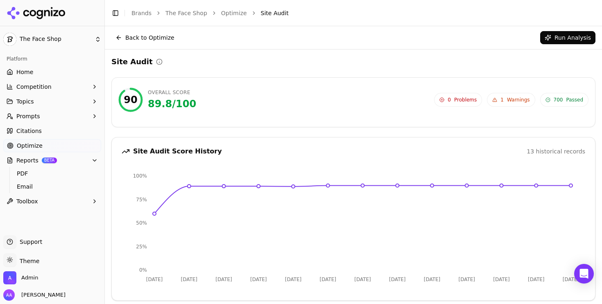
click at [178, 12] on link "The Face Shop" at bounding box center [187, 13] width 42 height 8
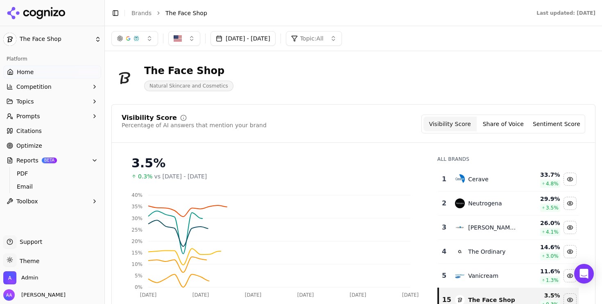
click at [142, 13] on link "Brands" at bounding box center [142, 13] width 20 height 7
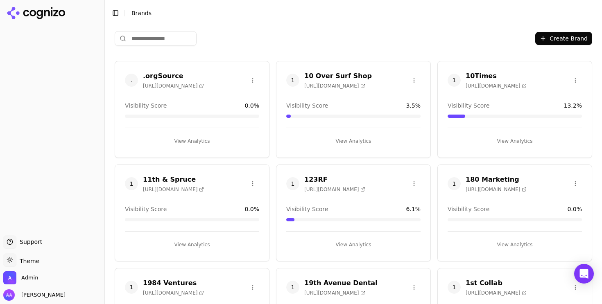
click at [198, 44] on html "Support Support Toggle theme Theme Admin Alp Aysan Toggle Sidebar Brands Create…" at bounding box center [301, 152] width 602 height 304
click at [182, 40] on html "Support Support Toggle theme Theme Admin Alp Aysan Toggle Sidebar Brands Create…" at bounding box center [301, 152] width 602 height 304
click at [173, 39] on html "Support Support Toggle theme Theme Admin Alp Aysan Toggle Sidebar Brands Create…" at bounding box center [301, 152] width 602 height 304
click at [159, 40] on html "Support Support Toggle theme Theme Admin Alp Aysan Toggle Sidebar Brands Create…" at bounding box center [301, 152] width 602 height 304
click at [170, 40] on html "Support Support Toggle theme Theme Admin Alp Aysan Toggle Sidebar Brands Create…" at bounding box center [301, 152] width 602 height 304
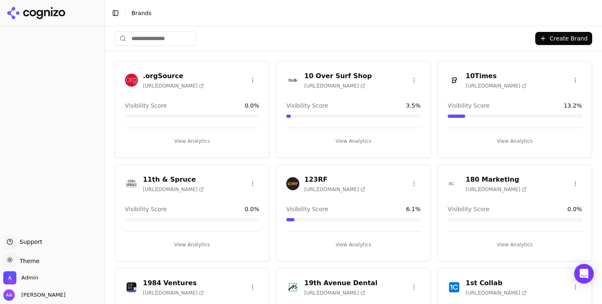
click at [163, 41] on input "search" at bounding box center [156, 38] width 82 height 15
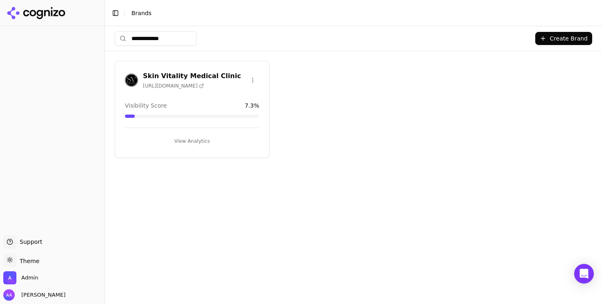
type input "**********"
click at [126, 78] on img at bounding box center [131, 80] width 13 height 13
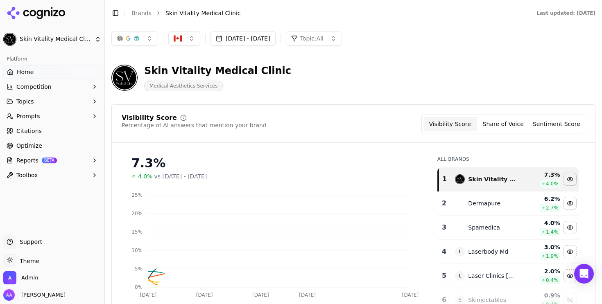
click at [67, 108] on ul "Home Competition Topics Prompts Citations Optimize Reports BETA Toolbox" at bounding box center [52, 124] width 98 height 116
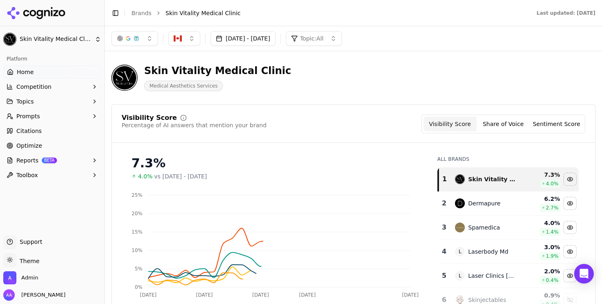
click at [64, 116] on button "Prompts" at bounding box center [52, 116] width 98 height 13
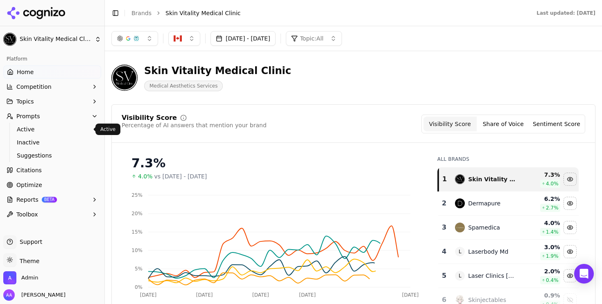
click at [55, 131] on span "Active" at bounding box center [52, 129] width 71 height 8
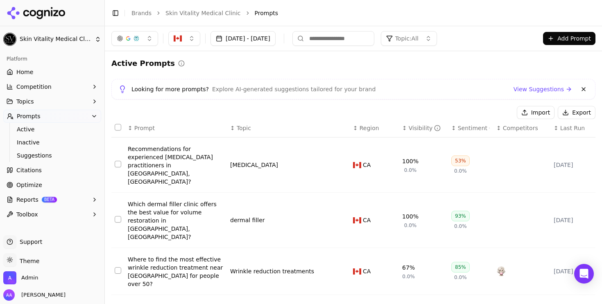
click at [562, 127] on span "Last Run" at bounding box center [573, 128] width 25 height 8
click at [32, 279] on span "Admin" at bounding box center [29, 278] width 17 height 7
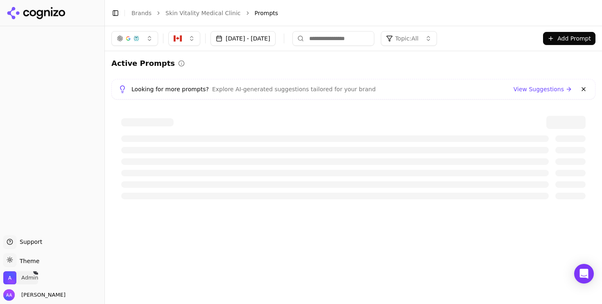
click at [35, 274] on span "1" at bounding box center [37, 271] width 8 height 7
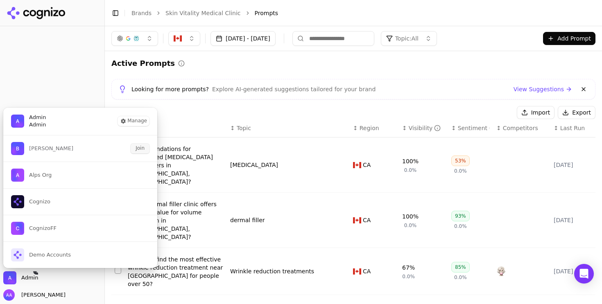
drag, startPoint x: 126, startPoint y: 145, endPoint x: 132, endPoint y: 147, distance: 6.9
click at [132, 147] on div "[PERSON_NAME] Join" at bounding box center [80, 149] width 155 height 26
click at [134, 146] on button "Join" at bounding box center [140, 149] width 19 height 10
click at [106, 152] on button "[PERSON_NAME]" at bounding box center [80, 149] width 155 height 26
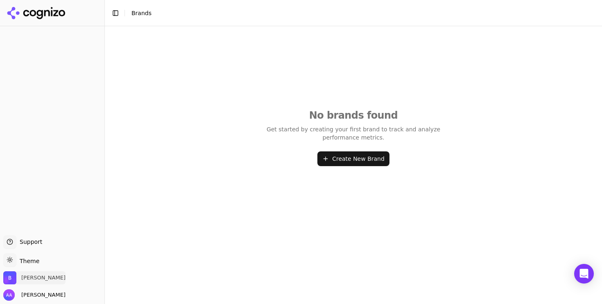
click at [33, 273] on span "[PERSON_NAME]" at bounding box center [34, 278] width 62 height 13
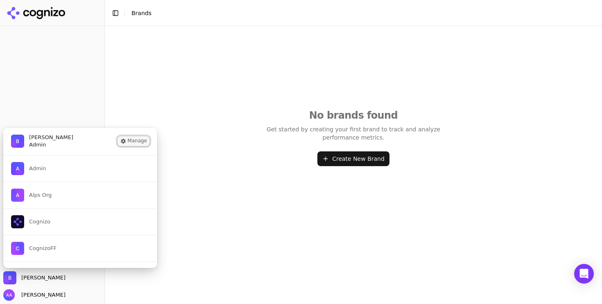
click at [129, 142] on button "Manage" at bounding box center [134, 141] width 32 height 10
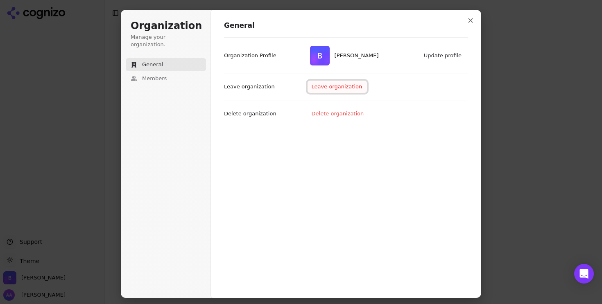
click at [337, 89] on button "Leave organization" at bounding box center [338, 87] width 60 height 12
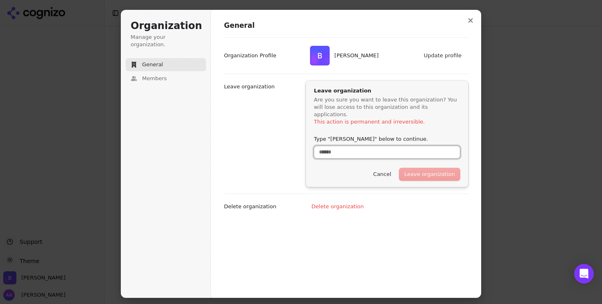
click at [394, 148] on input "Type "[PERSON_NAME]" below to continue." at bounding box center [387, 152] width 146 height 12
click at [338, 136] on label "Type "[PERSON_NAME]" below to continue." at bounding box center [371, 139] width 114 height 7
click at [338, 146] on input "Type "[PERSON_NAME]" below to continue." at bounding box center [387, 152] width 146 height 12
click at [338, 136] on label "Type "[PERSON_NAME]" below to continue." at bounding box center [371, 139] width 114 height 7
click at [338, 146] on input "Type "[PERSON_NAME]" below to continue." at bounding box center [387, 152] width 146 height 12
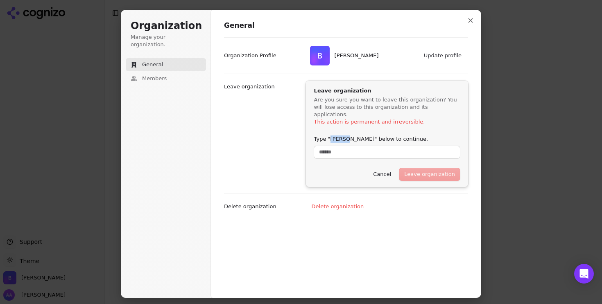
copy label "[PERSON_NAME]"
click at [340, 146] on input "Type "[PERSON_NAME]" below to continue." at bounding box center [387, 152] width 146 height 12
paste input "******"
click at [437, 168] on button "Leave organization" at bounding box center [430, 174] width 61 height 12
type input "******"
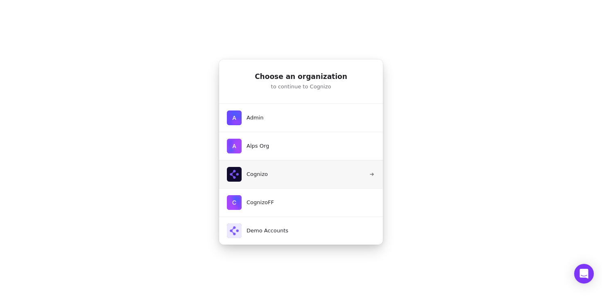
click at [266, 171] on span "Cognizo" at bounding box center [257, 174] width 21 height 7
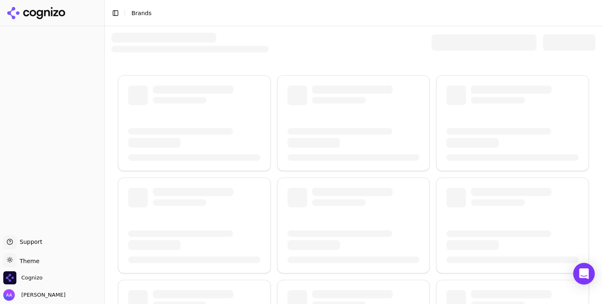
click at [581, 272] on icon "Open Intercom Messenger" at bounding box center [583, 274] width 9 height 11
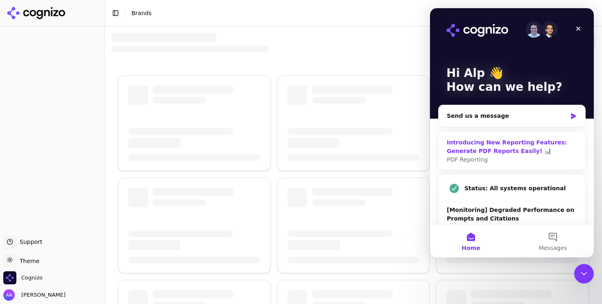
click at [510, 149] on div "Introducing New Reporting Features: Generate PDF Reports Easily! 📊" at bounding box center [512, 147] width 130 height 17
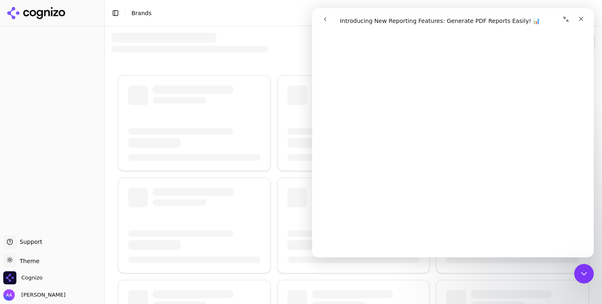
scroll to position [77, 0]
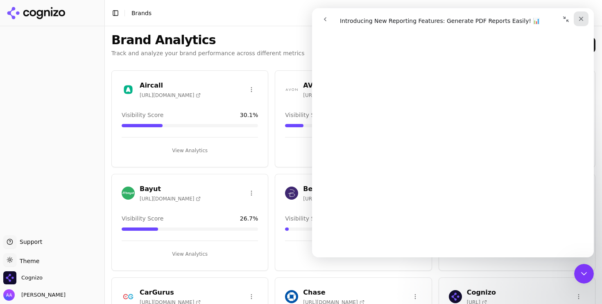
click at [581, 20] on icon "Close" at bounding box center [581, 19] width 7 height 7
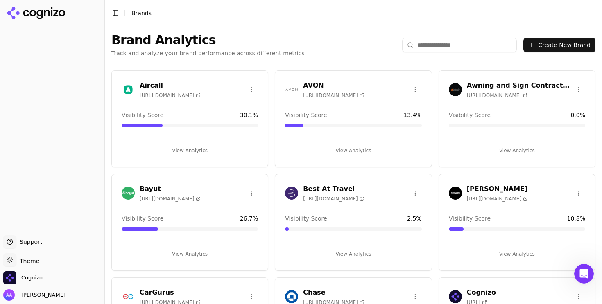
scroll to position [0, 0]
click at [50, 226] on div at bounding box center [52, 131] width 104 height 203
click at [288, 50] on p "Track and analyze your brand performance across different metrics" at bounding box center [207, 53] width 193 height 8
